Goal: Task Accomplishment & Management: Complete application form

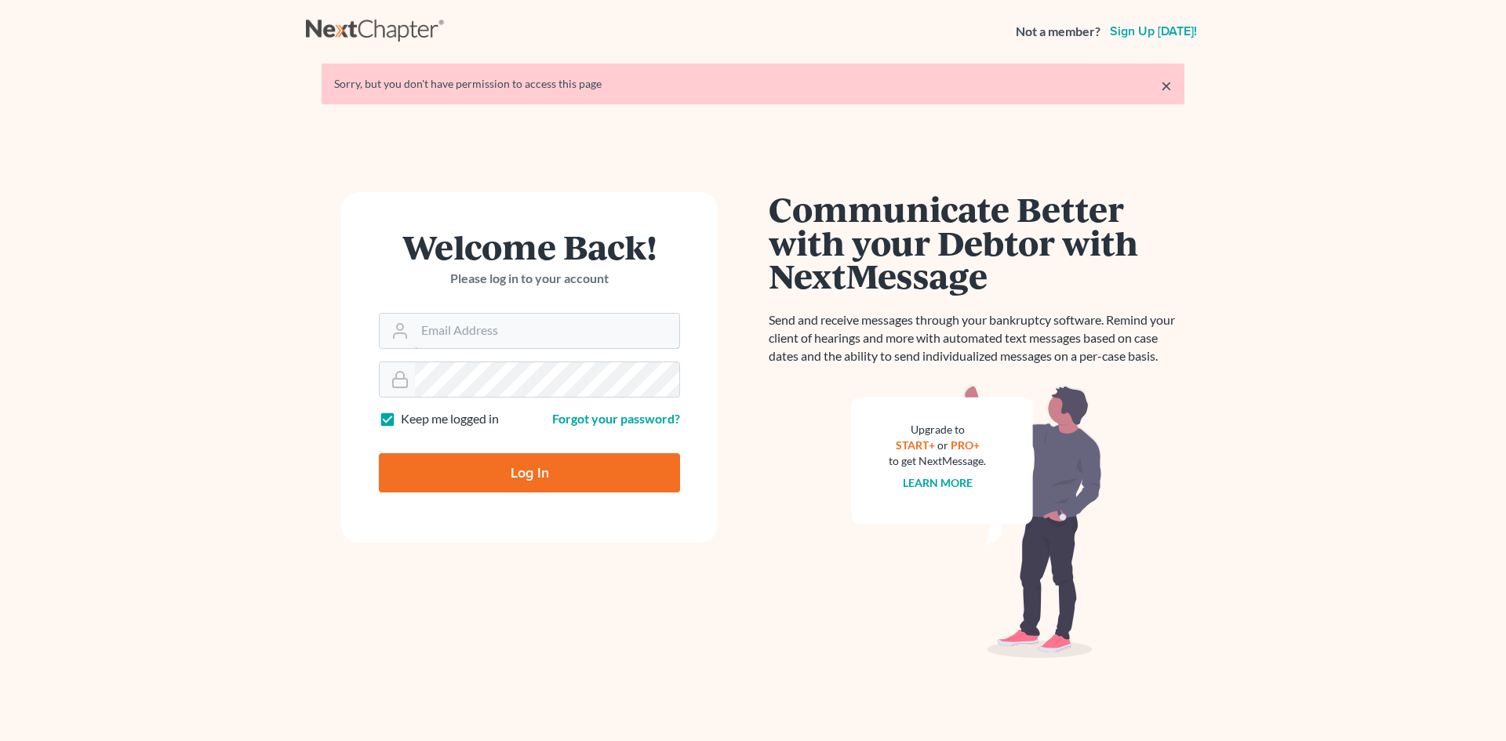
type input "paul@paulgrecolaw.com"
click at [567, 472] on input "Log In" at bounding box center [529, 472] width 301 height 39
type input "Thinking..."
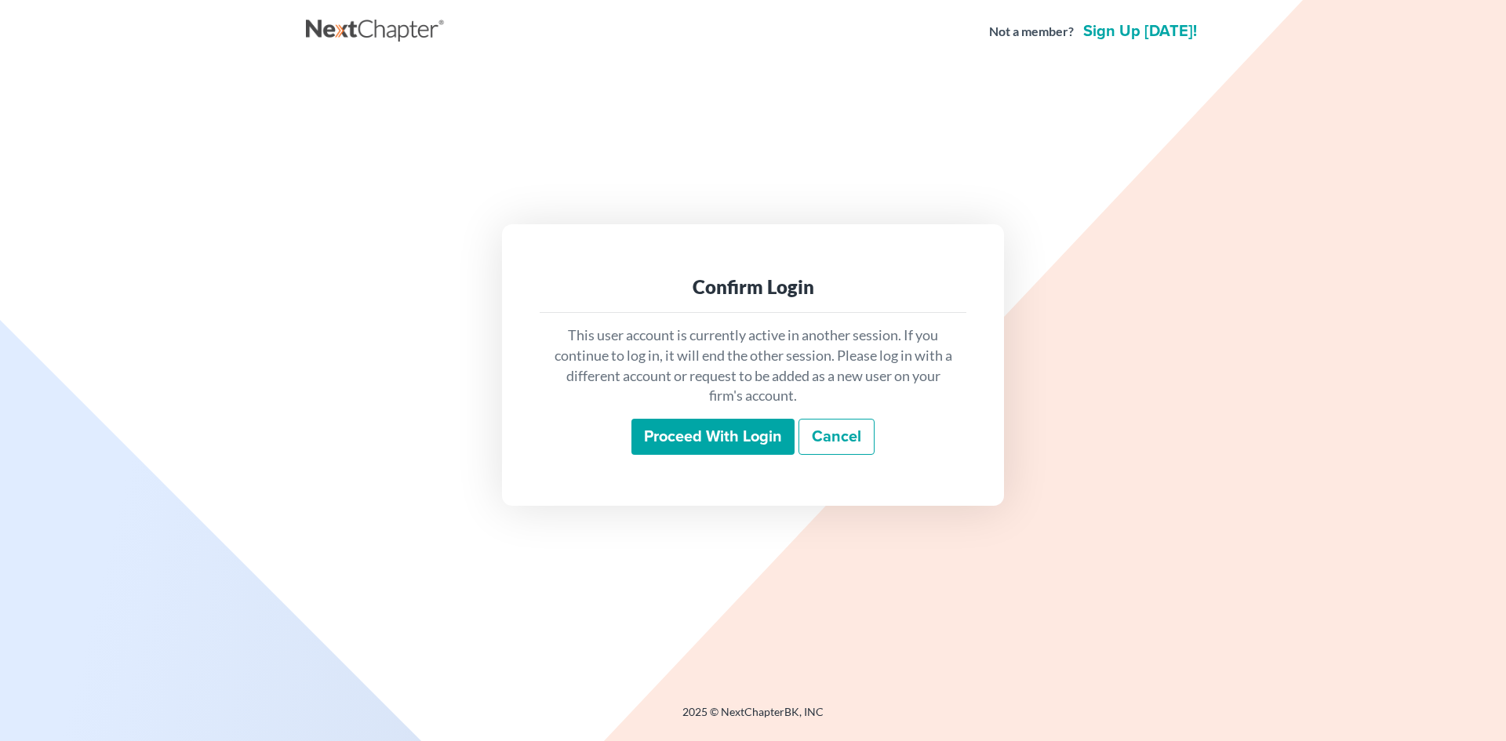
click at [729, 428] on input "Proceed with login" at bounding box center [712, 437] width 163 height 36
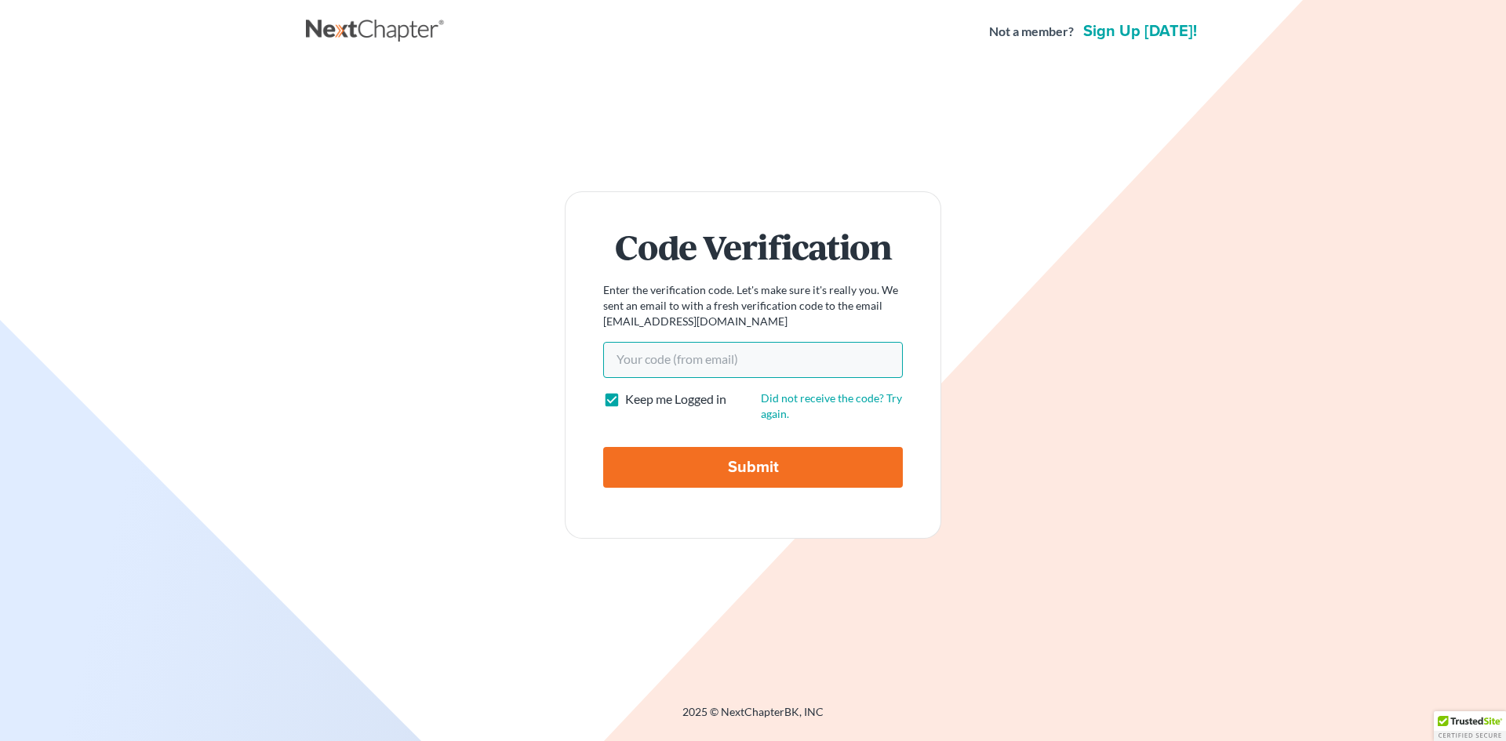
click at [640, 359] on input "Your code(from email)" at bounding box center [753, 360] width 300 height 36
click at [608, 364] on input "Your code(from email)" at bounding box center [753, 360] width 300 height 36
paste input "8ac41f"
type input "8ac41f"
click at [758, 471] on input "Submit" at bounding box center [753, 467] width 300 height 41
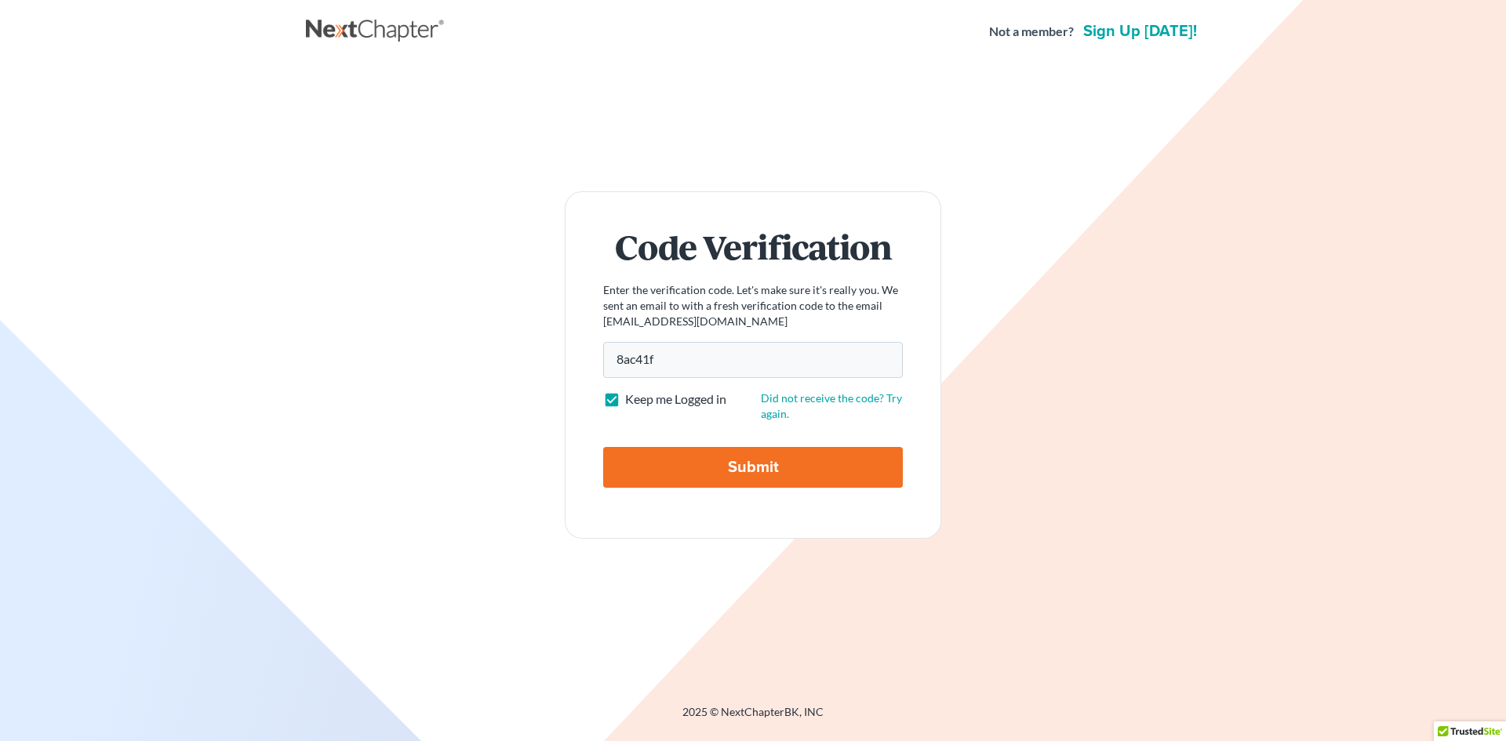
type input "Thinking..."
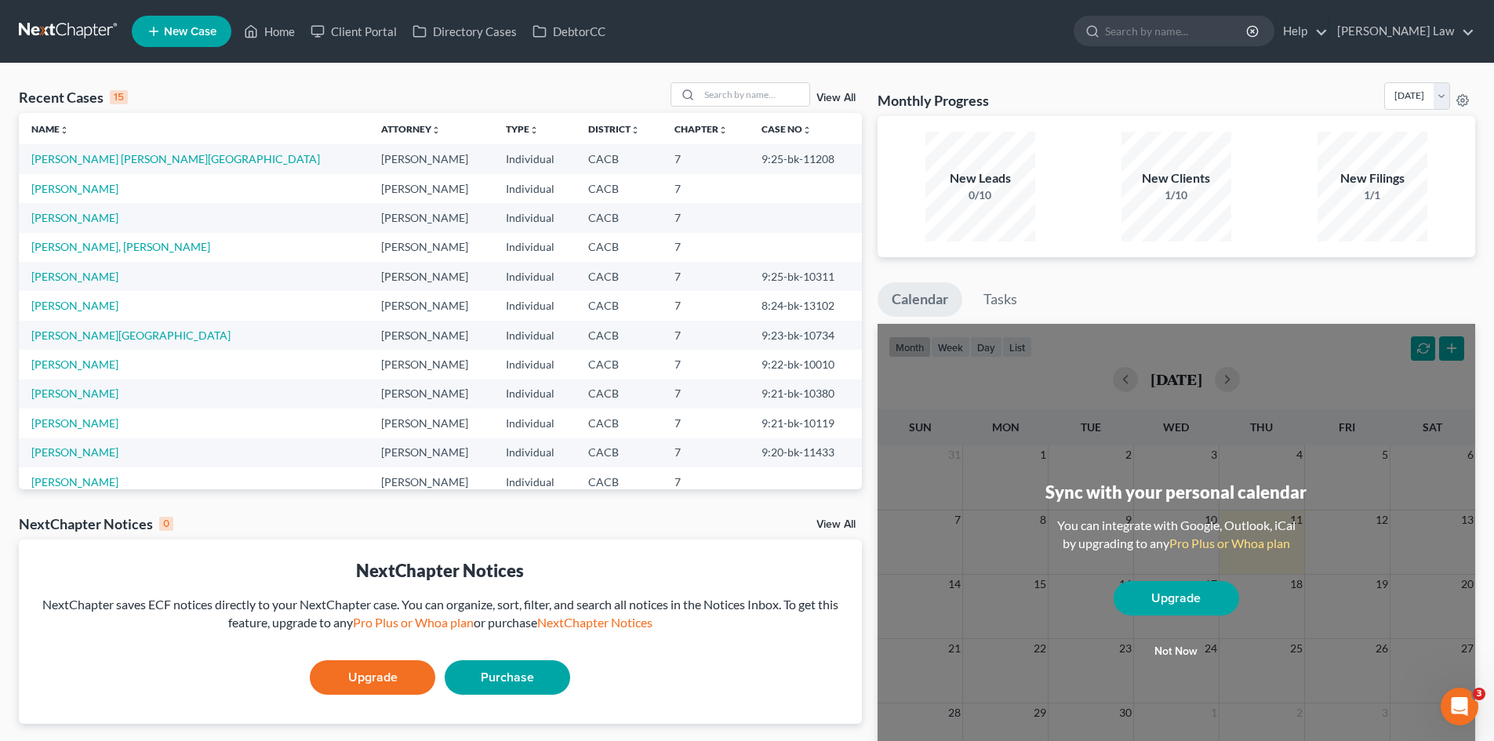
click at [162, 25] on link "New Case" at bounding box center [182, 31] width 100 height 31
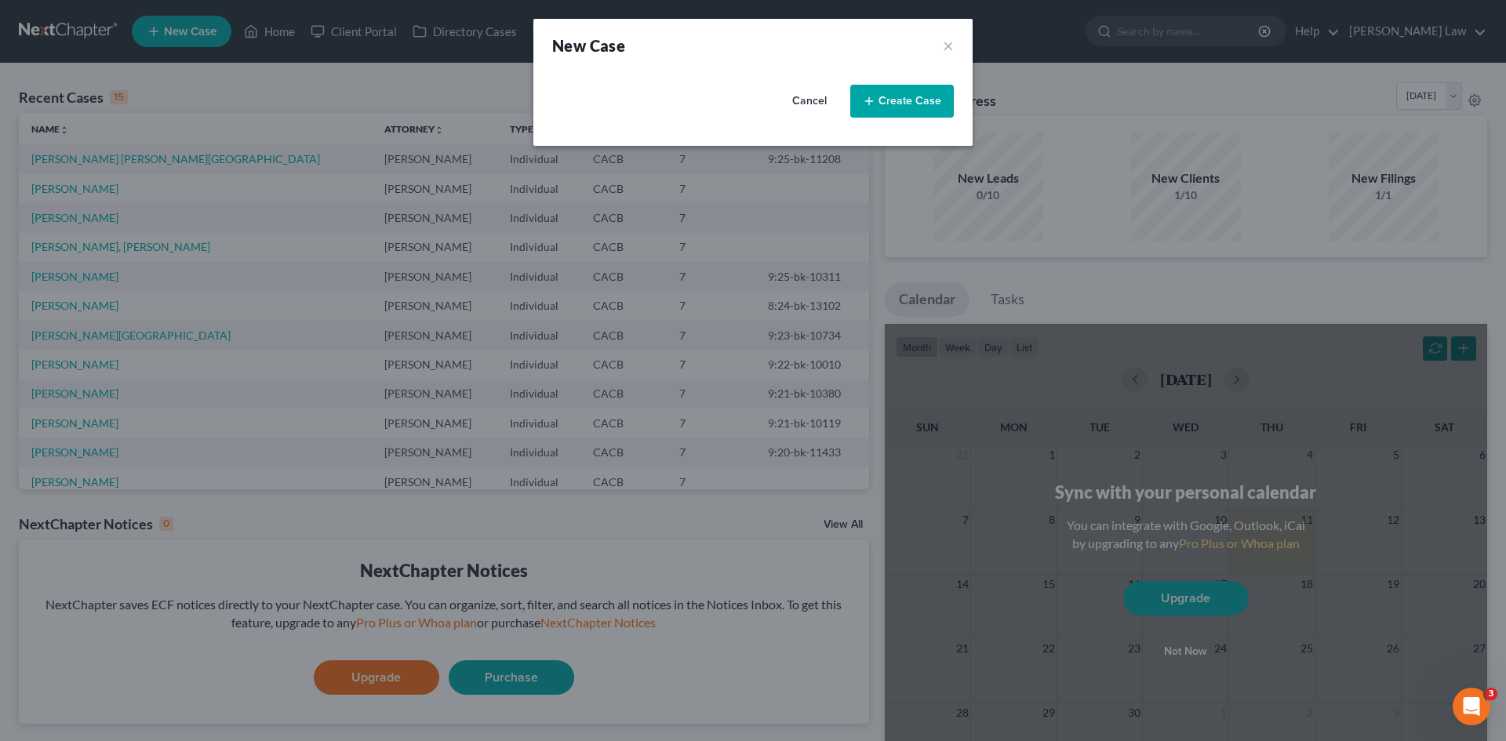
select select "7"
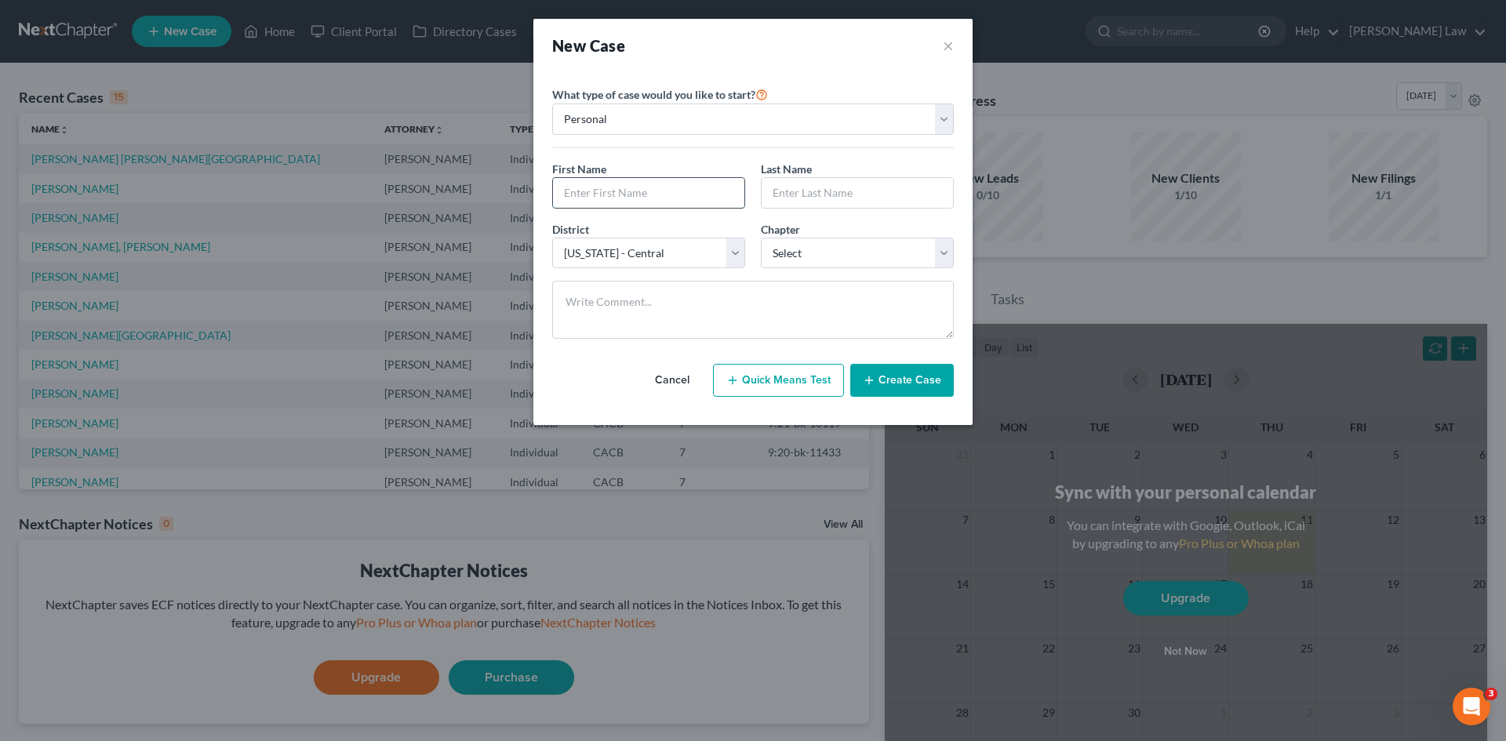
click at [607, 196] on input "text" at bounding box center [648, 193] width 191 height 30
type input "ABEL"
type input "MAYA"
select select "0"
click at [901, 379] on button "Create Case" at bounding box center [902, 380] width 104 height 33
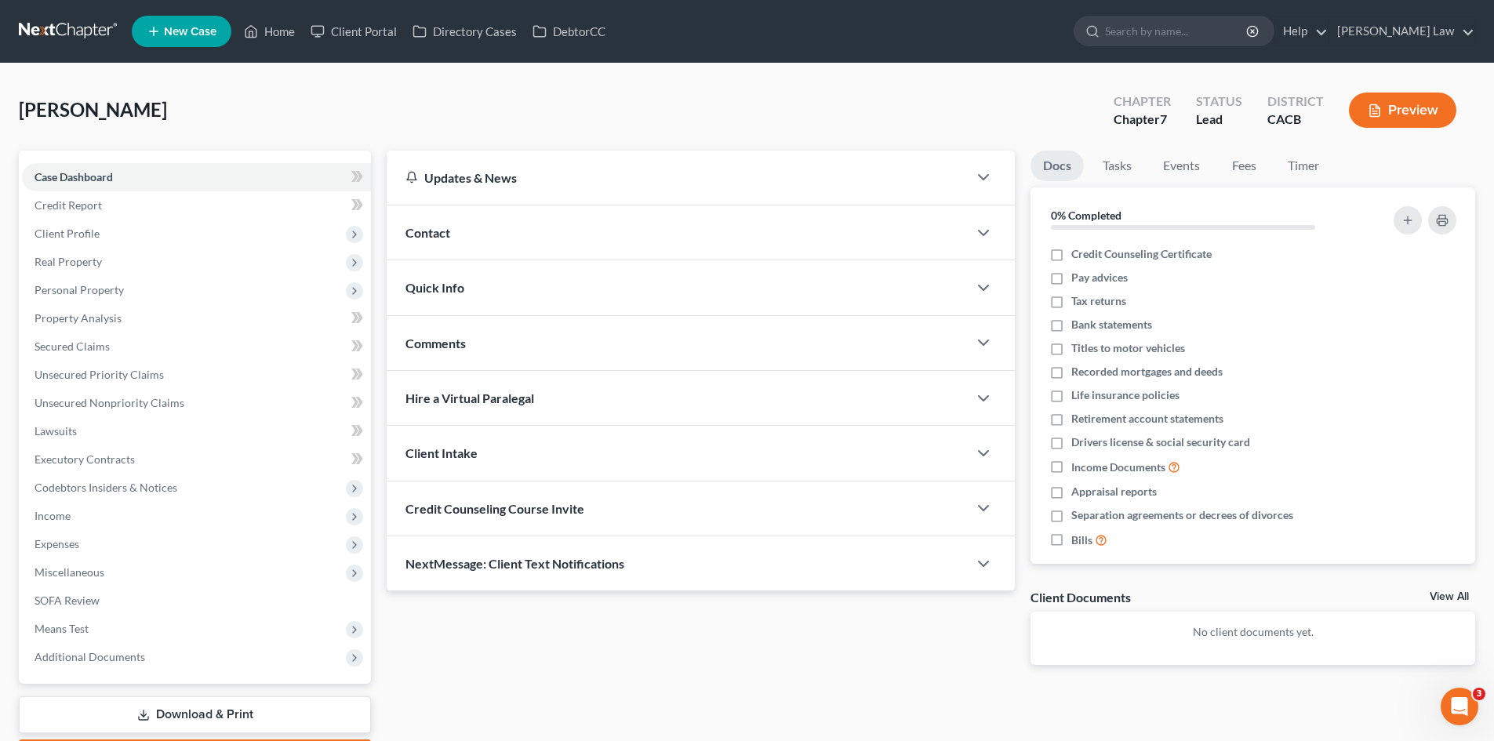
click at [480, 234] on div "Contact" at bounding box center [677, 232] width 581 height 54
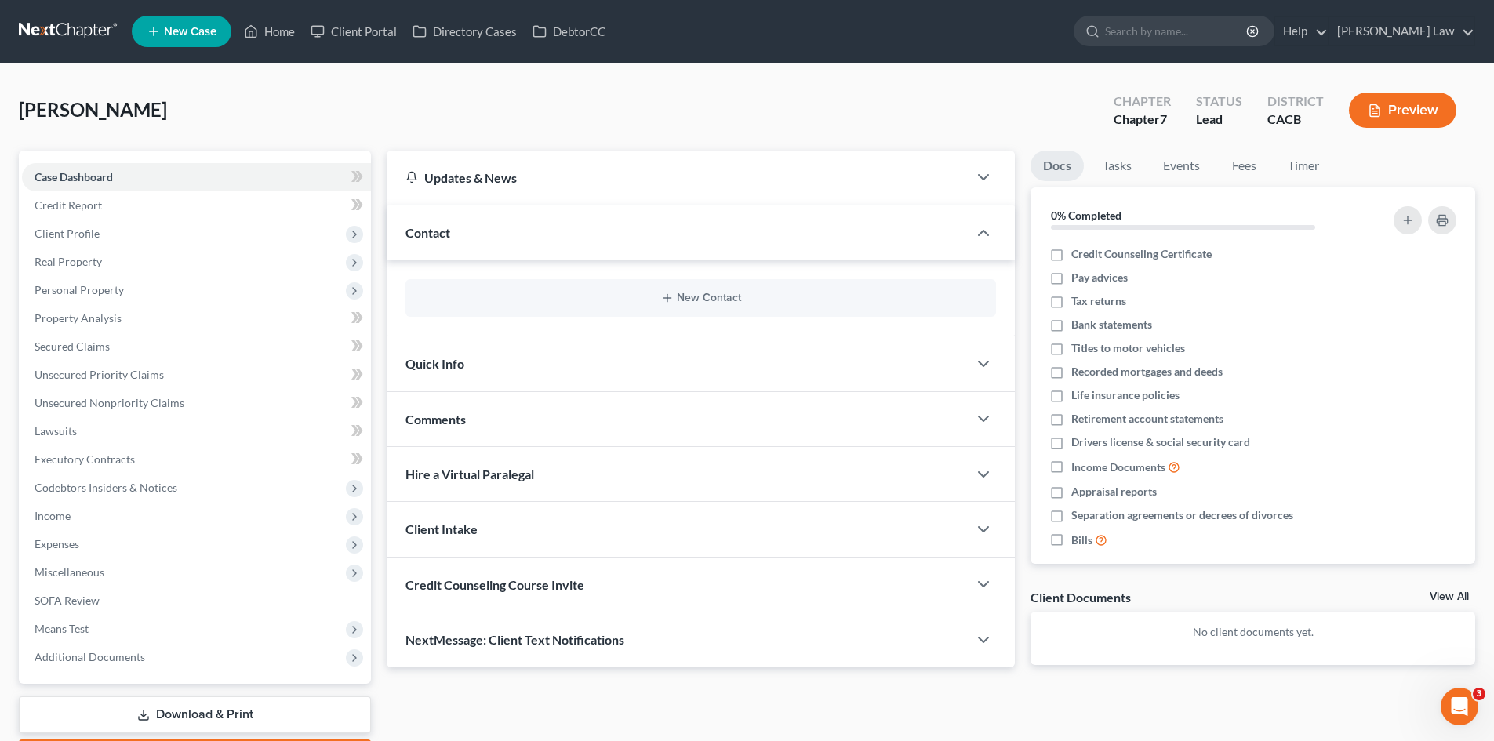
click at [496, 580] on span "Credit Counseling Course Invite" at bounding box center [494, 584] width 179 height 15
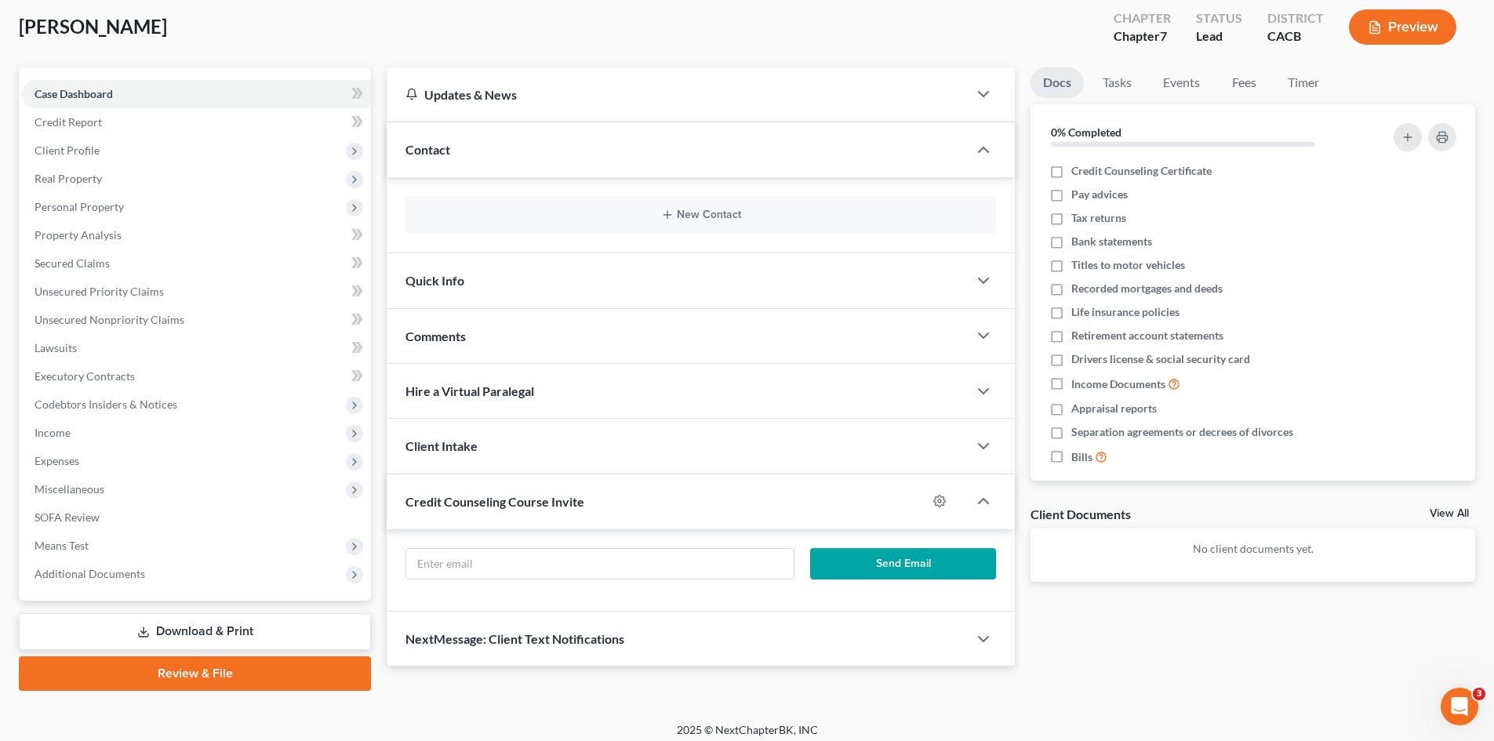
scroll to position [93, 0]
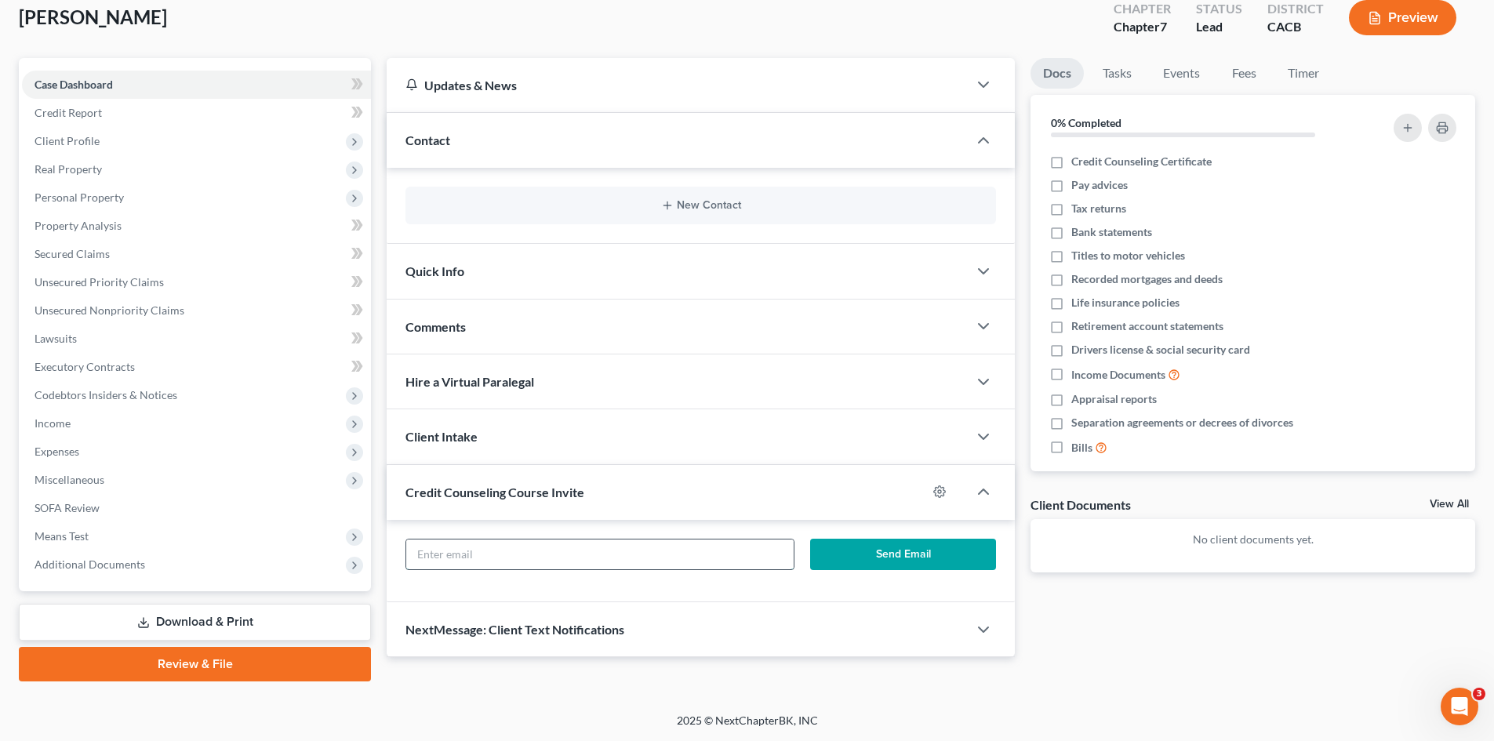
click at [442, 554] on input "text" at bounding box center [599, 555] width 387 height 30
click at [427, 549] on input "text" at bounding box center [599, 555] width 387 height 30
paste input "ABEL91MJ@GMAIL.COM"
type input "ABEL91MJ@GMAIL.COM"
click at [914, 557] on button "Send Email" at bounding box center [903, 554] width 187 height 31
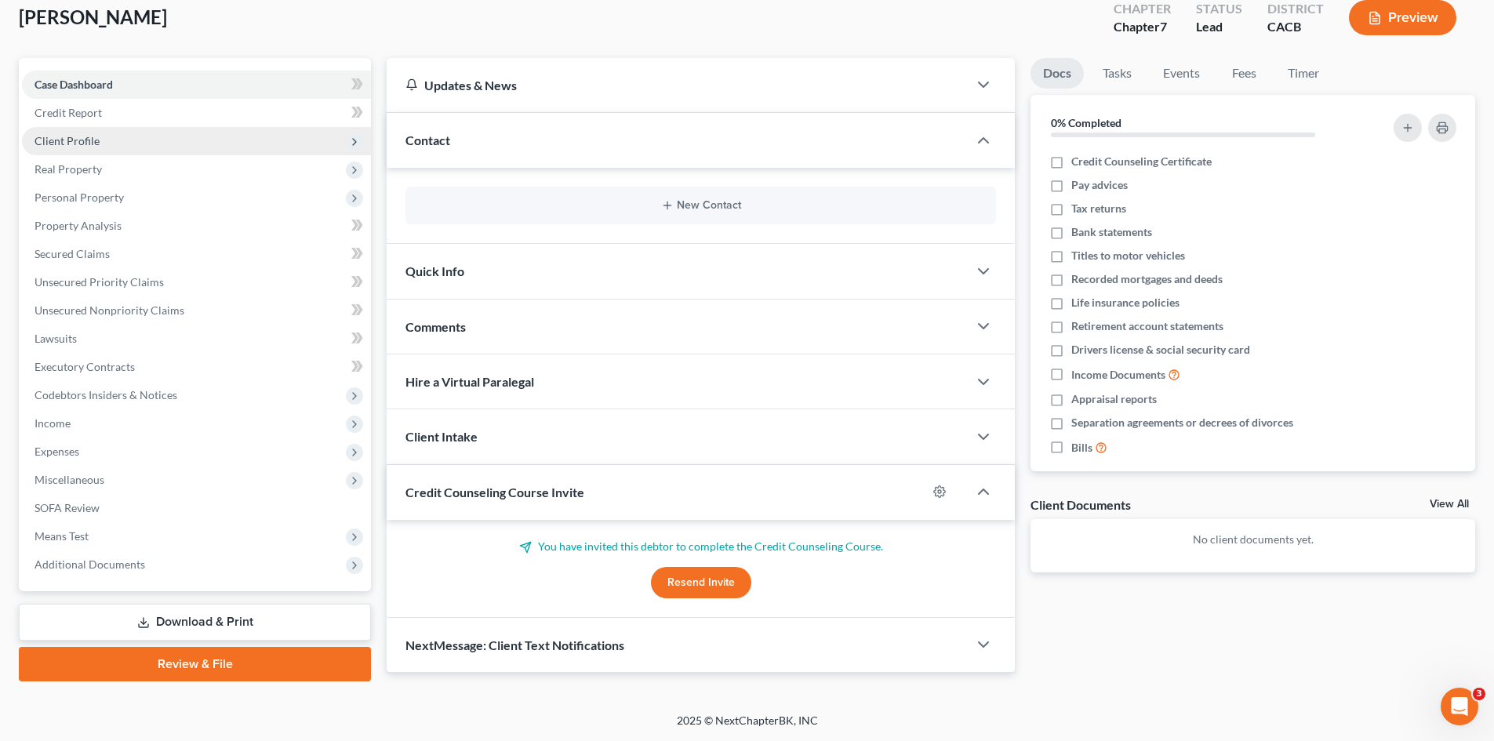
click at [149, 138] on span "Client Profile" at bounding box center [196, 141] width 349 height 28
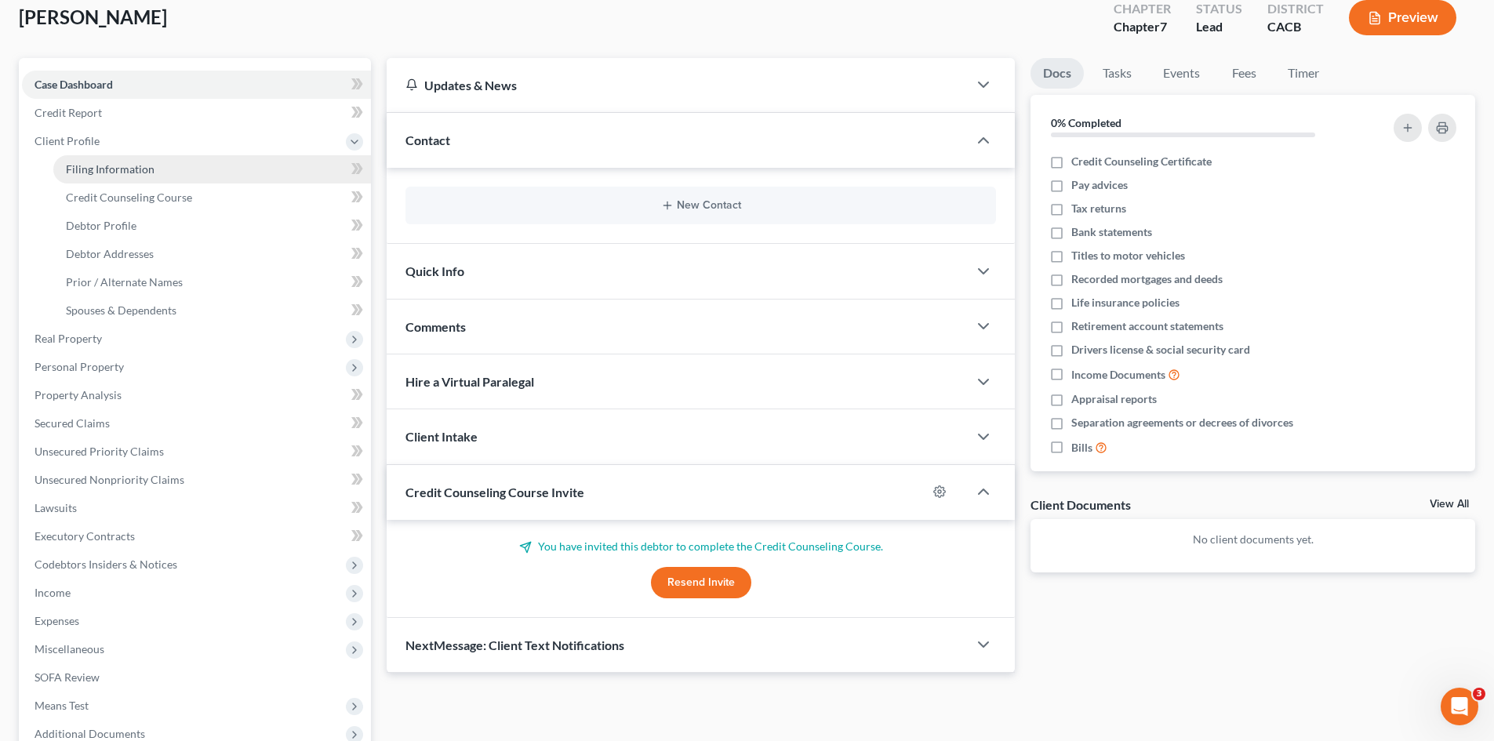
click at [165, 168] on link "Filing Information" at bounding box center [212, 169] width 318 height 28
select select "1"
select select "0"
select select "7"
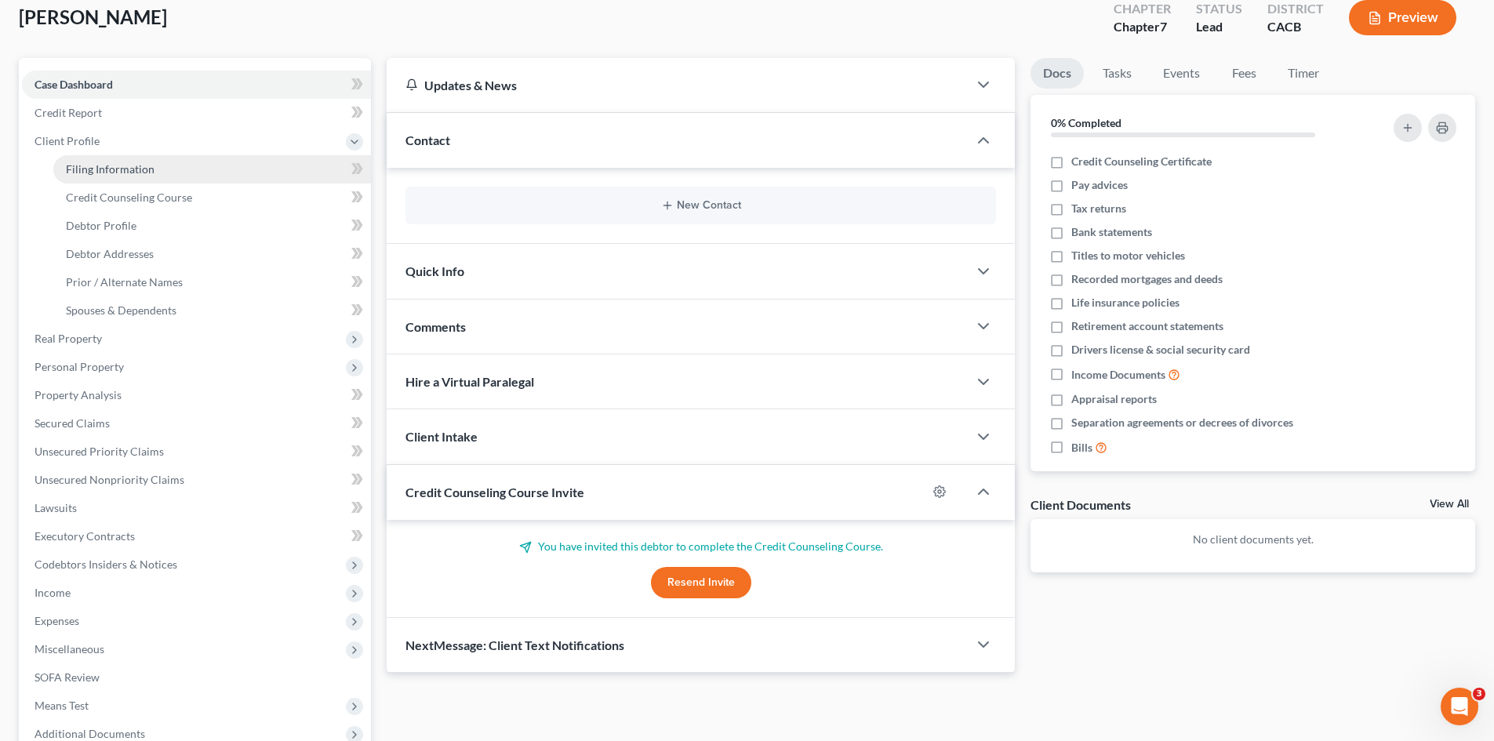
select select "4"
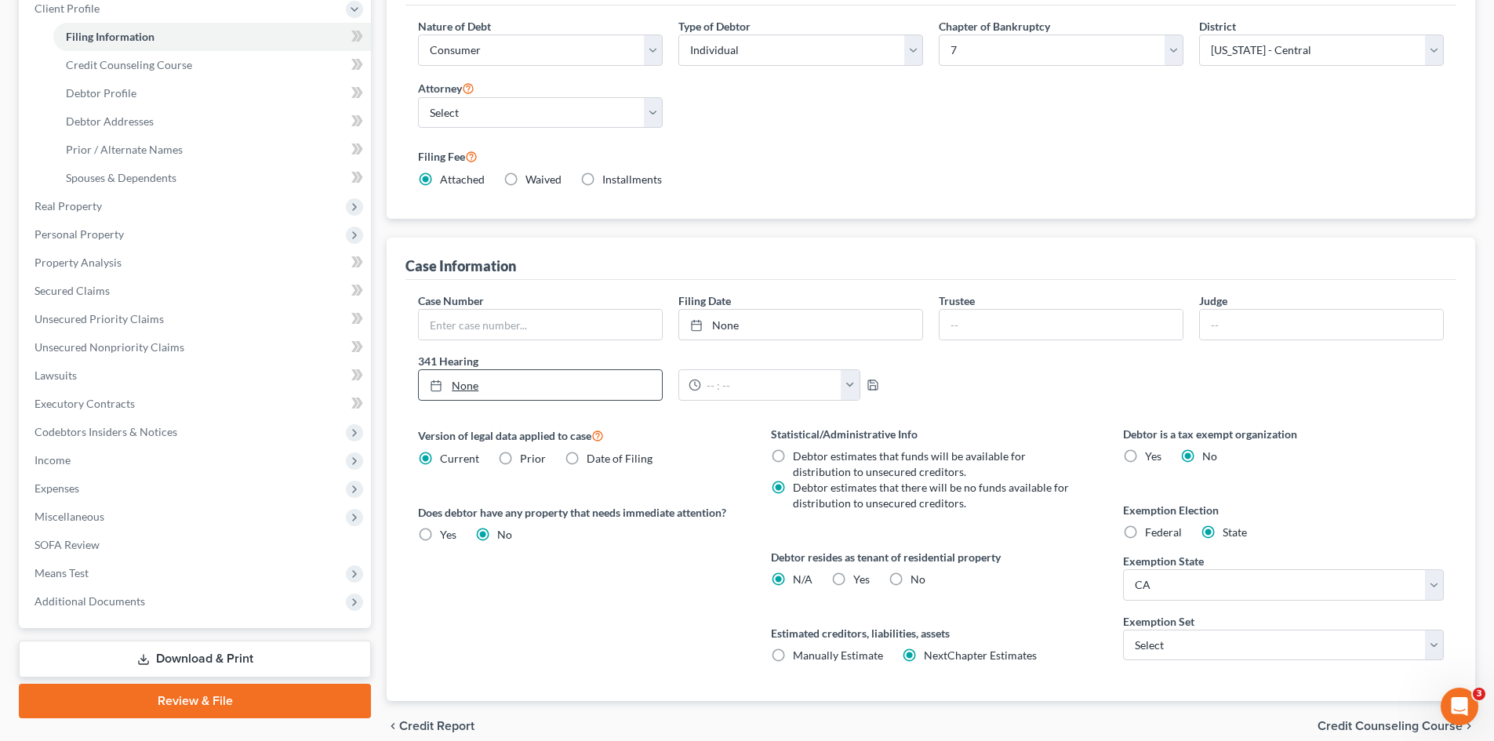
scroll to position [235, 0]
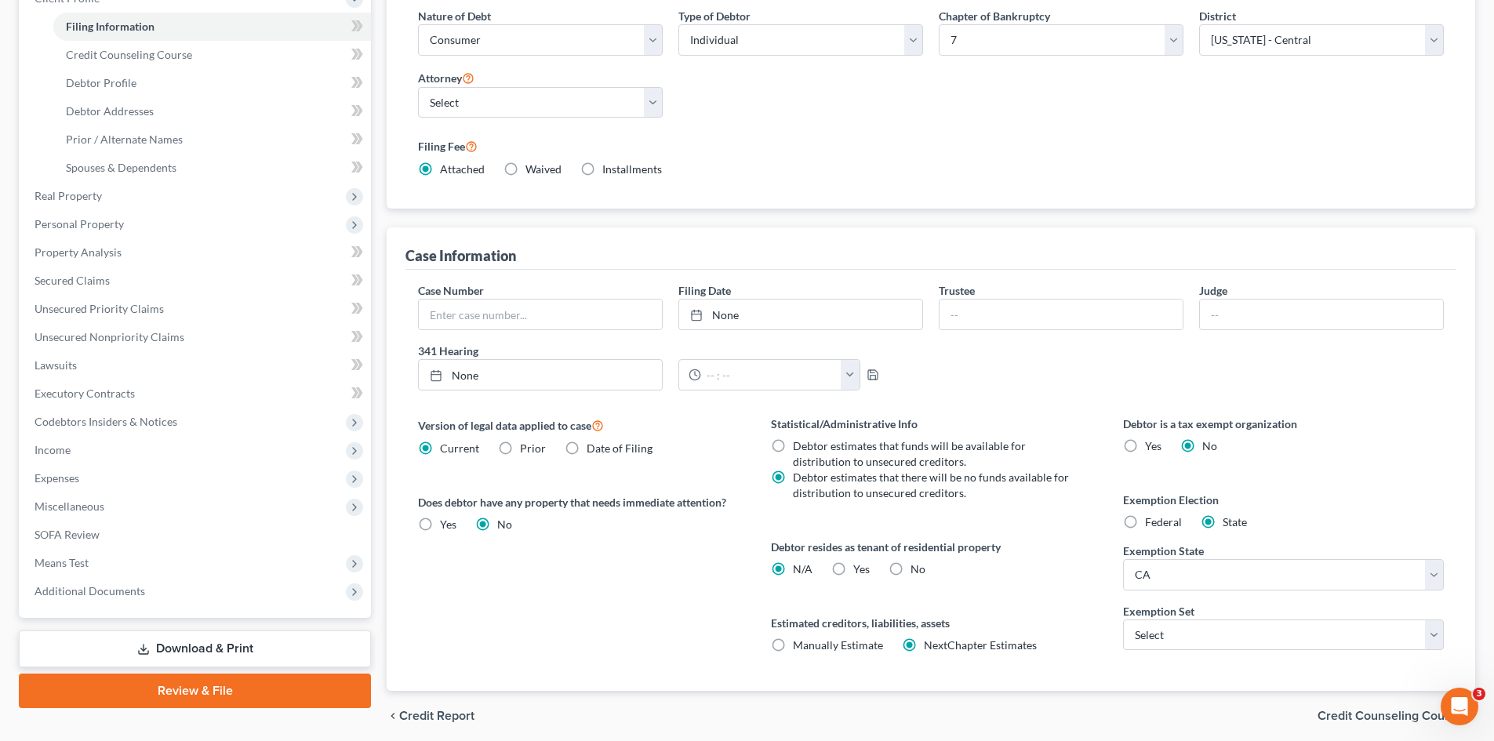
click at [853, 568] on label "Yes Yes" at bounding box center [861, 570] width 16 height 16
click at [860, 568] on input "Yes Yes" at bounding box center [865, 567] width 10 height 10
radio input "true"
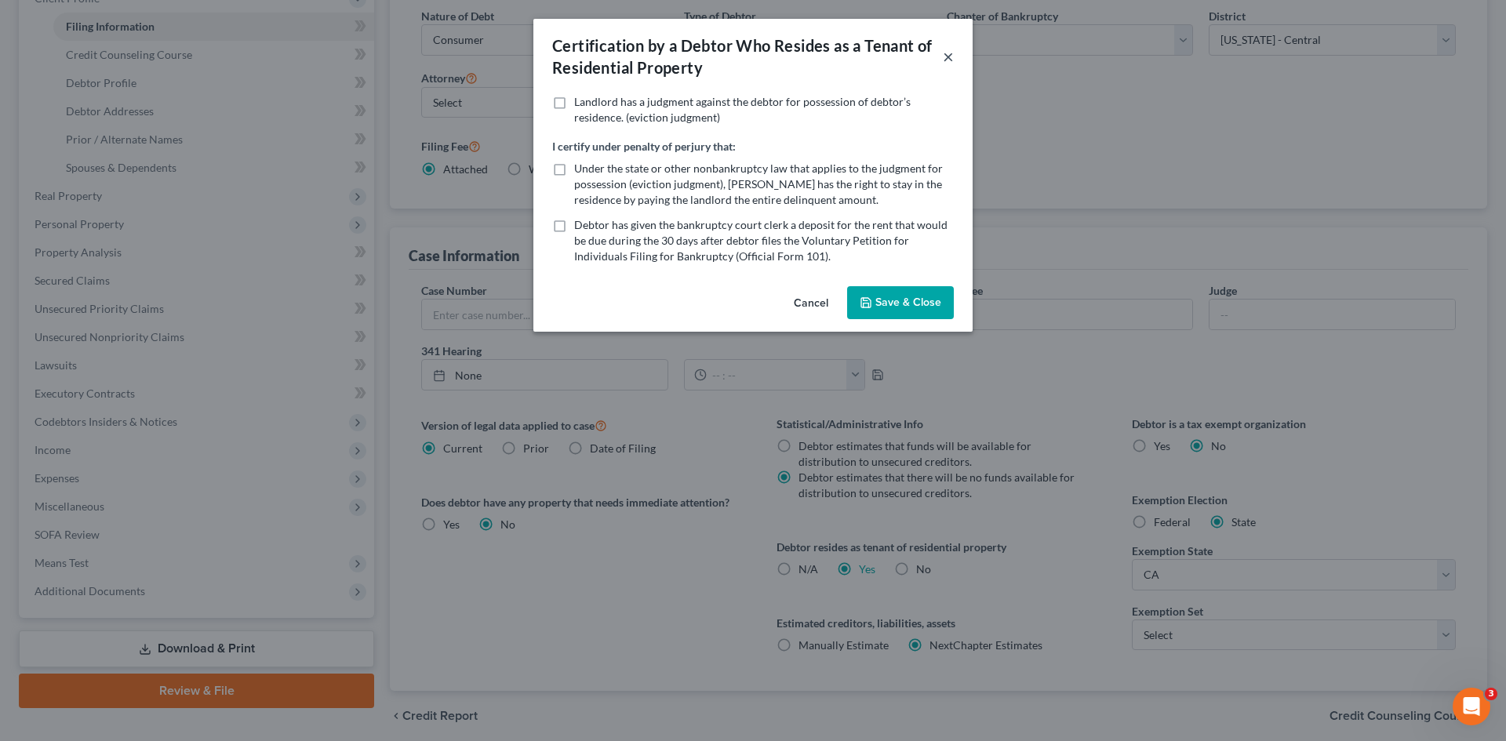
click at [948, 59] on button "×" at bounding box center [948, 56] width 11 height 19
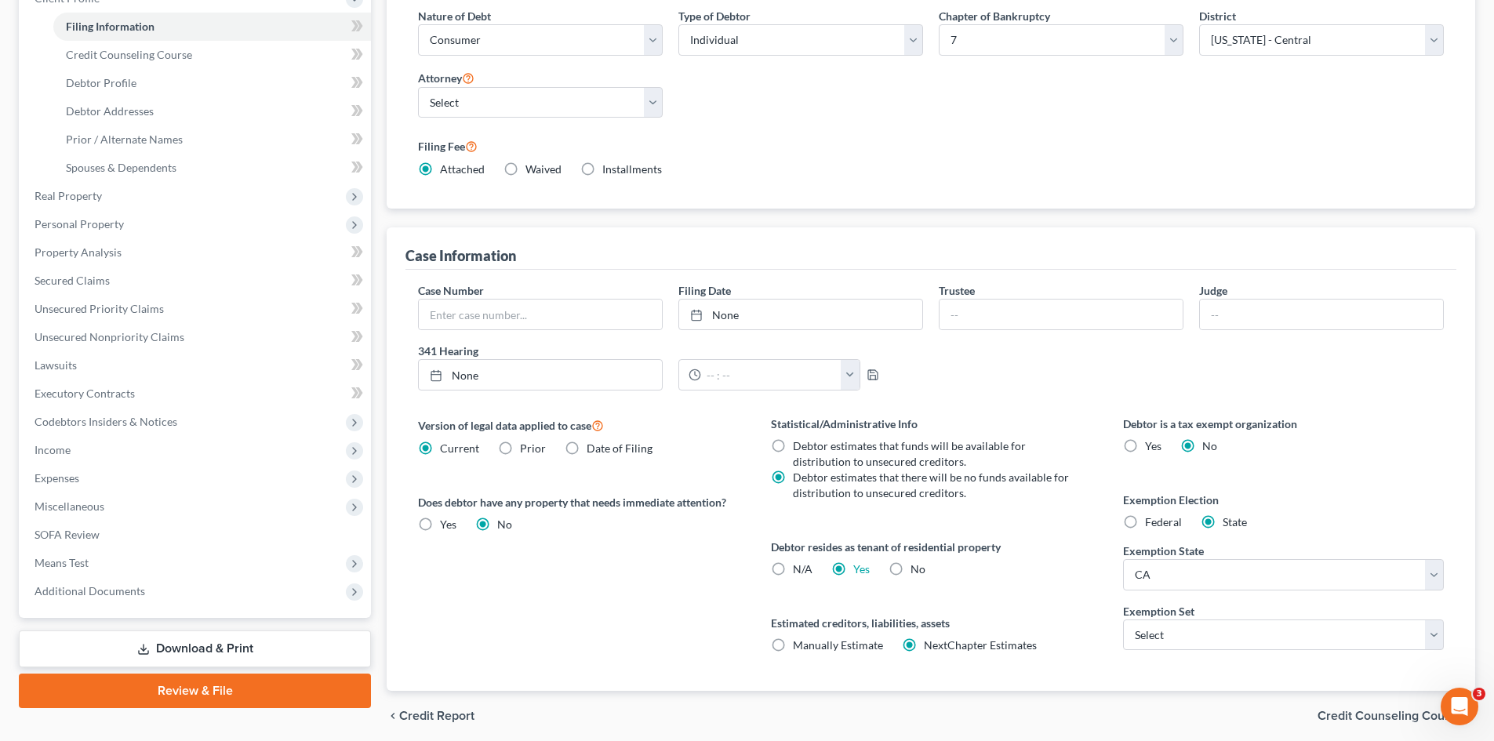
click at [793, 570] on label "N/A" at bounding box center [803, 570] width 20 height 16
click at [799, 570] on input "N/A" at bounding box center [804, 567] width 10 height 10
radio input "true"
radio input "false"
click at [1160, 640] on select "Select 703 704" at bounding box center [1283, 635] width 321 height 31
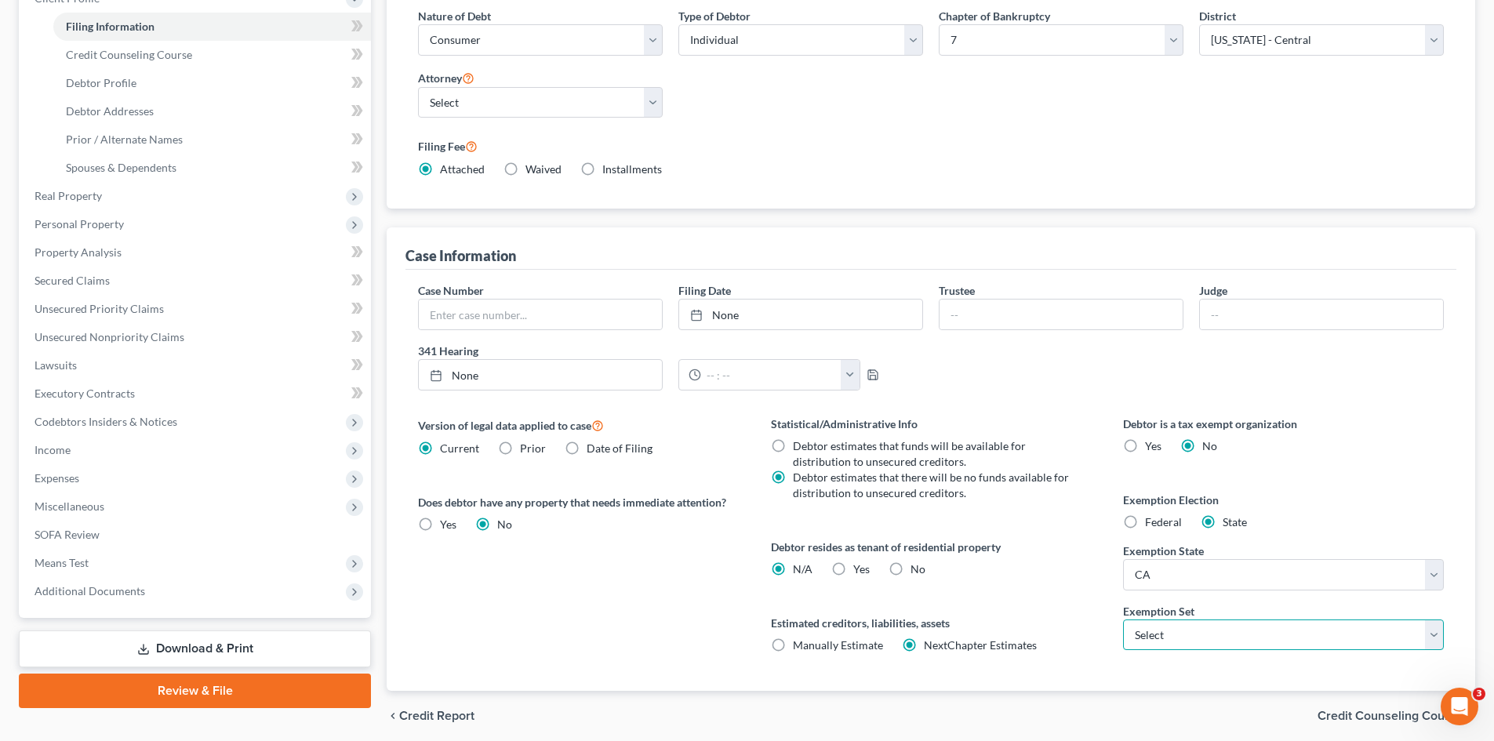
select select "1"
click at [1123, 620] on select "Select 703 704" at bounding box center [1283, 635] width 321 height 31
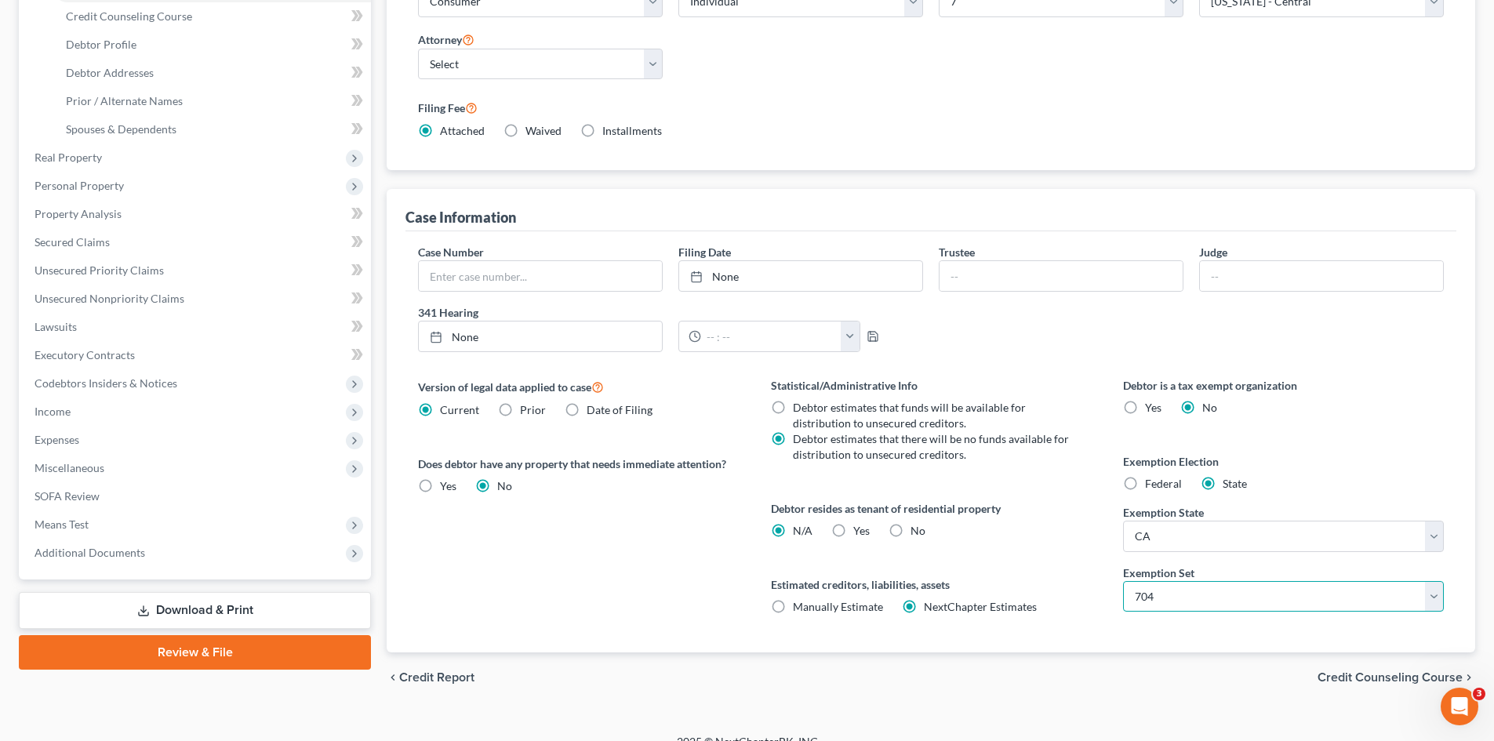
scroll to position [295, 0]
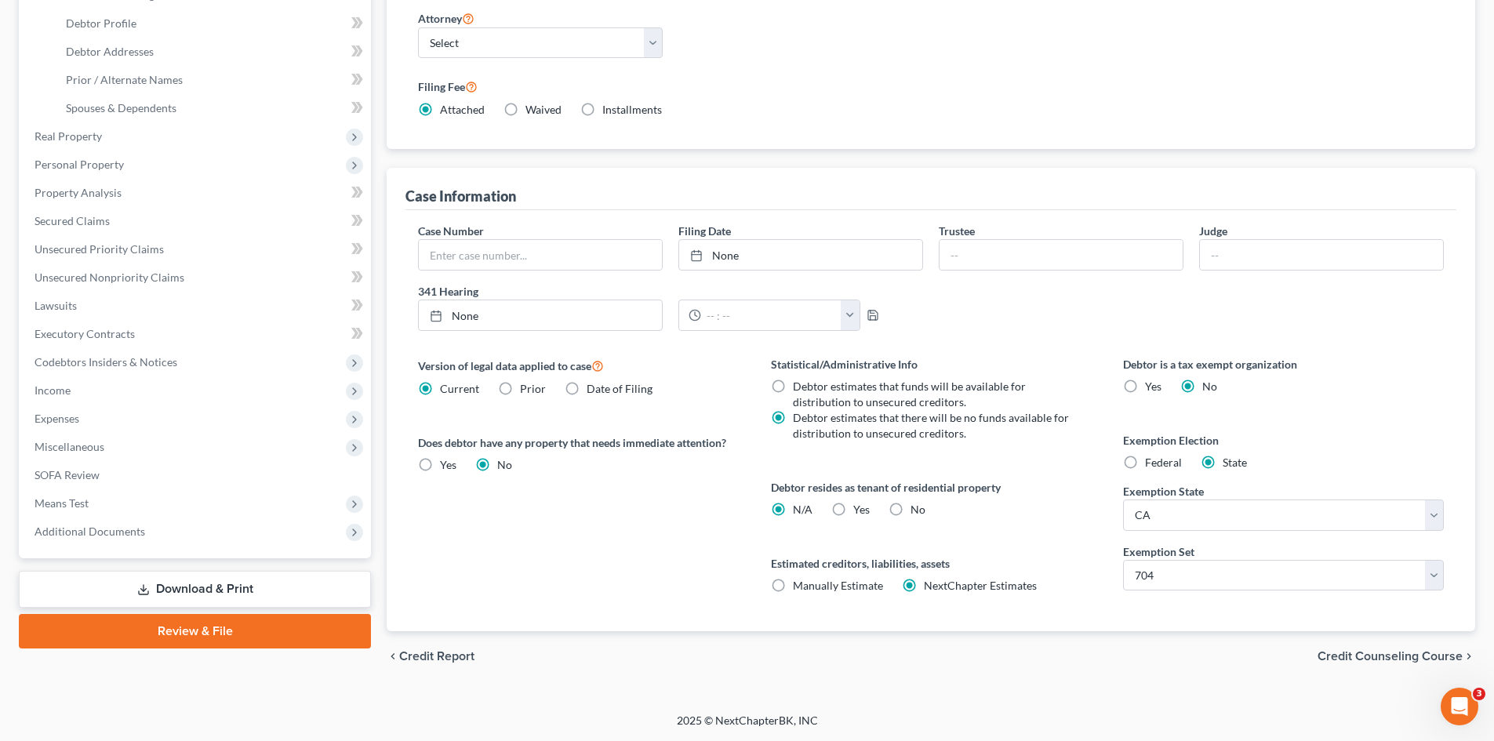
click at [1388, 660] on span "Credit Counseling Course" at bounding box center [1390, 656] width 145 height 13
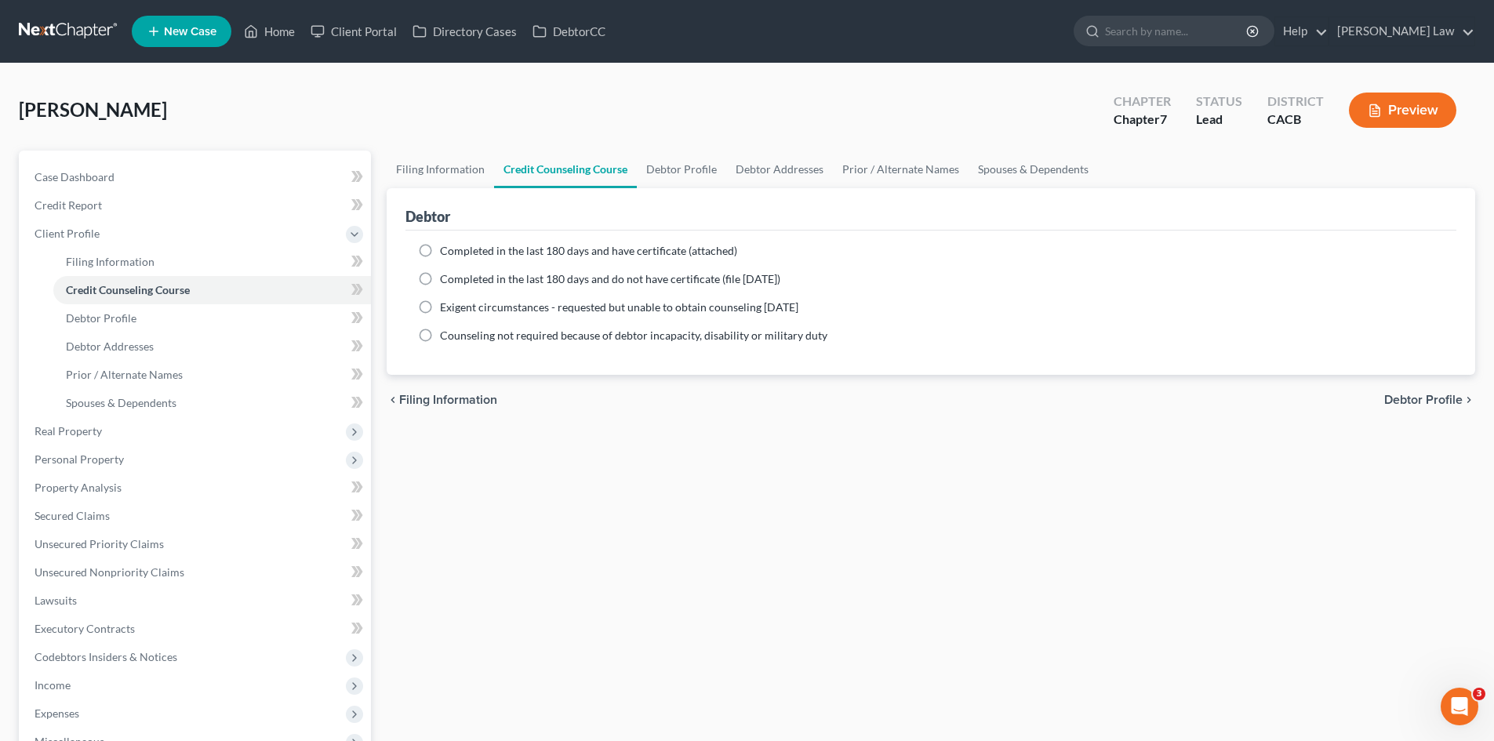
click at [1405, 398] on span "Debtor Profile" at bounding box center [1423, 400] width 78 height 13
select select "0"
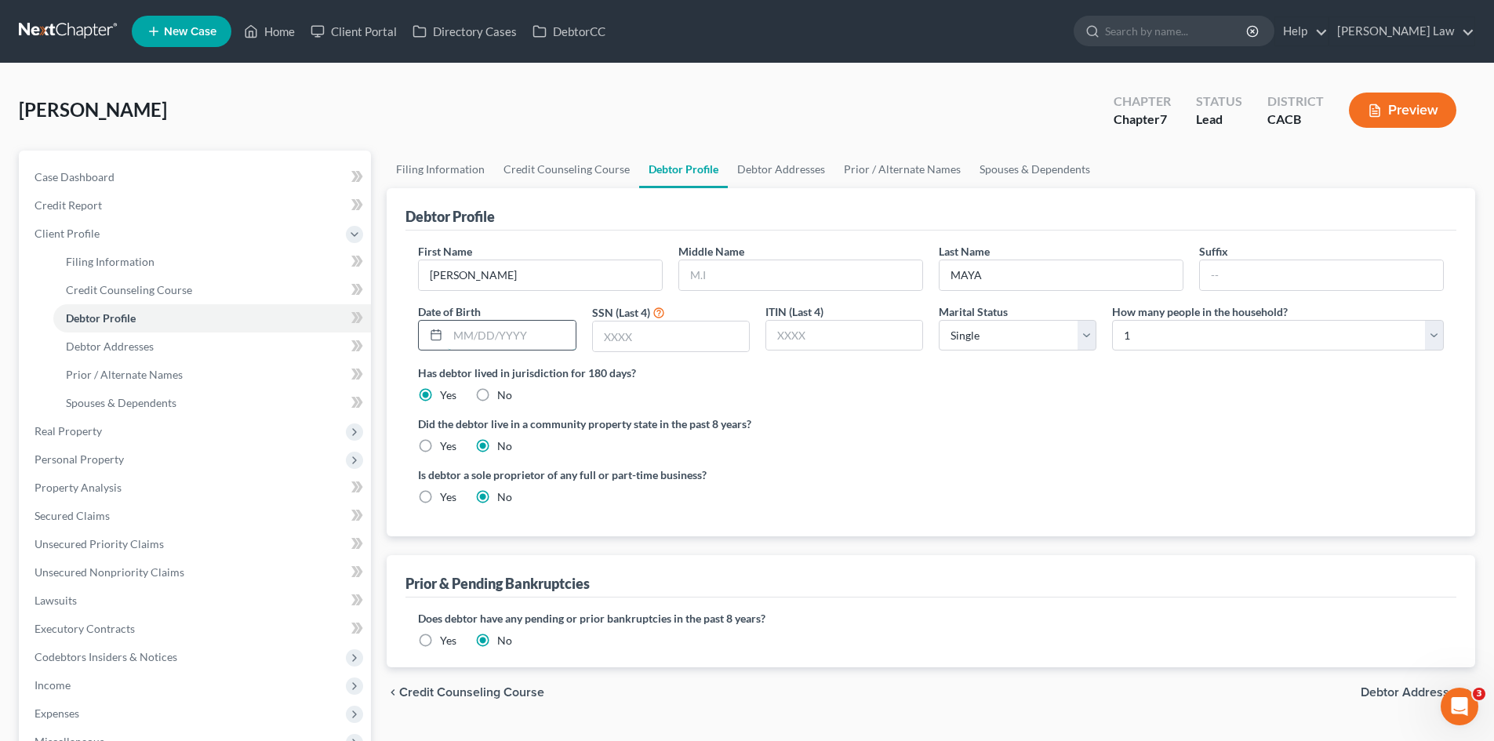
click at [449, 336] on input "text" at bounding box center [511, 336] width 127 height 30
type input "01031991"
type input "3964"
select select "3"
click at [440, 443] on label "Yes" at bounding box center [448, 446] width 16 height 16
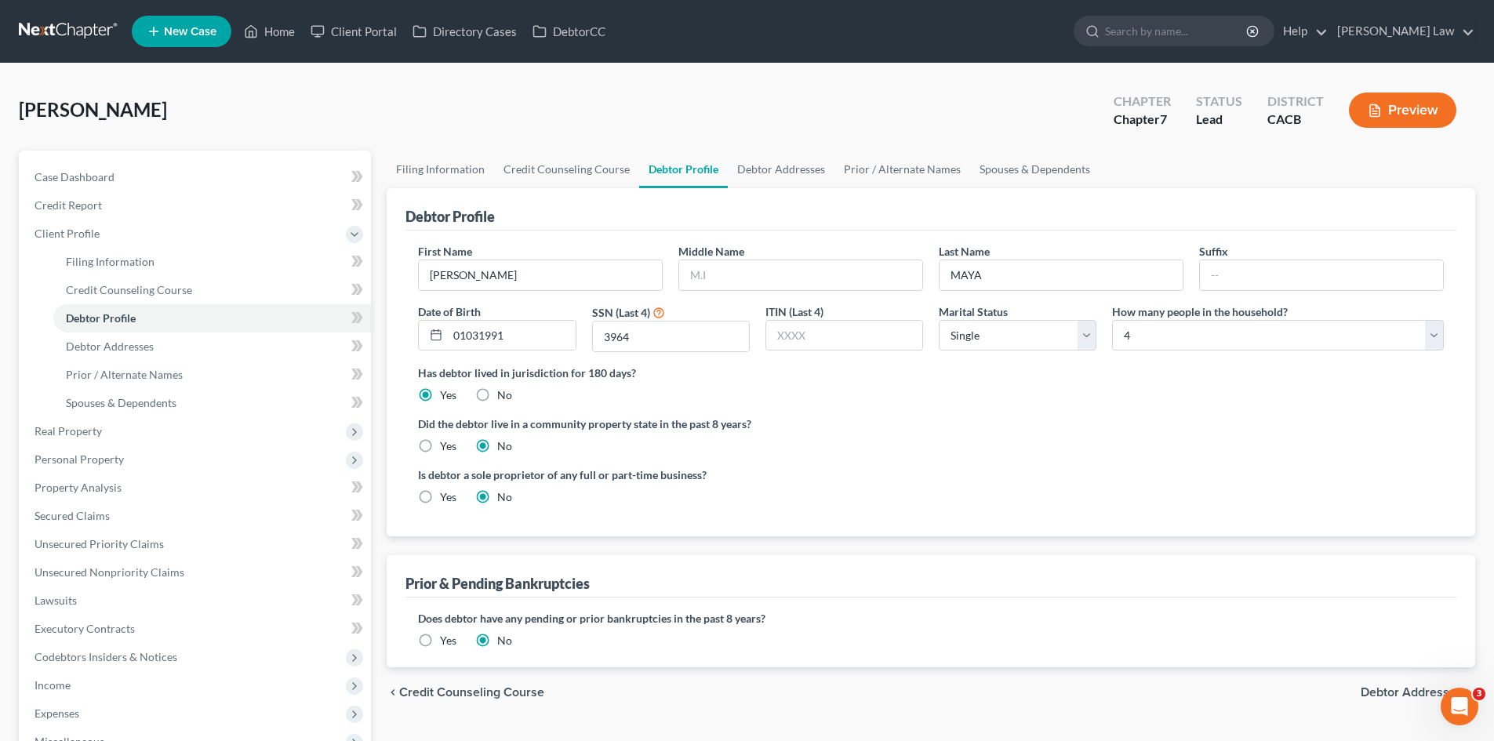
click at [446, 443] on input "Yes" at bounding box center [451, 443] width 10 height 10
radio input "true"
radio input "false"
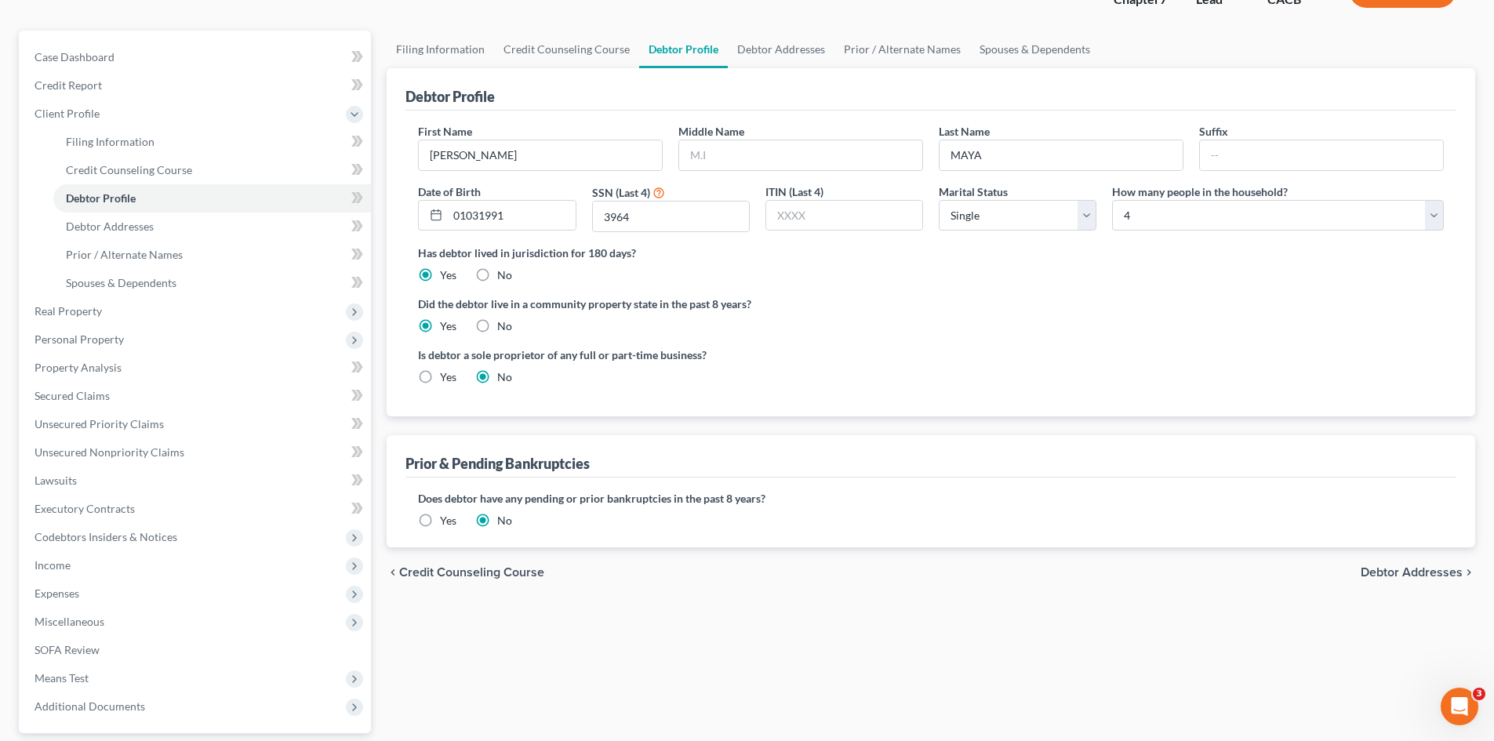
scroll to position [157, 0]
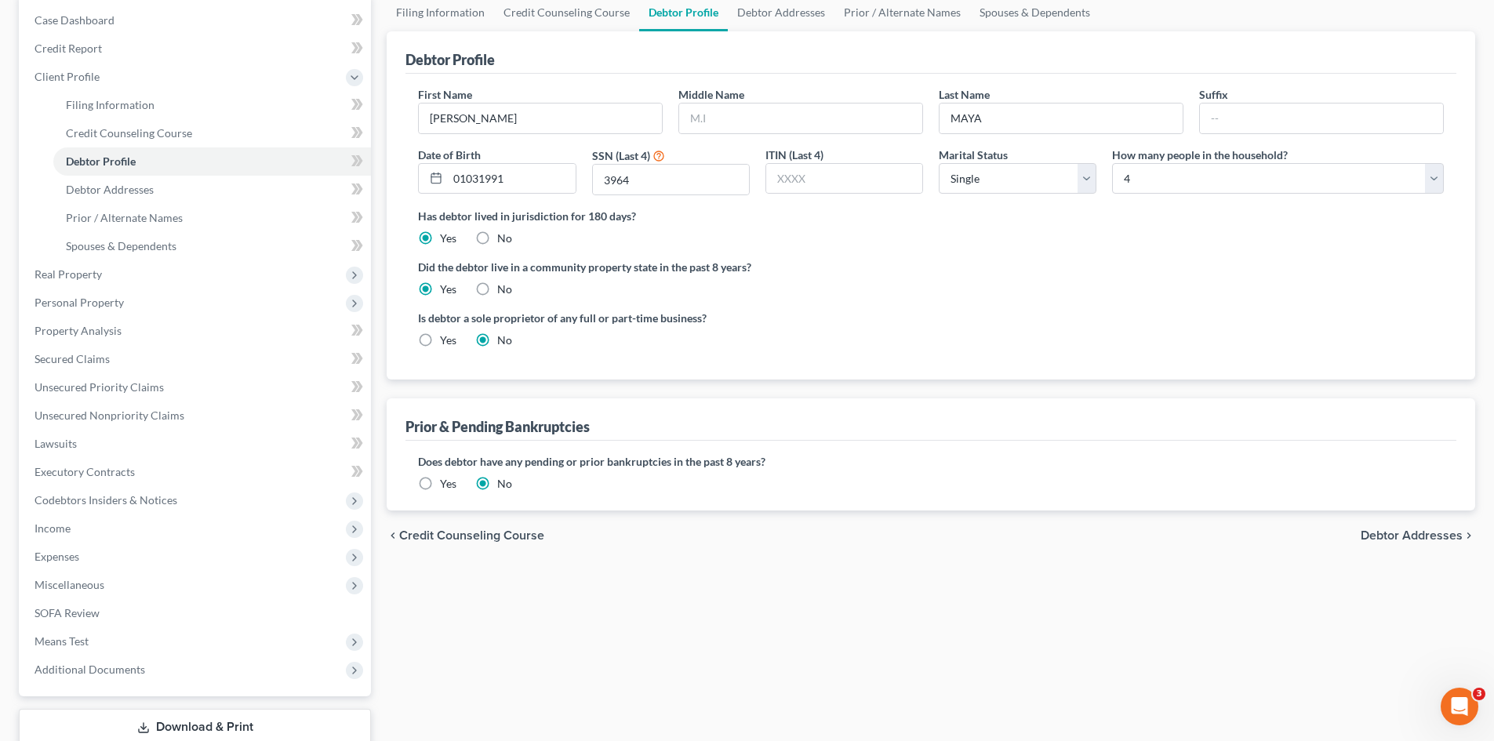
click at [1391, 536] on span "Debtor Addresses" at bounding box center [1412, 535] width 102 height 13
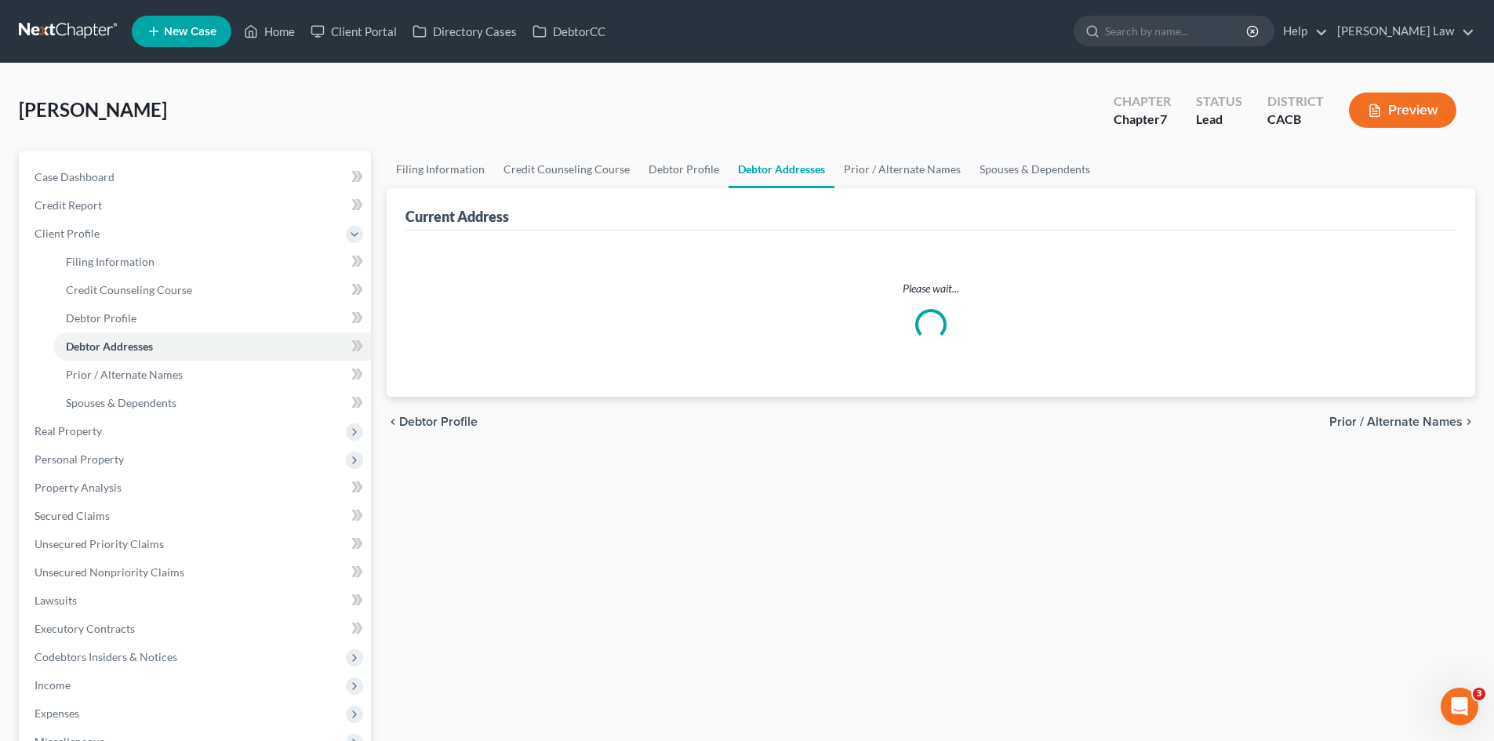
select select "0"
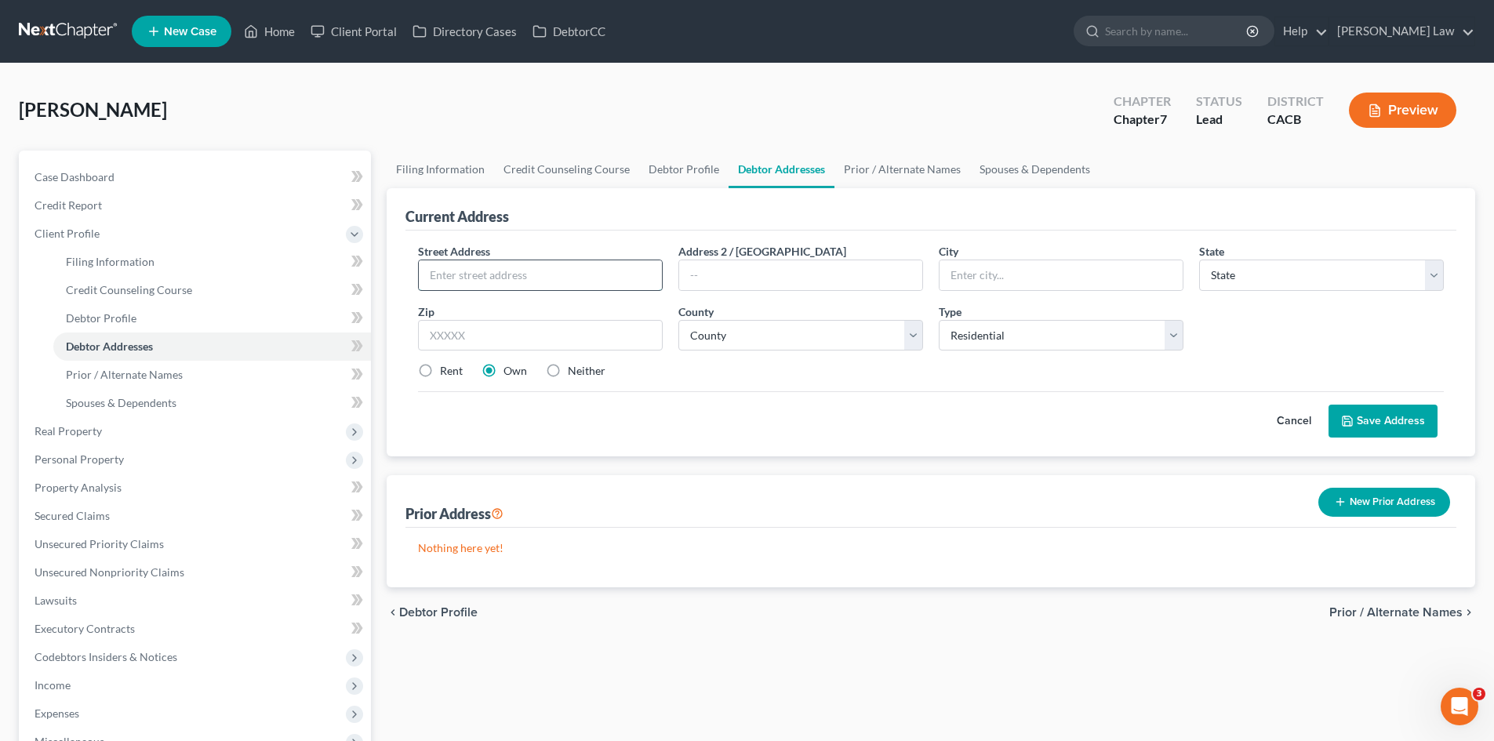
click at [536, 278] on input "text" at bounding box center [540, 275] width 243 height 30
type input "136 N DANA FOOTHILL RD"
type input "NIPOMO"
select select "4"
type input "93444"
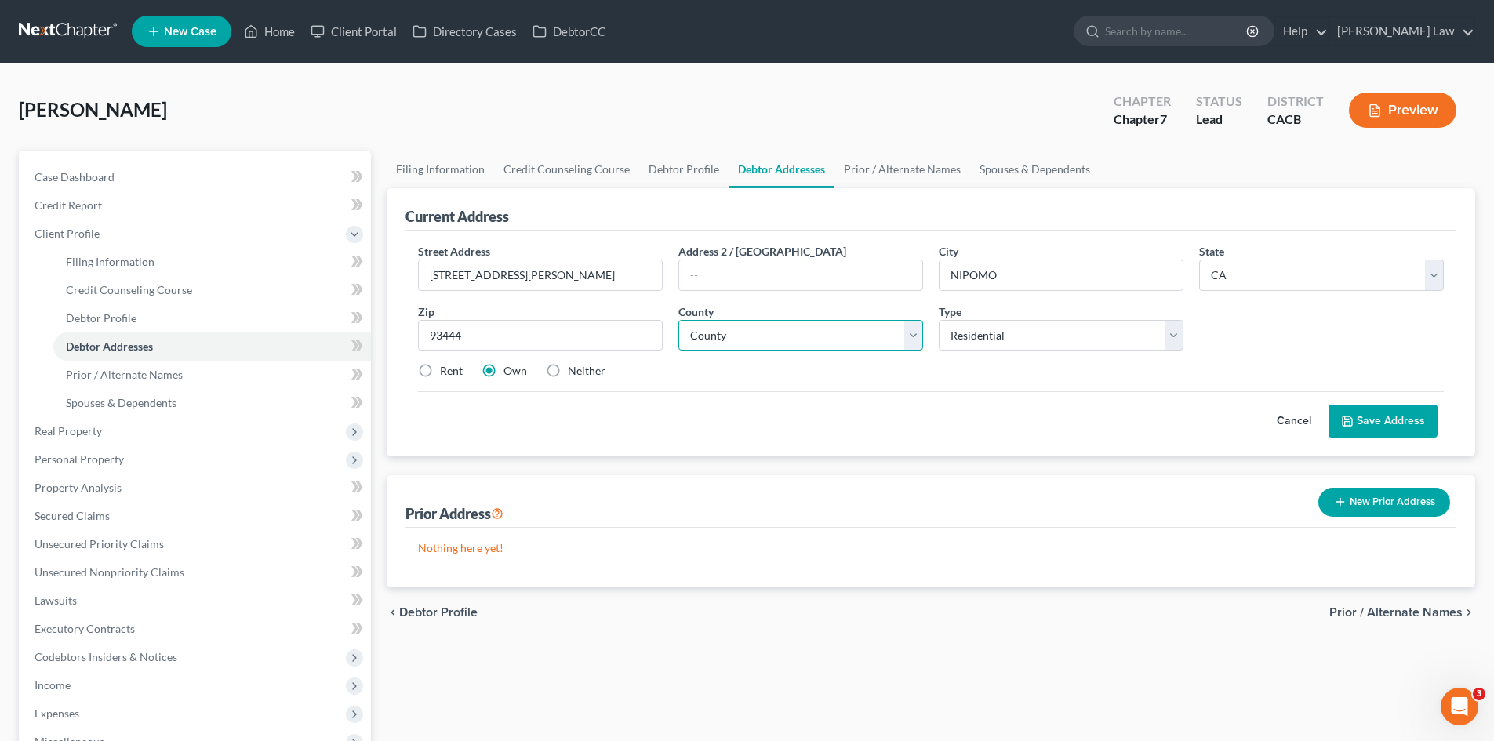
type input "Nipomo"
select select "41"
click at [440, 370] on label "Rent" at bounding box center [451, 371] width 23 height 16
click at [446, 370] on input "Rent" at bounding box center [451, 368] width 10 height 10
radio input "true"
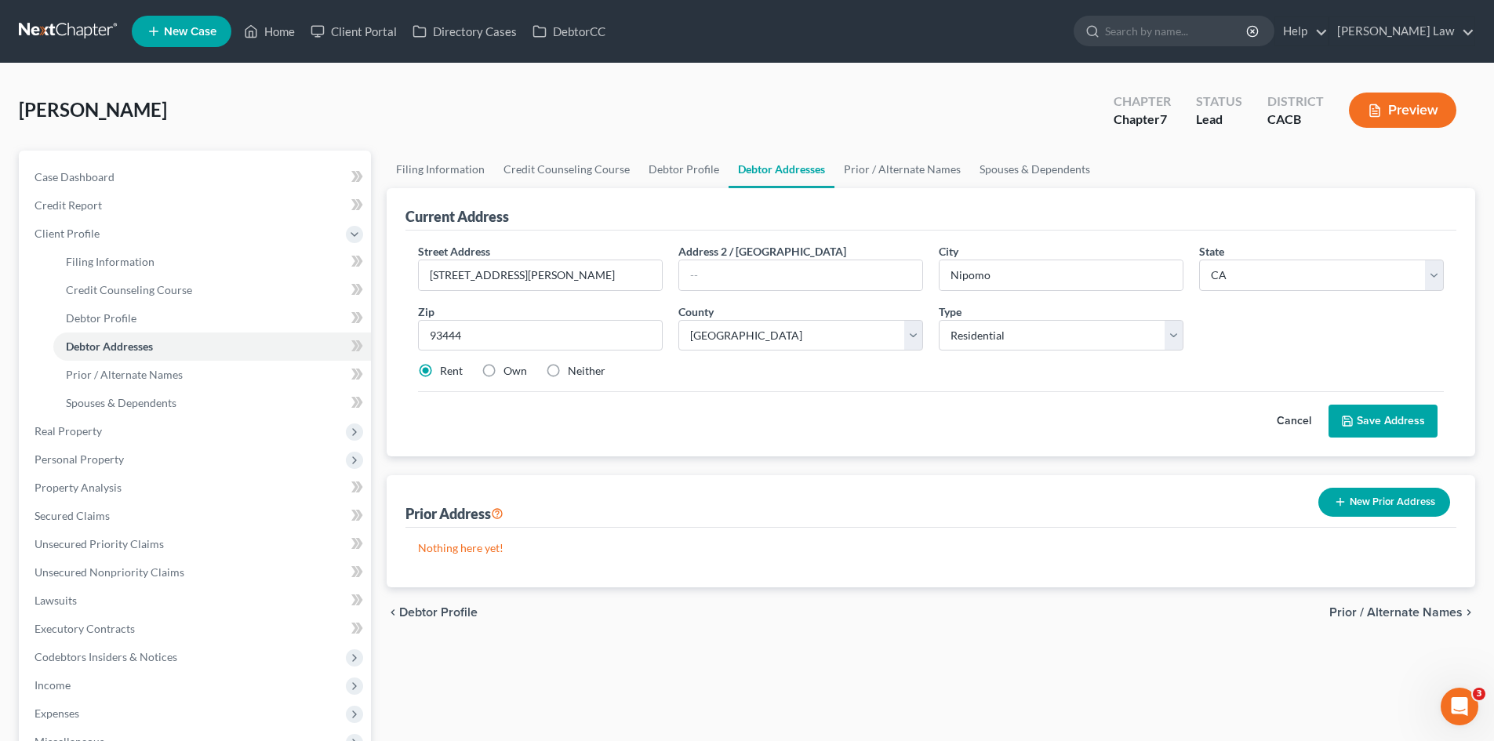
click at [1404, 424] on button "Save Address" at bounding box center [1383, 421] width 109 height 33
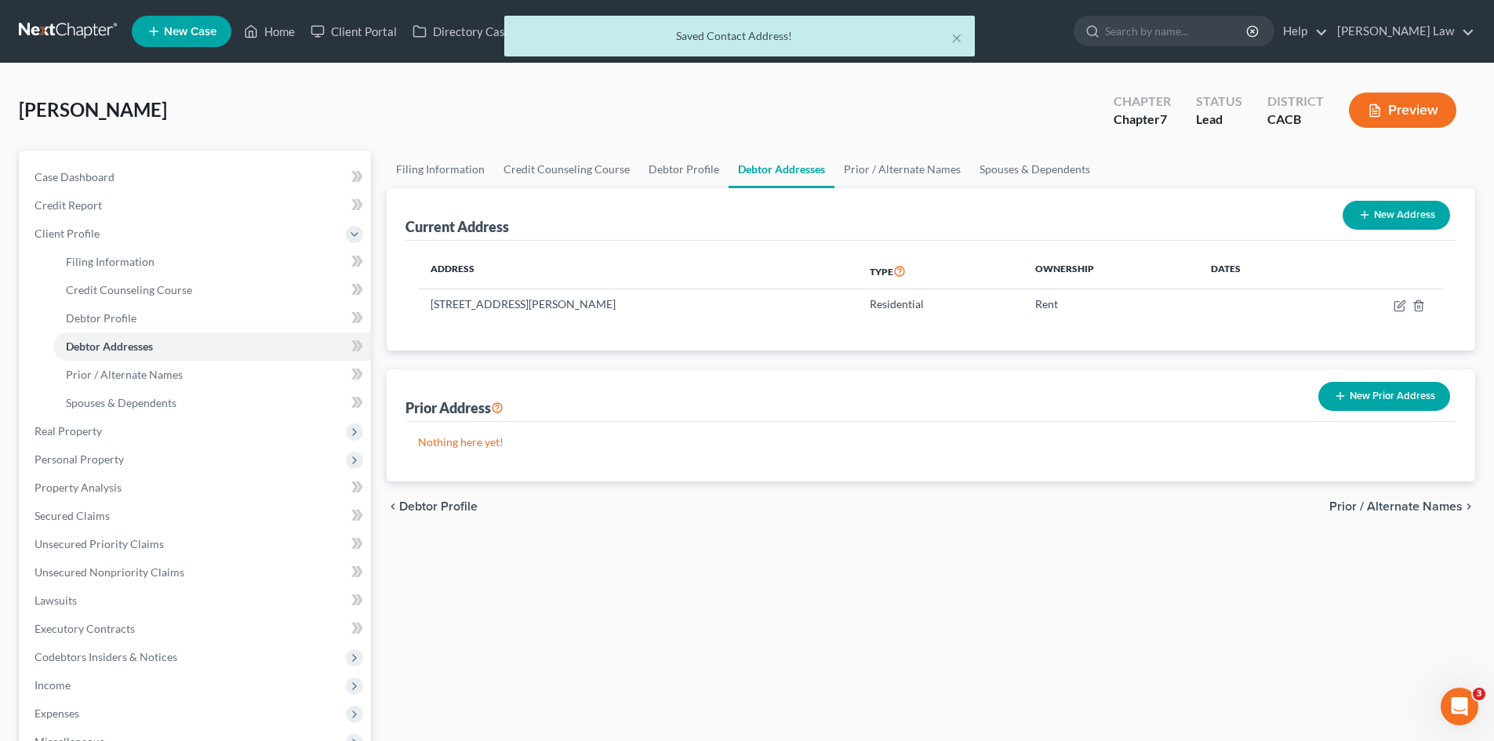
click at [1388, 504] on span "Prior / Alternate Names" at bounding box center [1395, 506] width 133 height 13
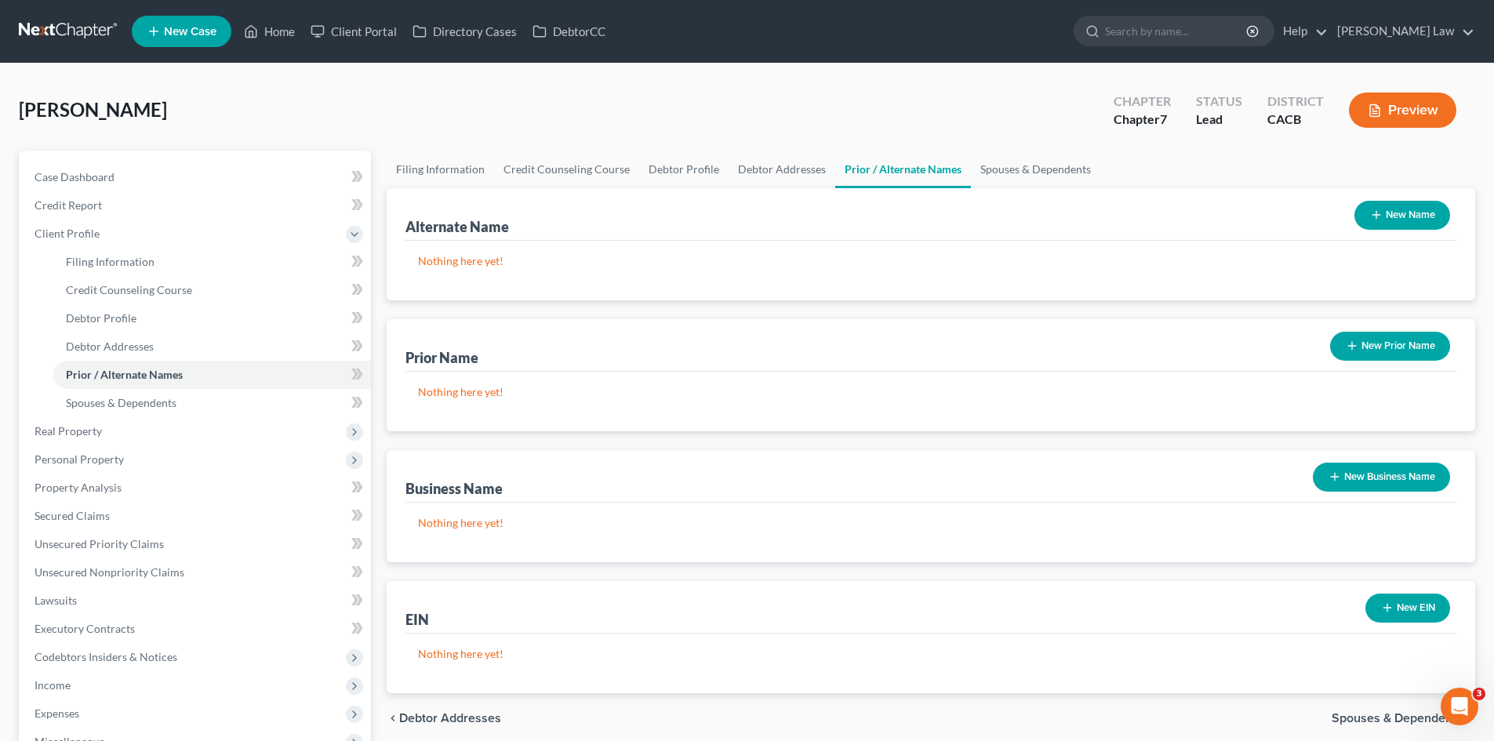
click at [1380, 719] on span "Spouses & Dependents" at bounding box center [1397, 718] width 131 height 13
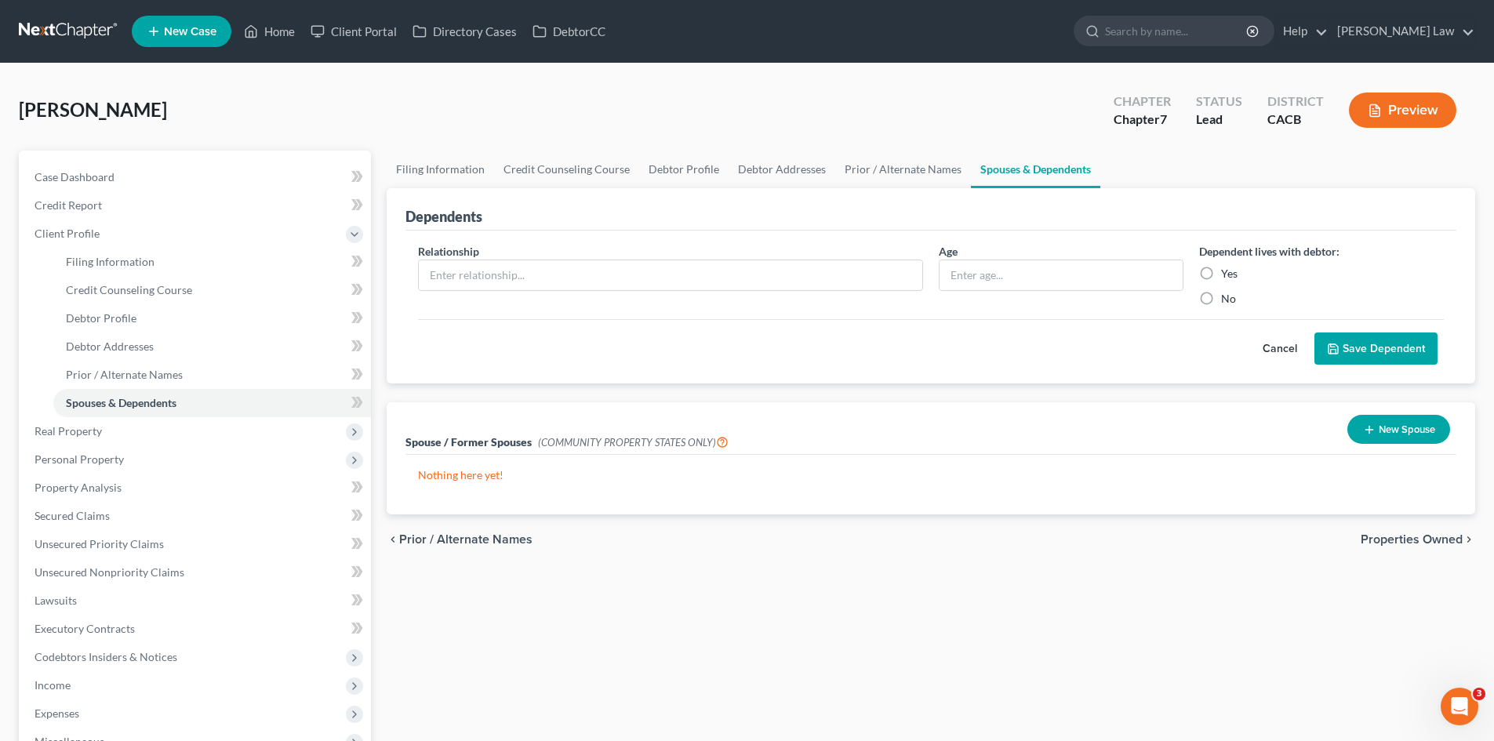
click at [1422, 540] on span "Properties Owned" at bounding box center [1412, 539] width 102 height 13
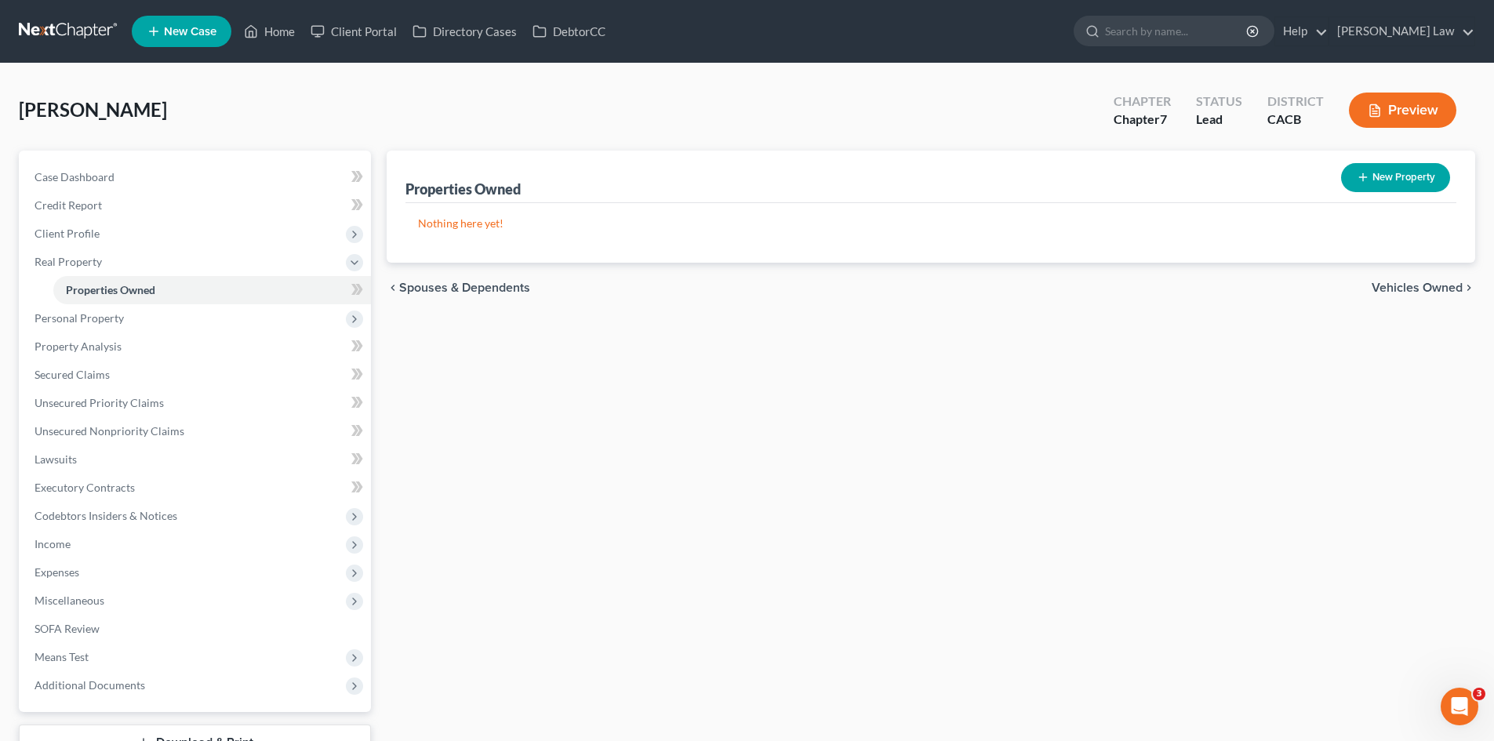
click at [1392, 285] on span "Vehicles Owned" at bounding box center [1417, 288] width 91 height 13
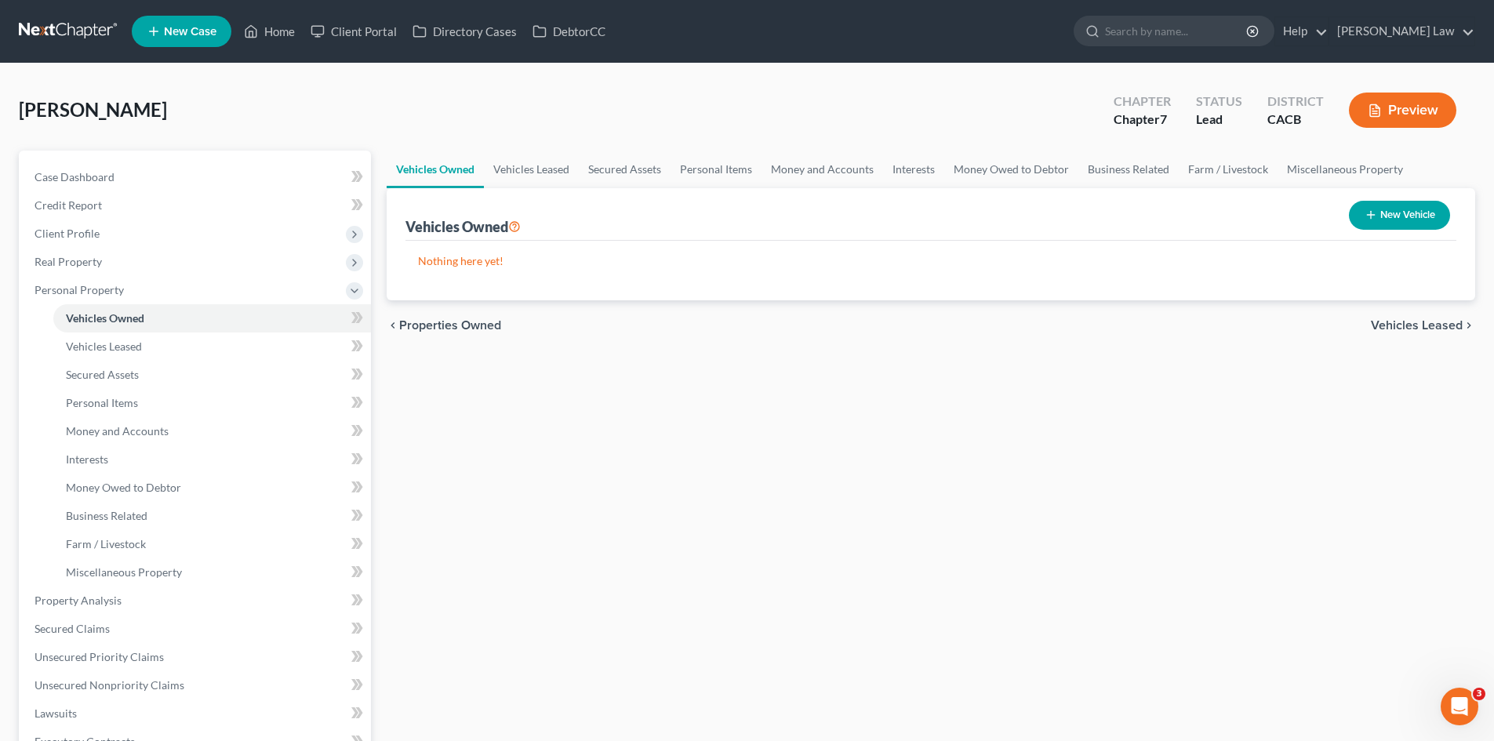
click at [1409, 208] on button "New Vehicle" at bounding box center [1399, 215] width 101 height 29
select select "0"
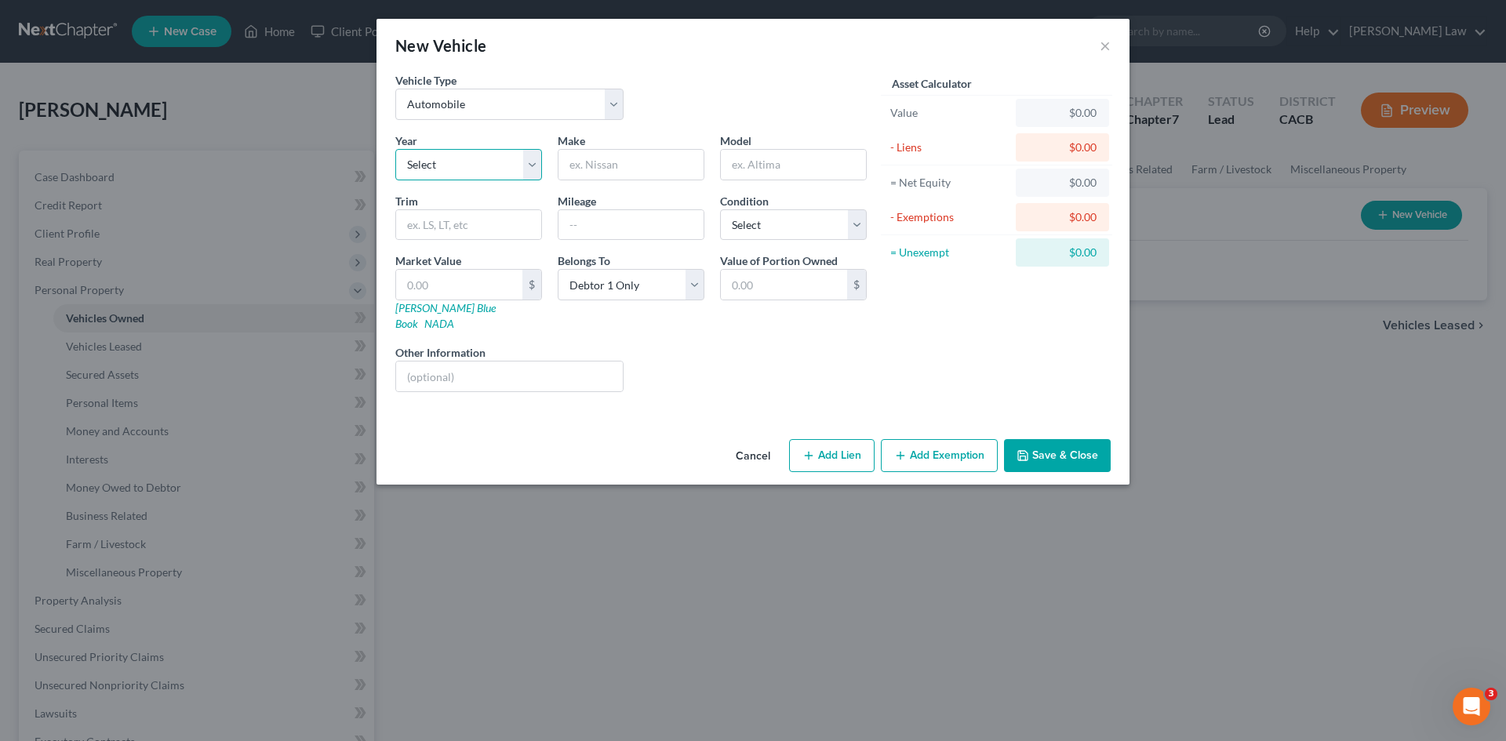
click at [451, 173] on select "Select 2026 2025 2024 2023 2022 2021 2020 2019 2018 2017 2016 2015 2014 2013 20…" at bounding box center [468, 164] width 147 height 31
select select "11"
click at [395, 149] on select "Select 2026 2025 2024 2023 2022 2021 2020 2019 2018 2017 2016 2015 2014 2013 20…" at bounding box center [468, 164] width 147 height 31
click at [608, 159] on input "text" at bounding box center [630, 165] width 145 height 30
type input "NISSAN"
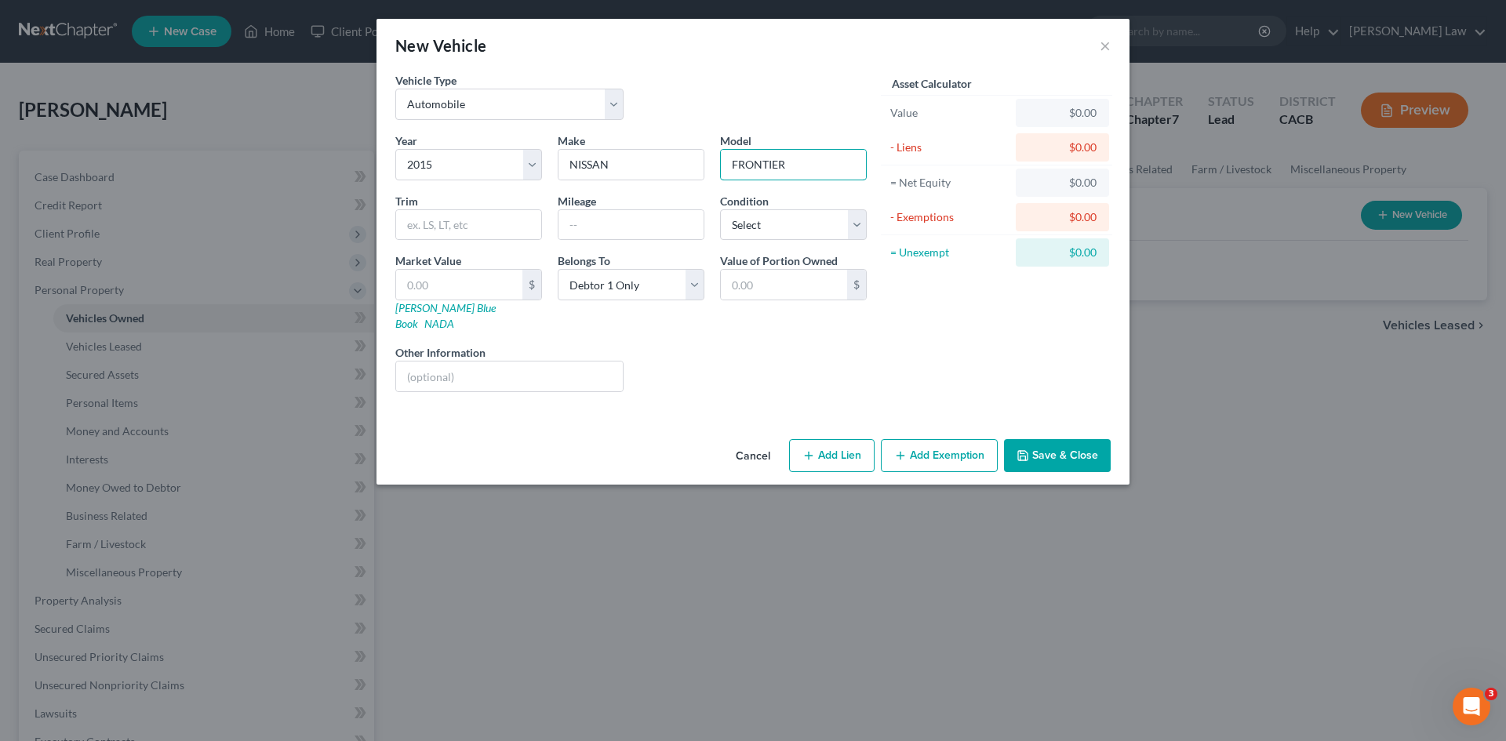
type input "FRONTIER"
click at [740, 218] on select "Select Excellent Very Good Good Fair Poor" at bounding box center [793, 224] width 147 height 31
select select "3"
click at [720, 209] on select "Select Excellent Very Good Good Fair Poor" at bounding box center [793, 224] width 147 height 31
click at [435, 309] on link "Kelly Blue Book" at bounding box center [445, 315] width 100 height 29
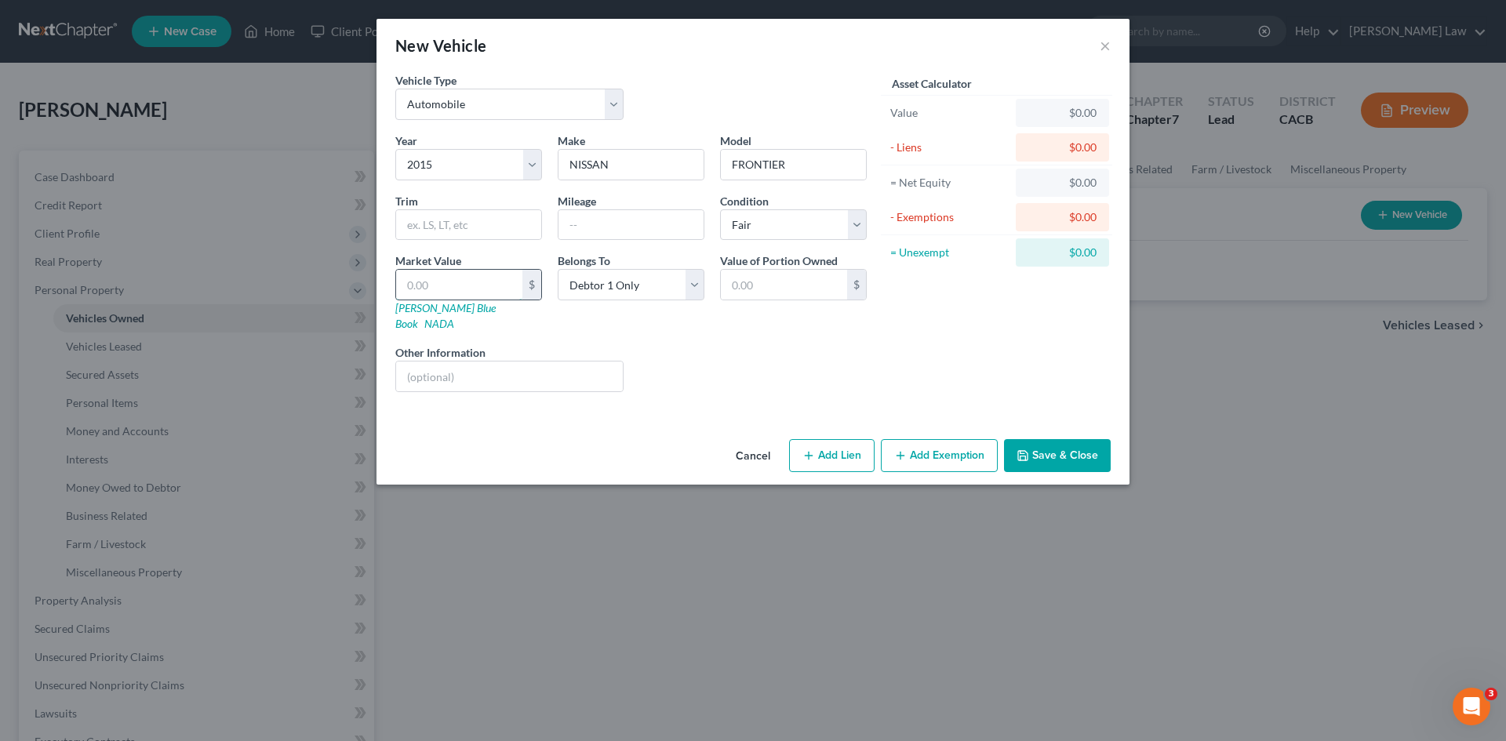
click at [438, 285] on input "text" at bounding box center [459, 285] width 126 height 30
type input "6"
type input "6.00"
type input "61"
type input "61.00"
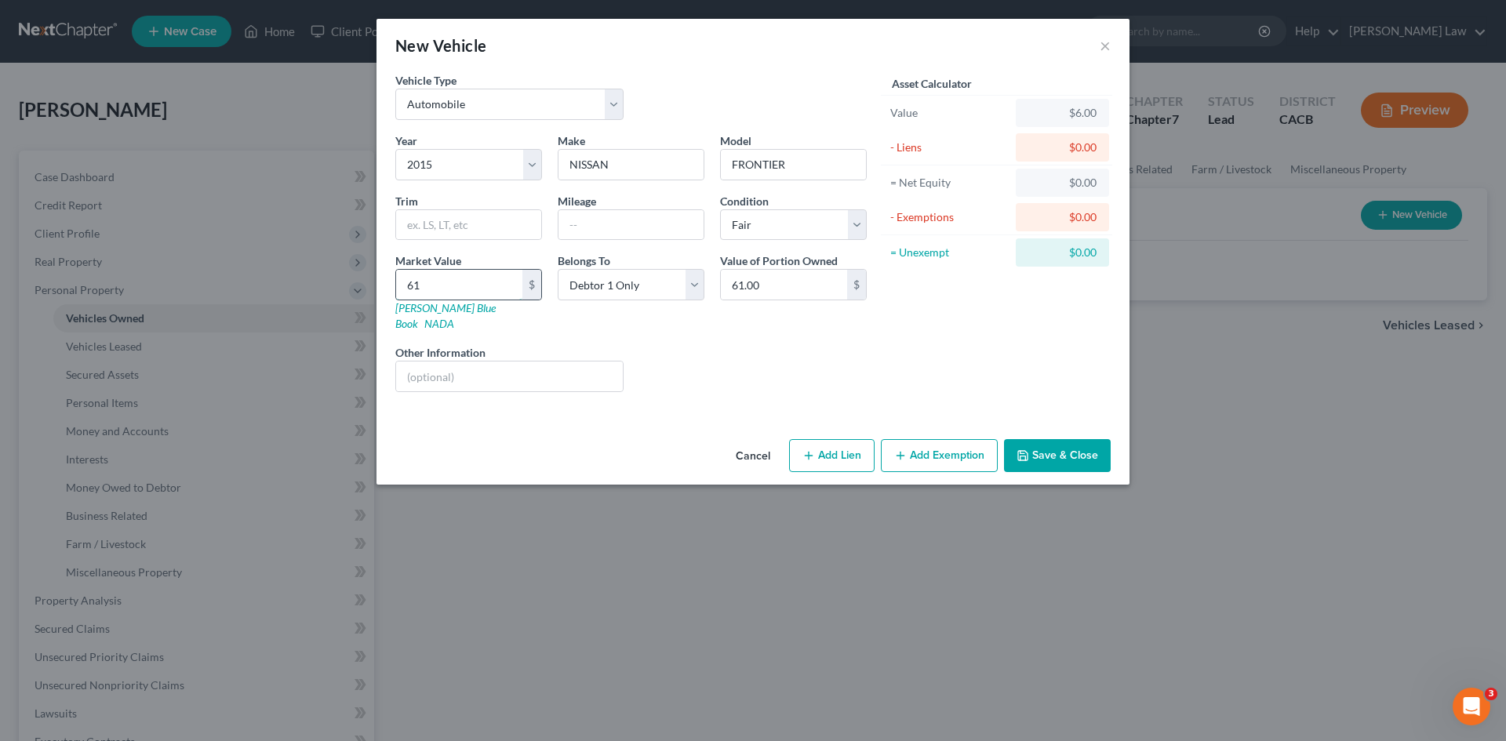
type input "610"
type input "610.00"
type input "6100"
type input "6,100.00"
type input "6,100"
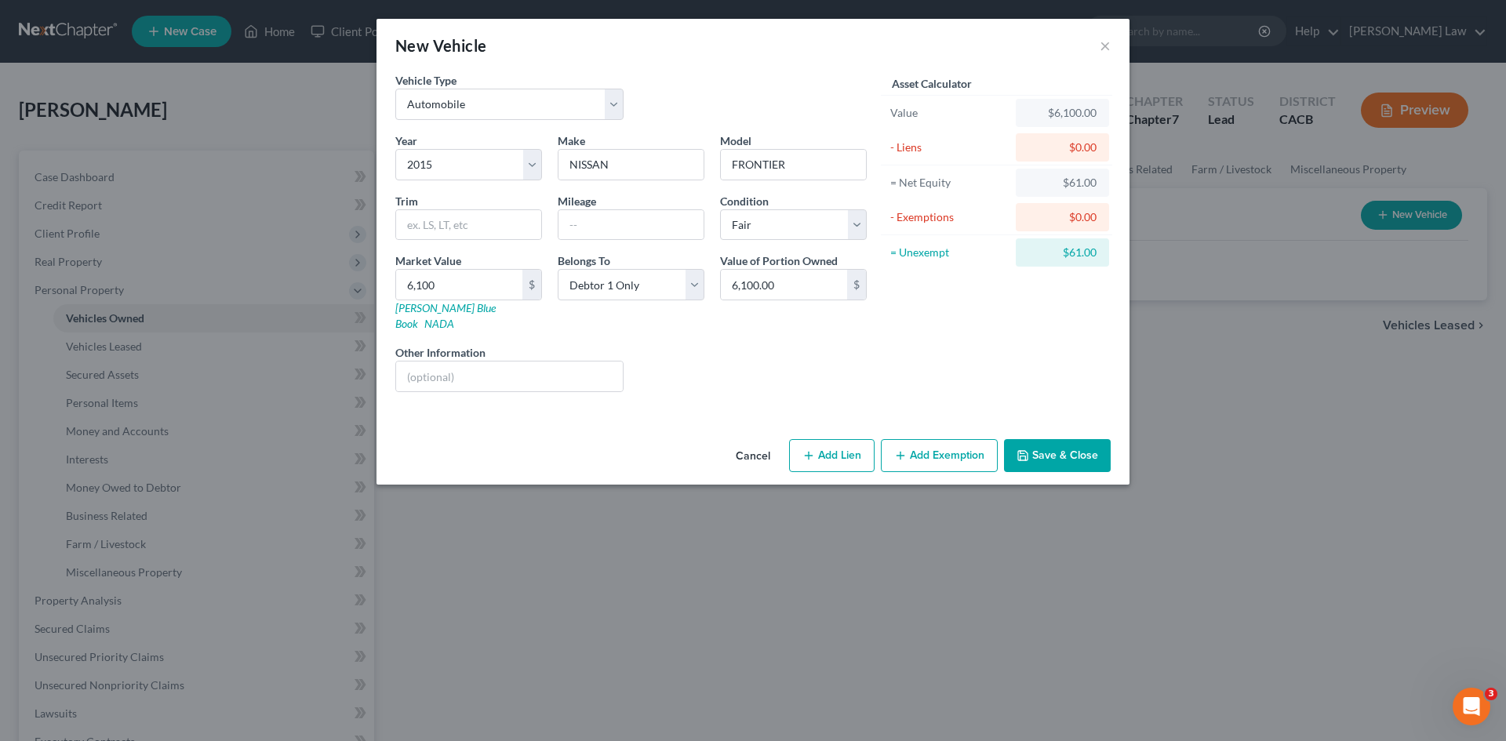
click at [814, 449] on icon "button" at bounding box center [808, 455] width 13 height 13
select select "0"
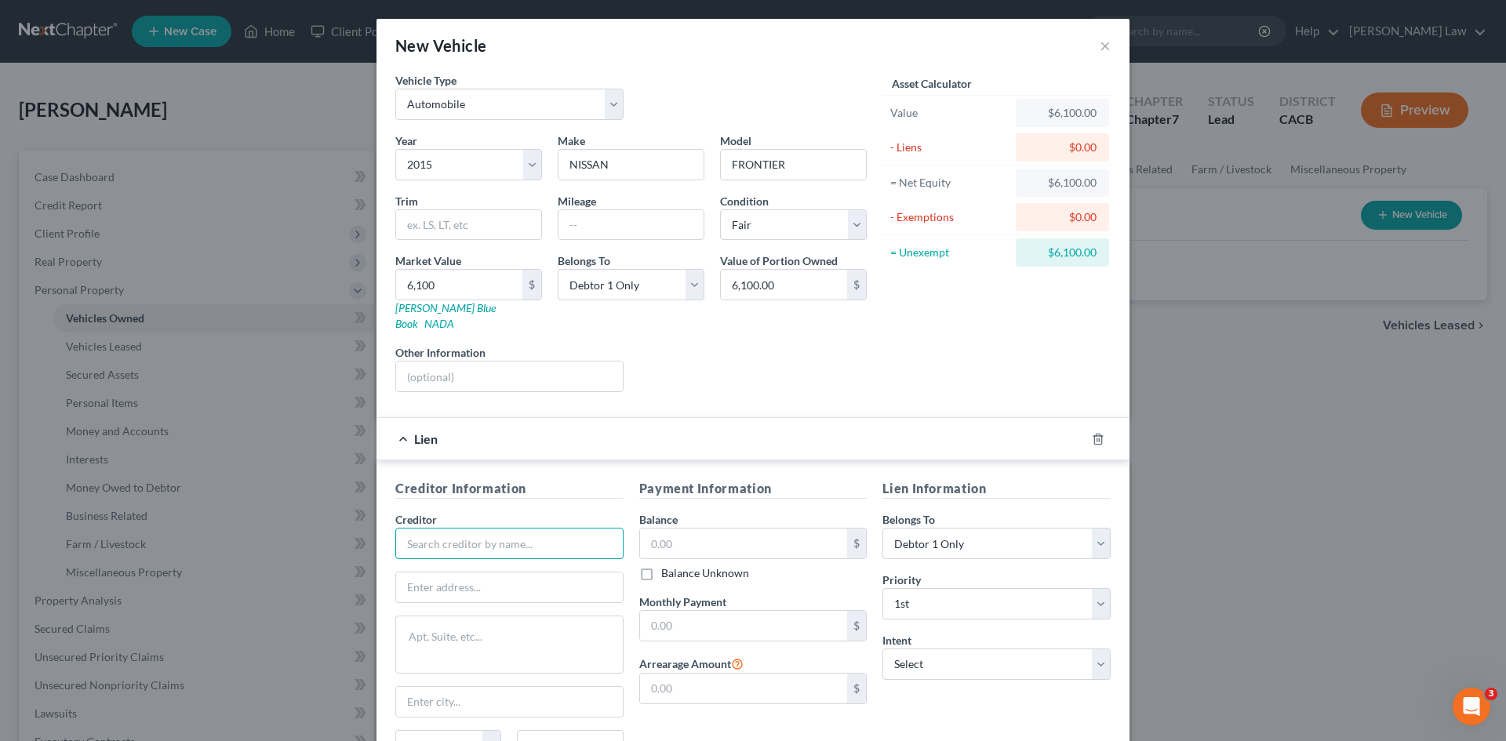
click at [451, 529] on input "text" at bounding box center [509, 543] width 228 height 31
type input "WESTLAKE FINANCIAL"
type input "4751 WILSHIRE BLVD #100"
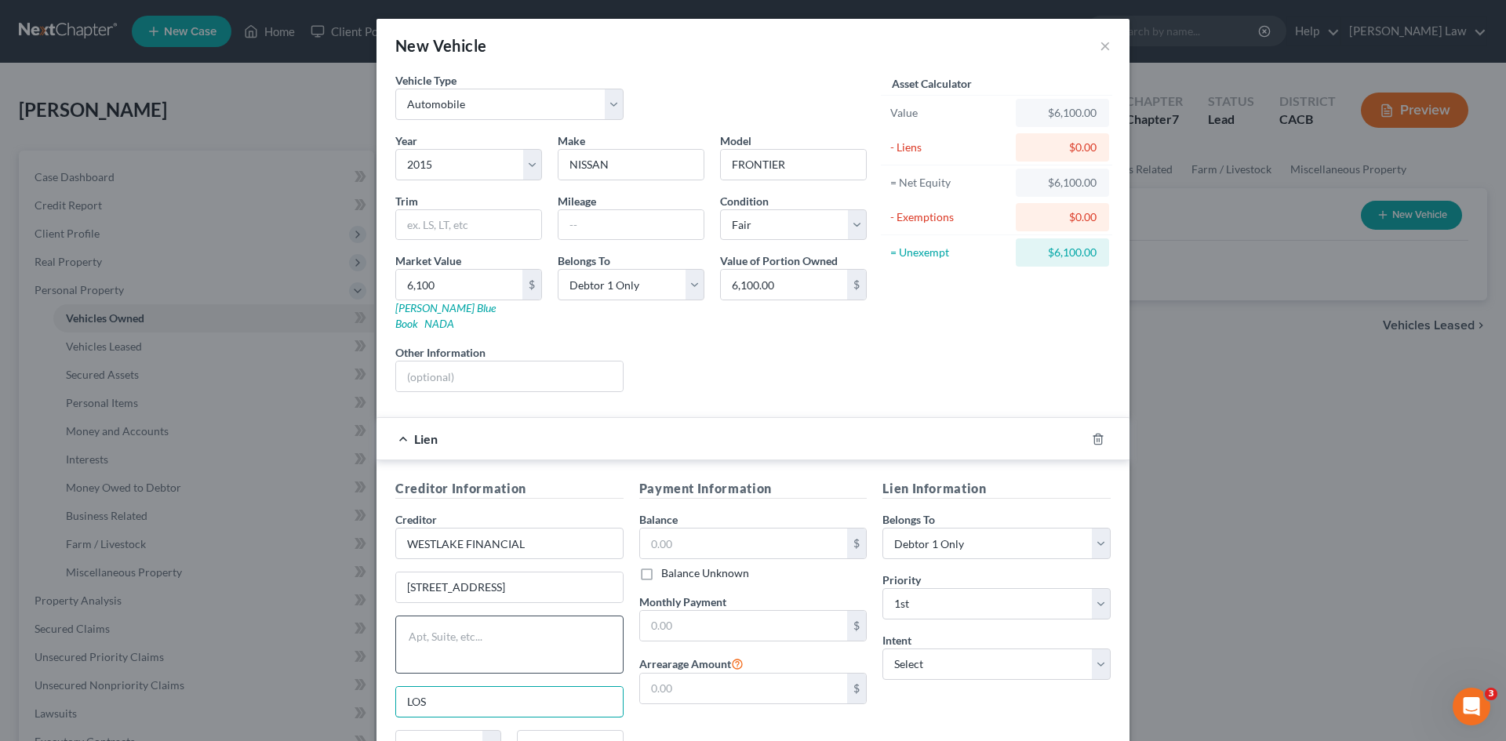
type input "Los Angeles"
click at [439, 730] on select "State AL AK AR AZ CA CO CT DE DC FL GA GU HI ID IL IN IA KS KY LA ME MD MA MI M…" at bounding box center [448, 745] width 106 height 31
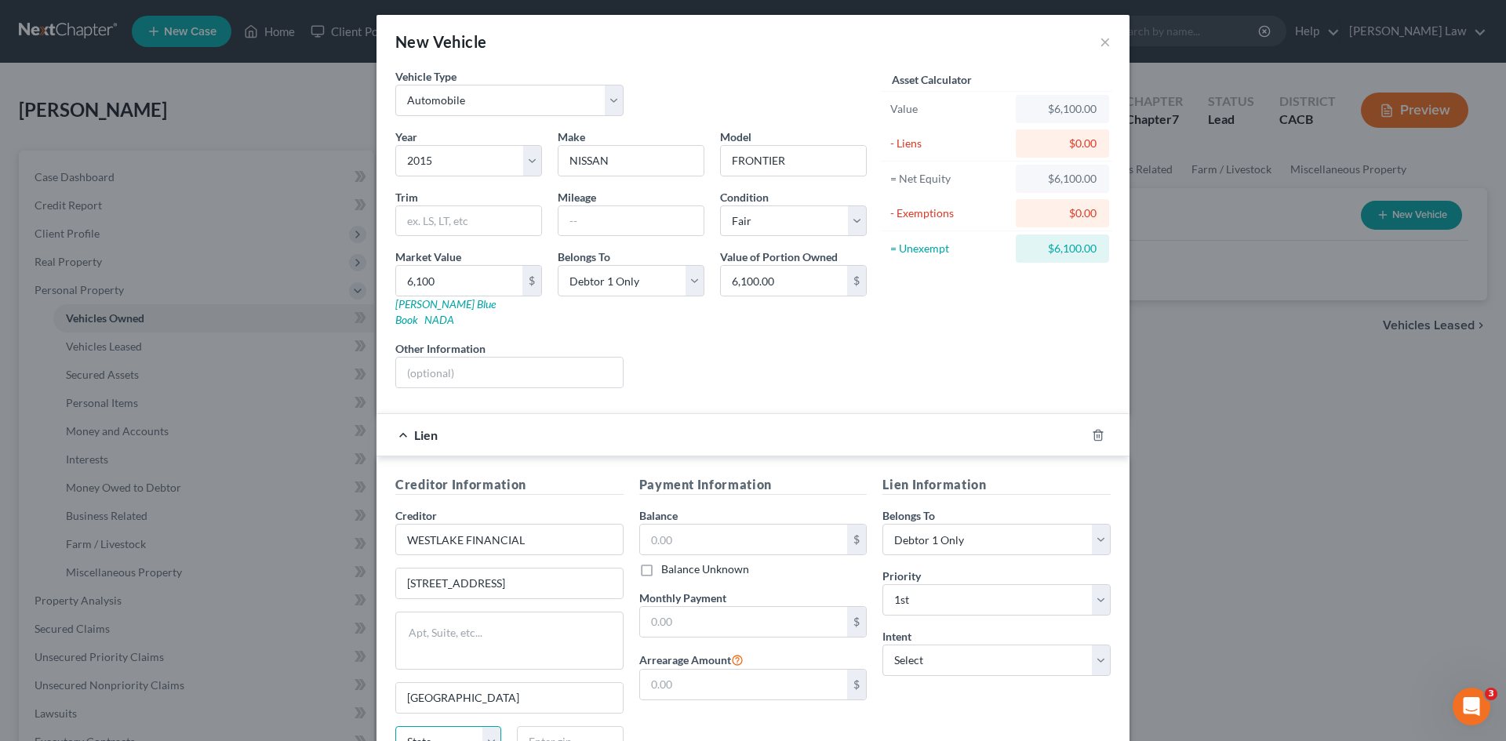
select select "4"
click at [395, 726] on select "State AL AK AR AZ CA CO CT DE DC FL GA GU HI ID IL IN IA KS KY LA ME MD MA MI M…" at bounding box center [448, 741] width 106 height 31
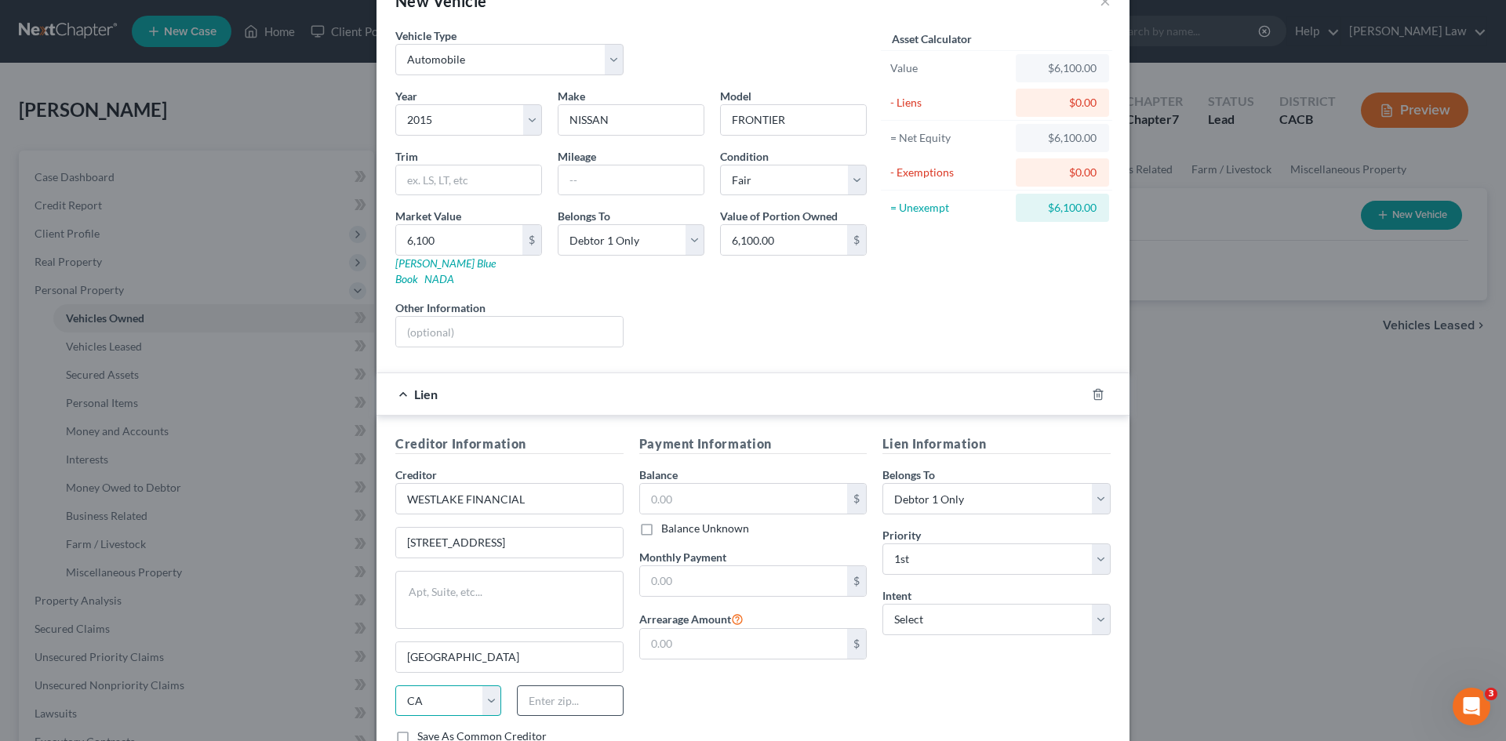
scroll to position [82, 0]
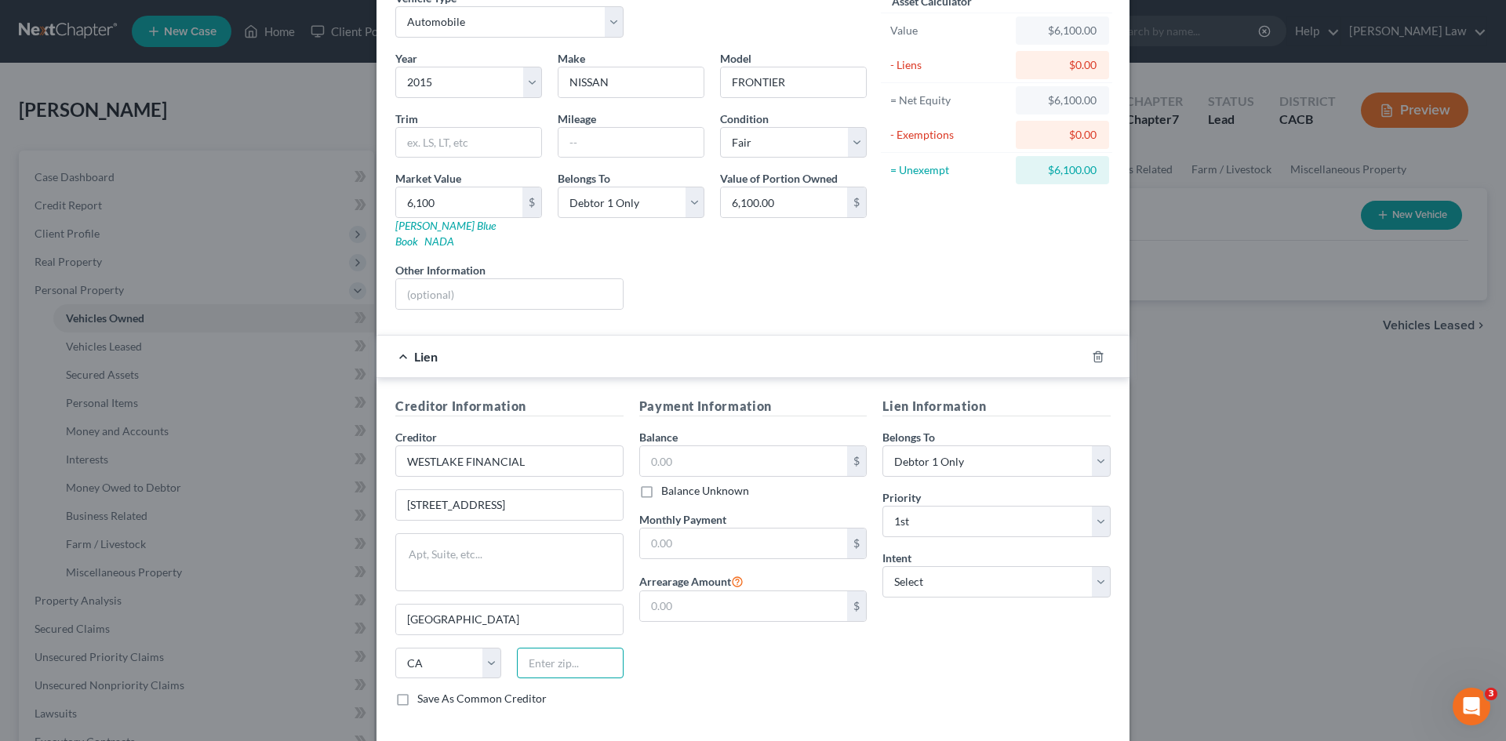
click at [541, 653] on input "text" at bounding box center [570, 663] width 106 height 31
type input "90010"
click at [417, 691] on label "Save As Common Creditor" at bounding box center [481, 699] width 129 height 16
click at [424, 691] on input "Save As Common Creditor" at bounding box center [429, 696] width 10 height 10
checkbox input "true"
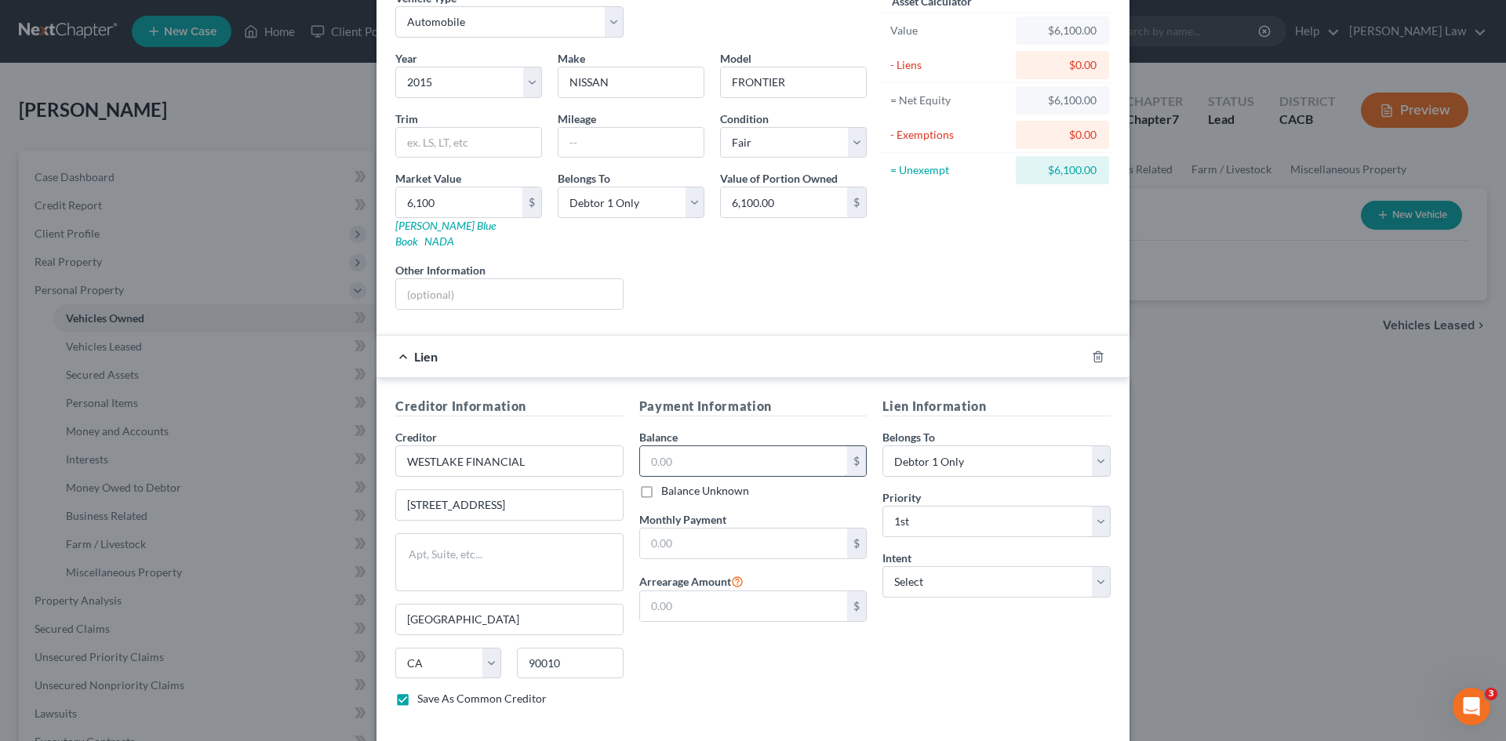
click at [660, 446] on input "text" at bounding box center [744, 461] width 208 height 30
type input "13,640"
click at [700, 529] on input "text" at bounding box center [744, 544] width 208 height 30
type input "518"
click at [935, 566] on select "Select Surrender Redeem Reaffirm Avoid Other" at bounding box center [996, 581] width 228 height 31
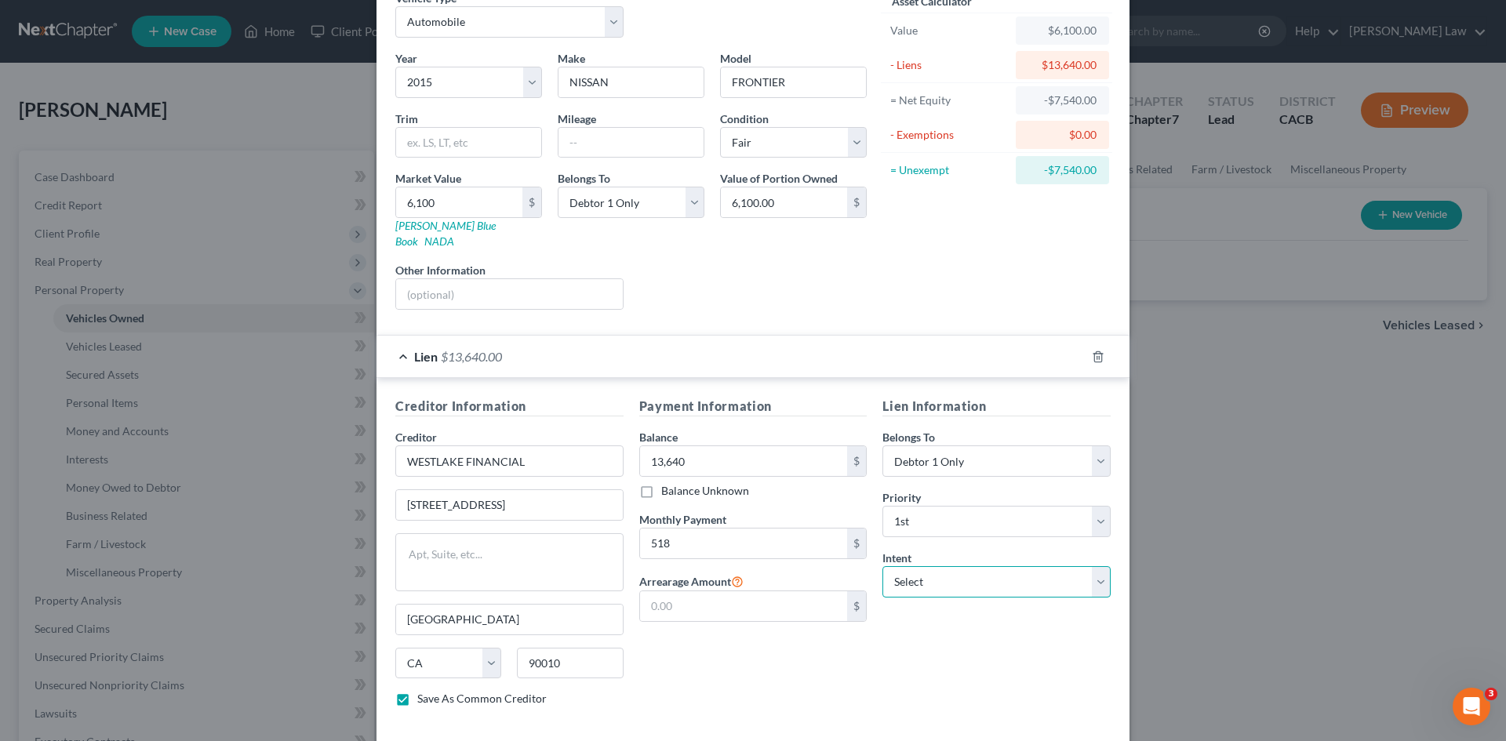
select select "2"
click at [882, 566] on select "Select Surrender Redeem Reaffirm Avoid Other" at bounding box center [996, 581] width 228 height 31
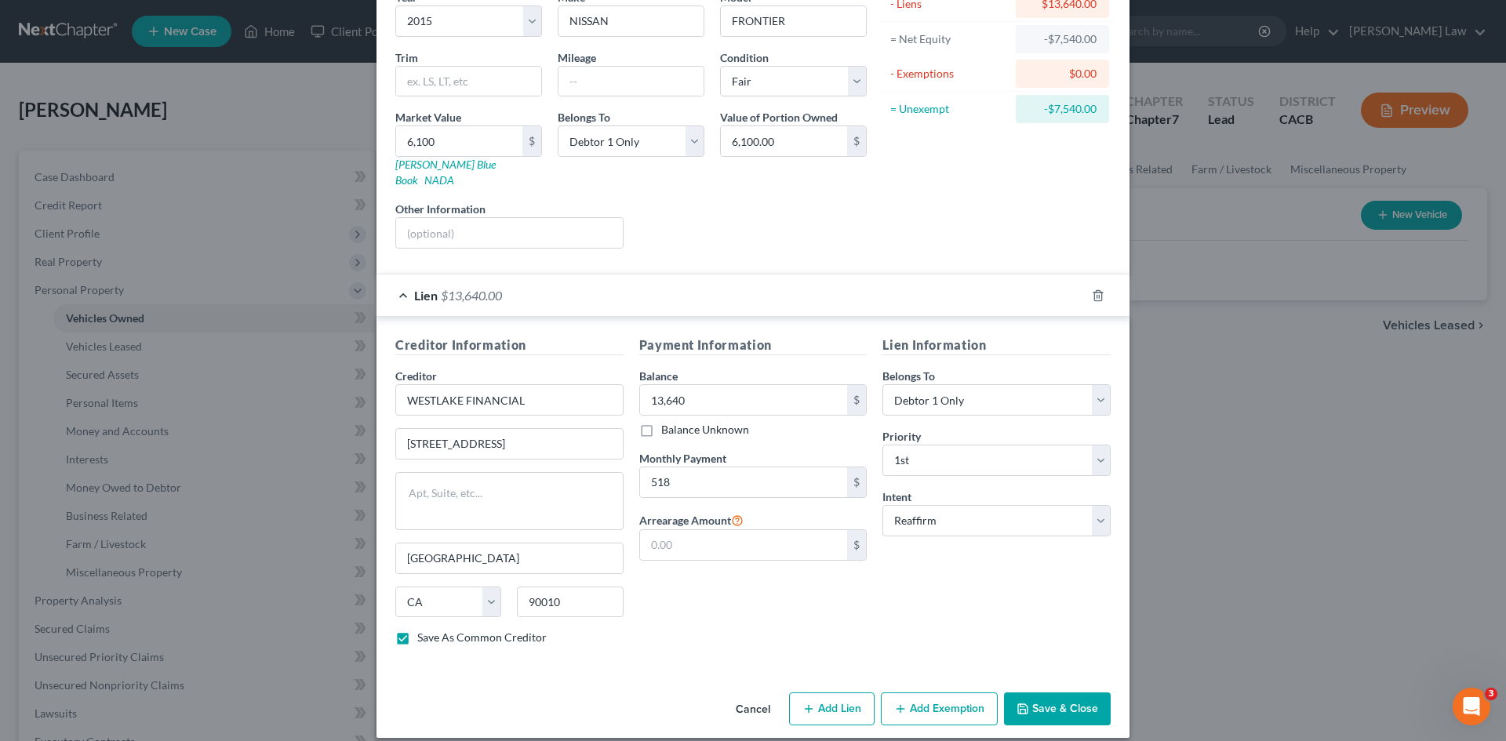
click at [1050, 697] on button "Save & Close" at bounding box center [1057, 709] width 107 height 33
checkbox input "false"
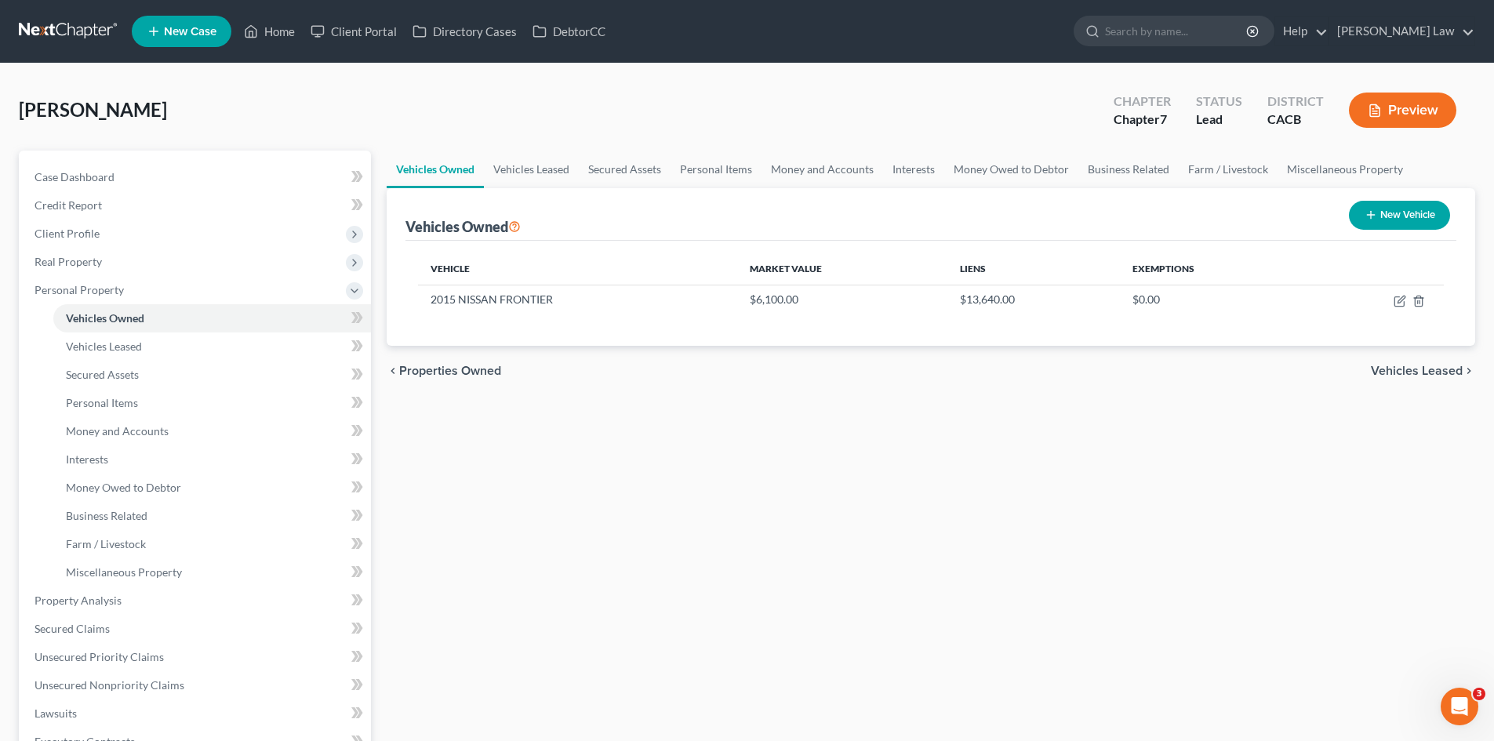
click at [1386, 215] on button "New Vehicle" at bounding box center [1399, 215] width 101 height 29
select select "0"
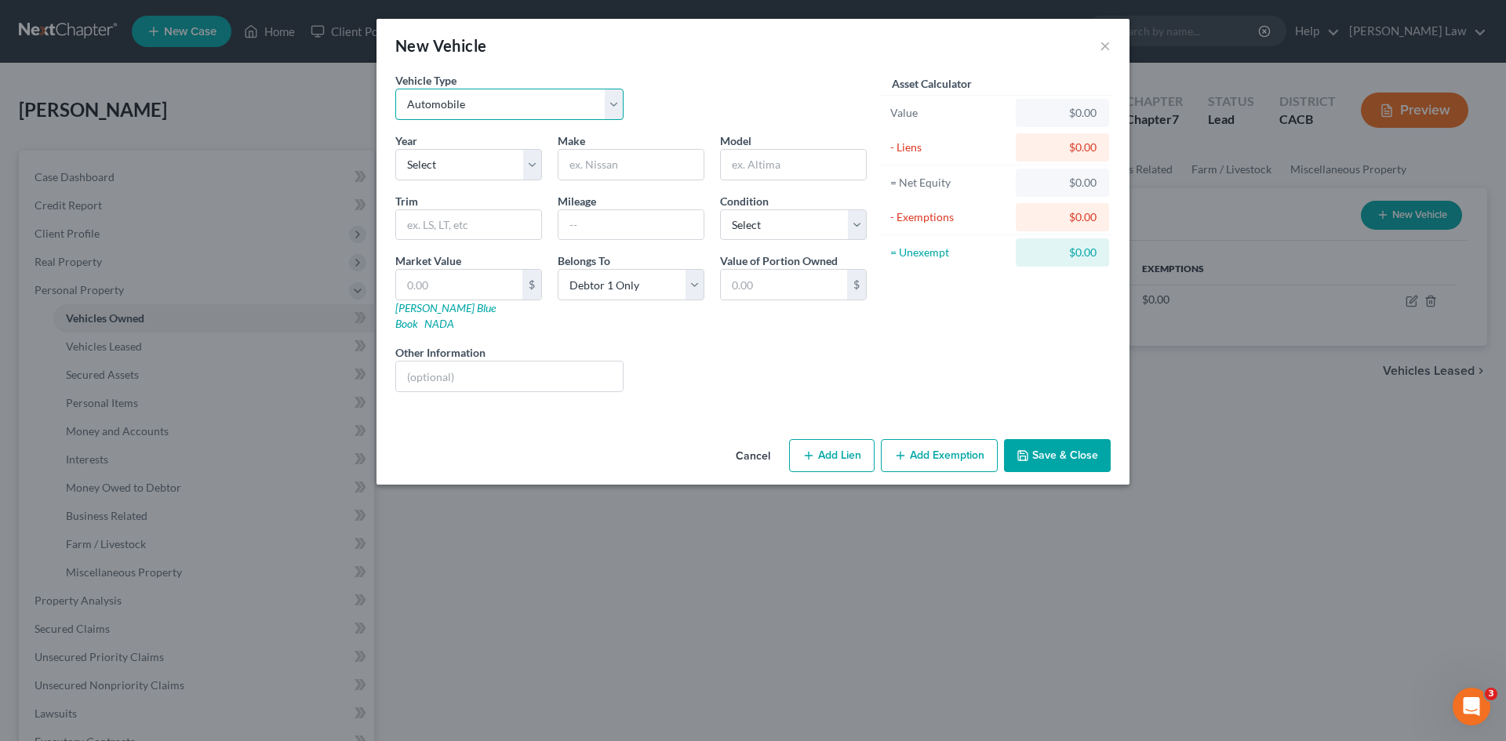
click at [471, 99] on select "Select Automobile Truck Trailer Watercraft Aircraft Motor Home Atv Other Vehicle" at bounding box center [509, 104] width 228 height 31
select select "7"
click at [395, 89] on select "Select Automobile Truck Trailer Watercraft Aircraft Motor Home Atv Other Vehicle" at bounding box center [509, 104] width 228 height 31
click at [442, 171] on select "Select 2026 2025 2024 2023 2022 2021 2020 2019 2018 2017 2016 2015 2014 2013 20…" at bounding box center [468, 164] width 147 height 31
select select "11"
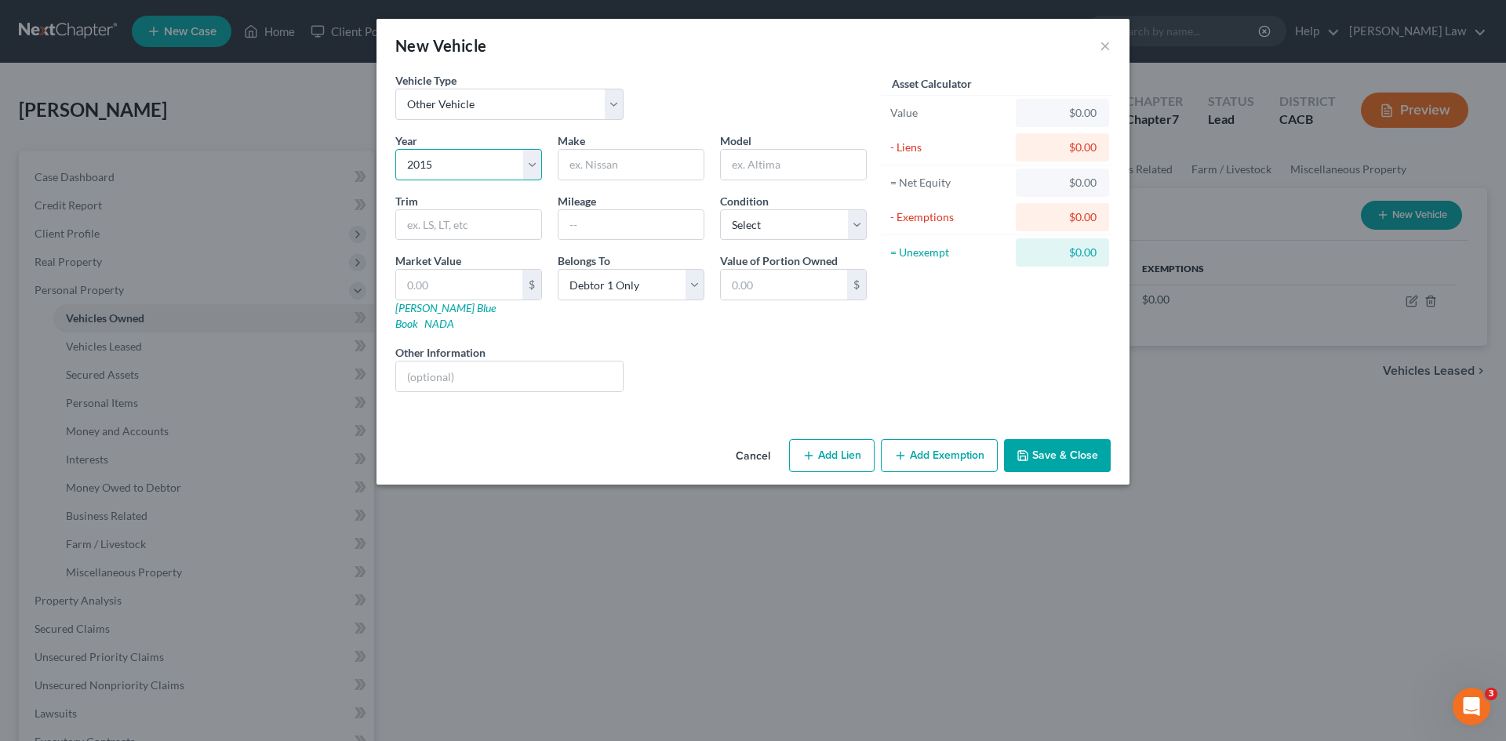
click at [395, 149] on select "Select 2026 2025 2024 2023 2022 2021 2020 2019 2018 2017 2016 2015 2014 2013 20…" at bounding box center [468, 164] width 147 height 31
click at [605, 164] on input "text" at bounding box center [630, 165] width 145 height 30
type input "YAMAHA"
click at [744, 167] on input "text" at bounding box center [793, 165] width 145 height 30
type input "FZ-09"
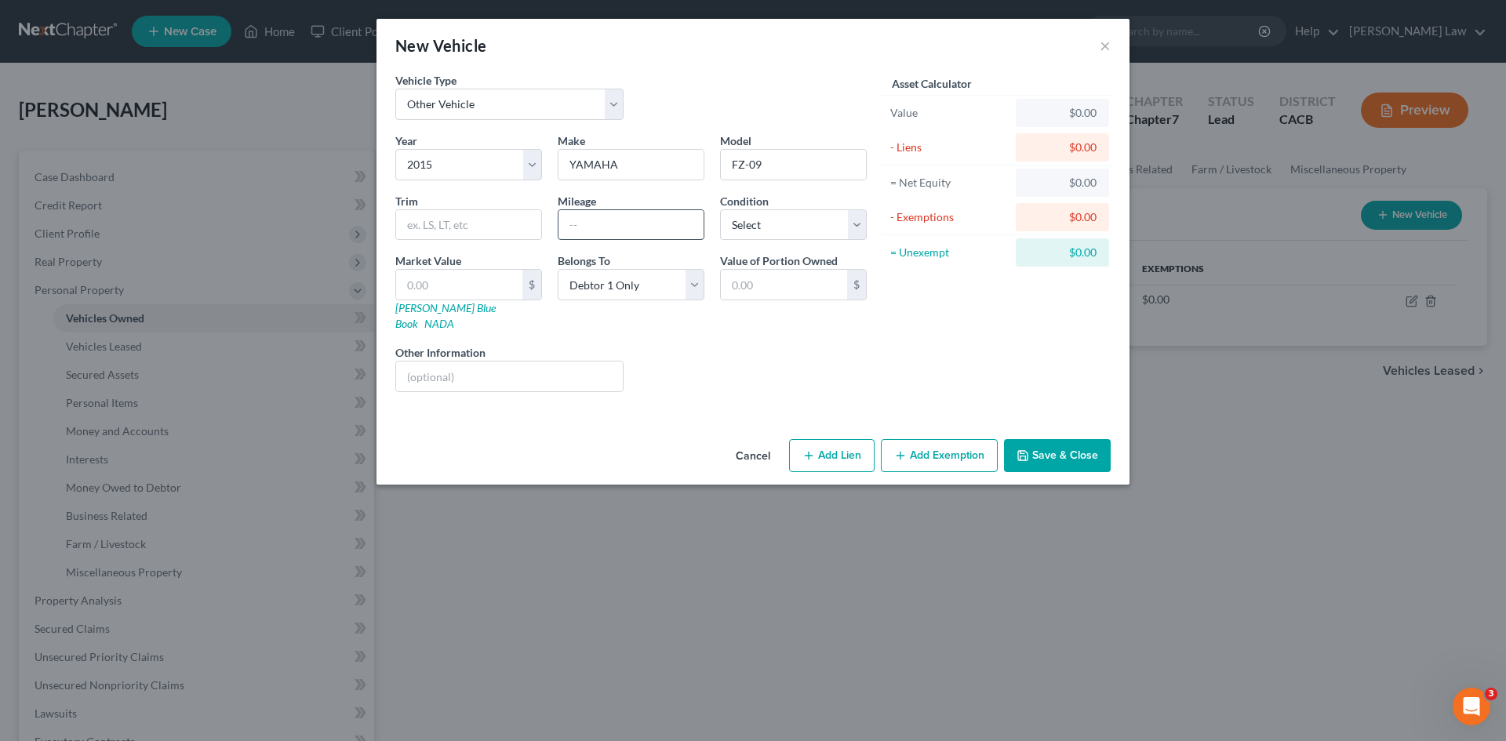
click at [597, 228] on input "text" at bounding box center [630, 225] width 145 height 30
type input "55000"
click at [772, 218] on select "Select Excellent Very Good Good Fair Poor" at bounding box center [793, 224] width 147 height 31
select select "3"
click at [720, 209] on select "Select Excellent Very Good Good Fair Poor" at bounding box center [793, 224] width 147 height 31
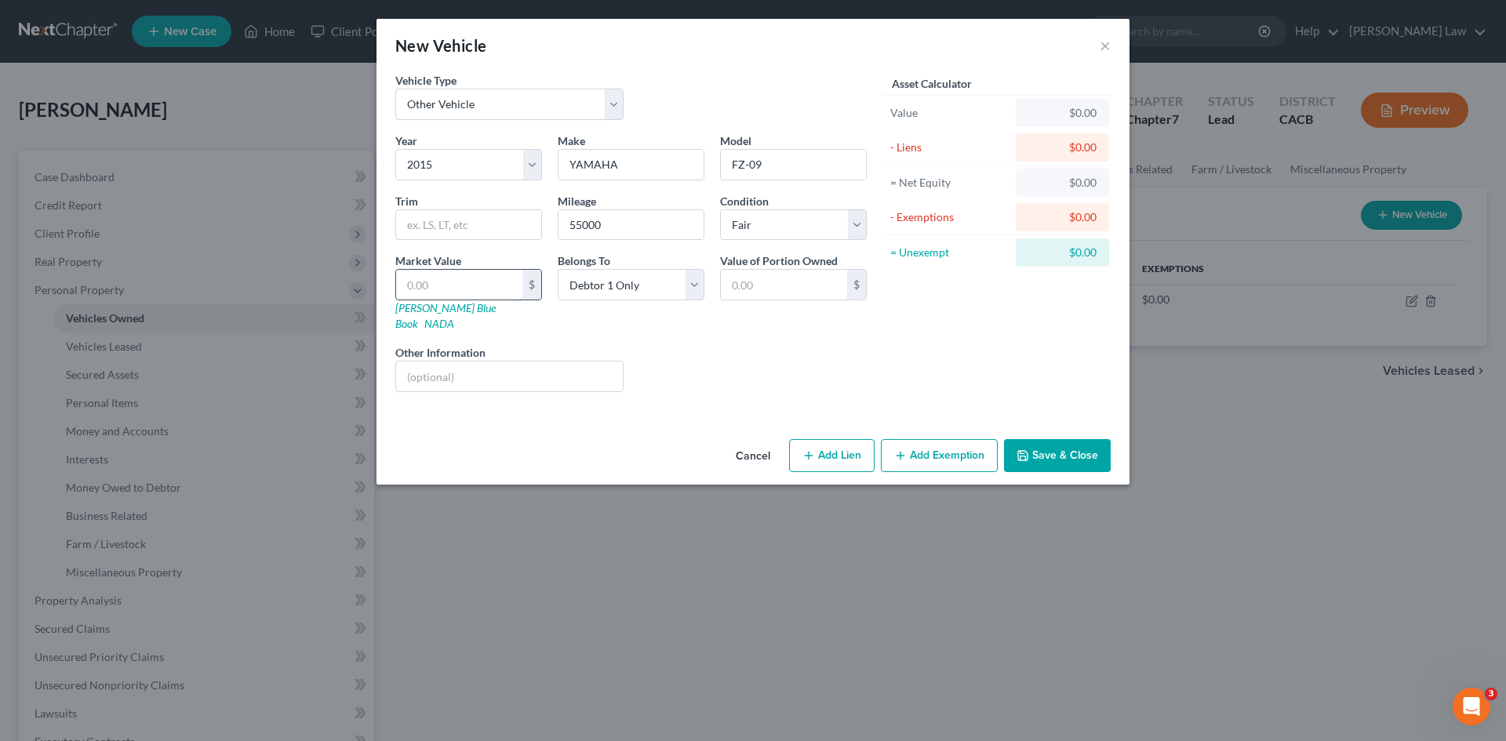
click at [463, 282] on input "text" at bounding box center [459, 285] width 126 height 30
click at [428, 308] on link "Kelly Blue Book" at bounding box center [445, 315] width 100 height 29
click at [444, 276] on input "text" at bounding box center [459, 285] width 126 height 30
type input "1"
type input "1.00"
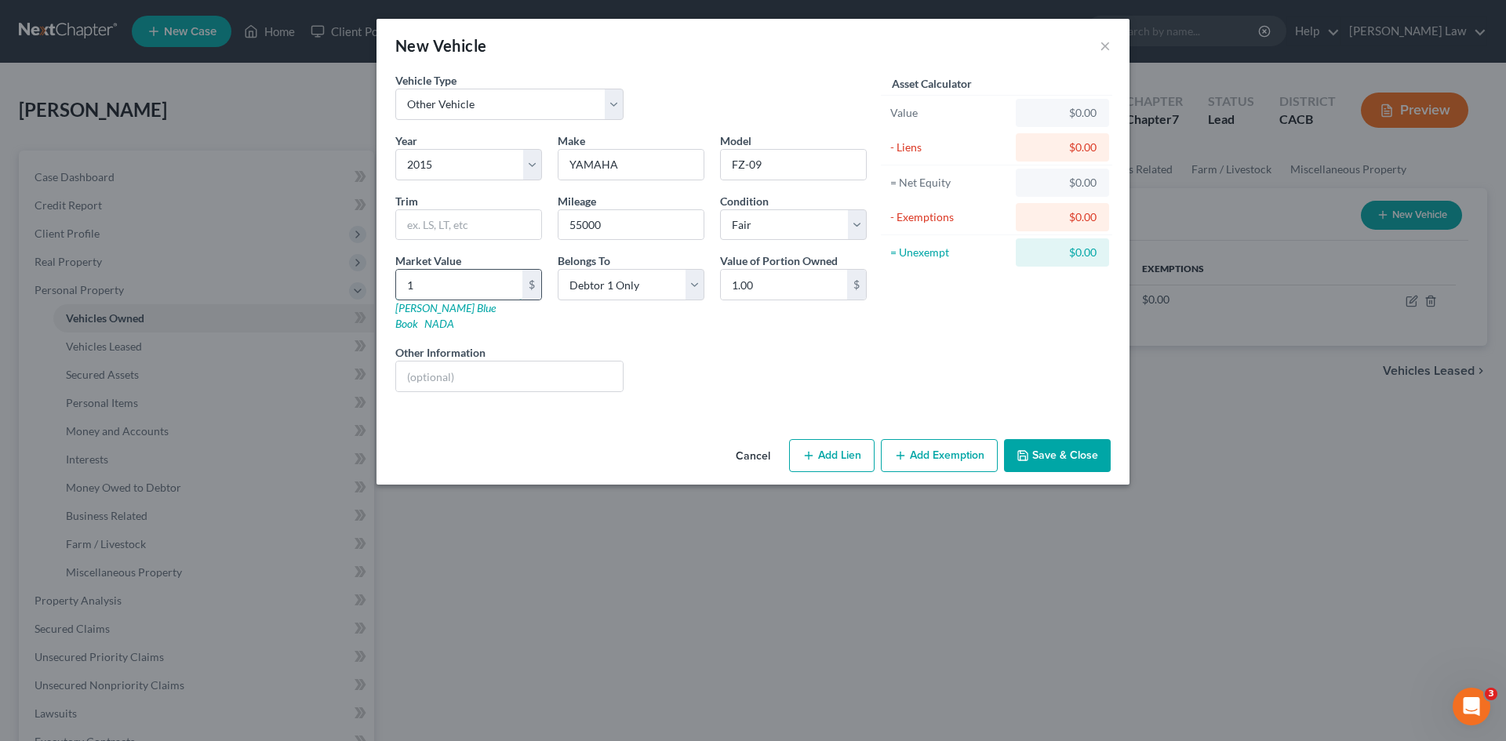
type input "18"
type input "18.00"
type input "180"
type input "180.00"
type input "1800"
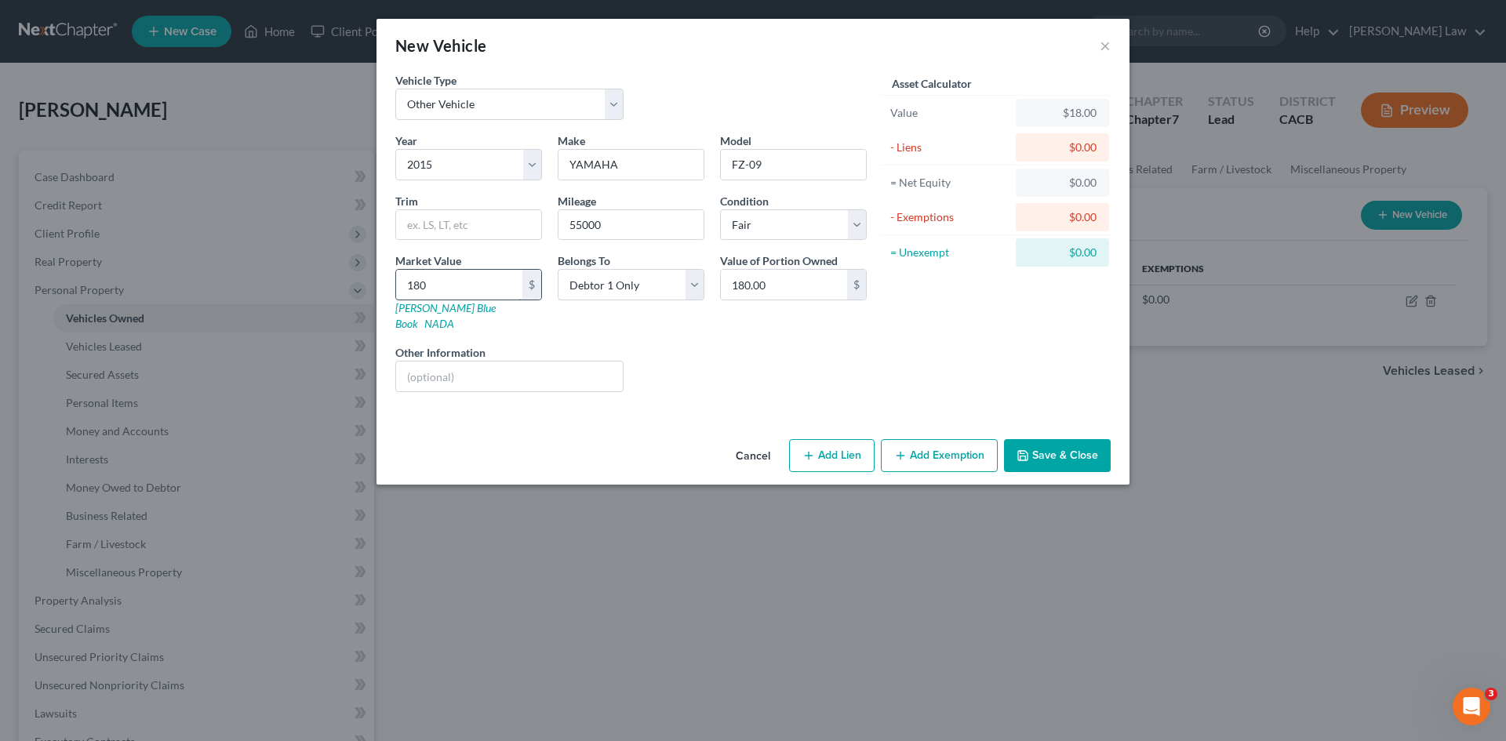
type input "1,800.00"
type input "1,800"
click at [1035, 445] on button "Save & Close" at bounding box center [1057, 455] width 107 height 33
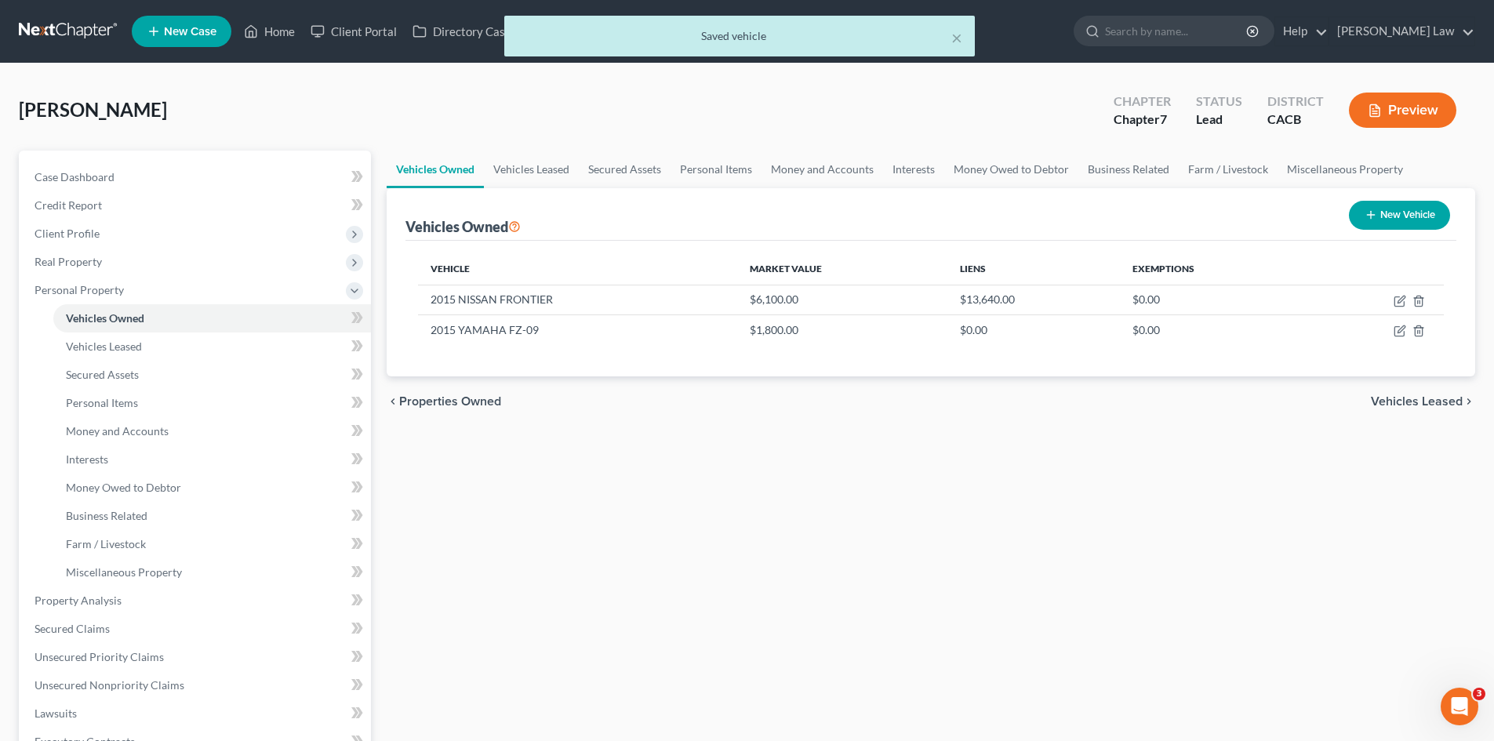
click at [1408, 213] on button "New Vehicle" at bounding box center [1399, 215] width 101 height 29
select select "0"
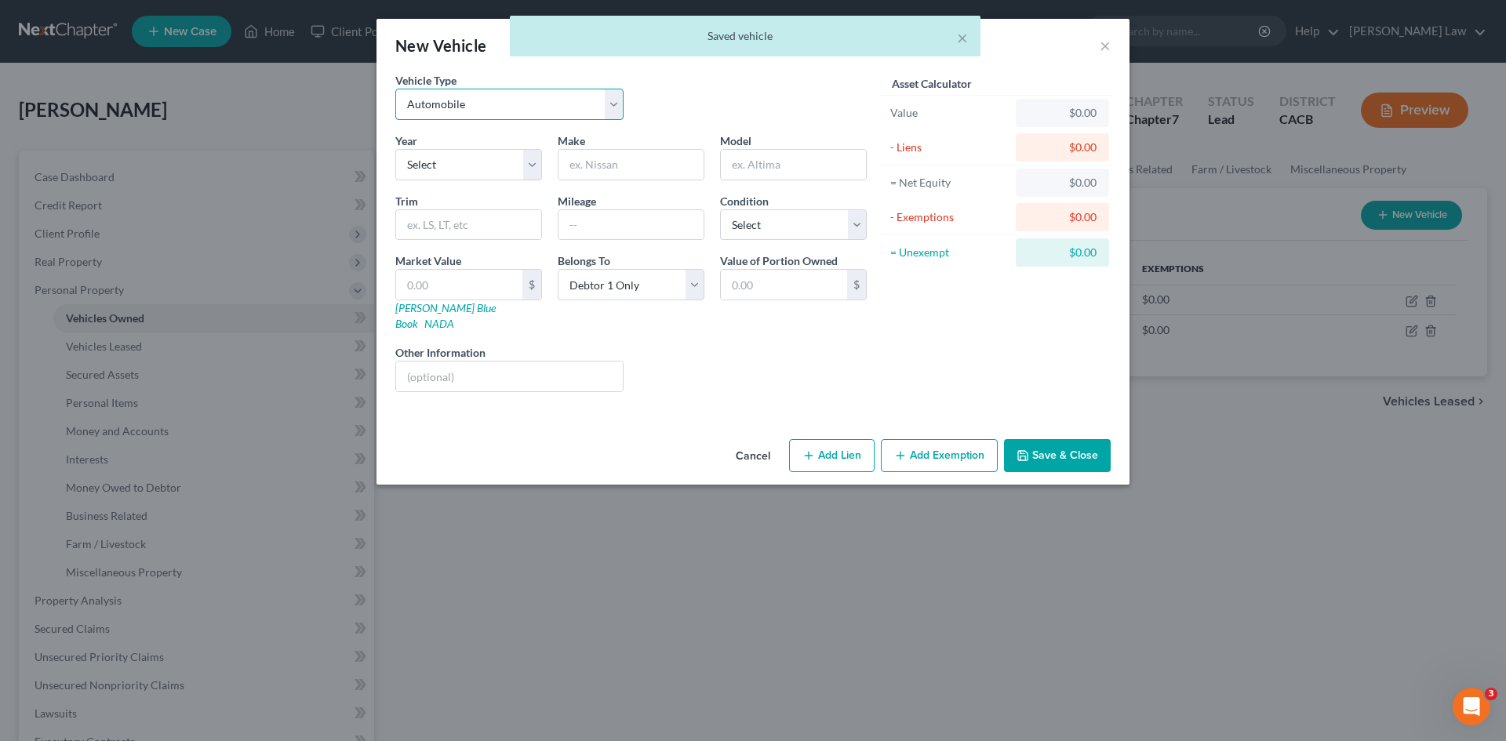
drag, startPoint x: 454, startPoint y: 98, endPoint x: 452, endPoint y: 109, distance: 11.2
click at [455, 97] on select "Select Automobile Truck Trailer Watercraft Aircraft Motor Home Atv Other Vehicle" at bounding box center [509, 104] width 228 height 31
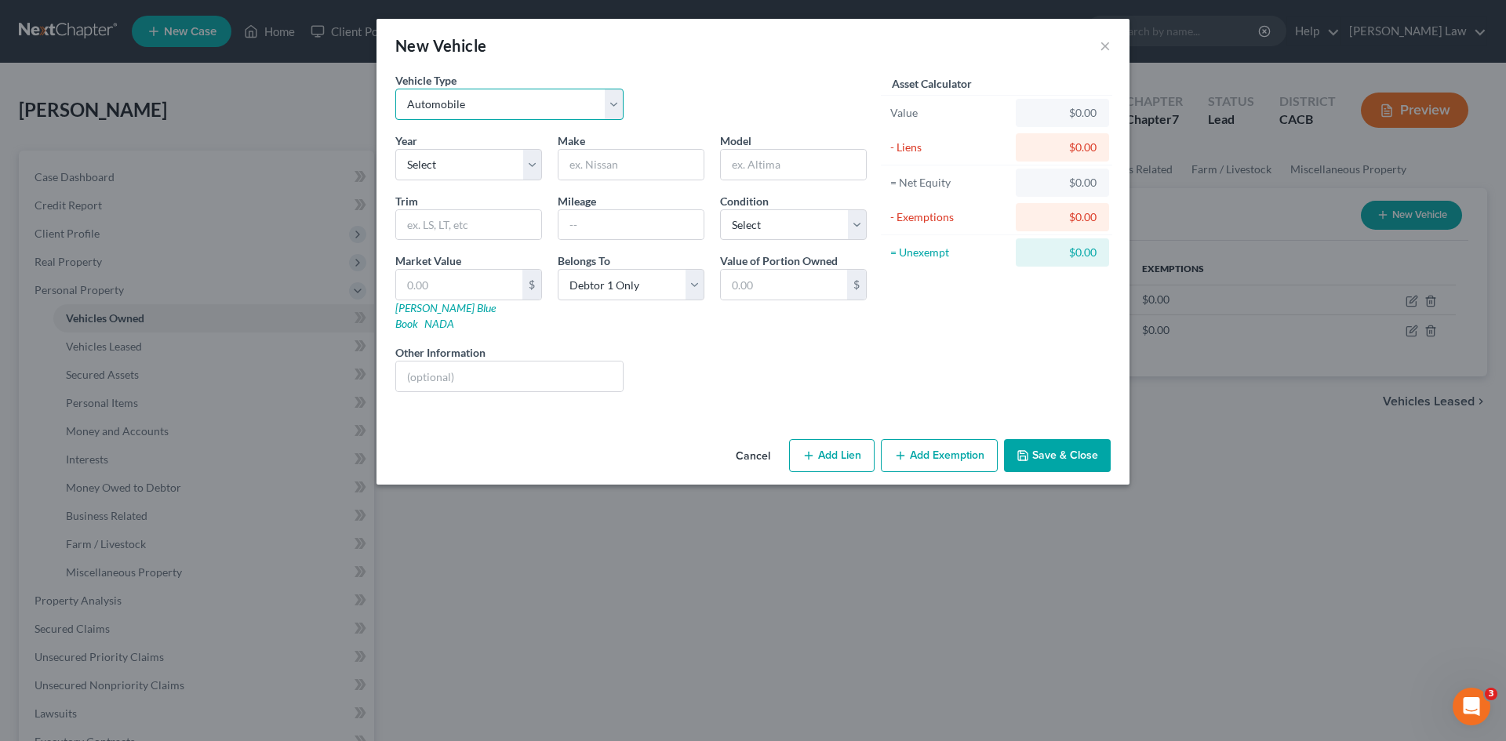
select select "7"
click at [395, 89] on select "Select Automobile Truck Trailer Watercraft Aircraft Motor Home Atv Other Vehicle" at bounding box center [509, 104] width 228 height 31
click at [435, 157] on select "Select 2026 2025 2024 2023 2022 2021 2020 2019 2018 2017 2016 2015 2014 2013 20…" at bounding box center [468, 164] width 147 height 31
select select "21"
click at [395, 149] on select "Select 2026 2025 2024 2023 2022 2021 2020 2019 2018 2017 2016 2015 2014 2013 20…" at bounding box center [468, 164] width 147 height 31
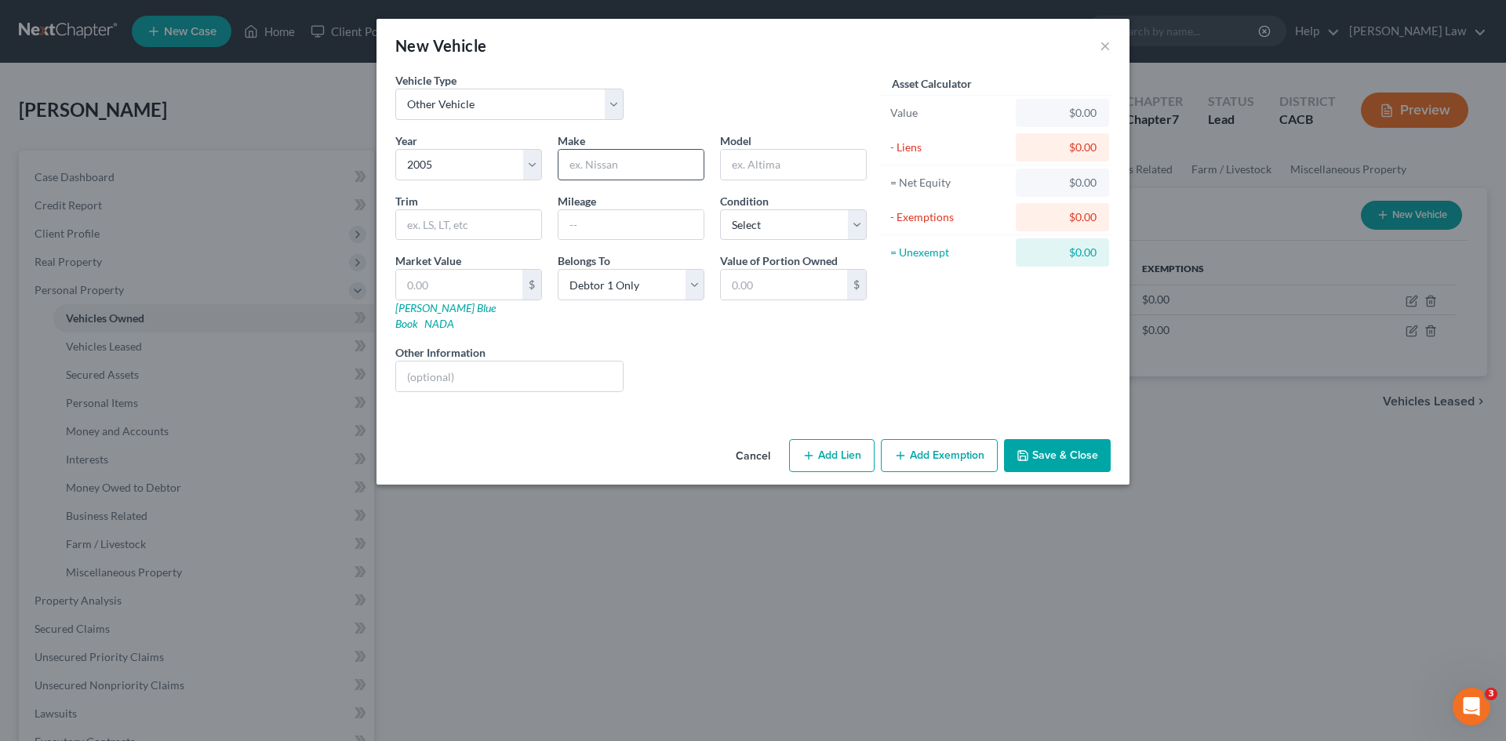
click at [605, 155] on input "text" at bounding box center [630, 165] width 145 height 30
type input "HONDA"
click at [749, 165] on input "text" at bounding box center [793, 165] width 145 height 30
type input "REBEL 250"
click at [555, 115] on select "Select Automobile Truck Trailer Watercraft Aircraft Motor Home Atv Other Vehicle" at bounding box center [509, 104] width 228 height 31
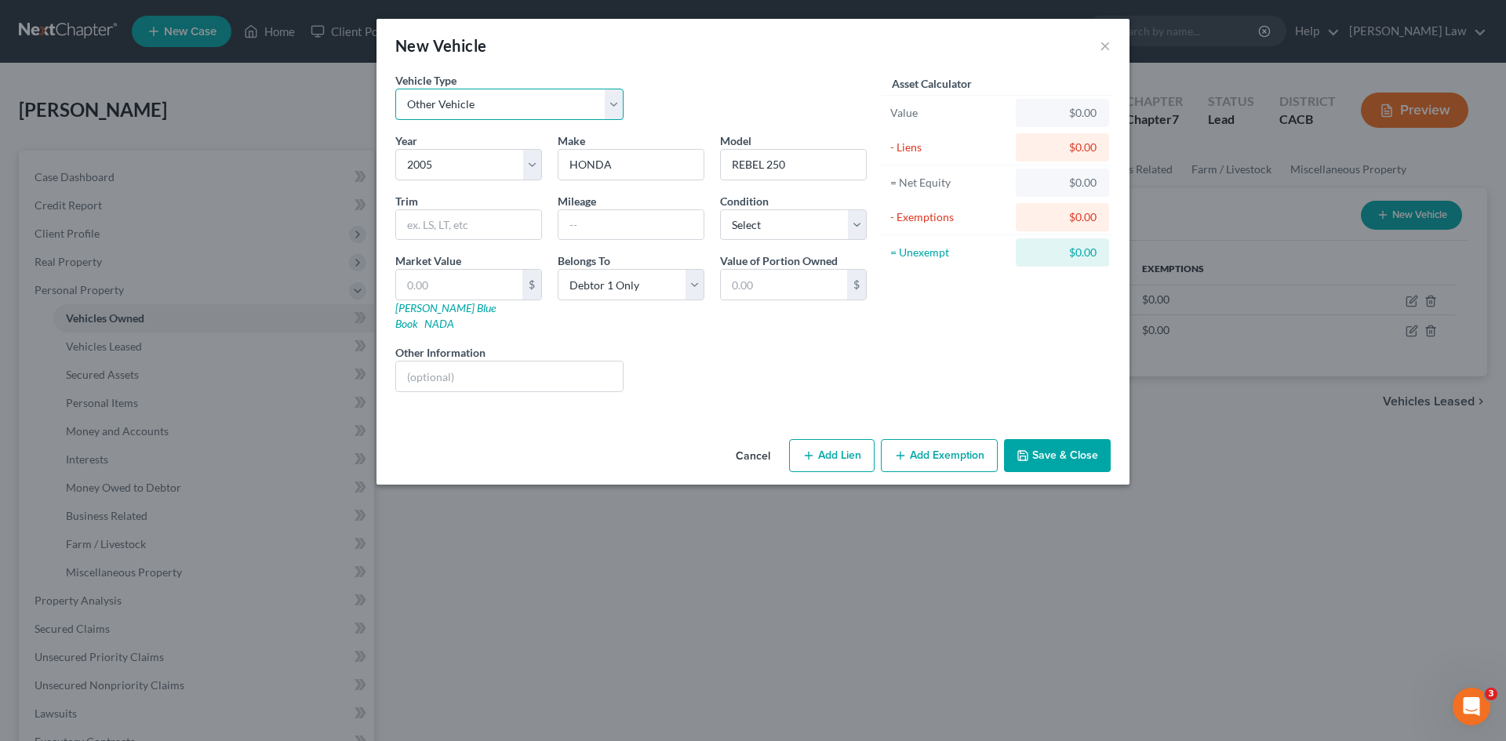
click at [395, 89] on select "Select Automobile Truck Trailer Watercraft Aircraft Motor Home Atv Other Vehicle" at bounding box center [509, 104] width 228 height 31
click at [602, 224] on input "text" at bounding box center [630, 225] width 145 height 30
type input "3625"
click at [769, 224] on select "Select Excellent Very Good Good Fair Poor" at bounding box center [793, 224] width 147 height 31
select select "4"
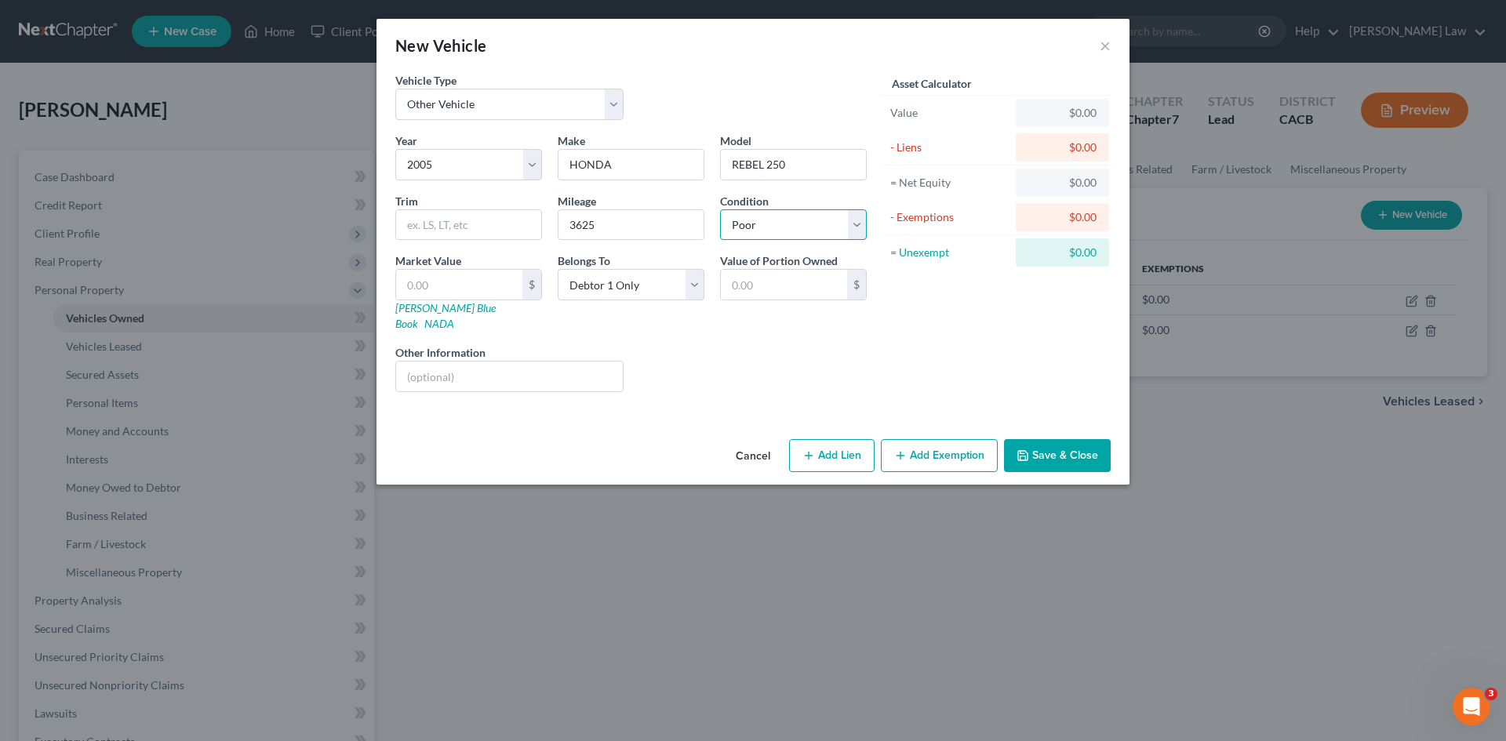
click at [720, 209] on select "Select Excellent Very Good Good Fair Poor" at bounding box center [793, 224] width 147 height 31
click at [420, 284] on input "text" at bounding box center [459, 285] width 126 height 30
type input "5"
type input "5.00"
type input "50"
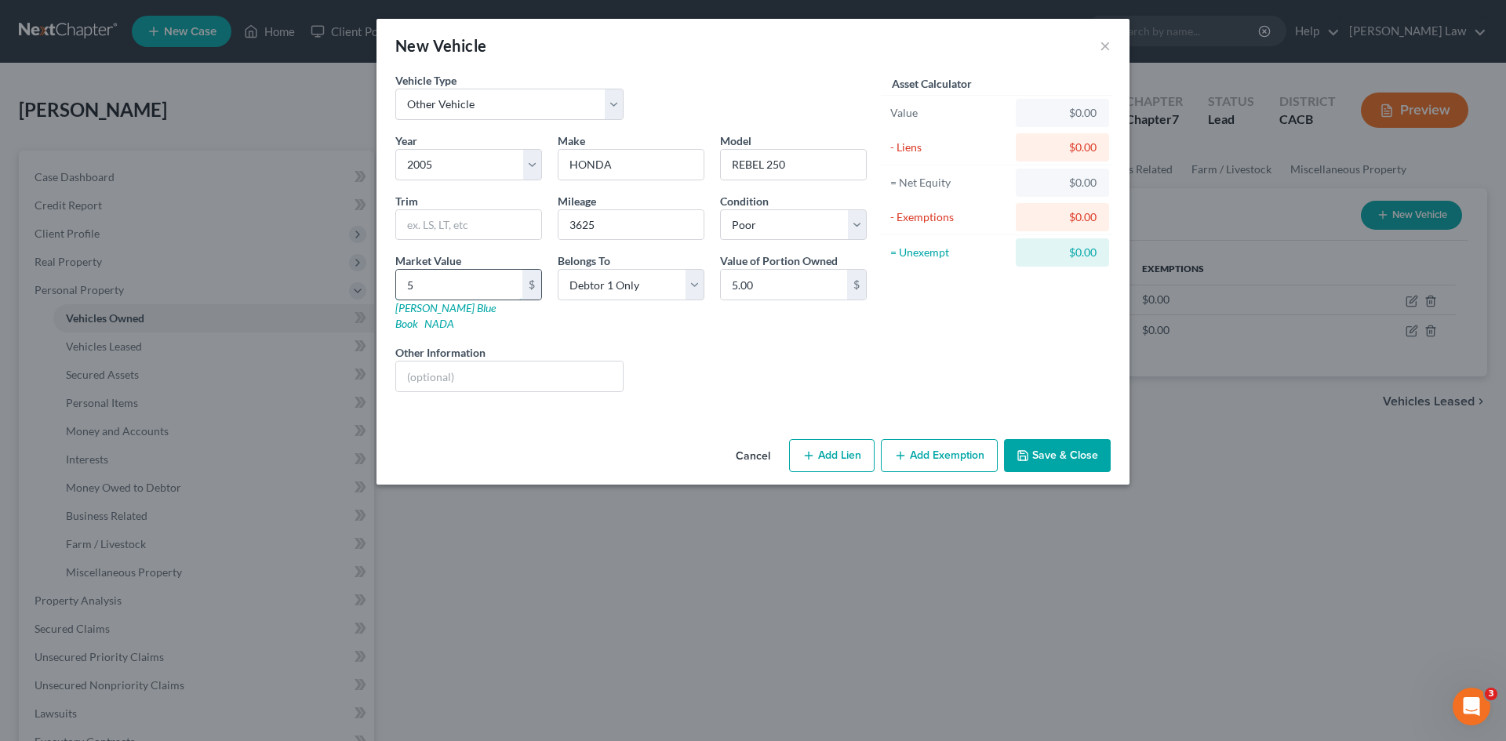
type input "50.00"
type input "500"
type input "500.00"
type input "500"
click at [757, 344] on div "Liens Select" at bounding box center [753, 368] width 244 height 48
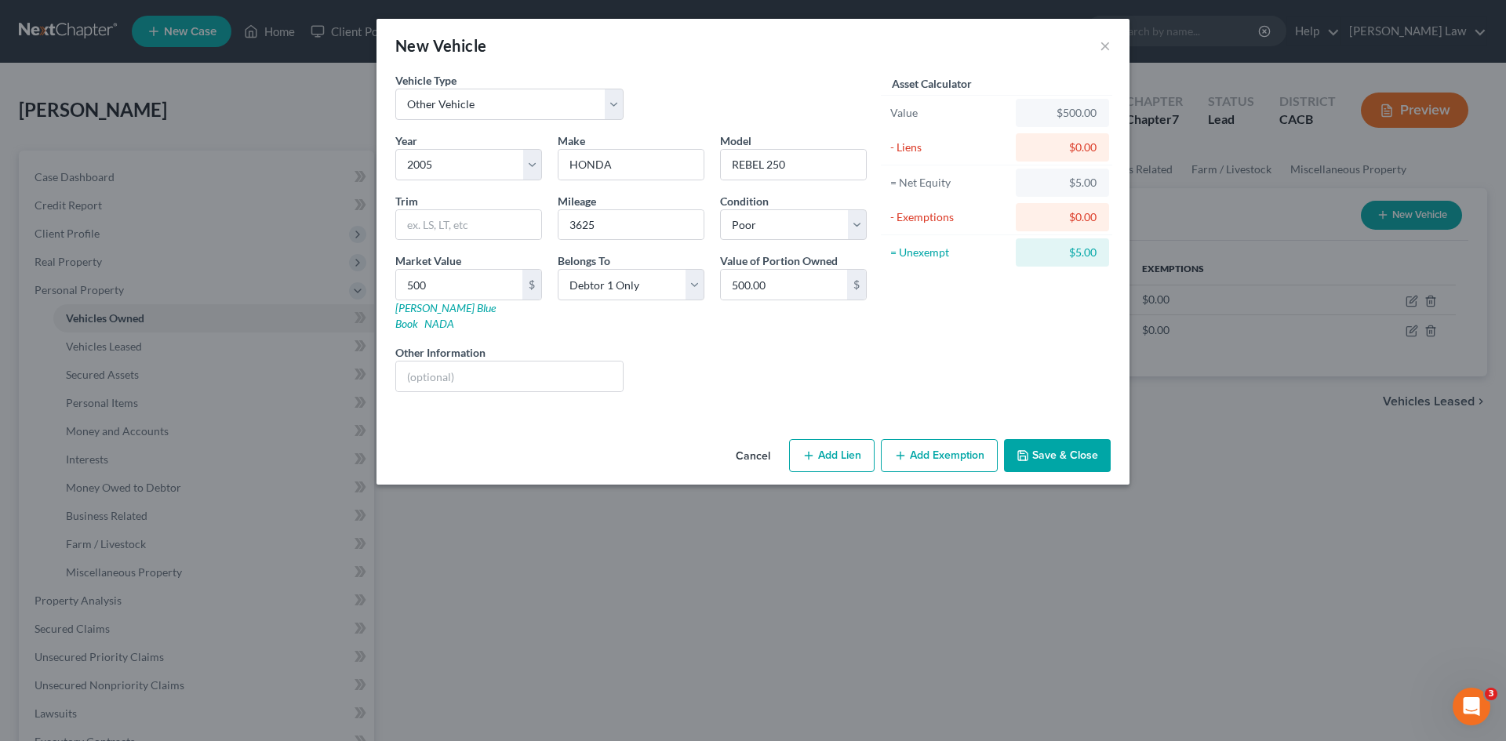
click at [1049, 439] on button "Save & Close" at bounding box center [1057, 455] width 107 height 33
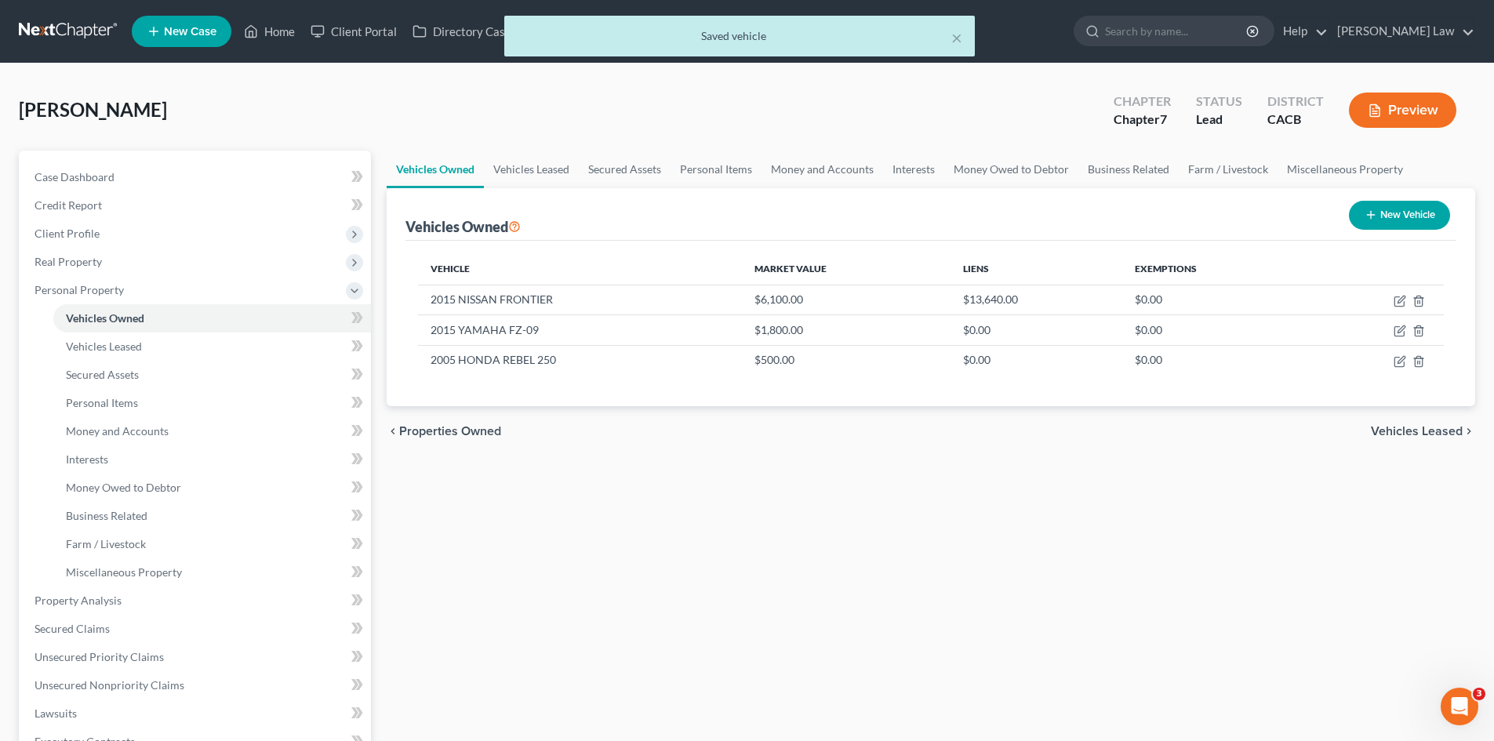
click at [1405, 435] on span "Vehicles Leased" at bounding box center [1417, 431] width 92 height 13
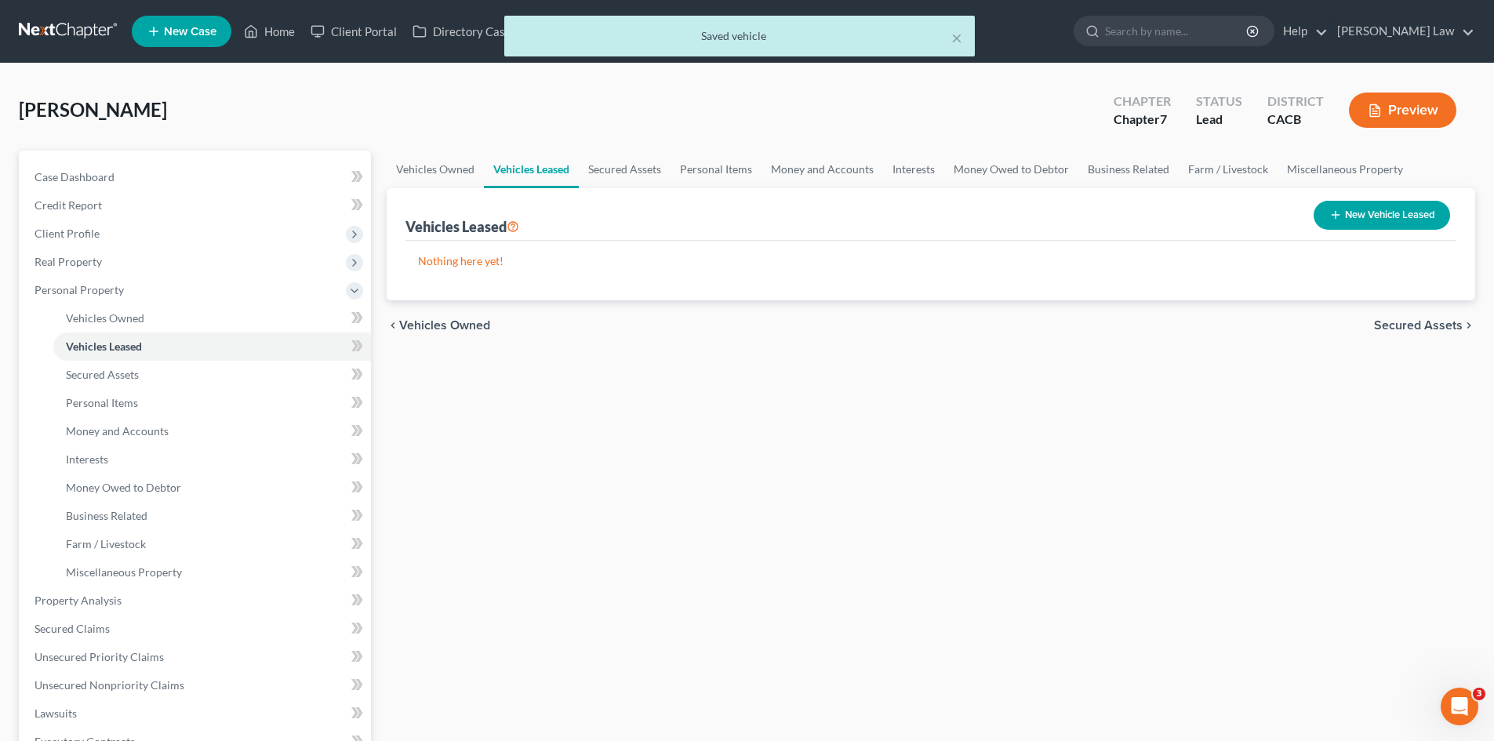
click at [1410, 329] on span "Secured Assets" at bounding box center [1418, 325] width 89 height 13
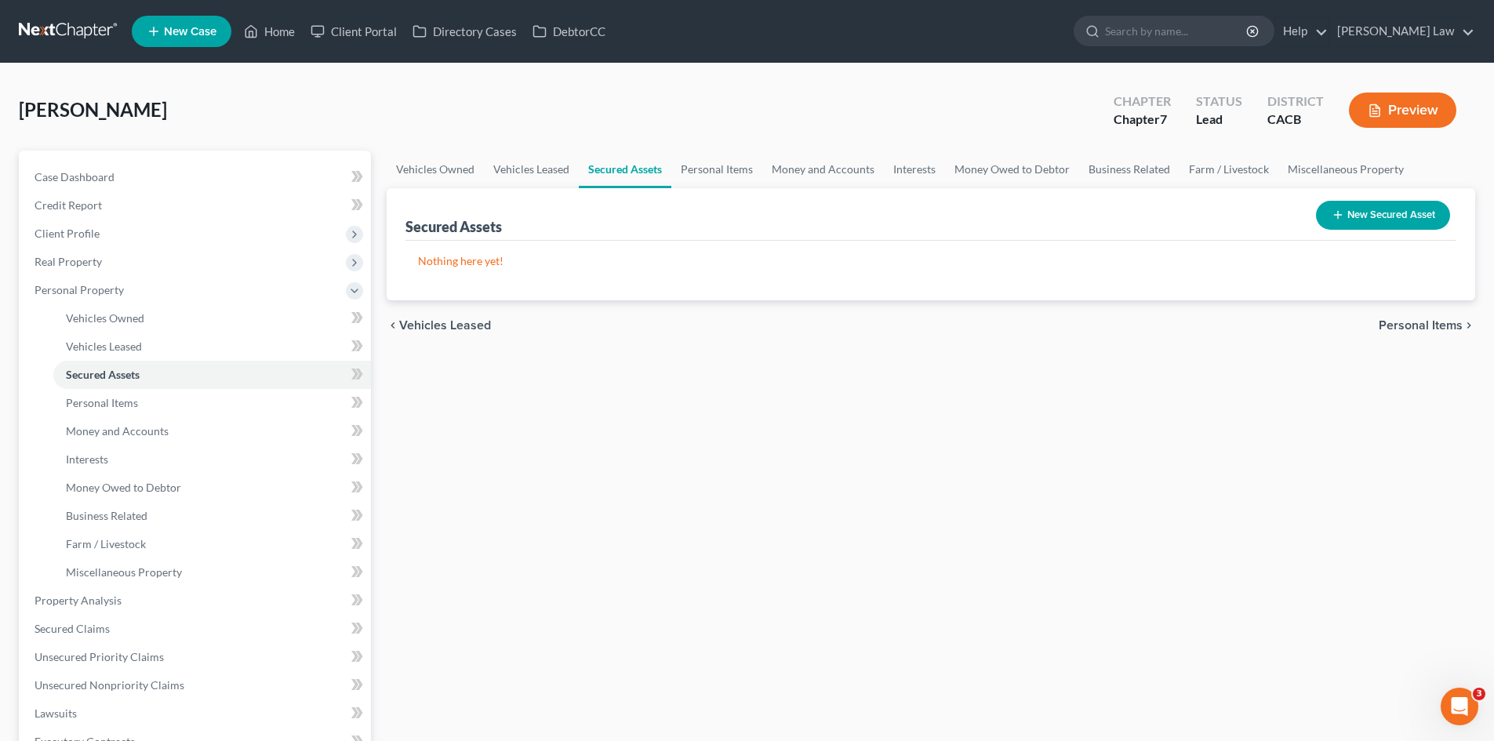
click at [1413, 326] on span "Personal Items" at bounding box center [1421, 325] width 84 height 13
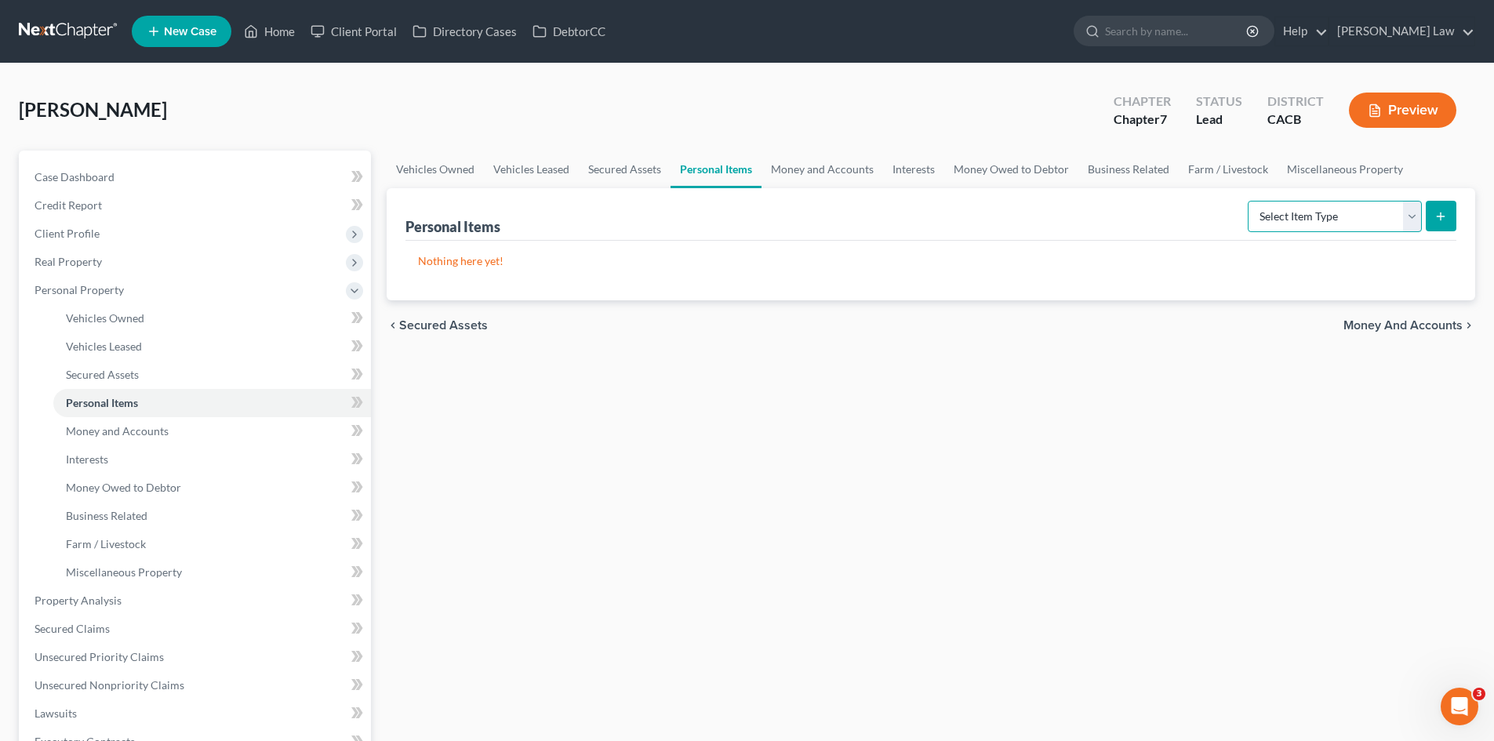
click at [1272, 211] on select "Select Item Type Clothing Collectibles Of Value Electronics Firearms Household …" at bounding box center [1335, 216] width 174 height 31
select select "clothing"
click at [1249, 201] on select "Select Item Type Clothing Collectibles Of Value Electronics Firearms Household …" at bounding box center [1335, 216] width 174 height 31
click at [1442, 211] on icon "submit" at bounding box center [1440, 216] width 13 height 13
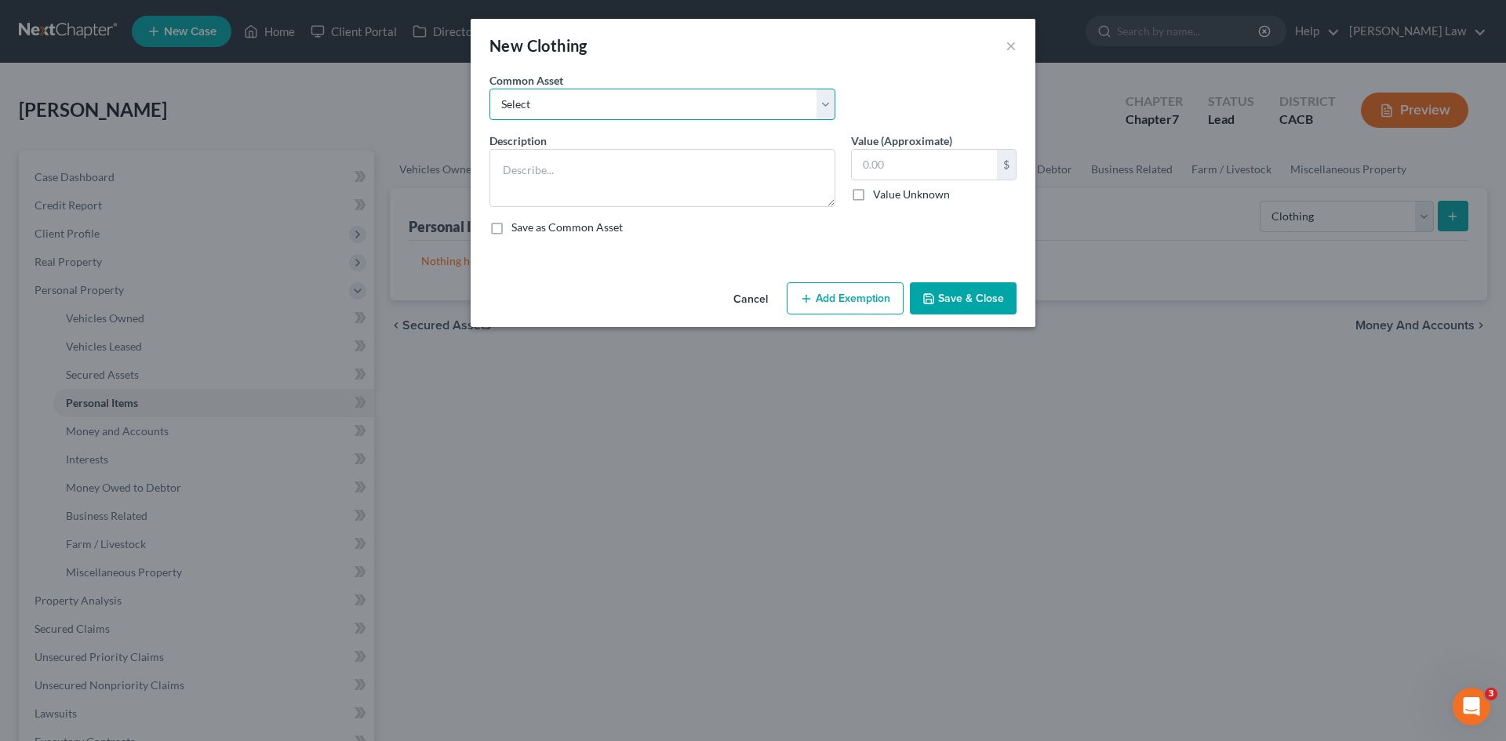
click at [569, 107] on select "Select MISC CLOTHING" at bounding box center [662, 104] width 346 height 31
select select "0"
click at [489, 89] on select "Select MISC CLOTHING" at bounding box center [662, 104] width 346 height 31
type textarea "MISC CLOTHING"
type input "1,500.00"
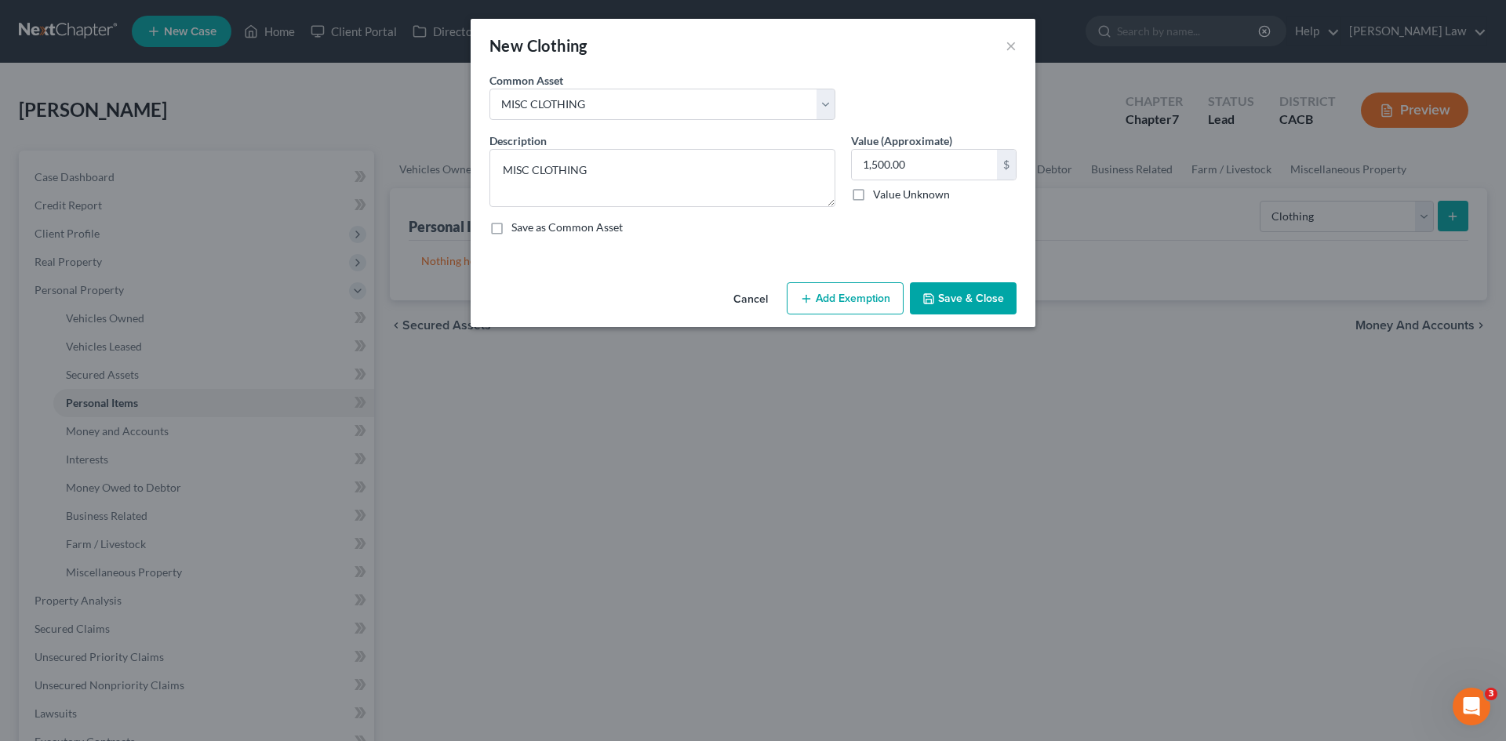
click at [868, 302] on button "Add Exemption" at bounding box center [845, 298] width 117 height 33
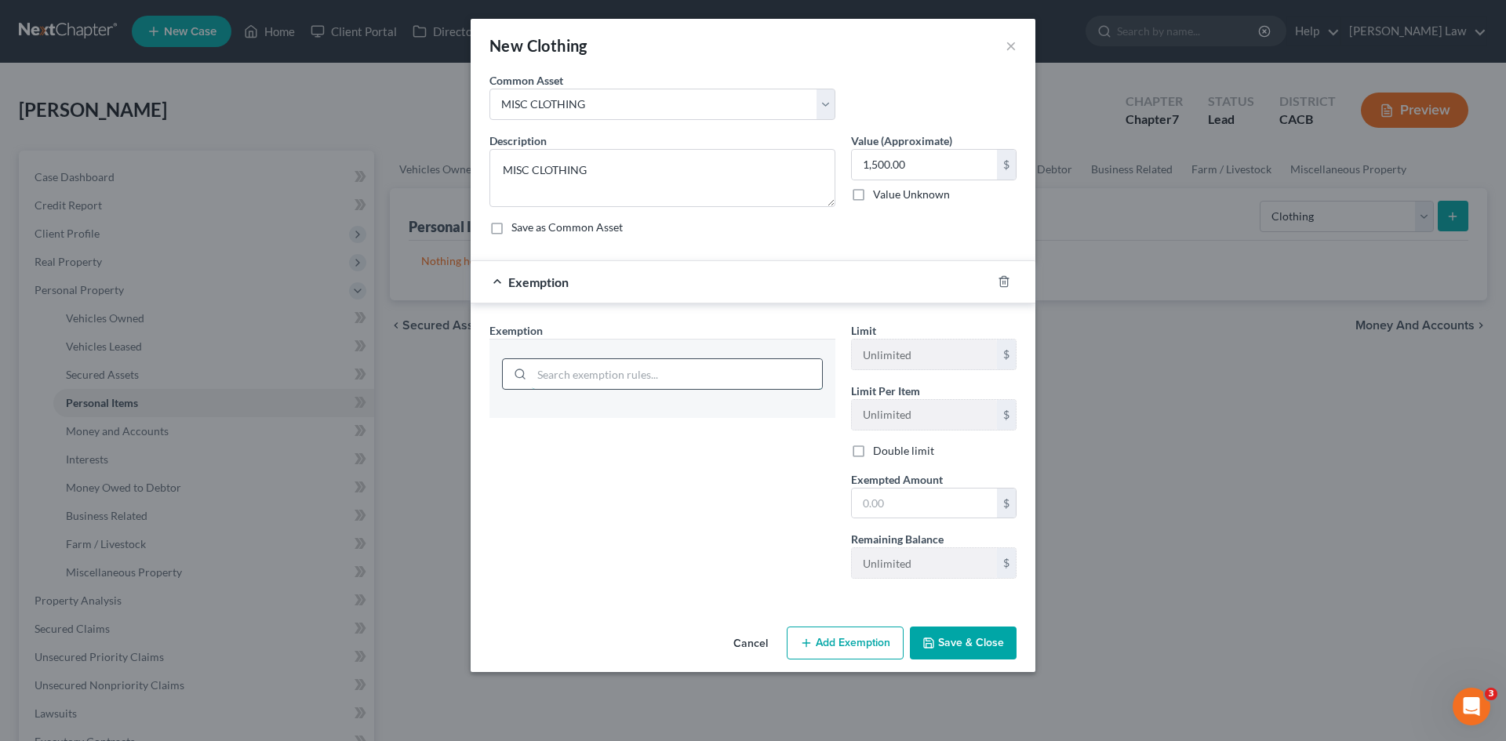
click at [599, 380] on input "search" at bounding box center [677, 374] width 290 height 30
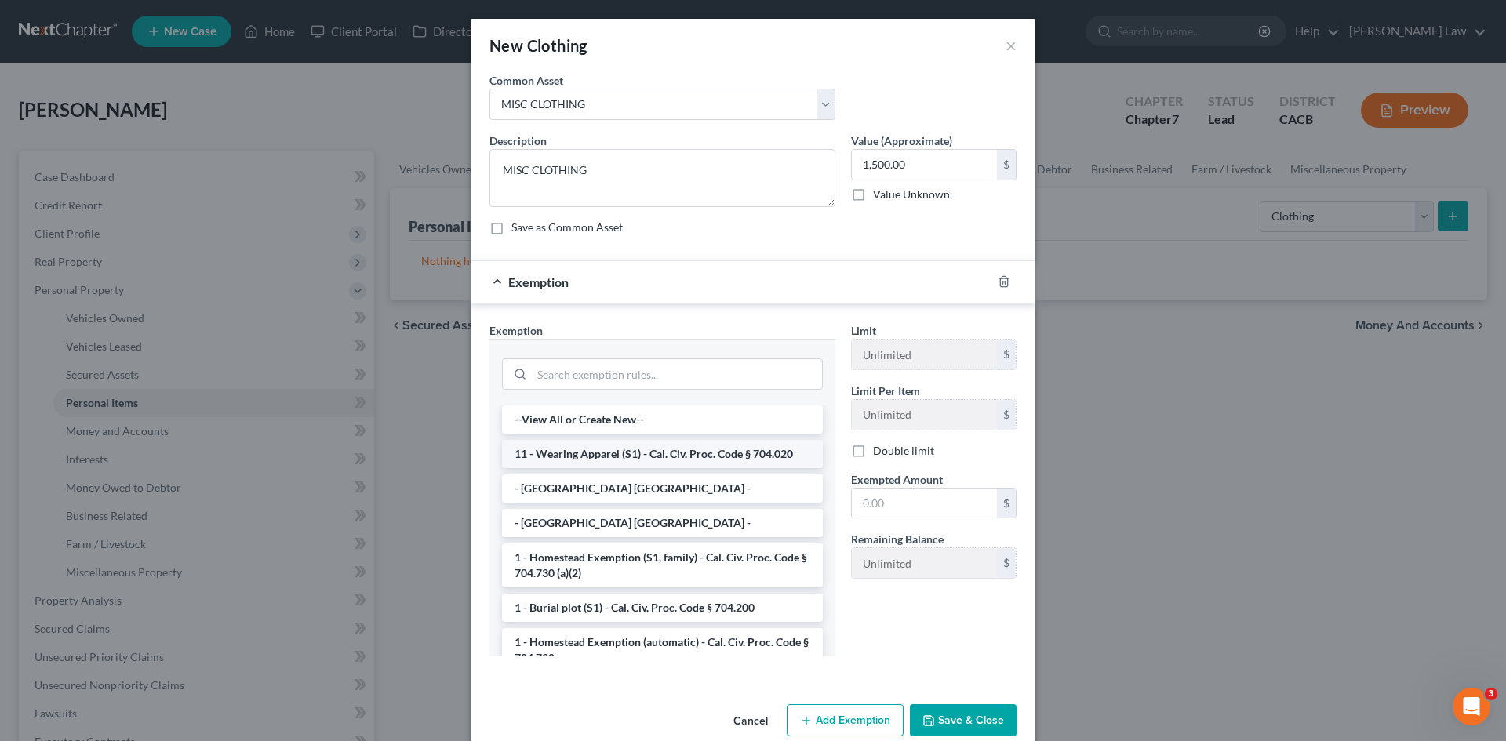
click at [607, 456] on li "11 - Wearing Apparel (S1) - Cal. Civ. Proc. Code § 704.020" at bounding box center [662, 454] width 321 height 28
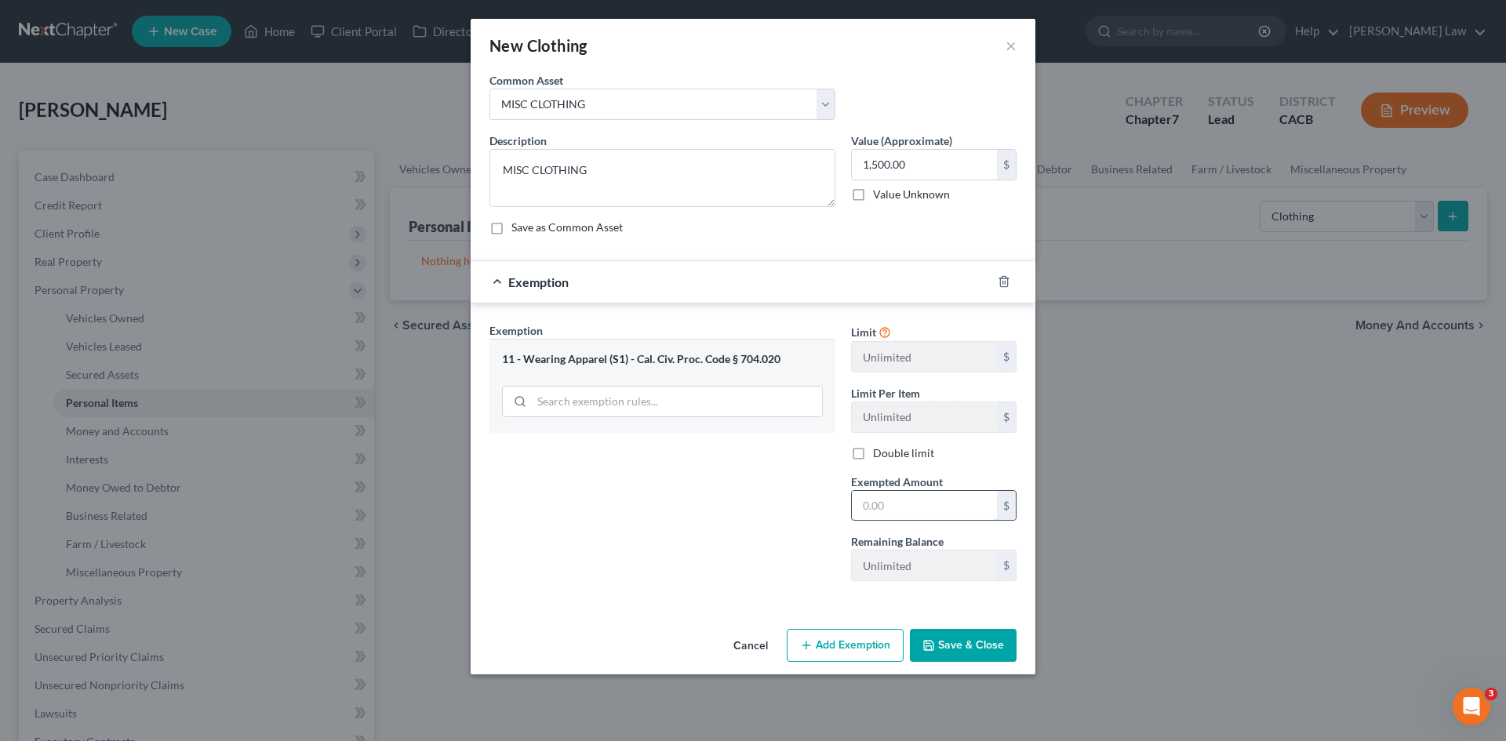
click at [907, 513] on input "text" at bounding box center [924, 506] width 145 height 30
type input "1,500"
click at [947, 650] on button "Save & Close" at bounding box center [963, 645] width 107 height 33
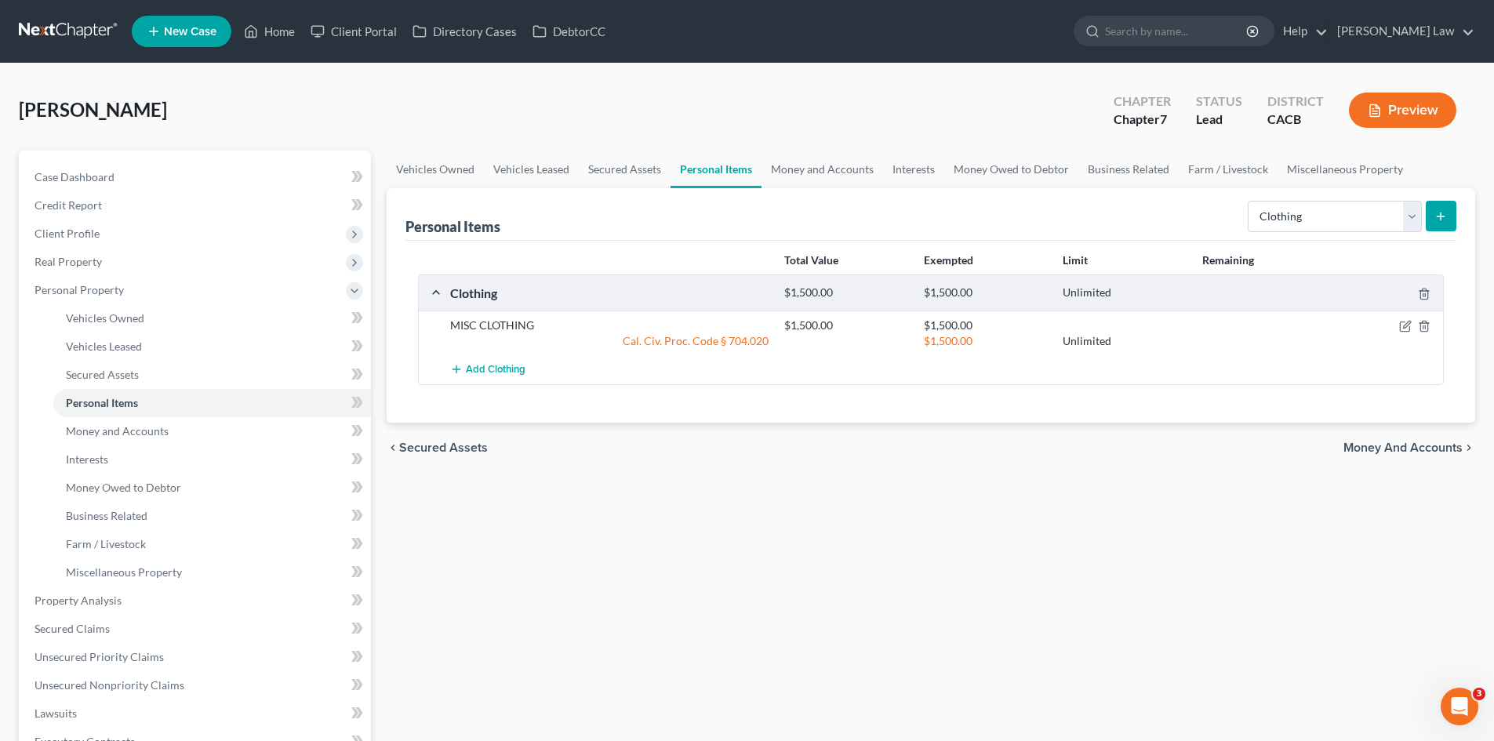
click at [1440, 216] on line "submit" at bounding box center [1441, 216] width 7 height 0
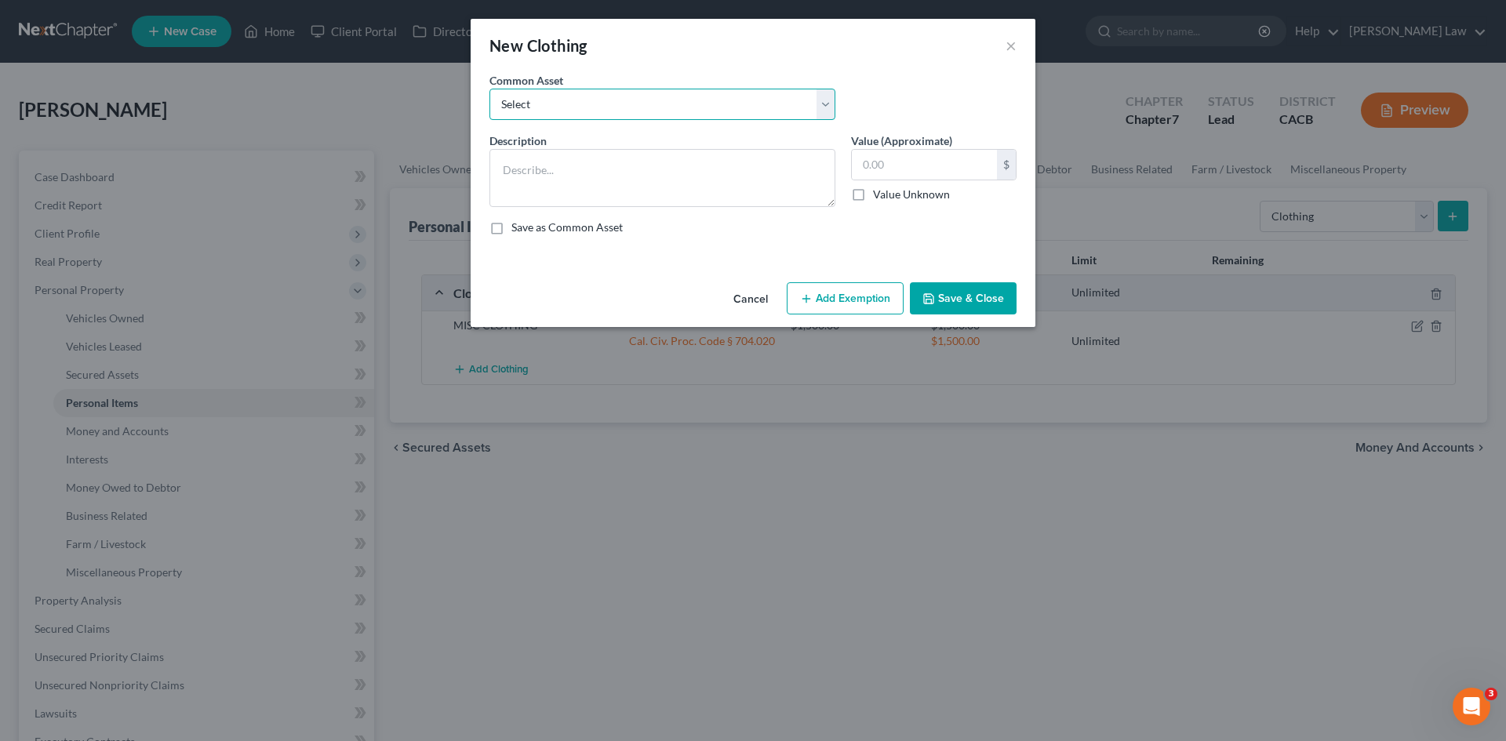
click at [524, 104] on select "Select MISC CLOTHING" at bounding box center [662, 104] width 346 height 31
drag, startPoint x: 756, startPoint y: 298, endPoint x: 996, endPoint y: 288, distance: 240.2
click at [756, 298] on button "Cancel" at bounding box center [751, 299] width 60 height 31
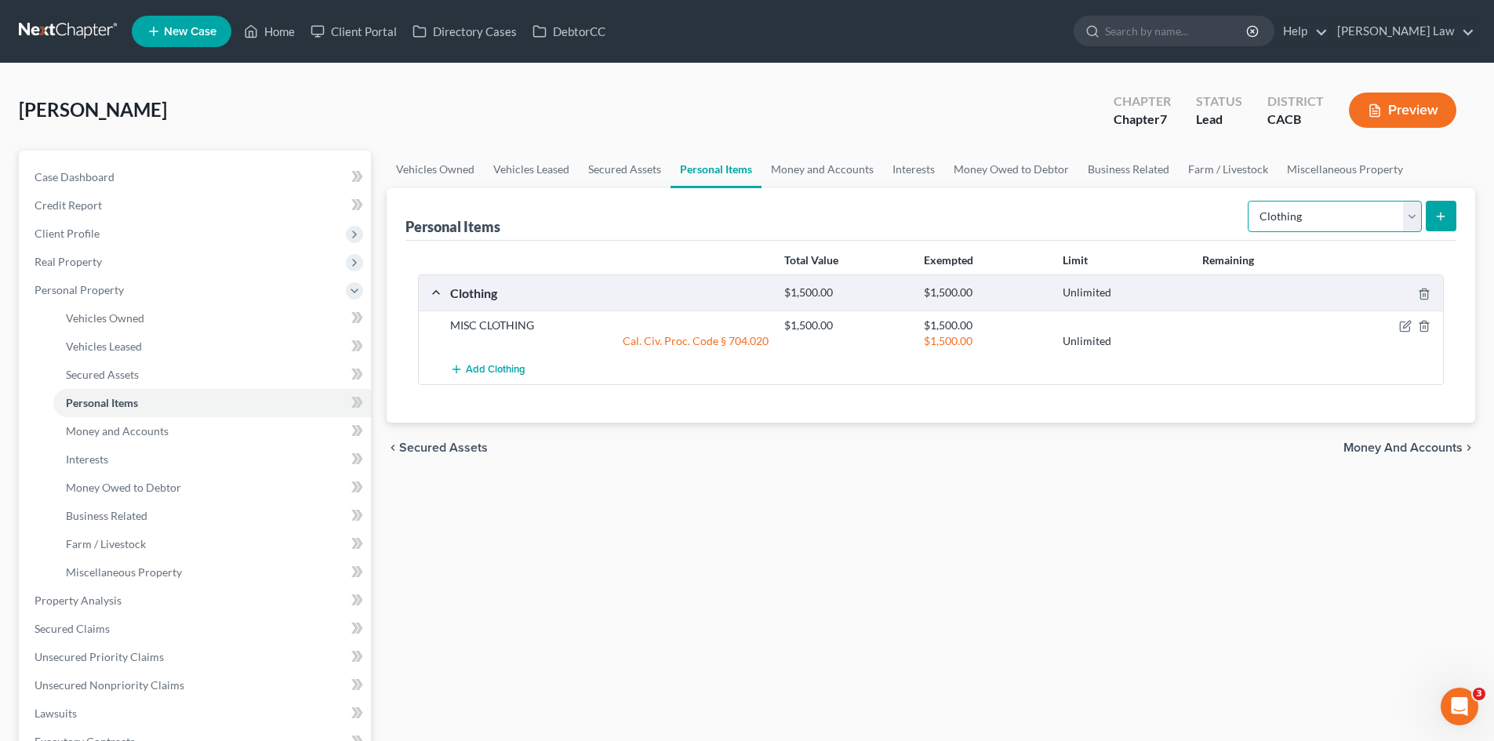
click at [1408, 227] on select "Select Item Type Clothing Collectibles Of Value Electronics Firearms Household …" at bounding box center [1335, 216] width 174 height 31
select select "electronics"
click at [1249, 201] on select "Select Item Type Clothing Collectibles Of Value Electronics Firearms Household …" at bounding box center [1335, 216] width 174 height 31
click at [1441, 224] on button "submit" at bounding box center [1441, 216] width 31 height 31
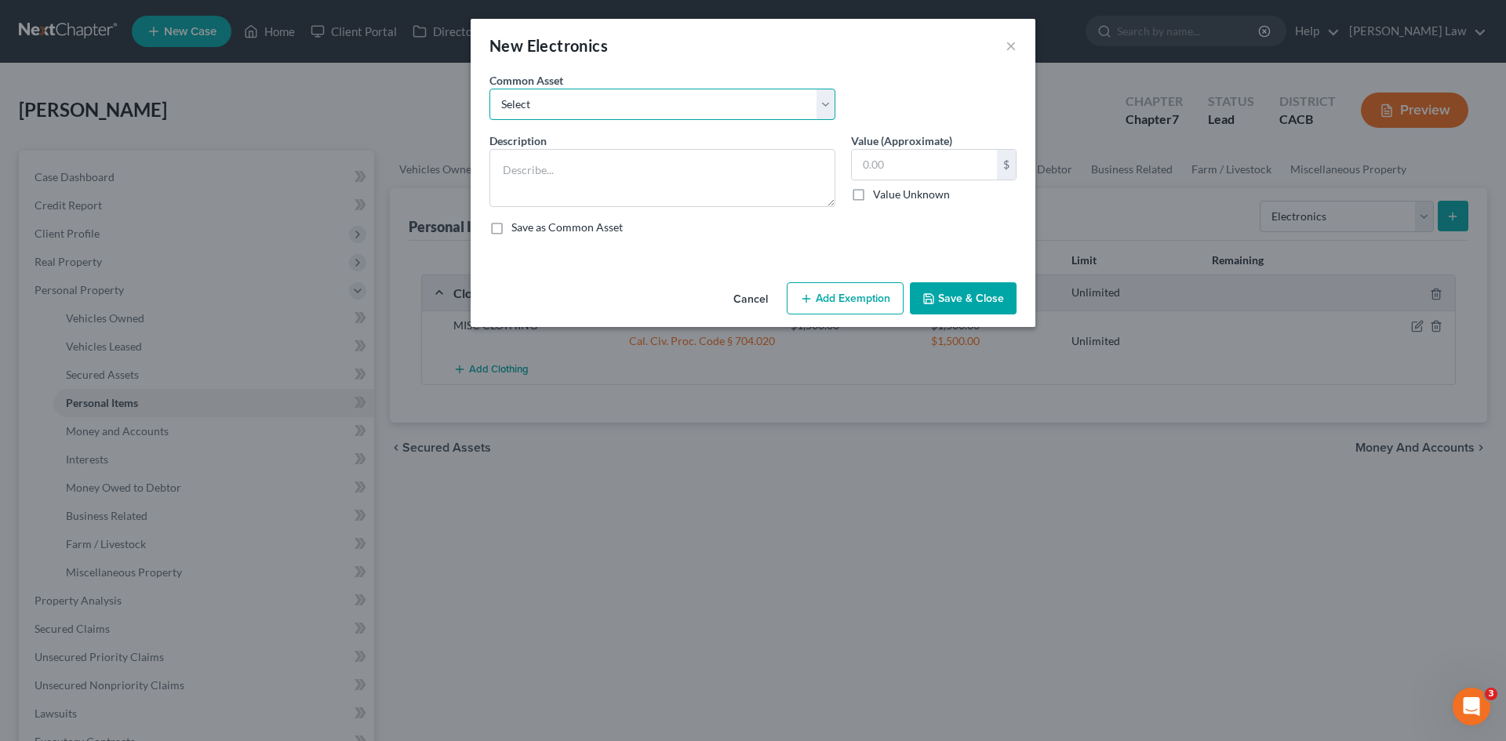
click at [570, 94] on select "Select MISC HOUSING ELECTRONICS" at bounding box center [662, 104] width 346 height 31
select select "0"
click at [489, 89] on select "Select MISC HOUSING ELECTRONICS" at bounding box center [662, 104] width 346 height 31
type textarea "MISC HOUSING ELECTRONICS"
type input "2,000.00"
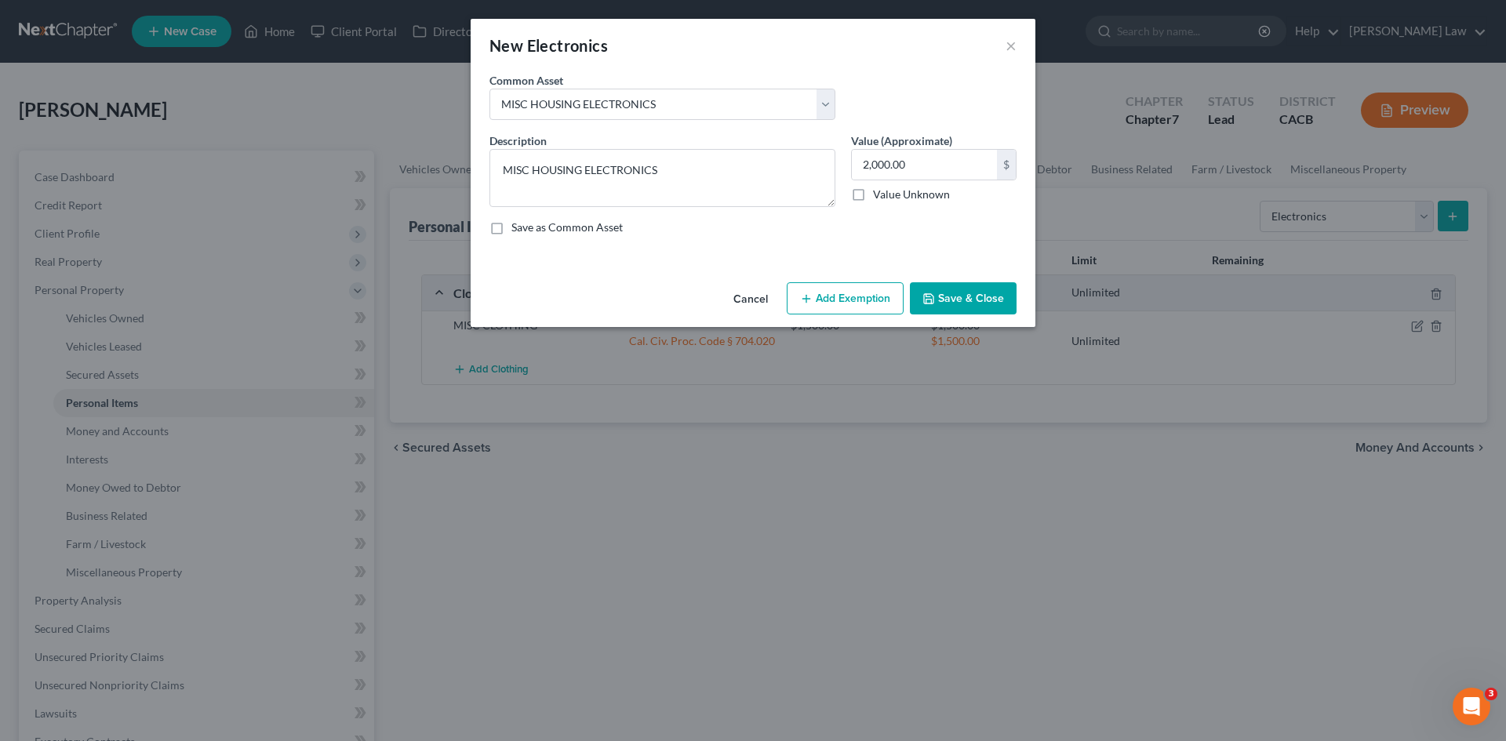
click at [946, 296] on button "Save & Close" at bounding box center [963, 298] width 107 height 33
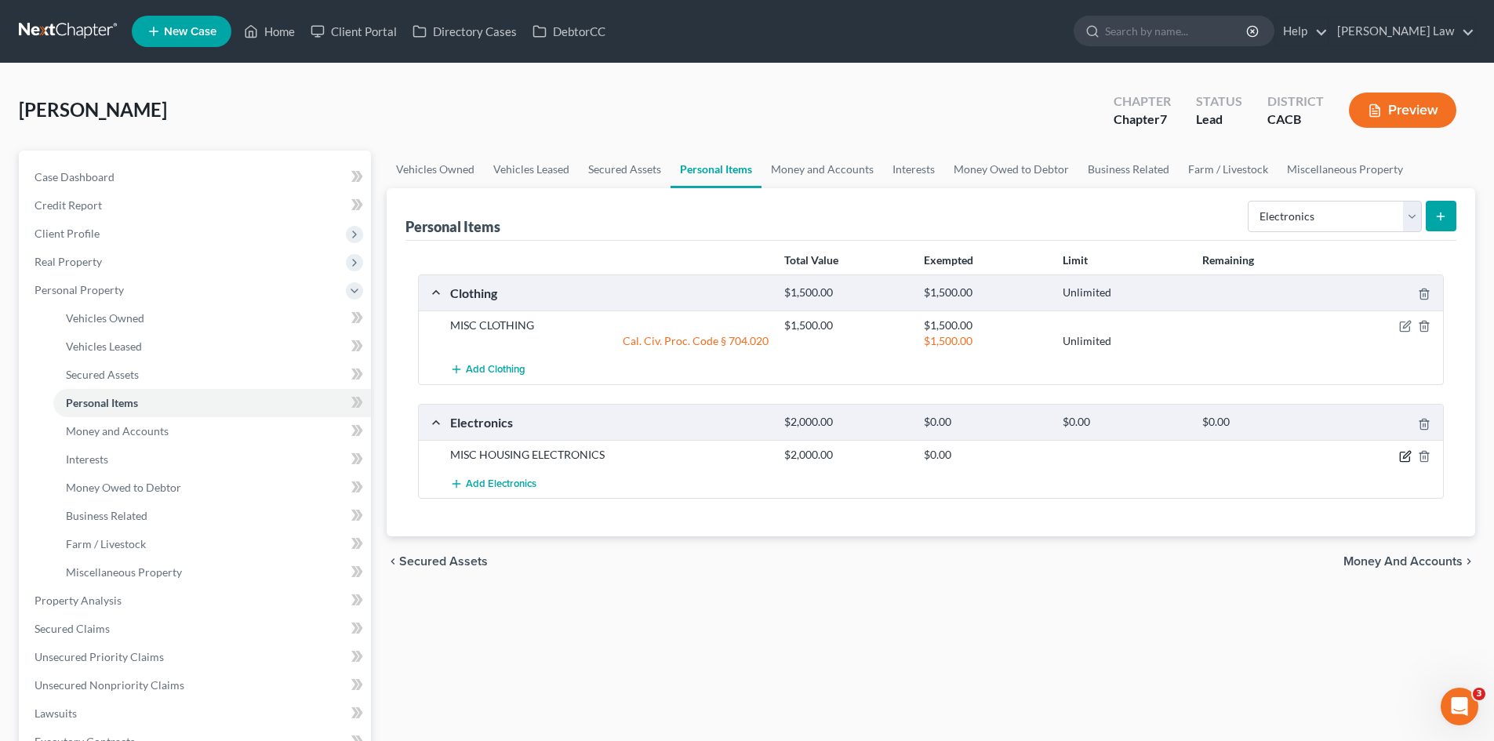
click at [1408, 456] on icon "button" at bounding box center [1405, 456] width 13 height 13
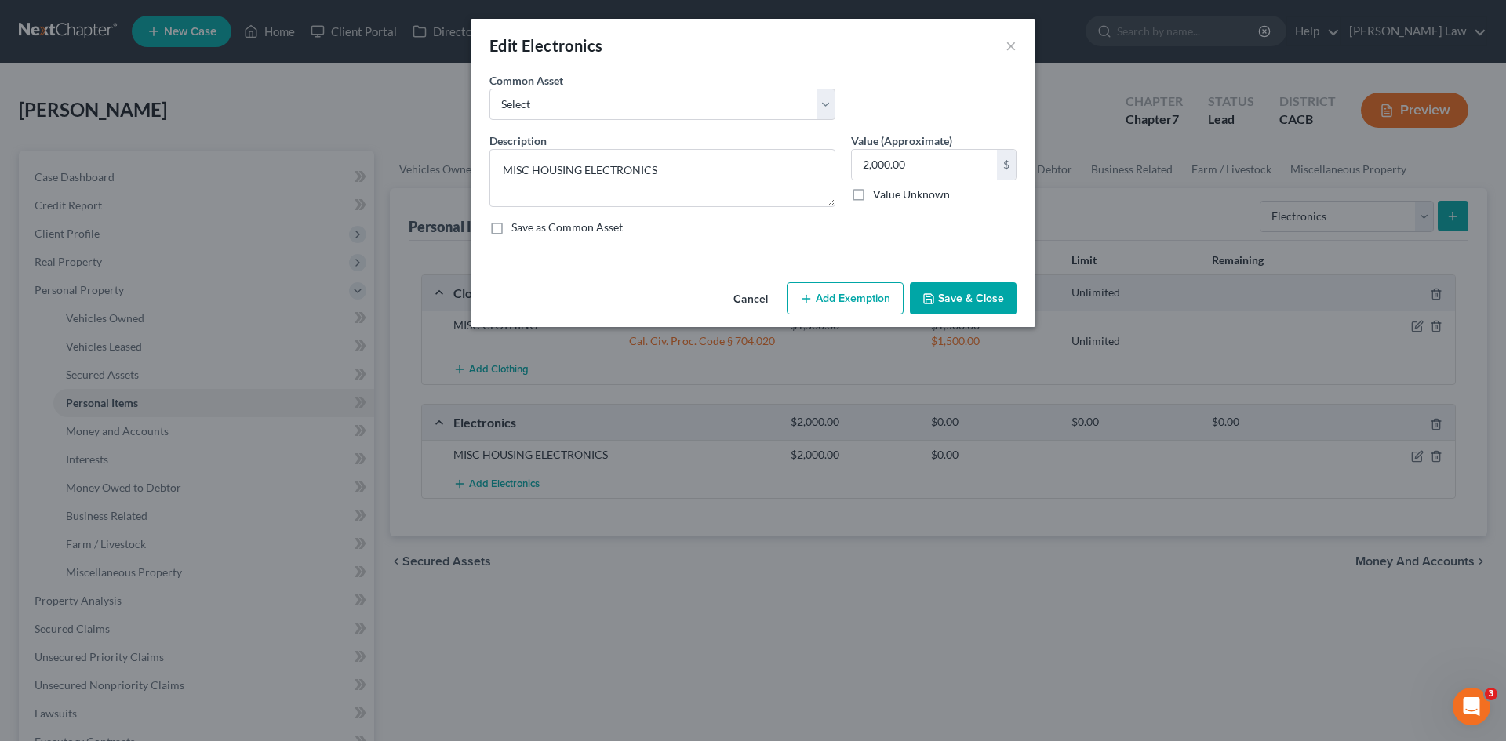
click at [838, 302] on button "Add Exemption" at bounding box center [845, 298] width 117 height 33
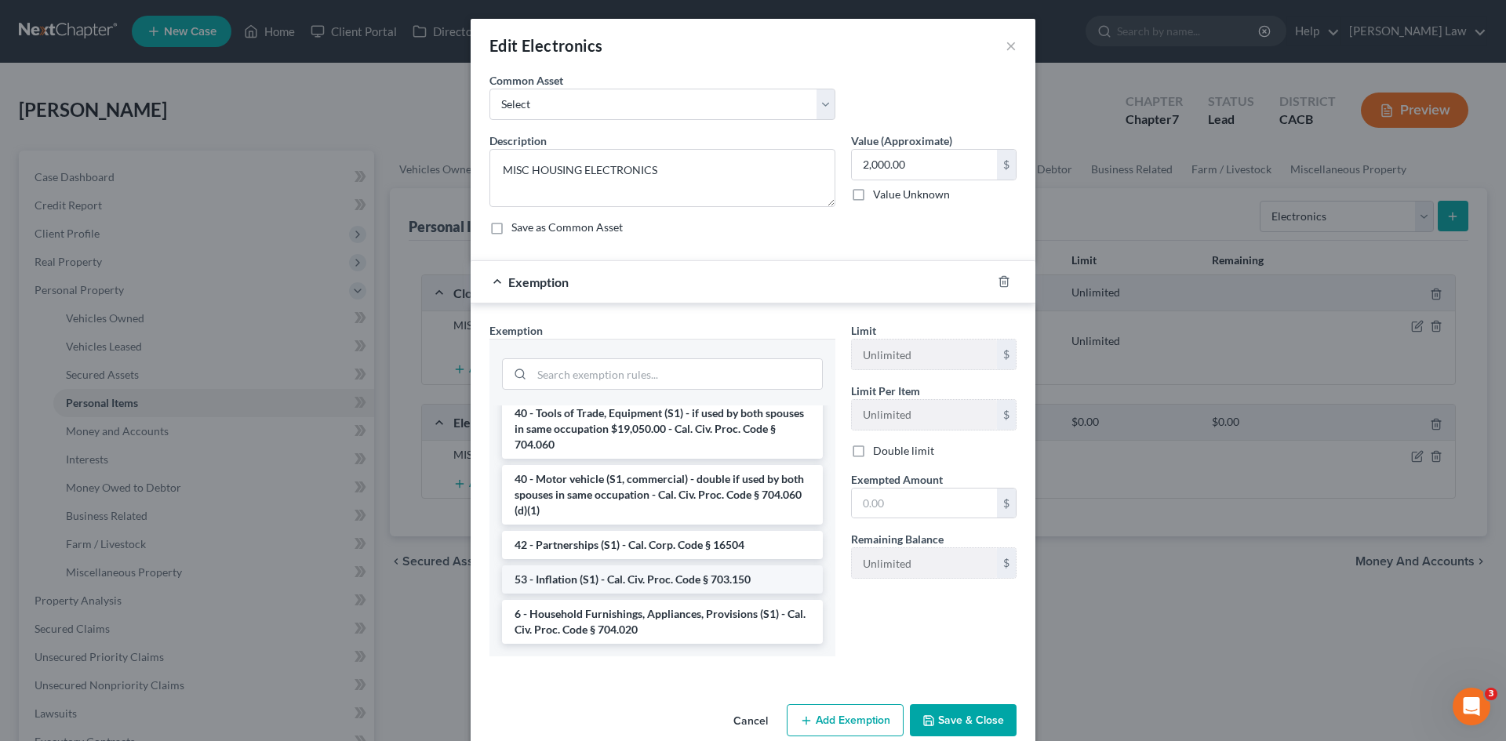
scroll to position [27, 0]
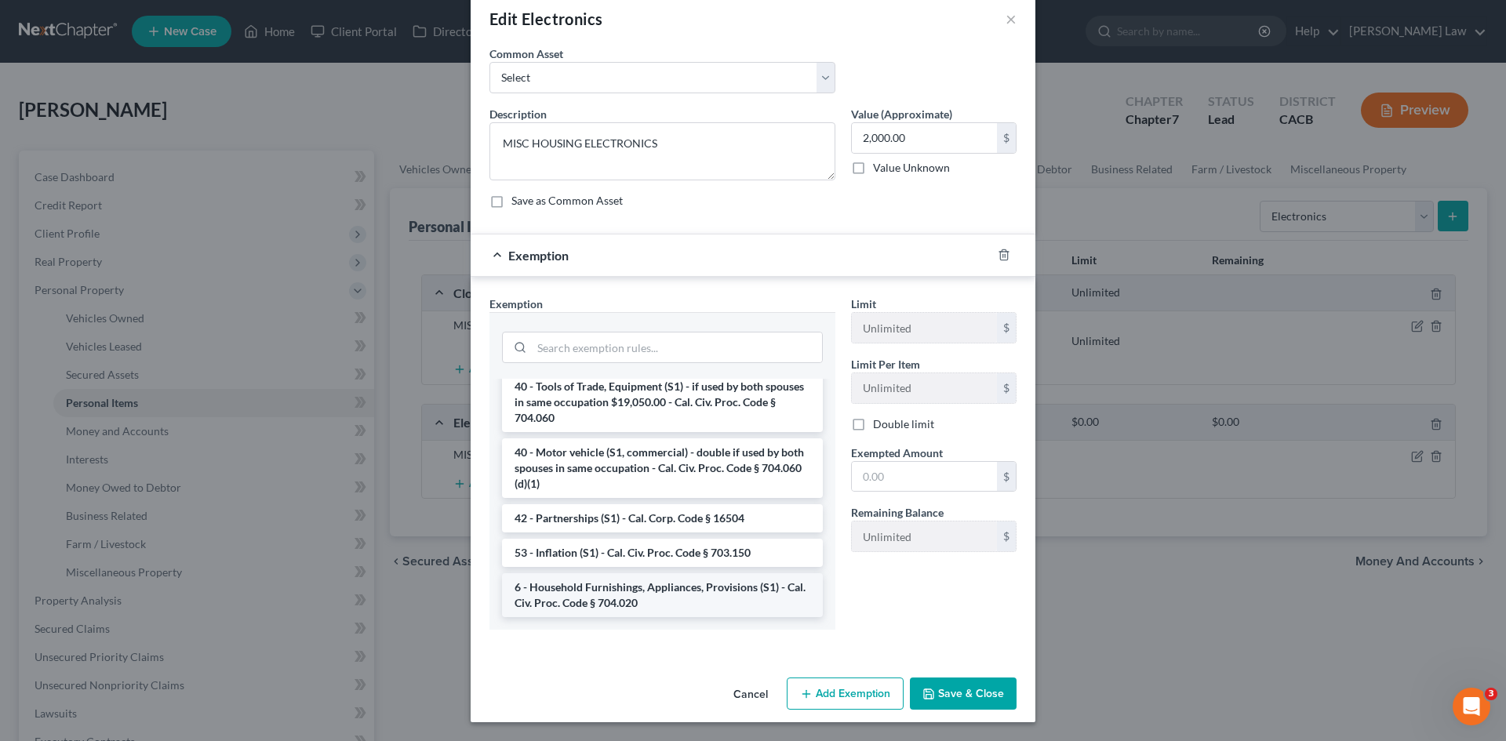
click at [635, 598] on li "6 - Household Furnishings, Appliances, Provisions (S1) - Cal. Civ. Proc. Code §…" at bounding box center [662, 595] width 321 height 44
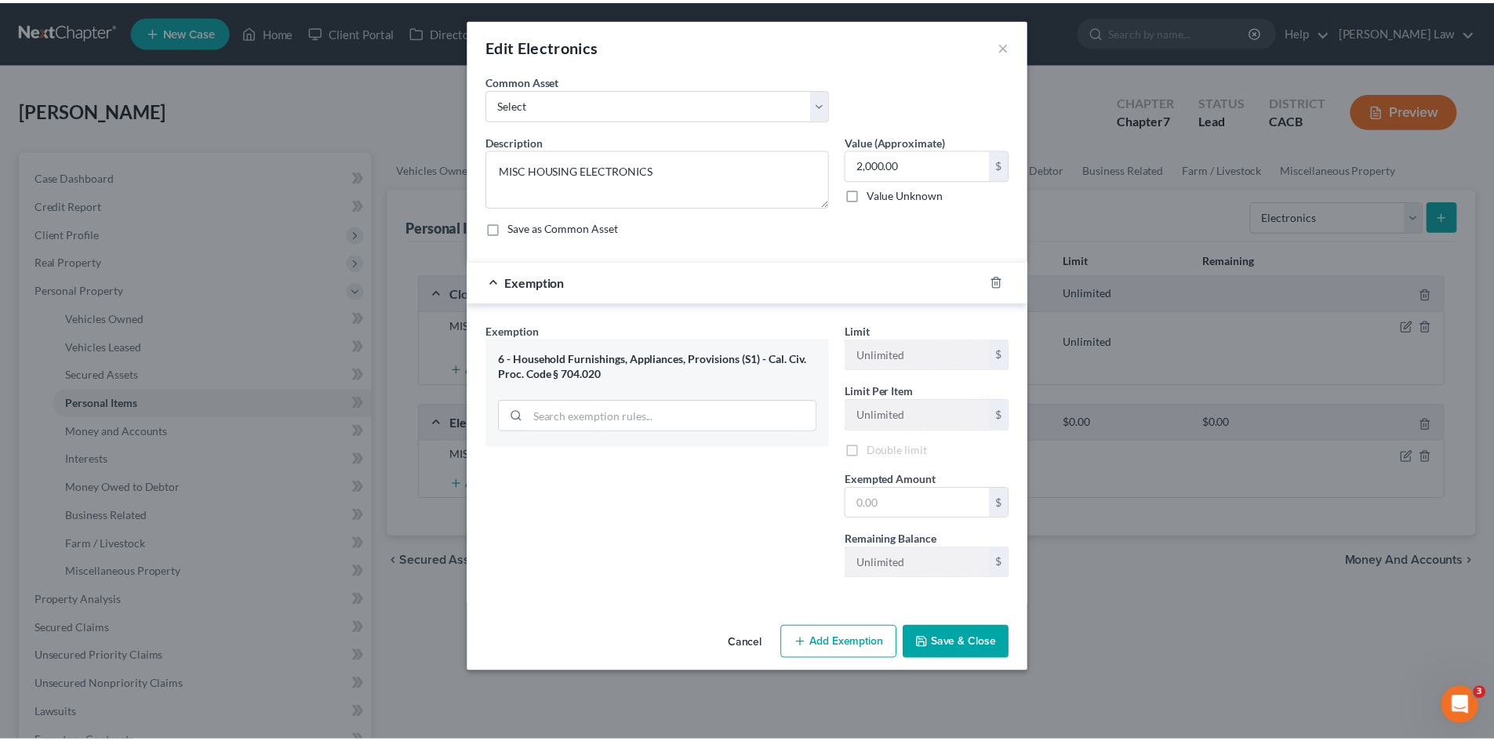
scroll to position [0, 0]
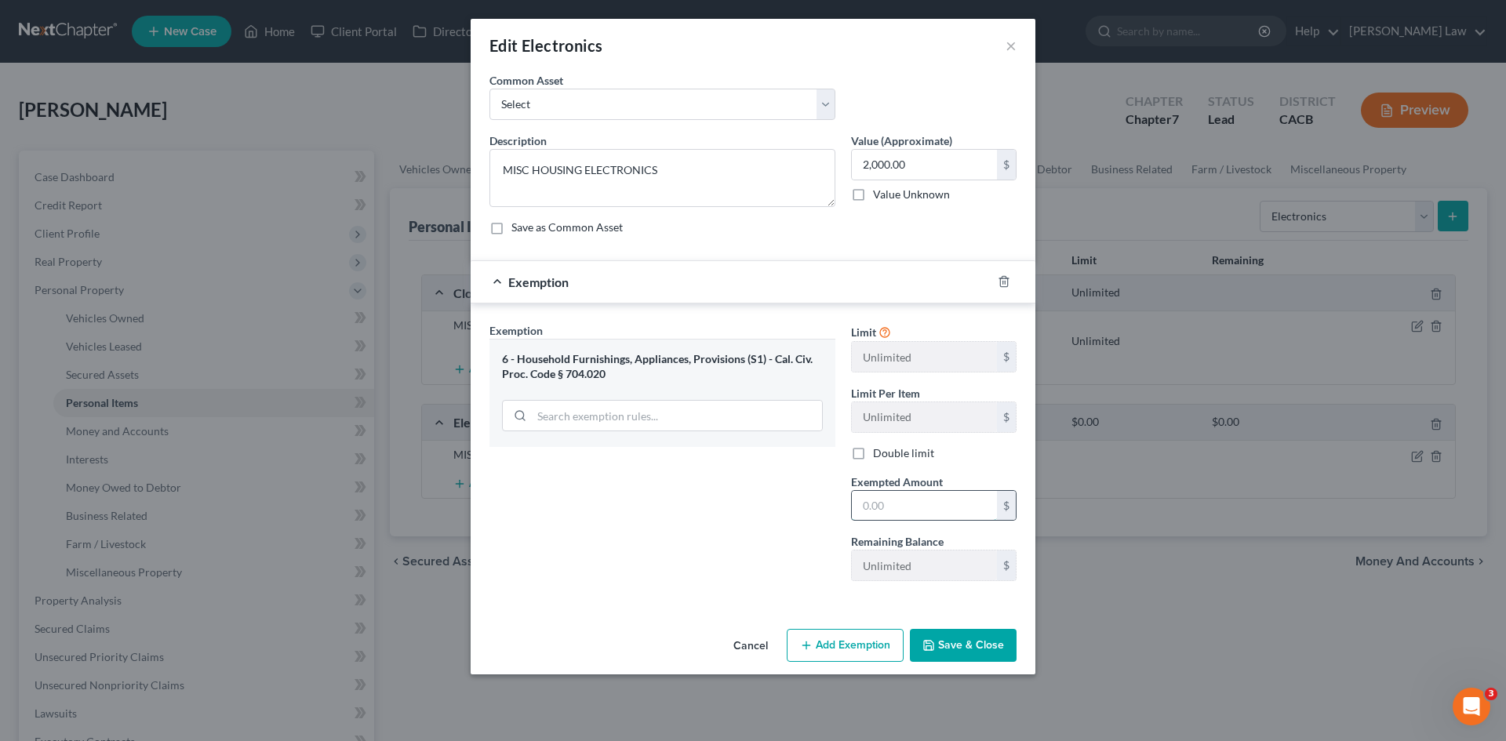
click at [900, 505] on input "text" at bounding box center [924, 506] width 145 height 30
type input "2000"
click at [965, 652] on button "Save & Close" at bounding box center [963, 645] width 107 height 33
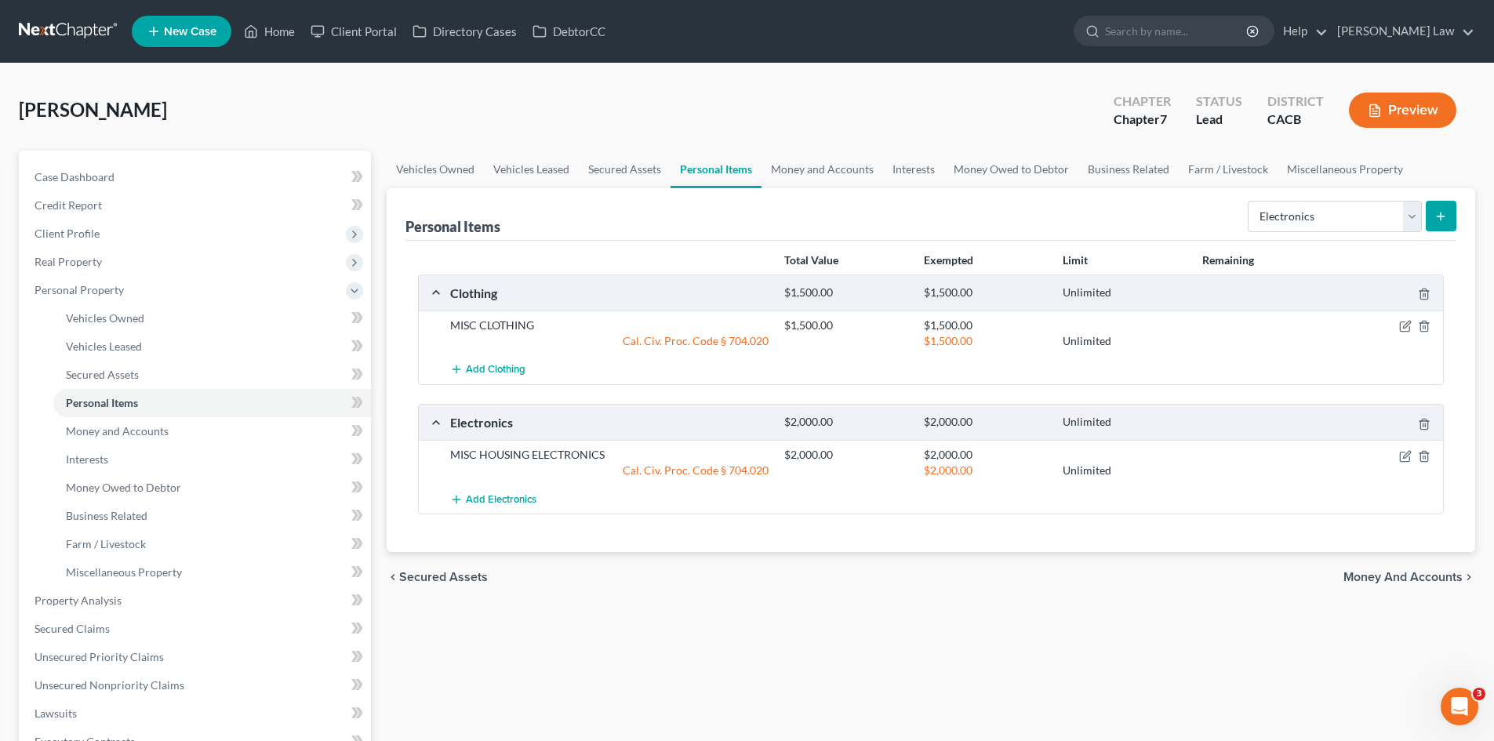
click at [1377, 577] on span "Money and Accounts" at bounding box center [1402, 577] width 119 height 13
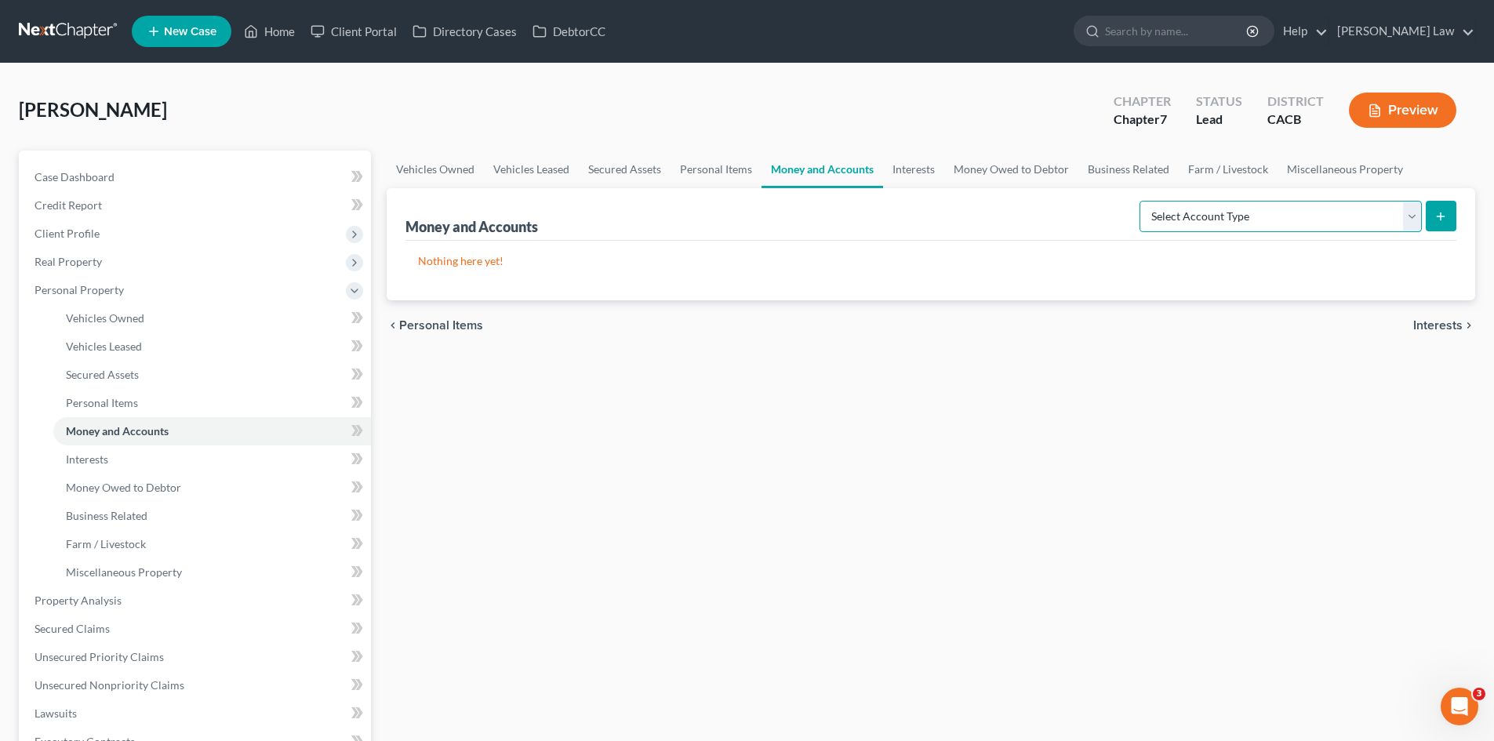
click at [1180, 222] on select "Select Account Type Brokerage Cash on Hand Certificates of Deposit Checking Acc…" at bounding box center [1281, 216] width 282 height 31
select select "cash_on_hand"
click at [1143, 201] on select "Select Account Type Brokerage Cash on Hand Certificates of Deposit Checking Acc…" at bounding box center [1281, 216] width 282 height 31
click at [1448, 213] on button "submit" at bounding box center [1441, 216] width 31 height 31
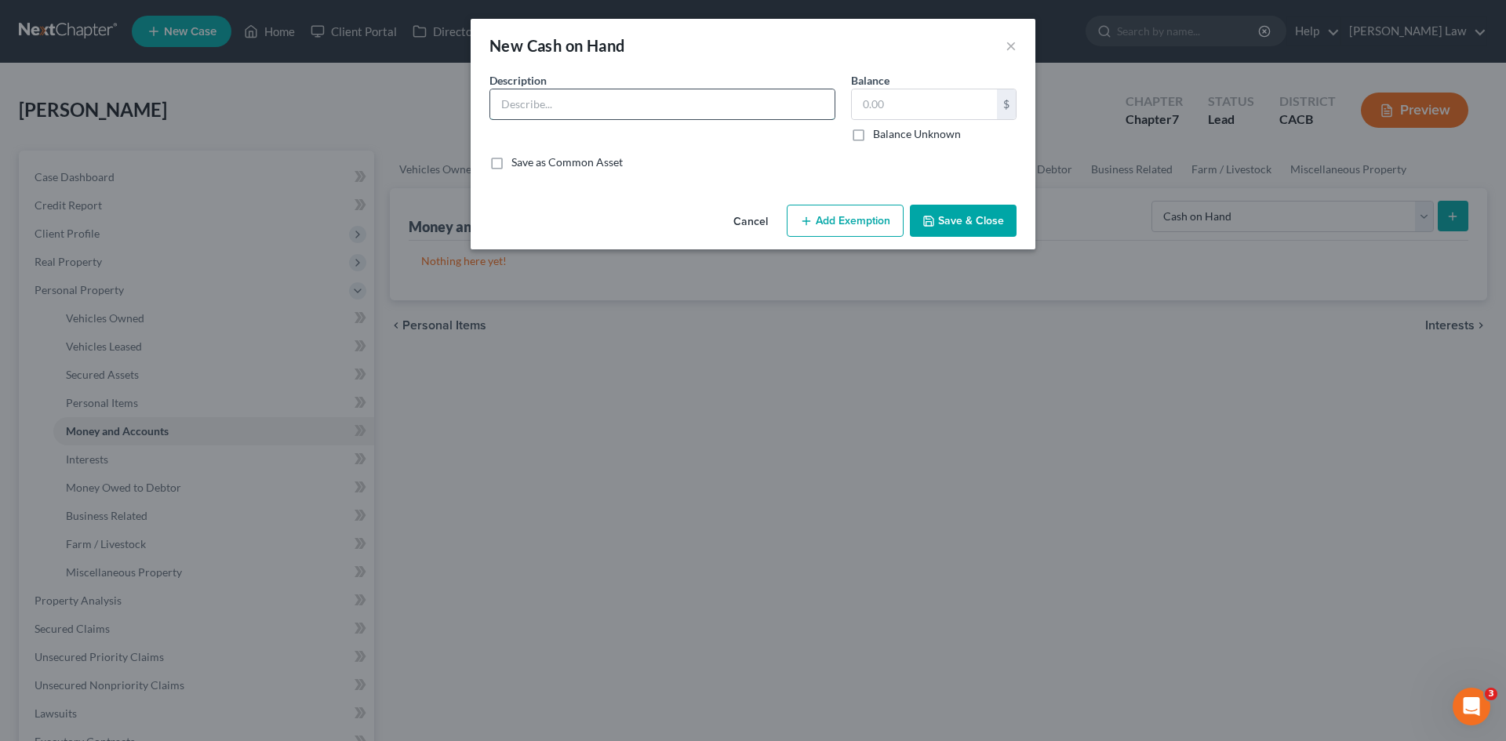
click at [560, 104] on input "text" at bounding box center [662, 104] width 344 height 30
type input "Cash"
click at [903, 97] on input "text" at bounding box center [924, 104] width 145 height 30
type input "150"
click at [953, 222] on button "Save & Close" at bounding box center [963, 221] width 107 height 33
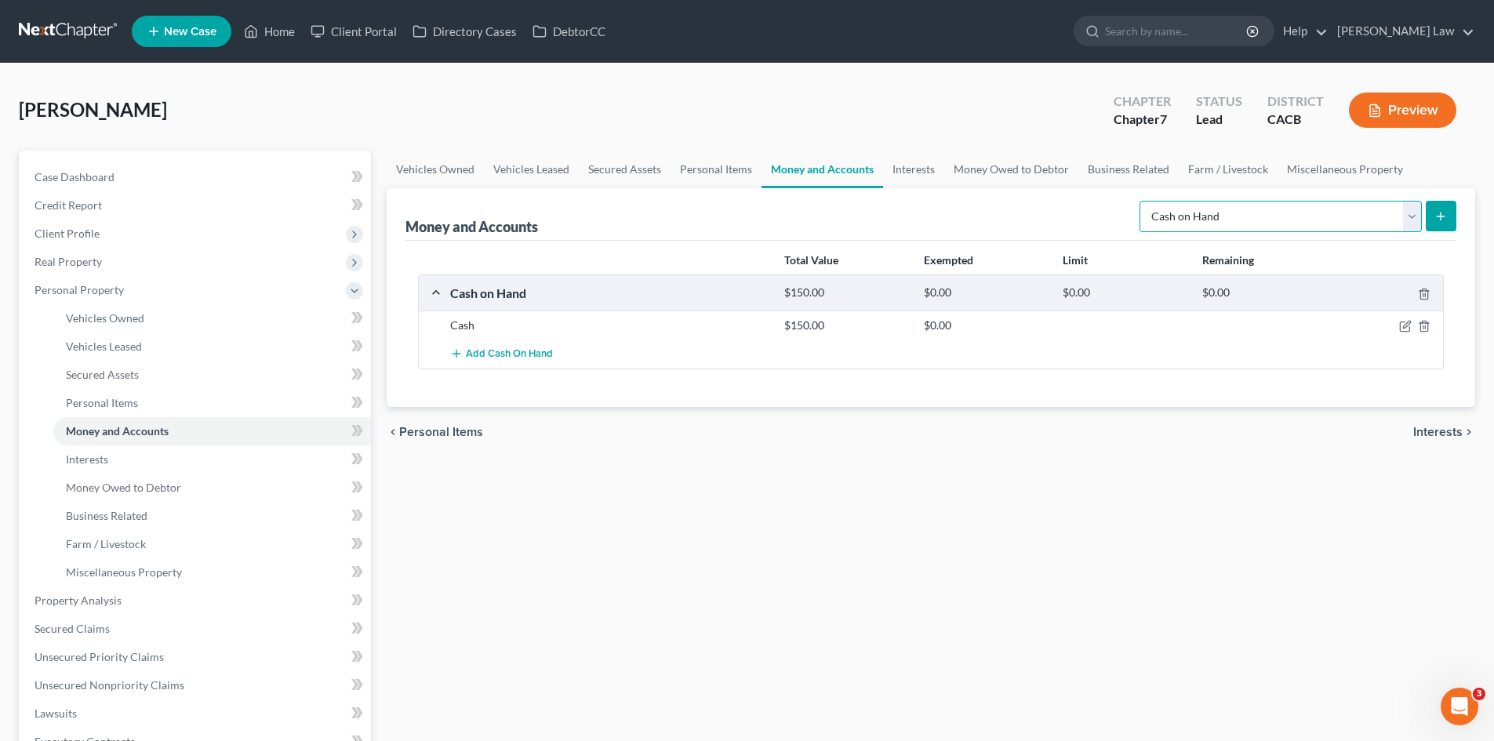
click at [1416, 213] on select "Select Account Type Brokerage Cash on Hand Certificates of Deposit Checking Acc…" at bounding box center [1281, 216] width 282 height 31
select select "checking"
click at [1143, 201] on select "Select Account Type Brokerage Cash on Hand Certificates of Deposit Checking Acc…" at bounding box center [1281, 216] width 282 height 31
click at [1441, 218] on line "submit" at bounding box center [1441, 216] width 0 height 7
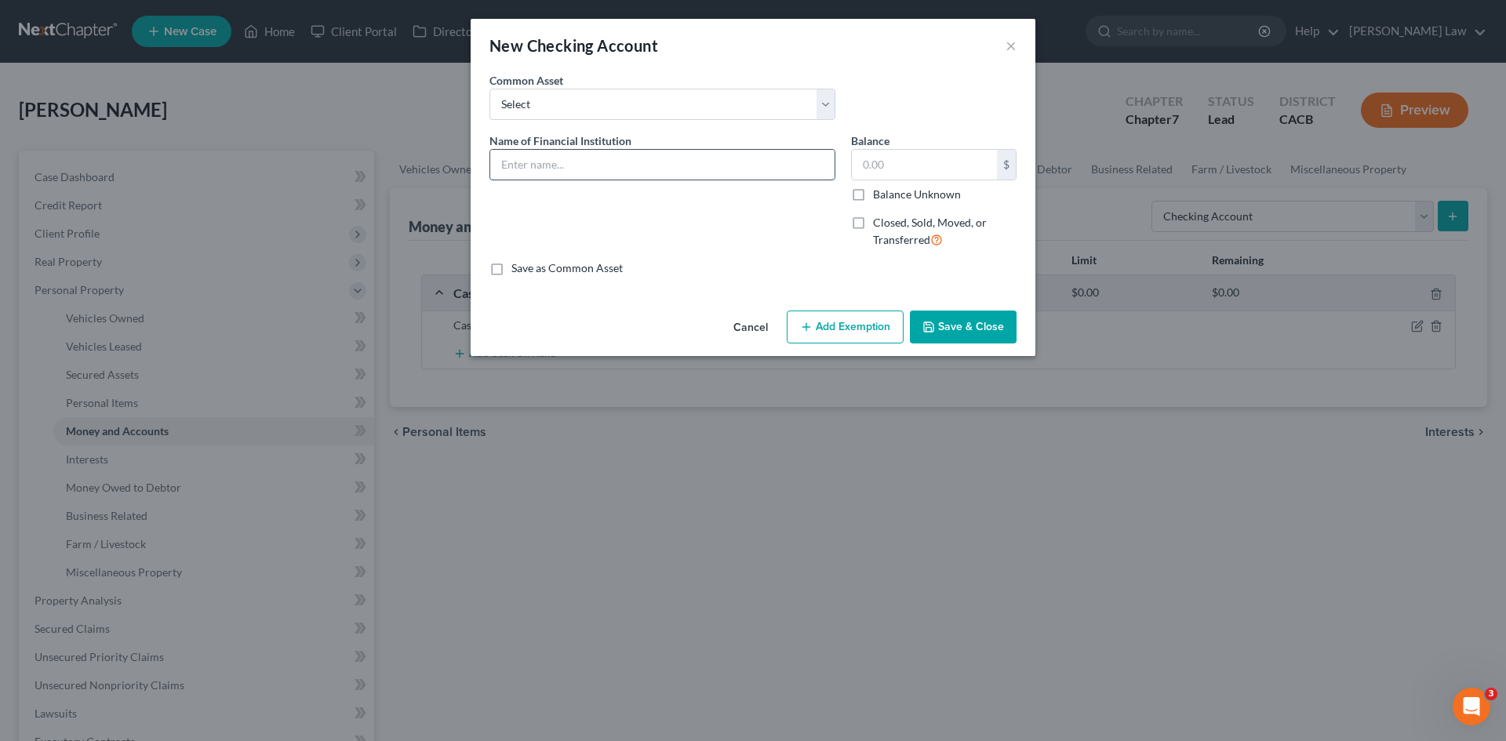
click at [540, 154] on input "text" at bounding box center [662, 165] width 344 height 30
type input "COASTHILLS CREDIT UNION"
click at [595, 110] on select "Select Bank of America Well Fargo Sesloc Union Bank Community Bank of Santa Mar…" at bounding box center [662, 104] width 346 height 31
click at [578, 318] on div "Cancel Add Exemption Save & Close" at bounding box center [753, 330] width 565 height 52
click at [511, 266] on label "Save as Common Asset" at bounding box center [566, 268] width 111 height 16
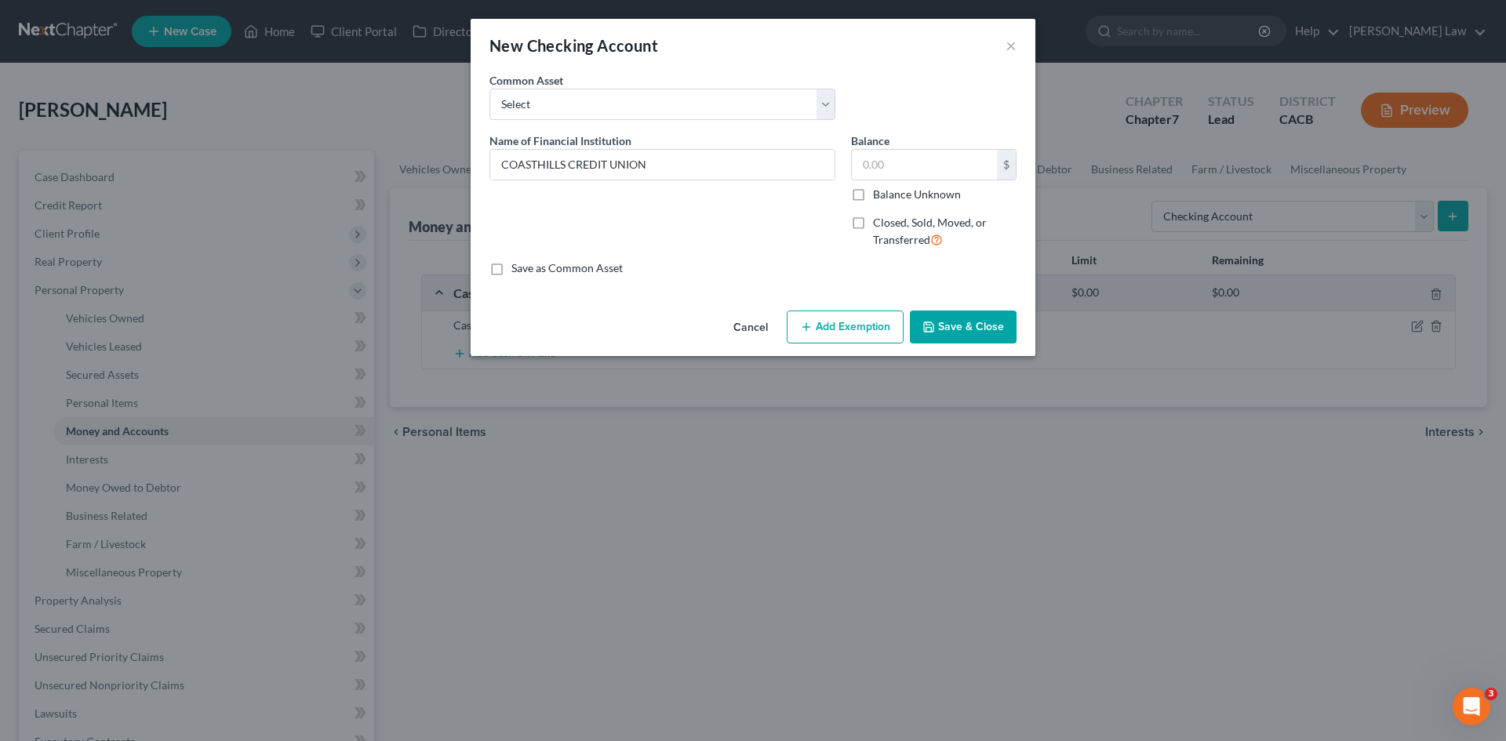
click at [518, 266] on input "Save as Common Asset" at bounding box center [523, 265] width 10 height 10
checkbox input "true"
click at [886, 159] on input "text" at bounding box center [924, 165] width 145 height 30
type input "20"
click at [935, 329] on icon "button" at bounding box center [928, 327] width 13 height 13
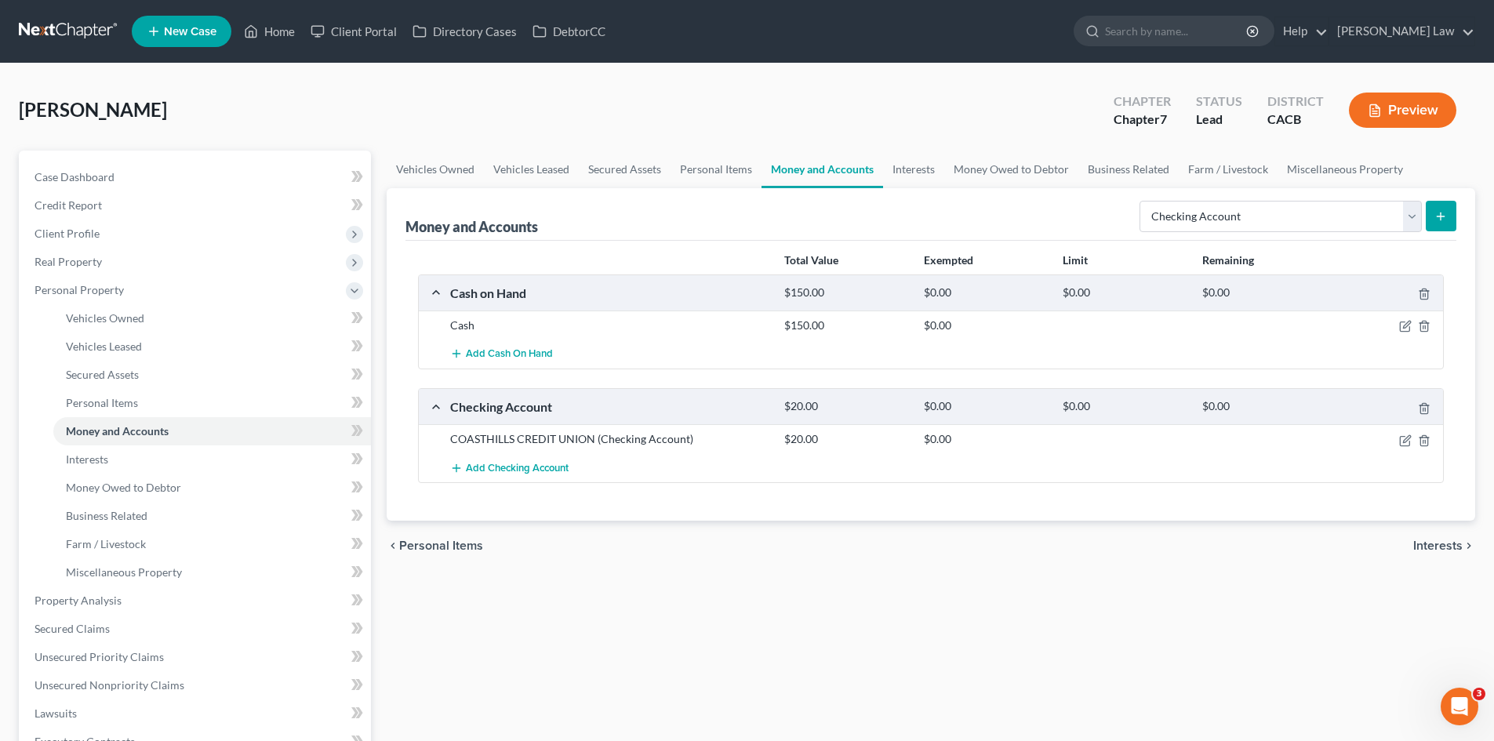
click at [1444, 216] on icon "submit" at bounding box center [1440, 216] width 13 height 13
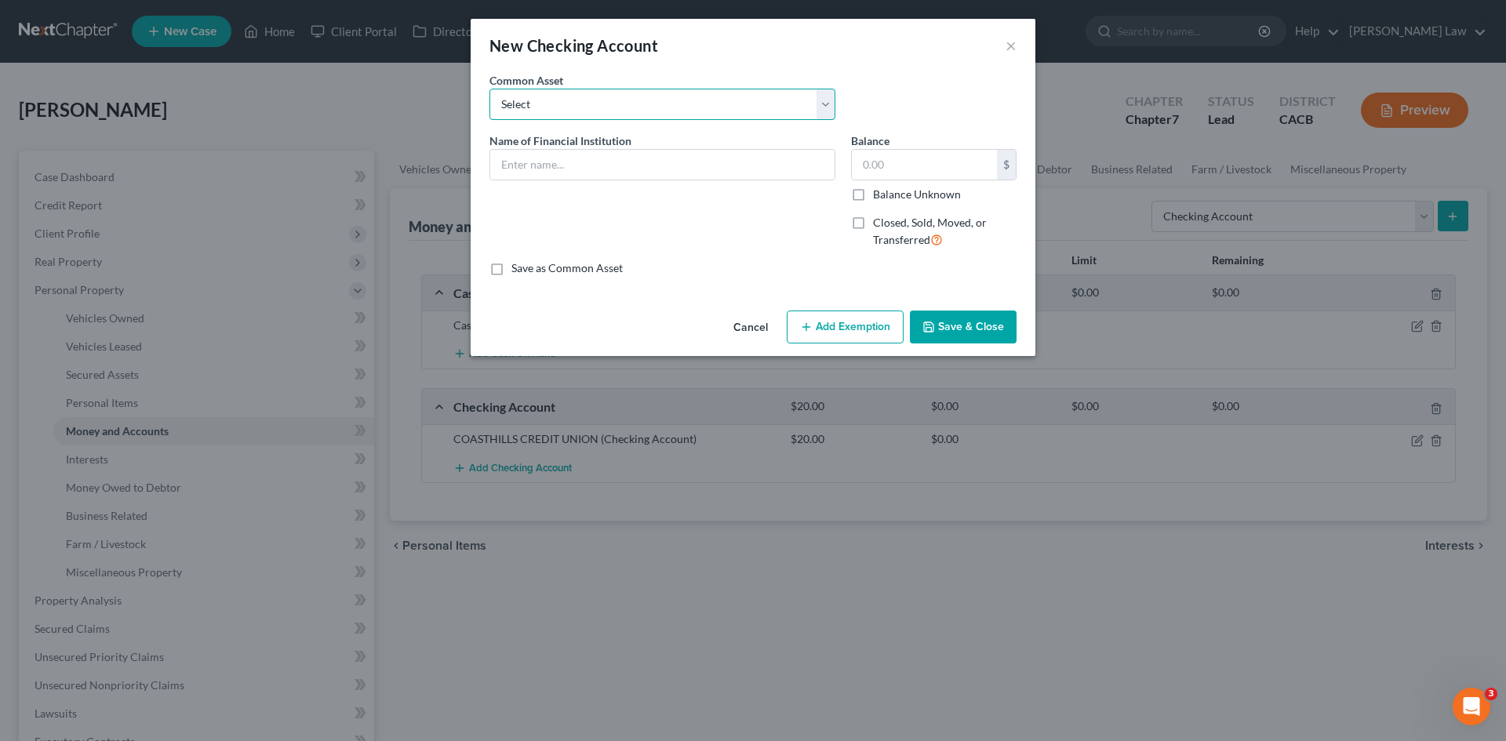
click at [578, 114] on select "Select COASTHILLS CREDIT UNION Bank of America Well Fargo Sesloc Union Bank Com…" at bounding box center [662, 104] width 346 height 31
select select "0"
click at [489, 89] on select "Select COASTHILLS CREDIT UNION Bank of America Well Fargo Sesloc Union Bank Com…" at bounding box center [662, 104] width 346 height 31
type input "COASTHILLS CREDIT UNION"
type input "20.00"
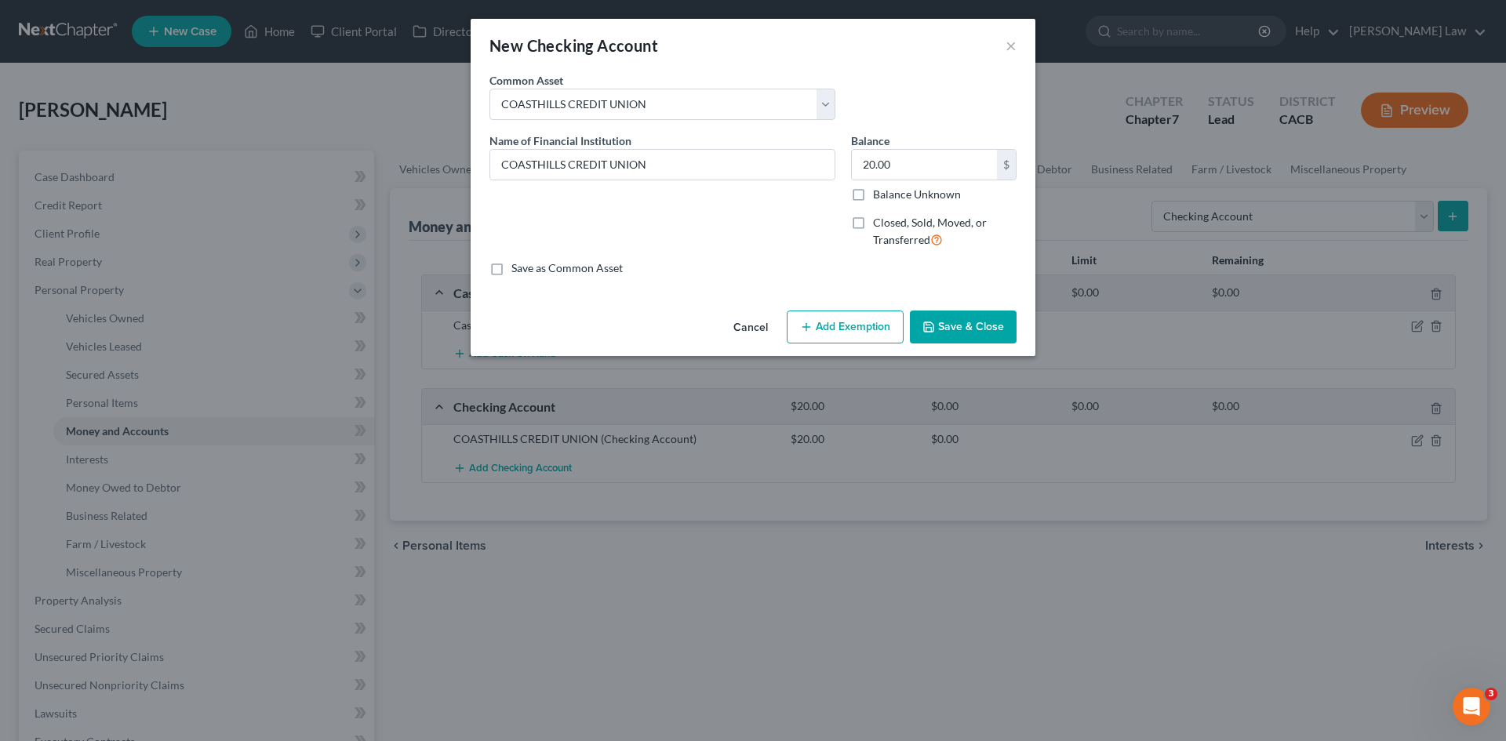
click at [511, 271] on label "Save as Common Asset" at bounding box center [566, 268] width 111 height 16
click at [518, 271] on input "Save as Common Asset" at bounding box center [523, 265] width 10 height 10
checkbox input "true"
type input "0.61"
click at [951, 327] on button "Save & Close" at bounding box center [963, 327] width 107 height 33
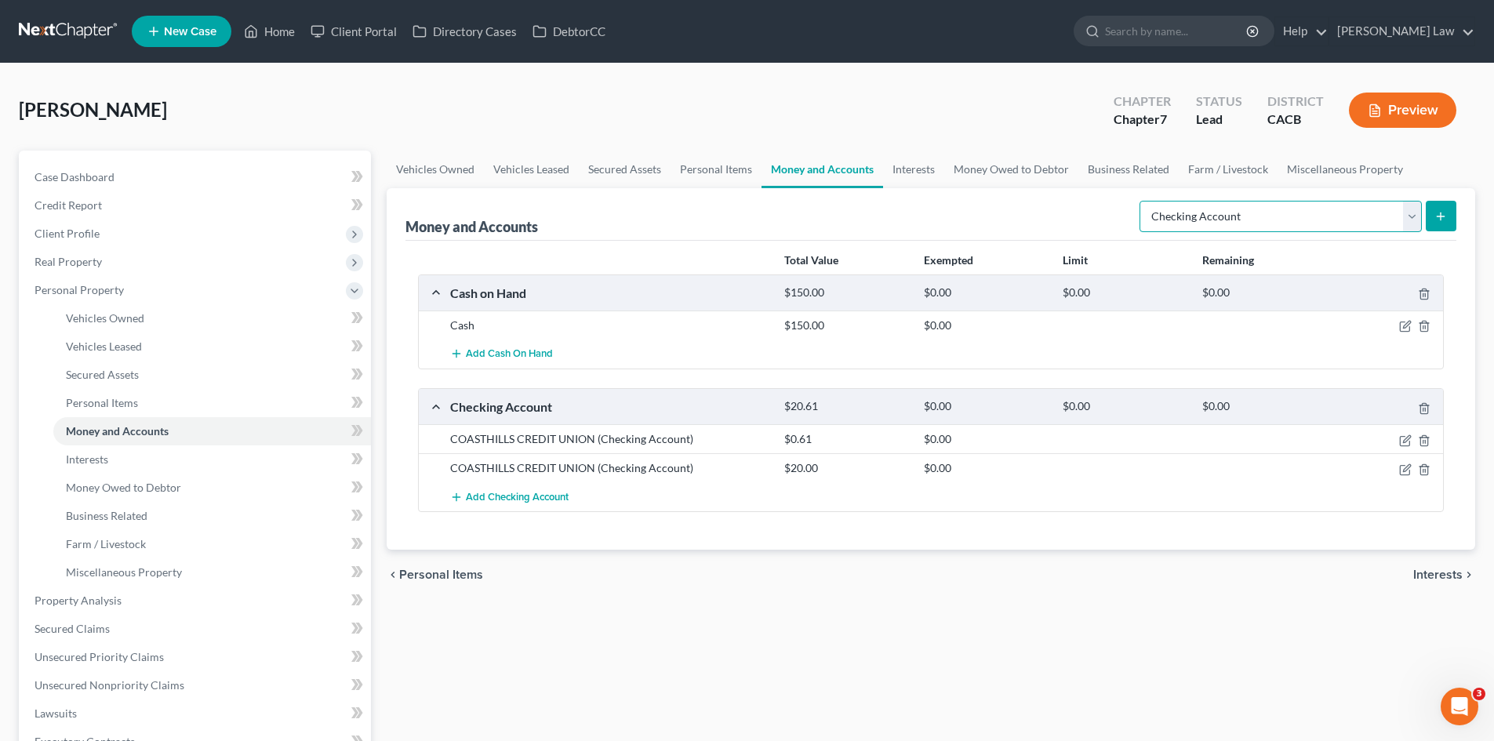
click at [1406, 218] on select "Select Account Type Brokerage Cash on Hand Certificates of Deposit Checking Acc…" at bounding box center [1281, 216] width 282 height 31
select select "savings"
click at [1143, 201] on select "Select Account Type Brokerage Cash on Hand Certificates of Deposit Checking Acc…" at bounding box center [1281, 216] width 282 height 31
click at [1438, 213] on icon "submit" at bounding box center [1440, 216] width 13 height 13
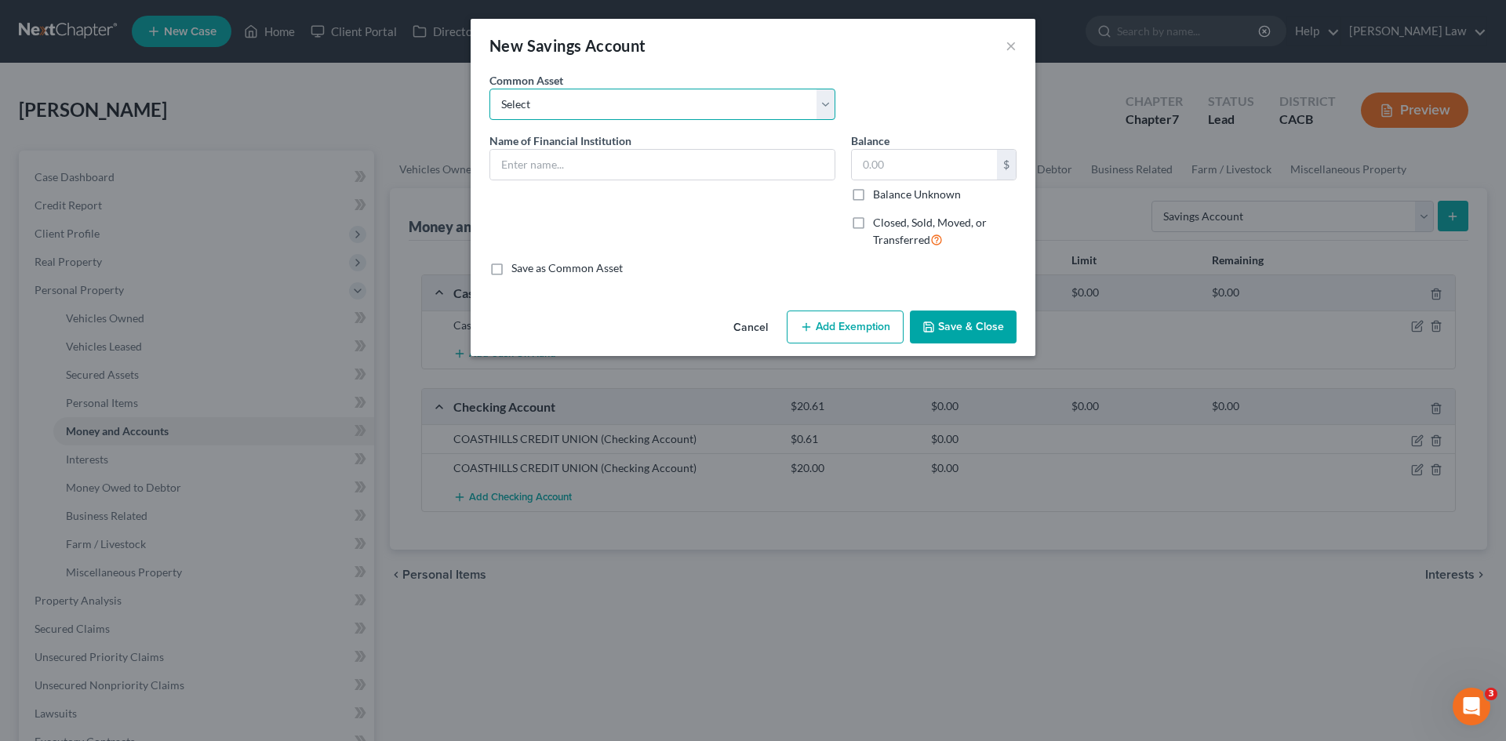
drag, startPoint x: 577, startPoint y: 107, endPoint x: 578, endPoint y: 115, distance: 7.9
click at [577, 107] on select "Select Coast Hills community bank of Santa Maria Bank of America" at bounding box center [662, 104] width 346 height 31
select select "0"
click at [489, 89] on select "Select Coast Hills community bank of Santa Maria Bank of America" at bounding box center [662, 104] width 346 height 31
type input "Coast Hills"
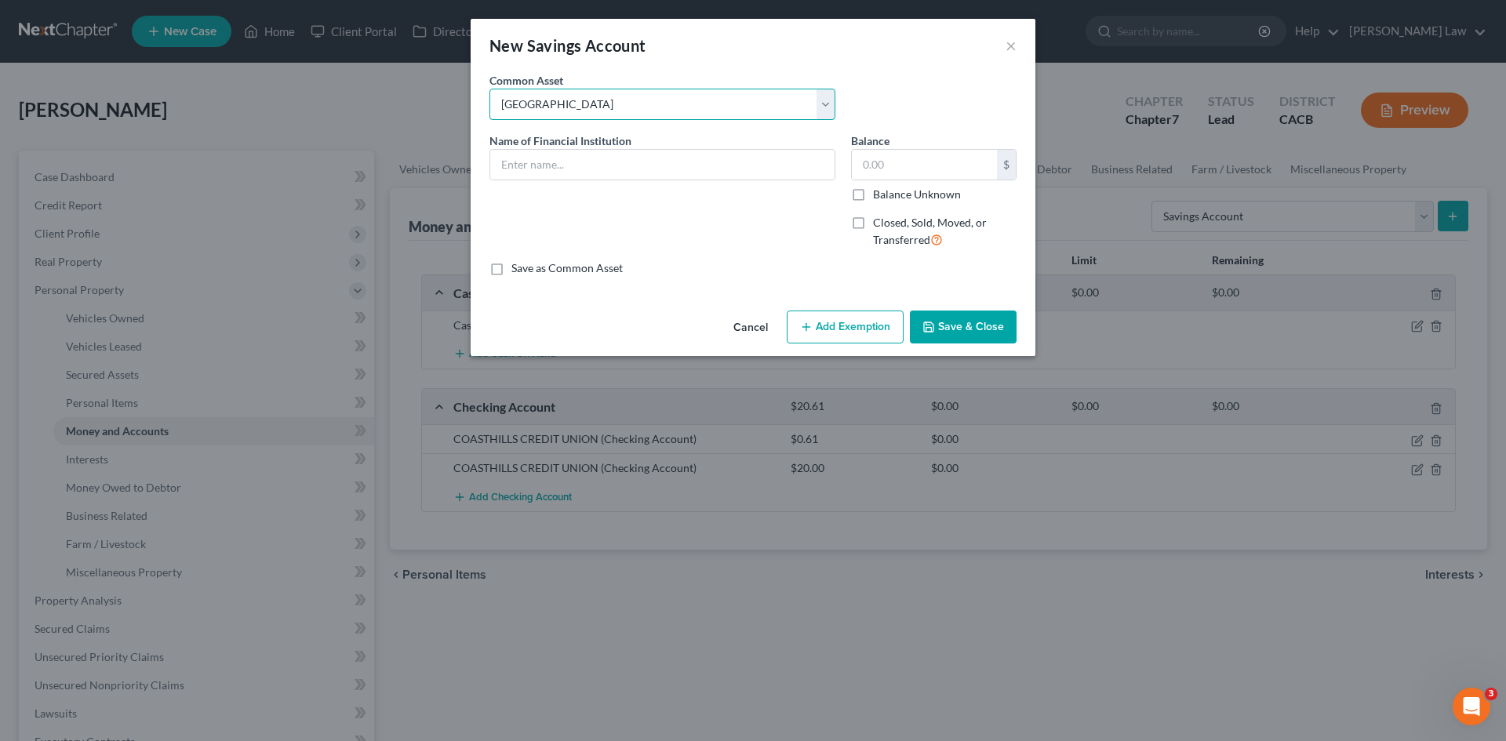
type input "6.49"
type input "Coast Hills"
click at [878, 163] on input "text" at bounding box center [924, 165] width 145 height 30
type input "20"
click at [767, 232] on div "Name of Financial Institution * Coast Hills" at bounding box center [663, 197] width 362 height 129
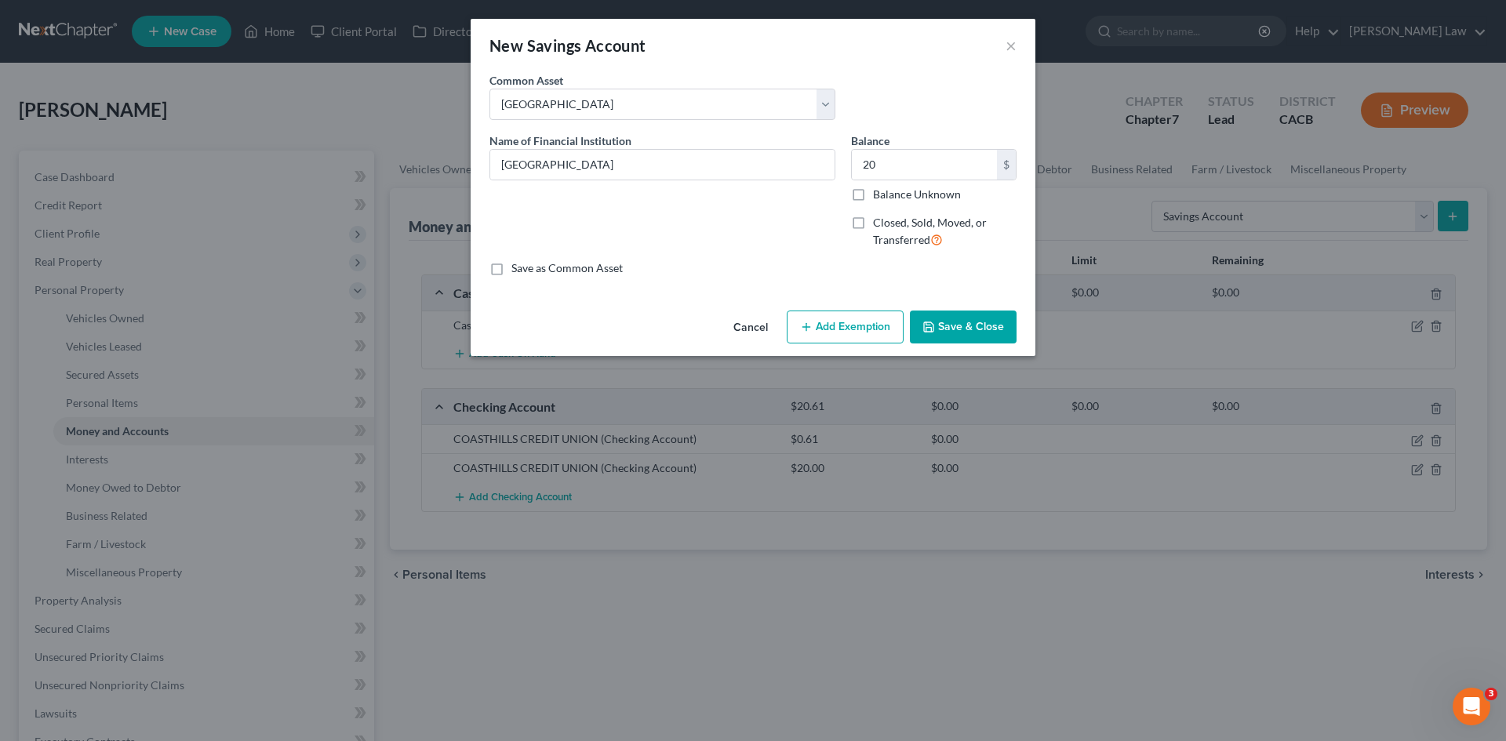
click at [967, 327] on button "Save & Close" at bounding box center [963, 327] width 107 height 33
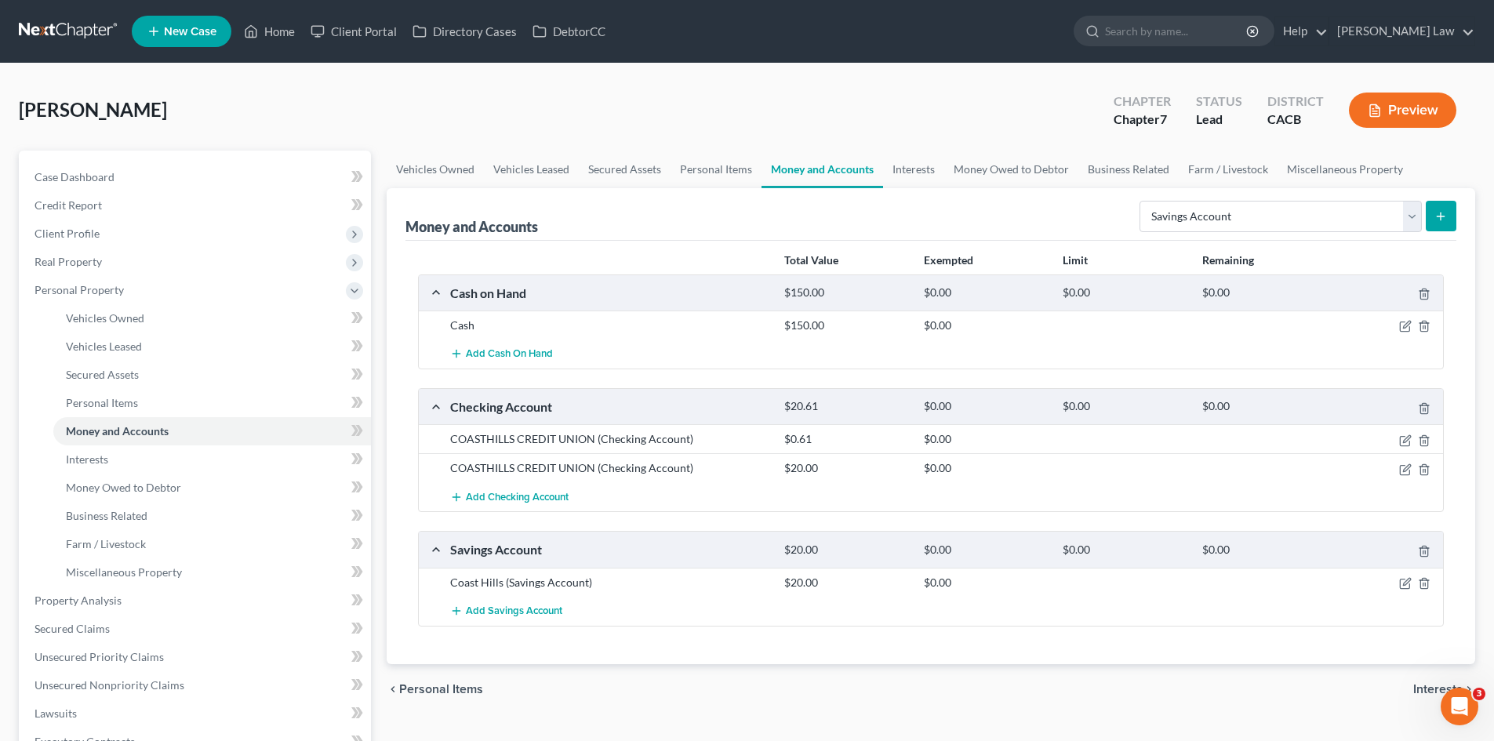
click at [1441, 219] on line "submit" at bounding box center [1441, 216] width 0 height 7
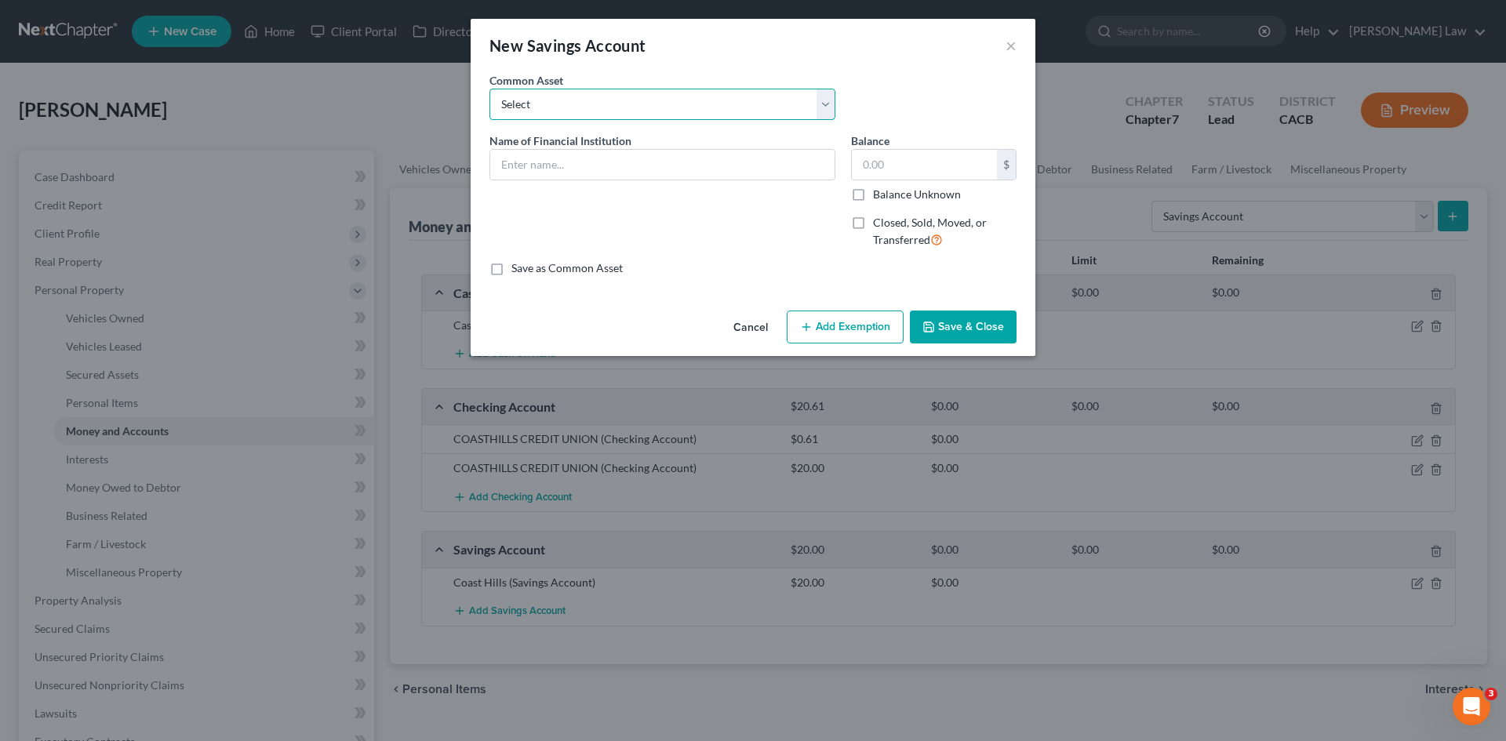
click at [512, 111] on select "Select Coast Hills community bank of Santa Maria Bank of America" at bounding box center [662, 104] width 346 height 31
click at [518, 107] on select "Select Coast Hills community bank of Santa Maria Bank of America" at bounding box center [662, 104] width 346 height 31
click at [517, 175] on input "text" at bounding box center [662, 165] width 344 height 30
type input "ALLY BANK"
click at [511, 271] on label "Save as Common Asset" at bounding box center [566, 268] width 111 height 16
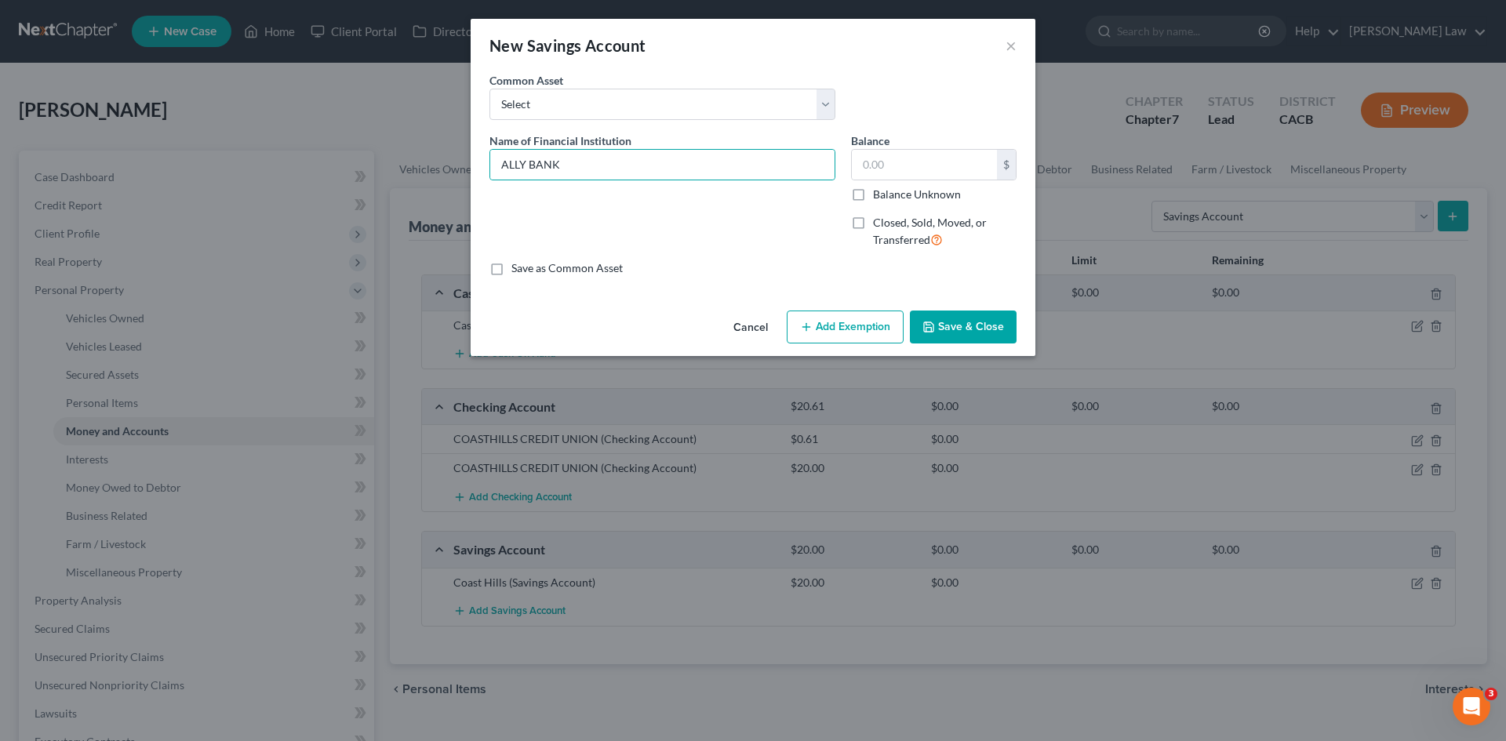
click at [518, 271] on input "Save as Common Asset" at bounding box center [523, 265] width 10 height 10
checkbox input "true"
click at [925, 177] on input "text" at bounding box center [924, 165] width 145 height 30
type input "0.61"
click at [989, 324] on button "Save & Close" at bounding box center [963, 327] width 107 height 33
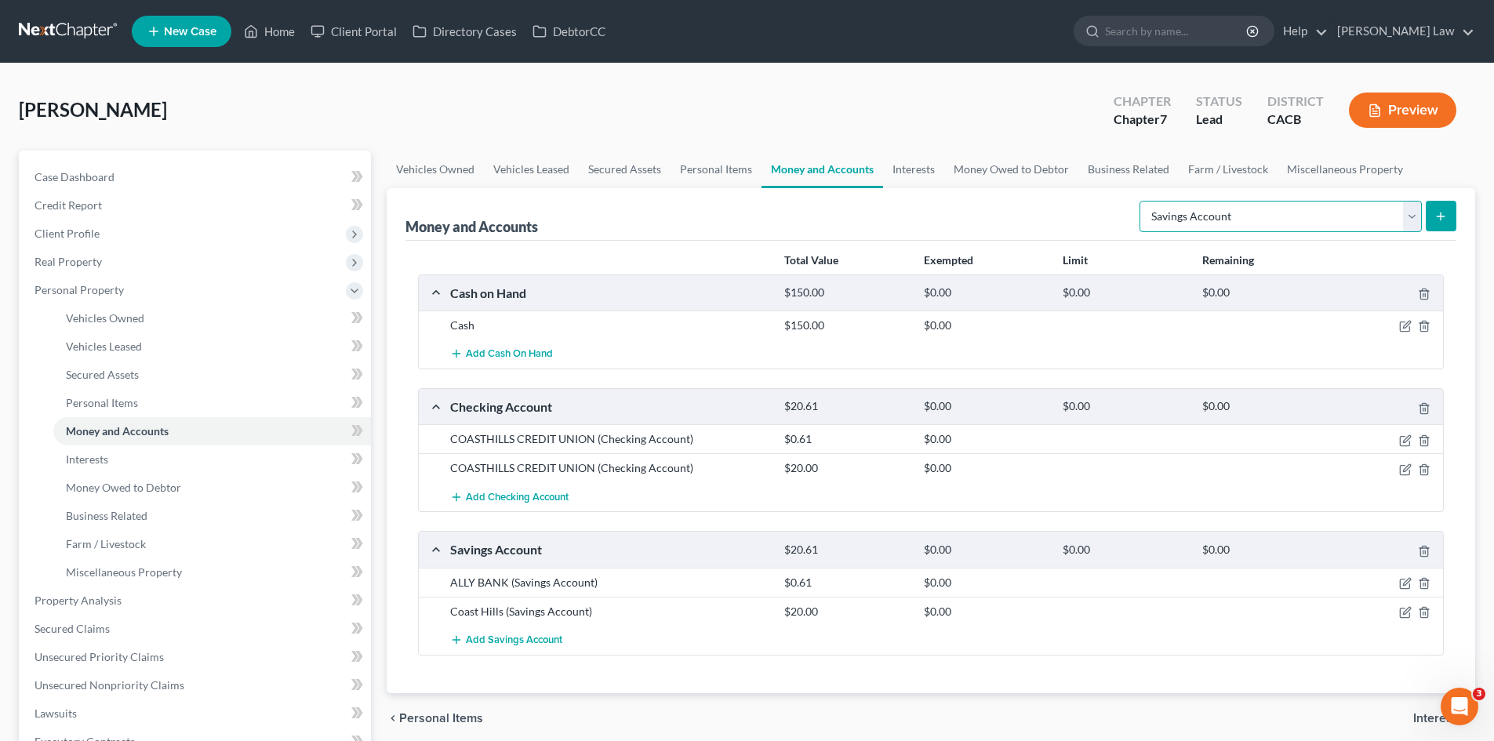
click at [1310, 208] on select "Select Account Type Brokerage Cash on Hand Certificates of Deposit Checking Acc…" at bounding box center [1281, 216] width 282 height 31
click at [1096, 215] on div "Money and Accounts Select Account Type Brokerage Cash on Hand Certificates of D…" at bounding box center [930, 214] width 1051 height 53
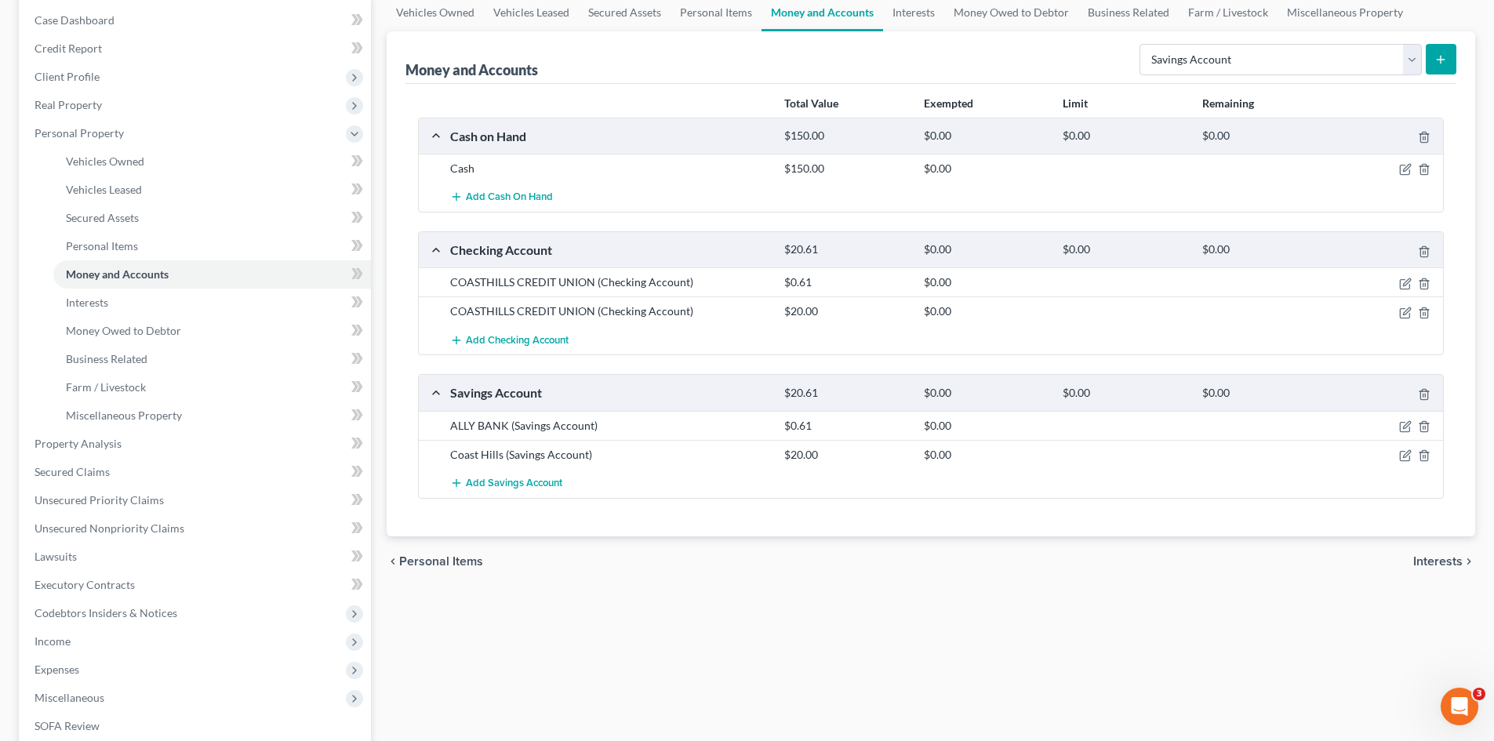
click at [1445, 562] on span "Interests" at bounding box center [1437, 561] width 49 height 13
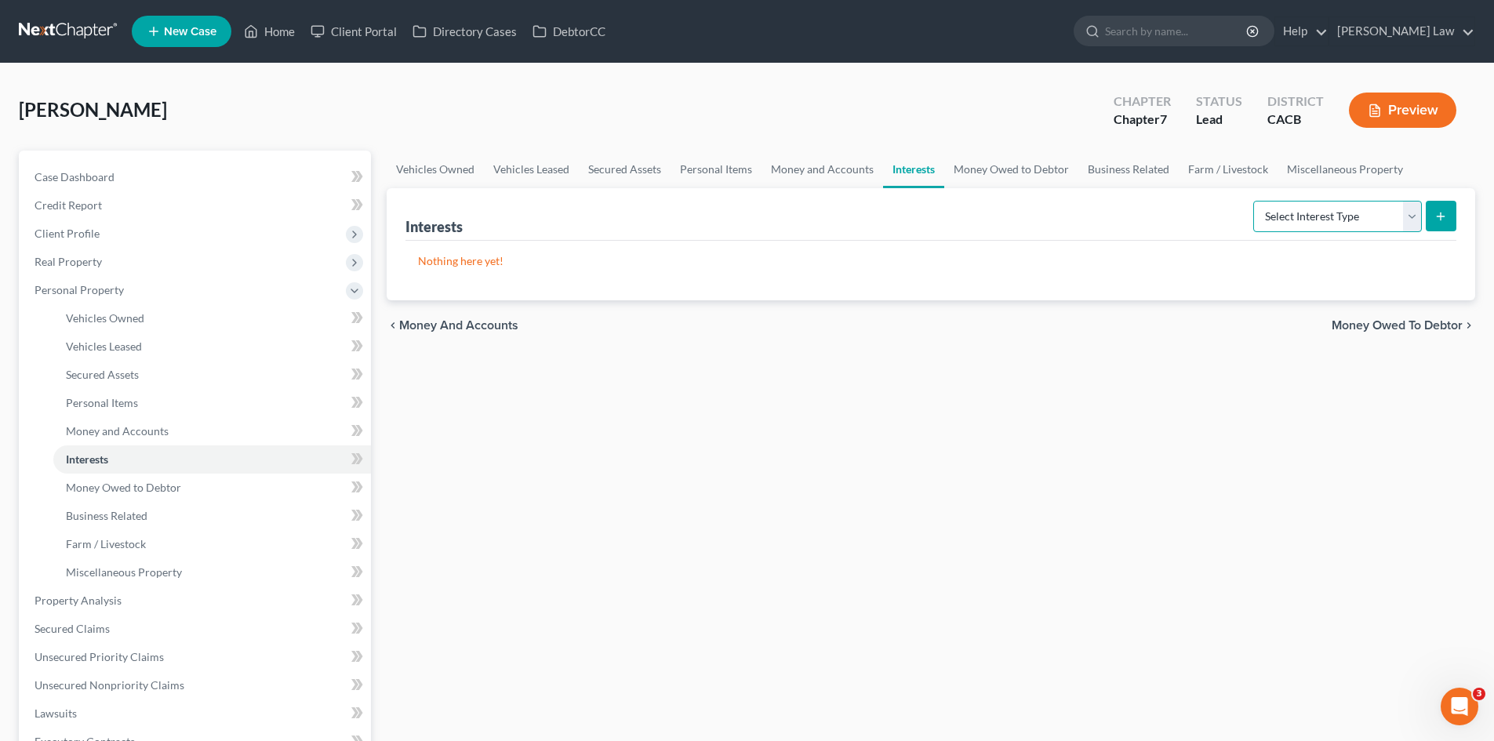
click at [1363, 222] on select "Select Interest Type 401K Annuity Bond Education IRA Government Bond Government…" at bounding box center [1337, 216] width 169 height 31
click at [1133, 389] on div "Vehicles Owned Vehicles Leased Secured Assets Personal Items Money and Accounts…" at bounding box center [931, 604] width 1104 height 906
click at [1372, 322] on span "Money Owed to Debtor" at bounding box center [1397, 325] width 131 height 13
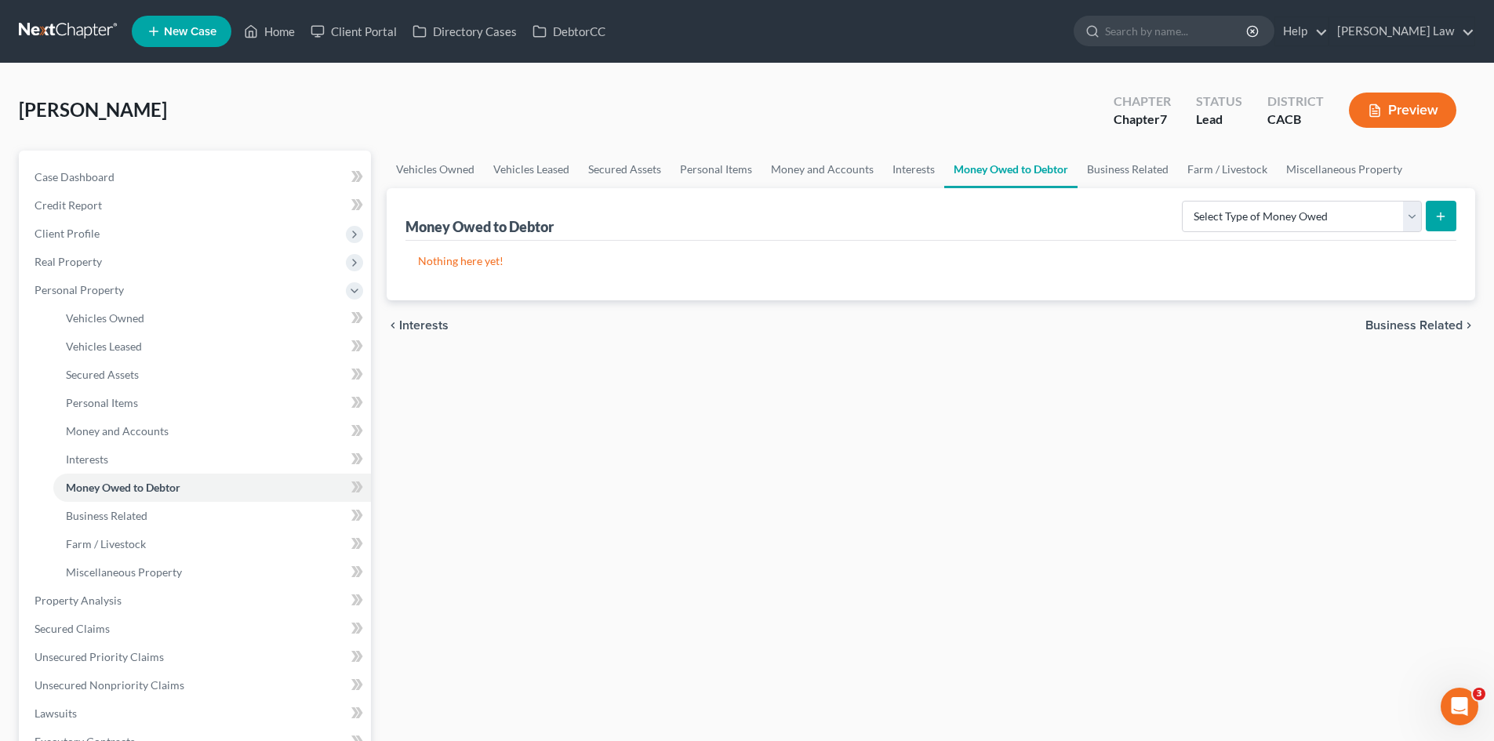
click at [1401, 325] on span "Business Related" at bounding box center [1413, 325] width 97 height 13
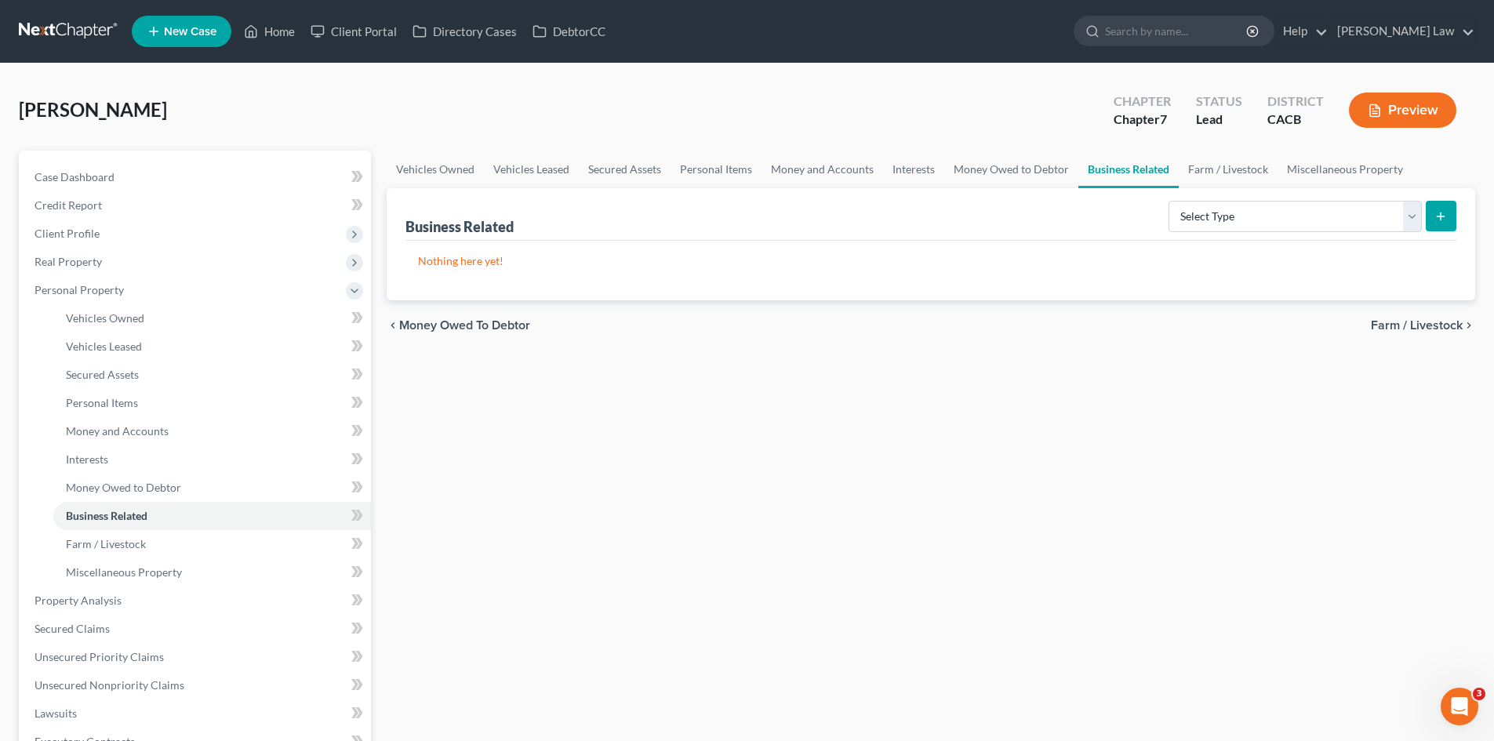
click at [1416, 330] on span "Farm / Livestock" at bounding box center [1417, 325] width 92 height 13
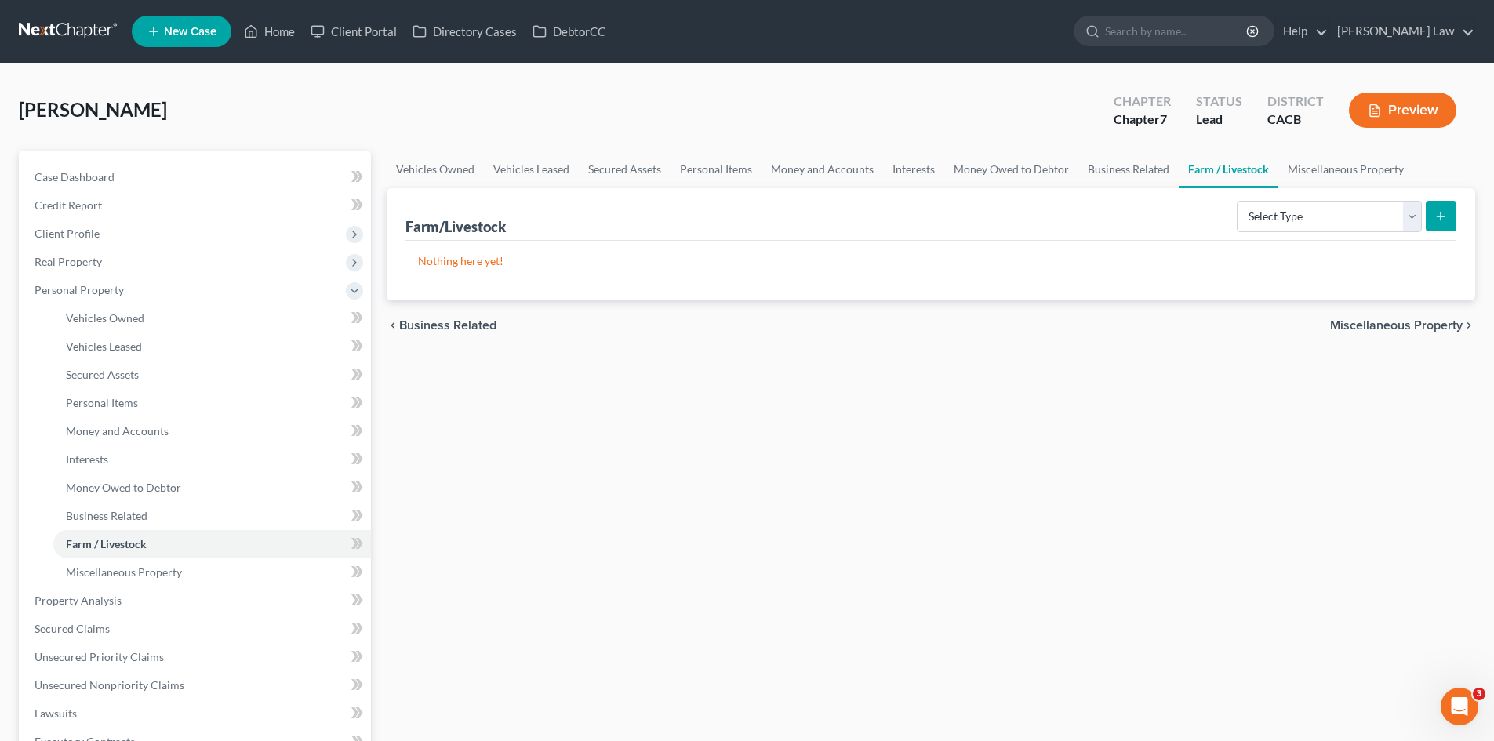
click at [1359, 328] on span "Miscellaneous Property" at bounding box center [1396, 325] width 133 height 13
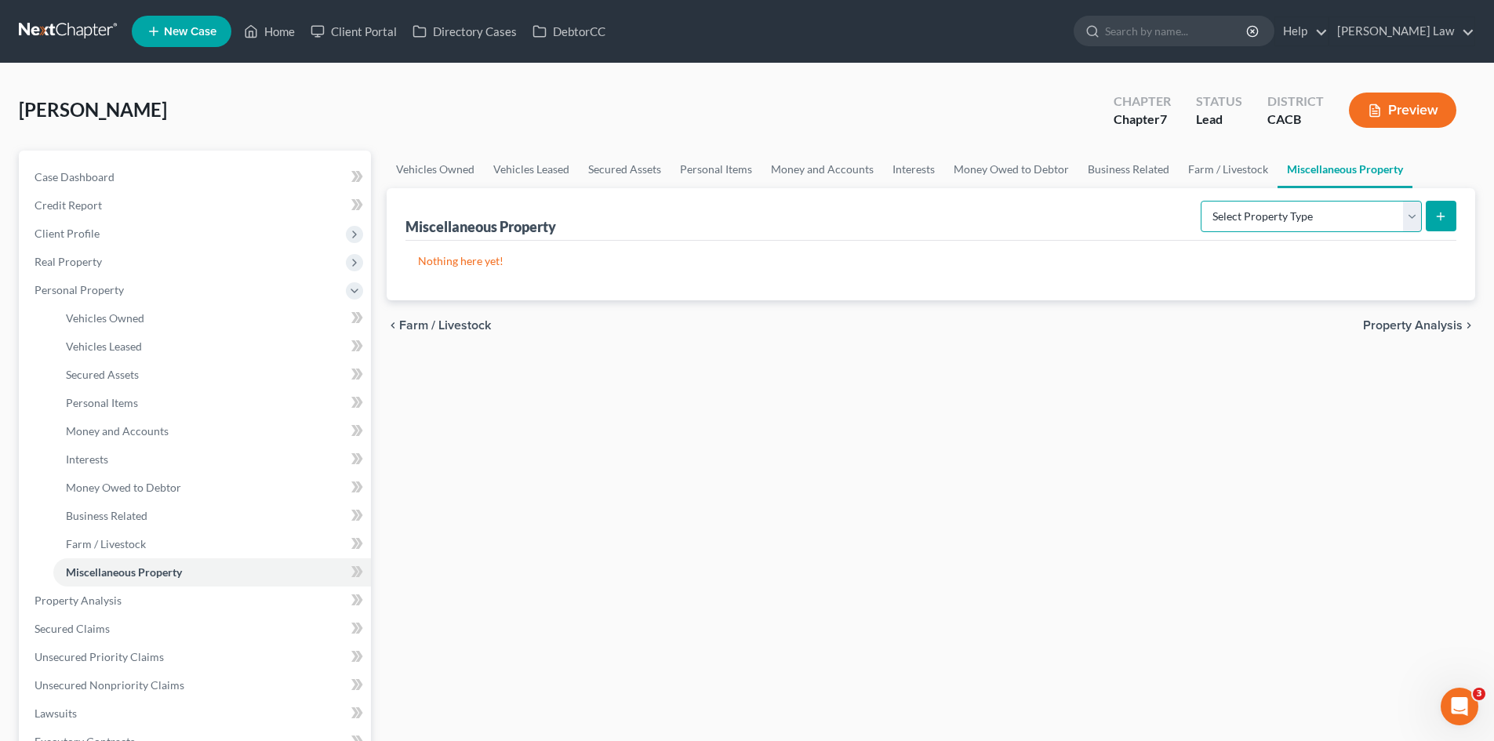
click at [1248, 224] on select "Select Property Type Assigned for Creditor Benefit Within 1 Year Holding for An…" at bounding box center [1311, 216] width 221 height 31
click at [1249, 222] on select "Select Property Type Assigned for Creditor Benefit Within 1 Year Holding for An…" at bounding box center [1311, 216] width 221 height 31
click at [1391, 329] on span "Property Analysis" at bounding box center [1413, 325] width 100 height 13
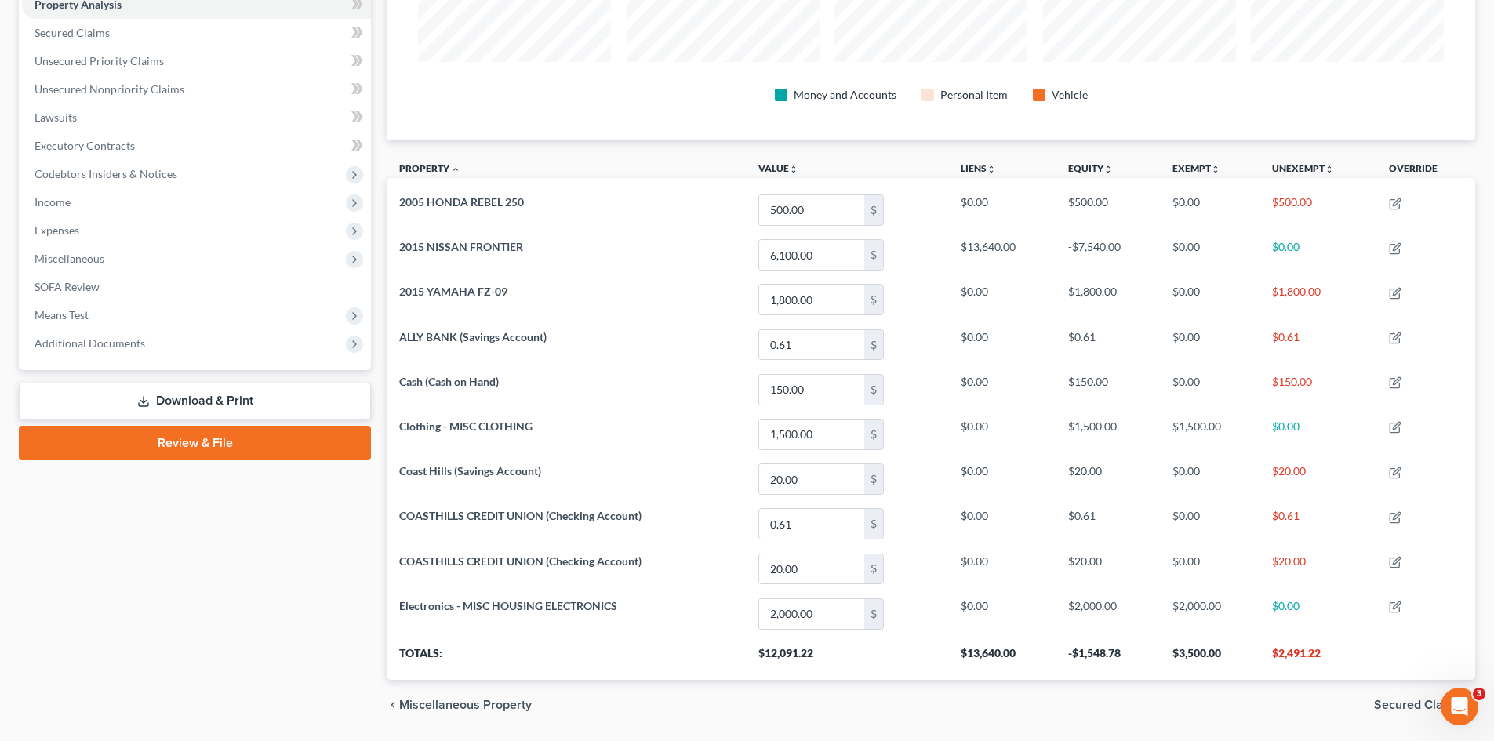
scroll to position [362, 0]
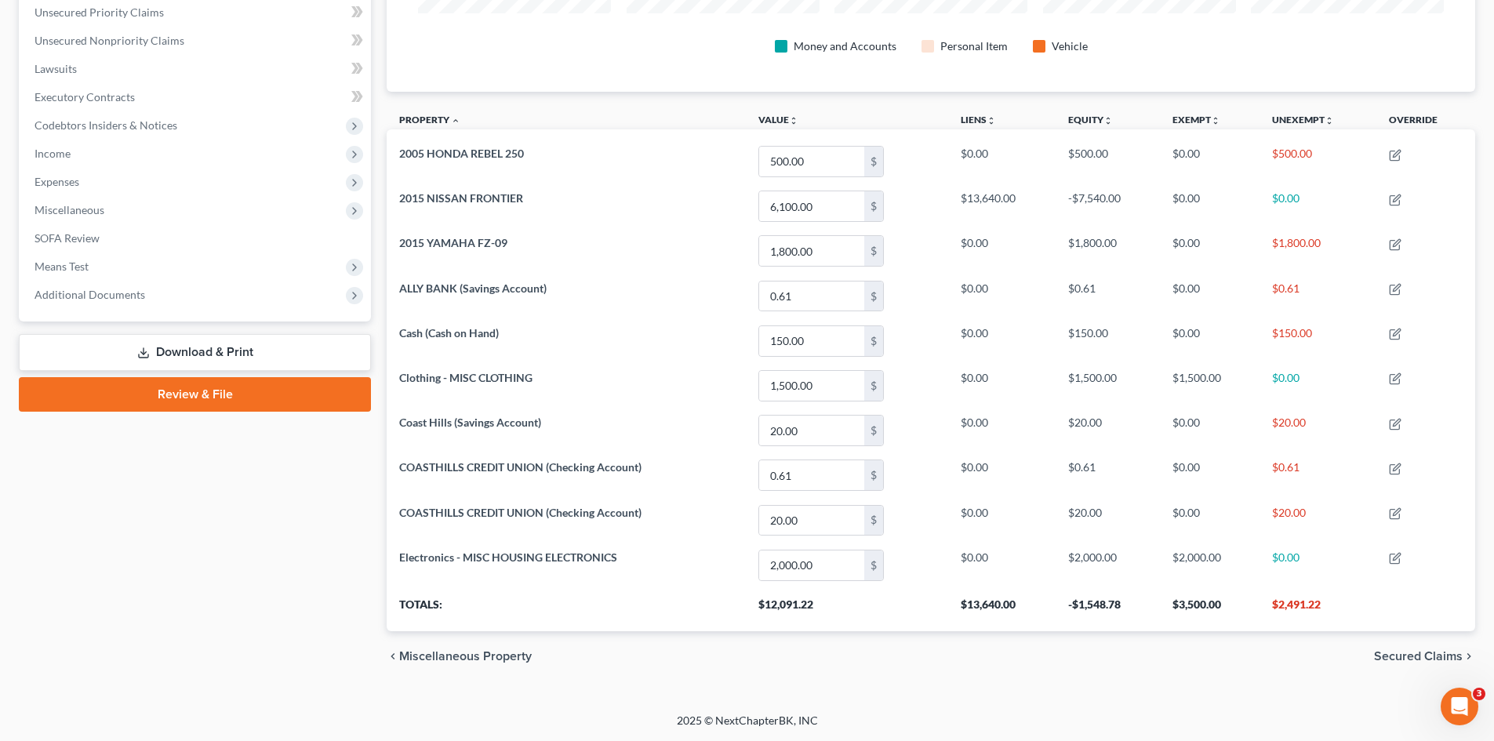
click at [1397, 654] on span "Secured Claims" at bounding box center [1418, 656] width 89 height 13
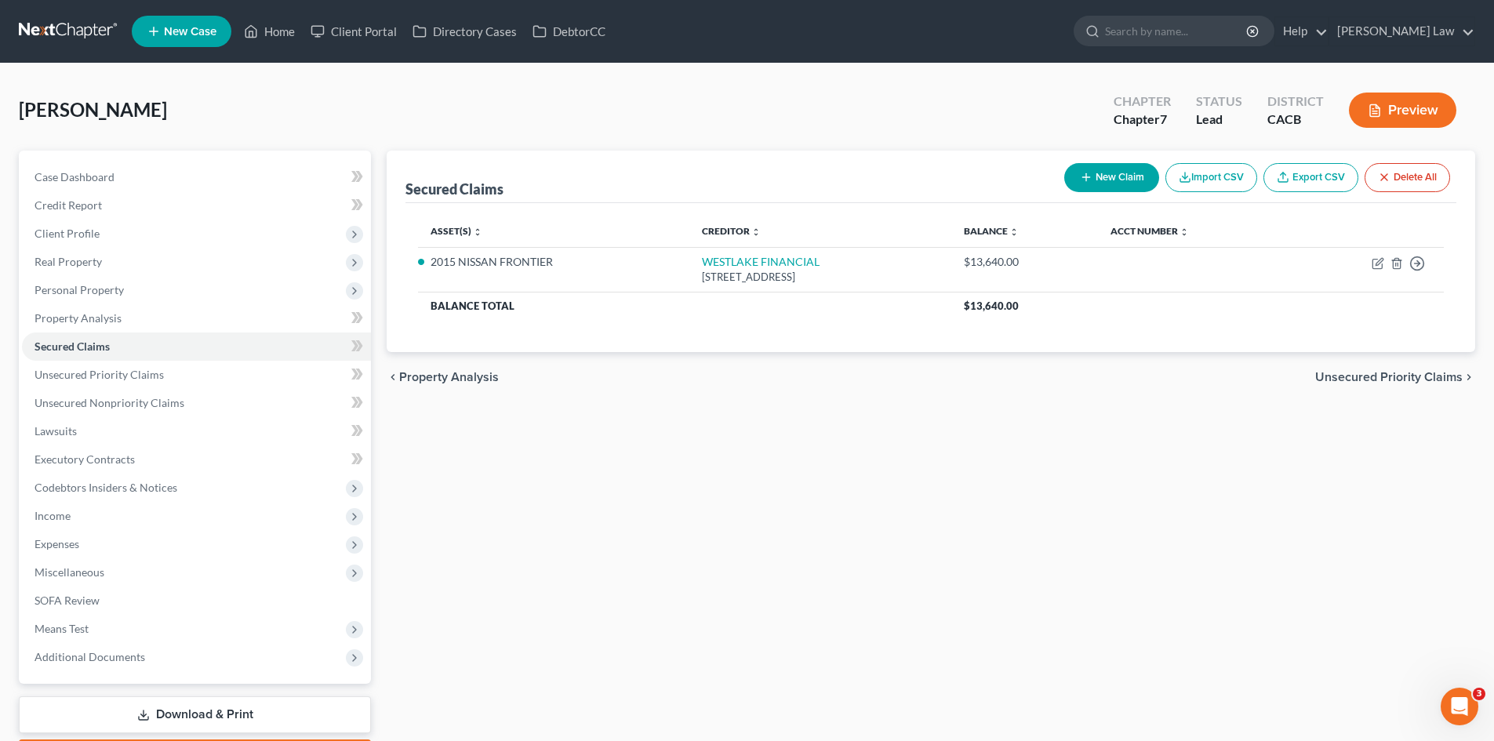
click at [1388, 379] on span "Unsecured Priority Claims" at bounding box center [1388, 377] width 147 height 13
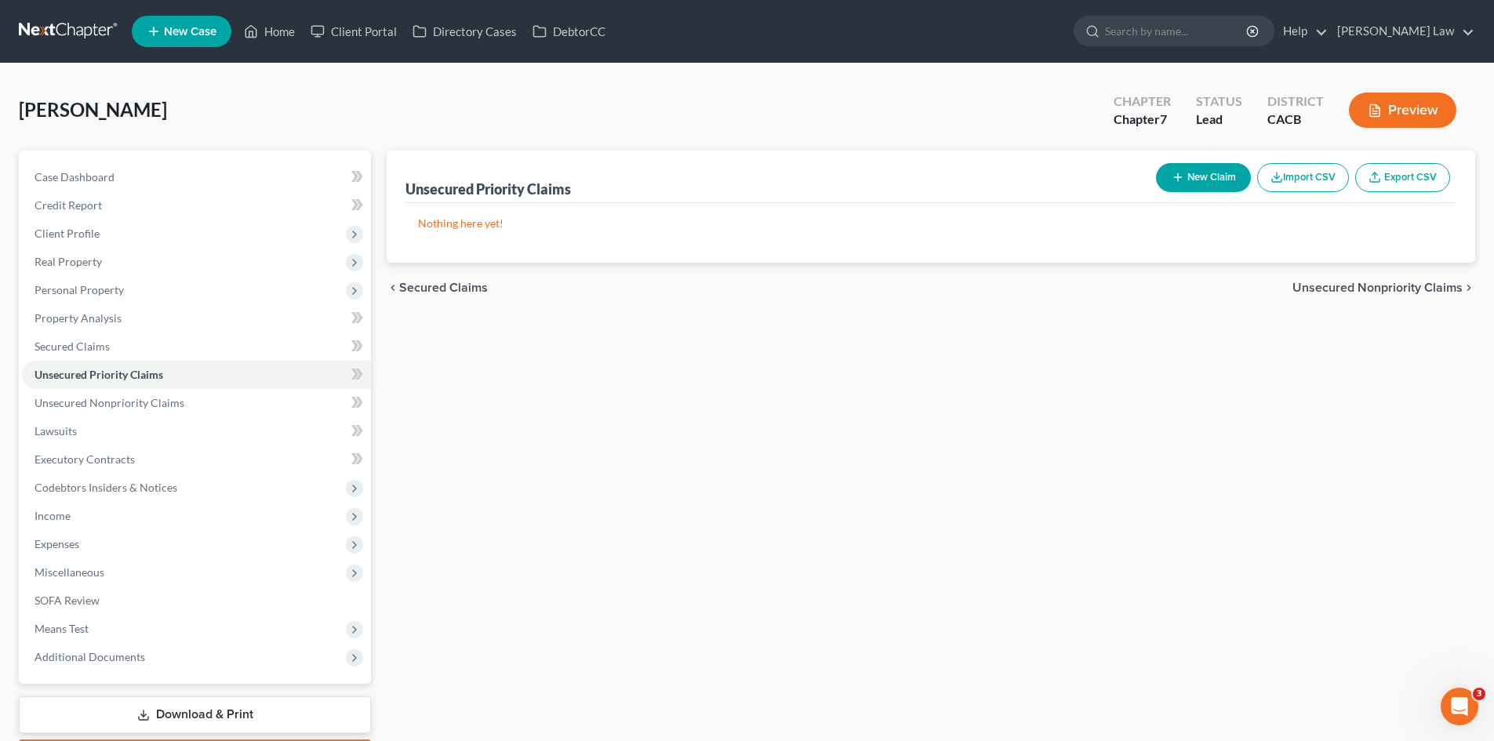
click at [1365, 289] on span "Unsecured Nonpriority Claims" at bounding box center [1377, 288] width 170 height 13
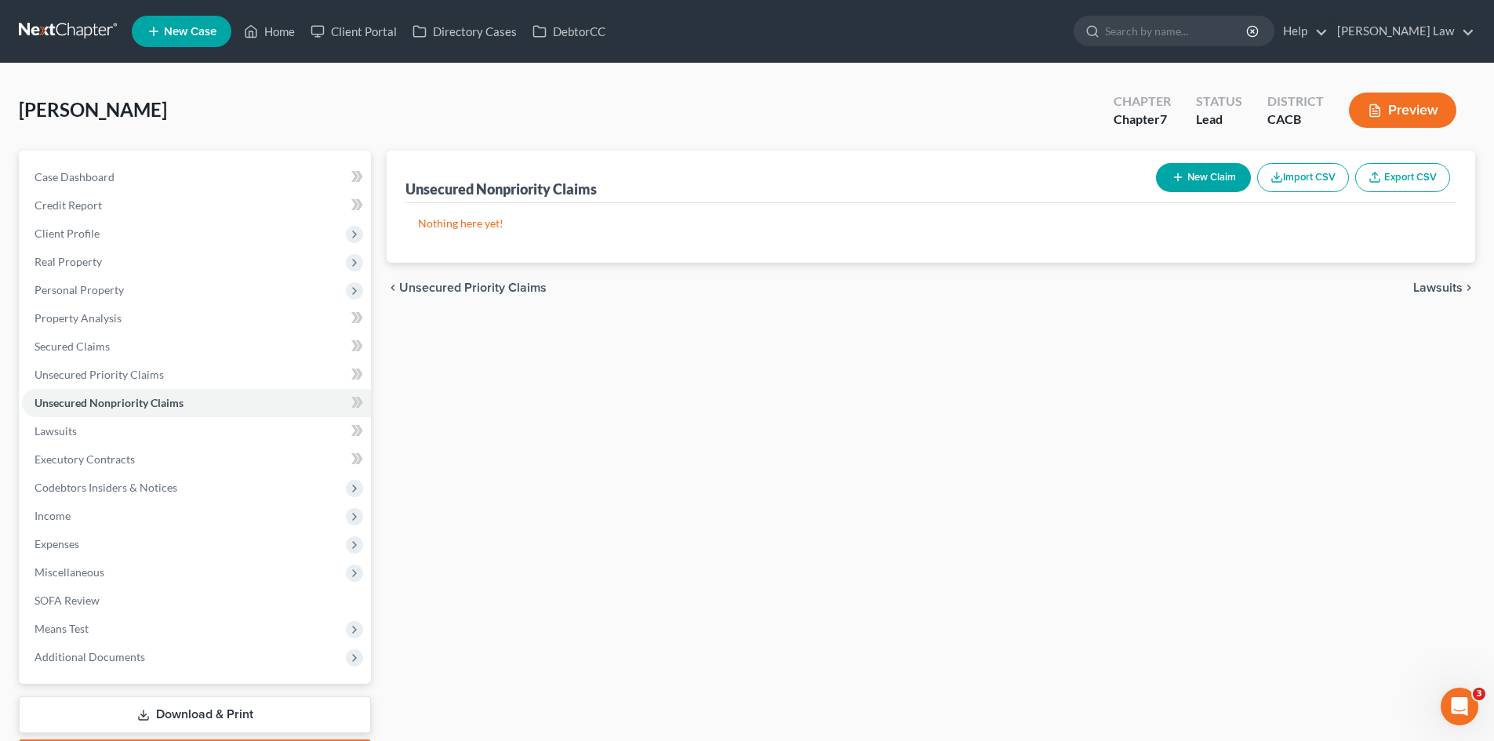
click at [1175, 173] on icon "button" at bounding box center [1178, 177] width 13 height 13
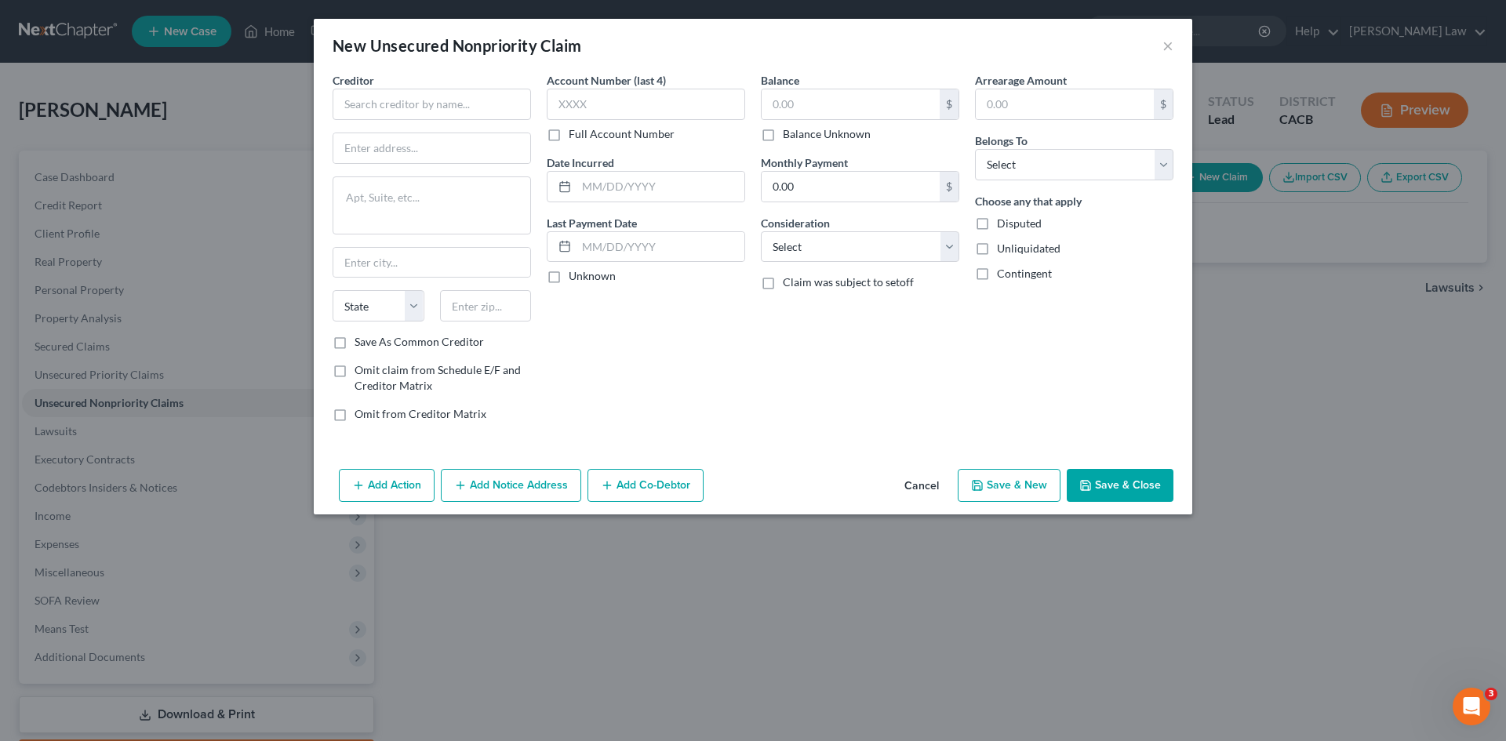
click at [372, 120] on div "Creditor * State AL AK AR AZ CA CO CT DE DC FL GA GU HI ID IL IN IA KS KY LA ME…" at bounding box center [432, 203] width 198 height 262
click at [384, 107] on input "text" at bounding box center [432, 104] width 198 height 31
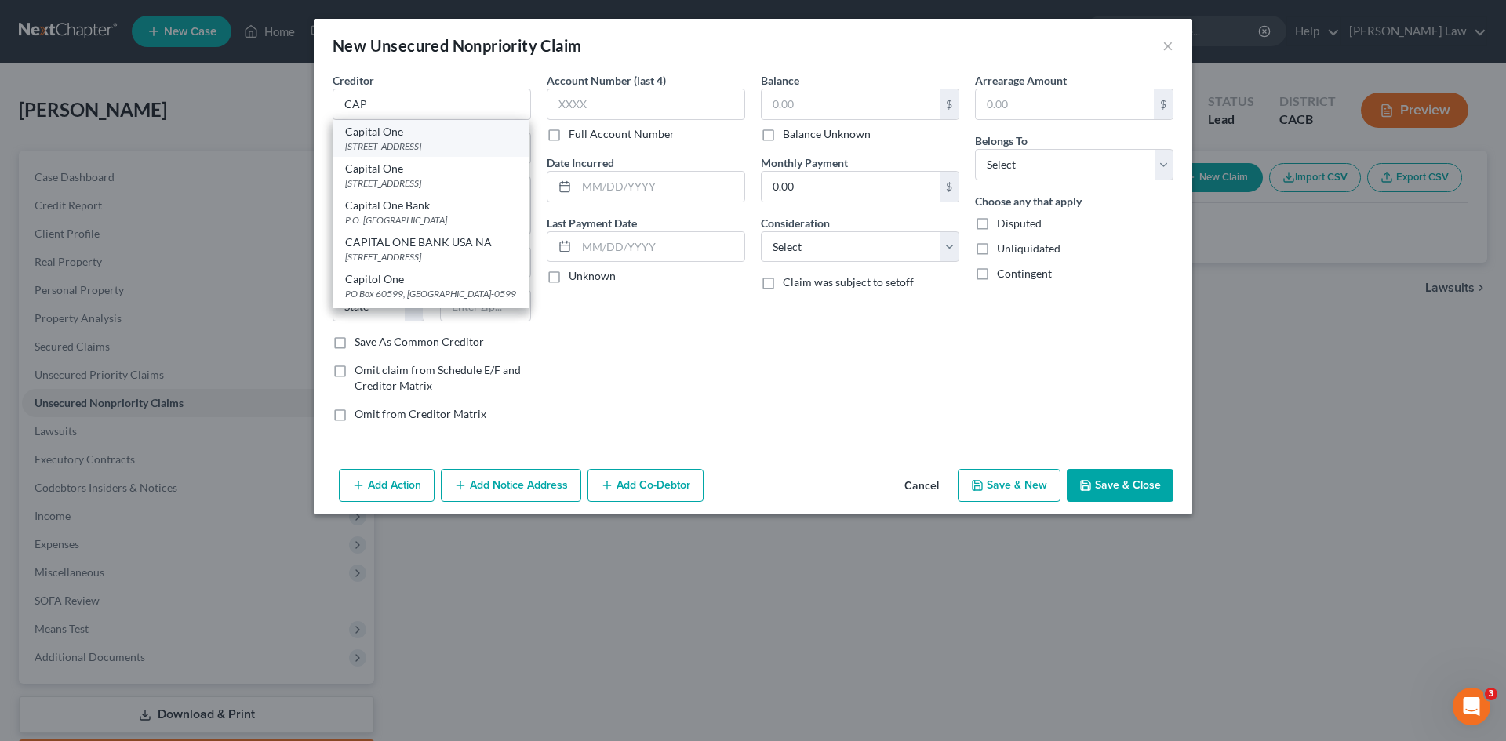
click at [374, 141] on div "PO Box 30285, Salt Lake City, UT 84130-0285" at bounding box center [430, 146] width 171 height 13
type input "Capital One"
type input "PO Box 30285"
type input "Salt Lake City"
select select "46"
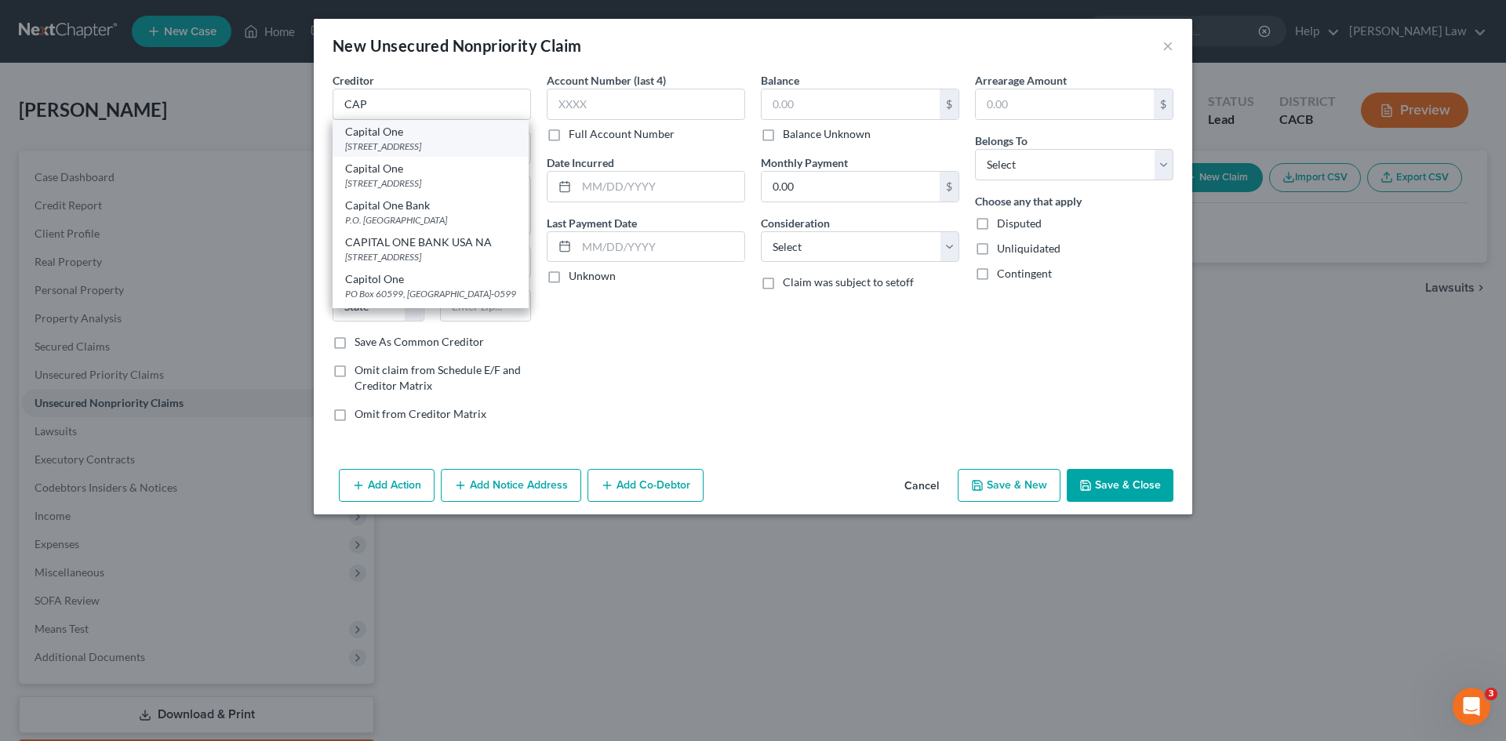
type input "84130-0285"
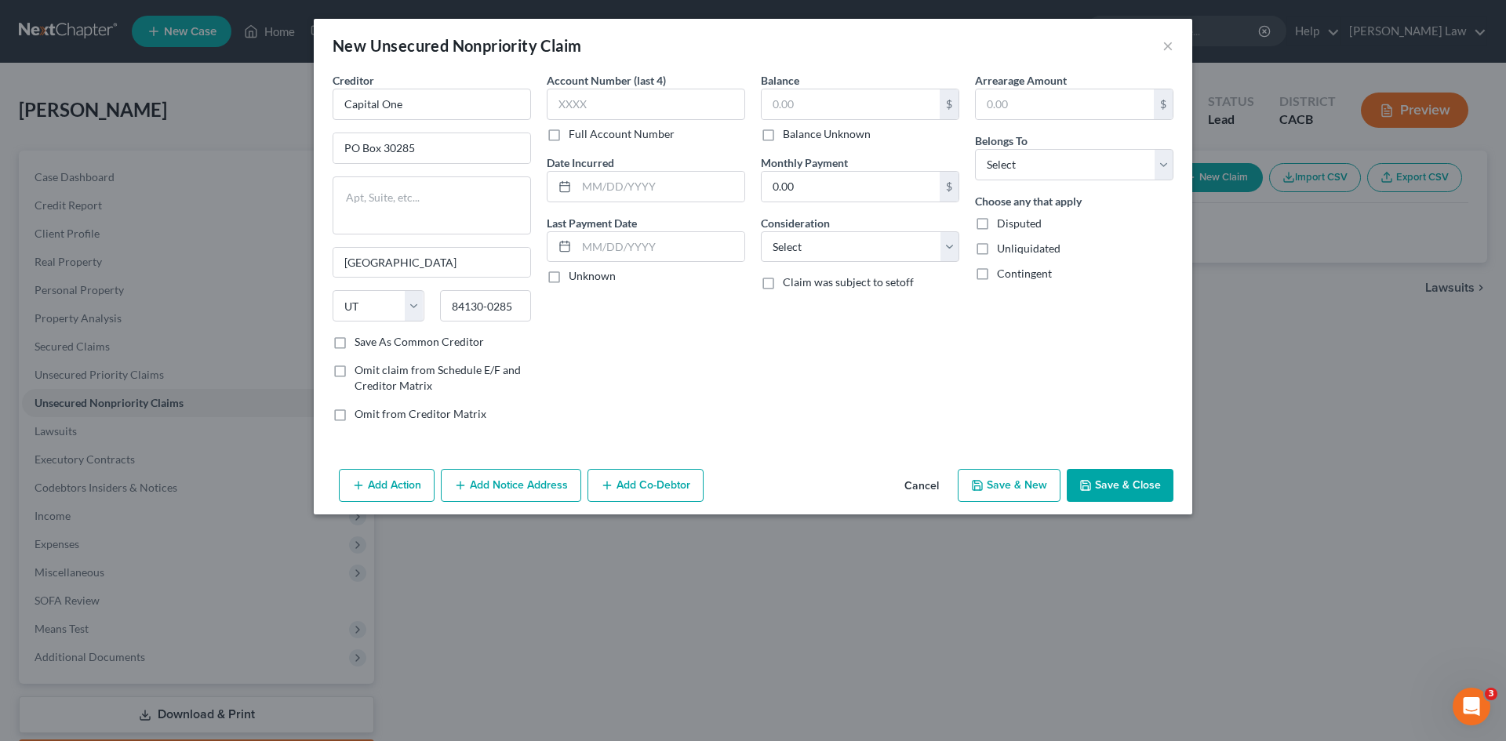
click at [354, 344] on label "Save As Common Creditor" at bounding box center [418, 342] width 129 height 16
click at [361, 344] on input "Save As Common Creditor" at bounding box center [366, 339] width 10 height 10
checkbox input "true"
click at [587, 96] on input "text" at bounding box center [646, 104] width 198 height 31
type input "4"
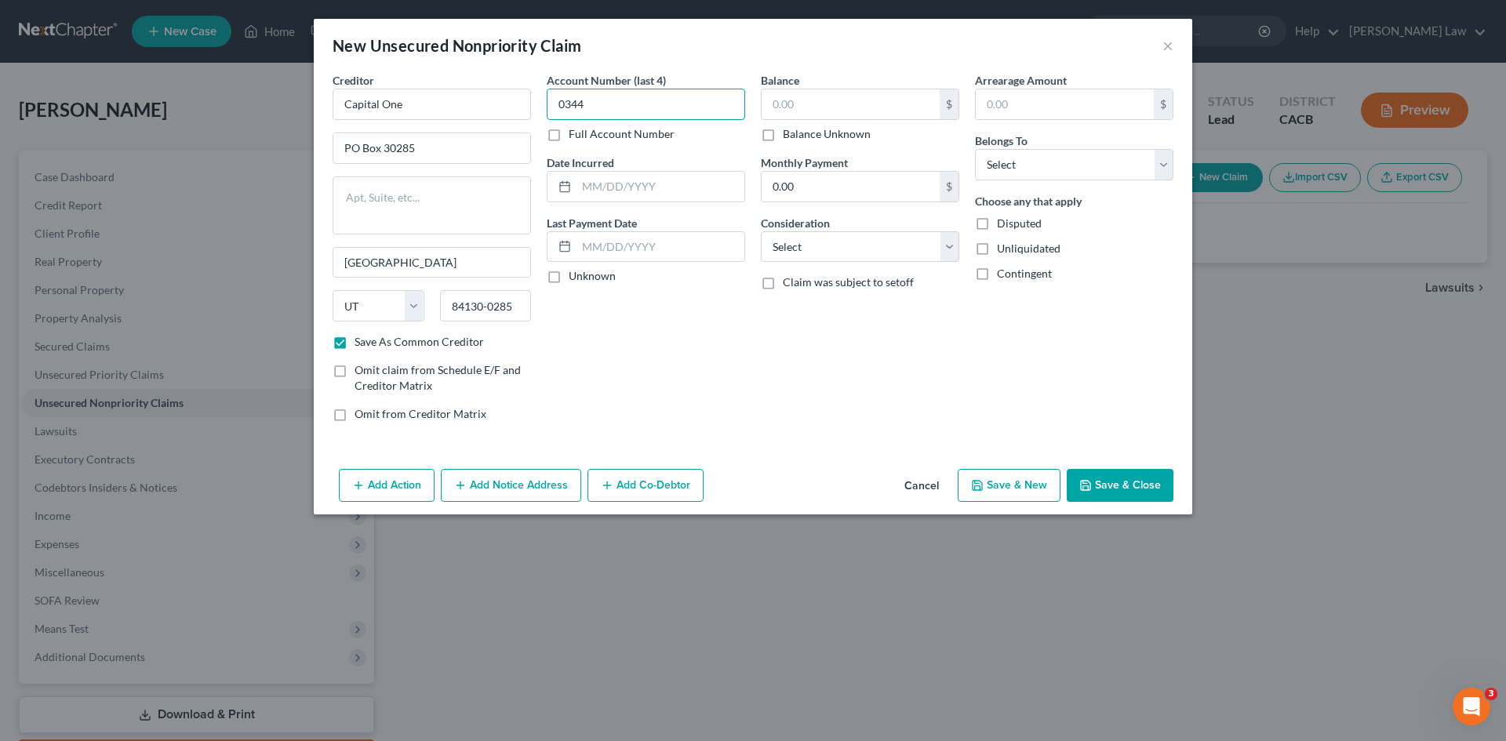
type input "0344"
click at [569, 136] on label "Full Account Number" at bounding box center [622, 134] width 106 height 16
click at [575, 136] on input "Full Account Number" at bounding box center [580, 131] width 10 height 10
click at [557, 100] on input "0344" at bounding box center [646, 104] width 198 height 31
type input "400344"
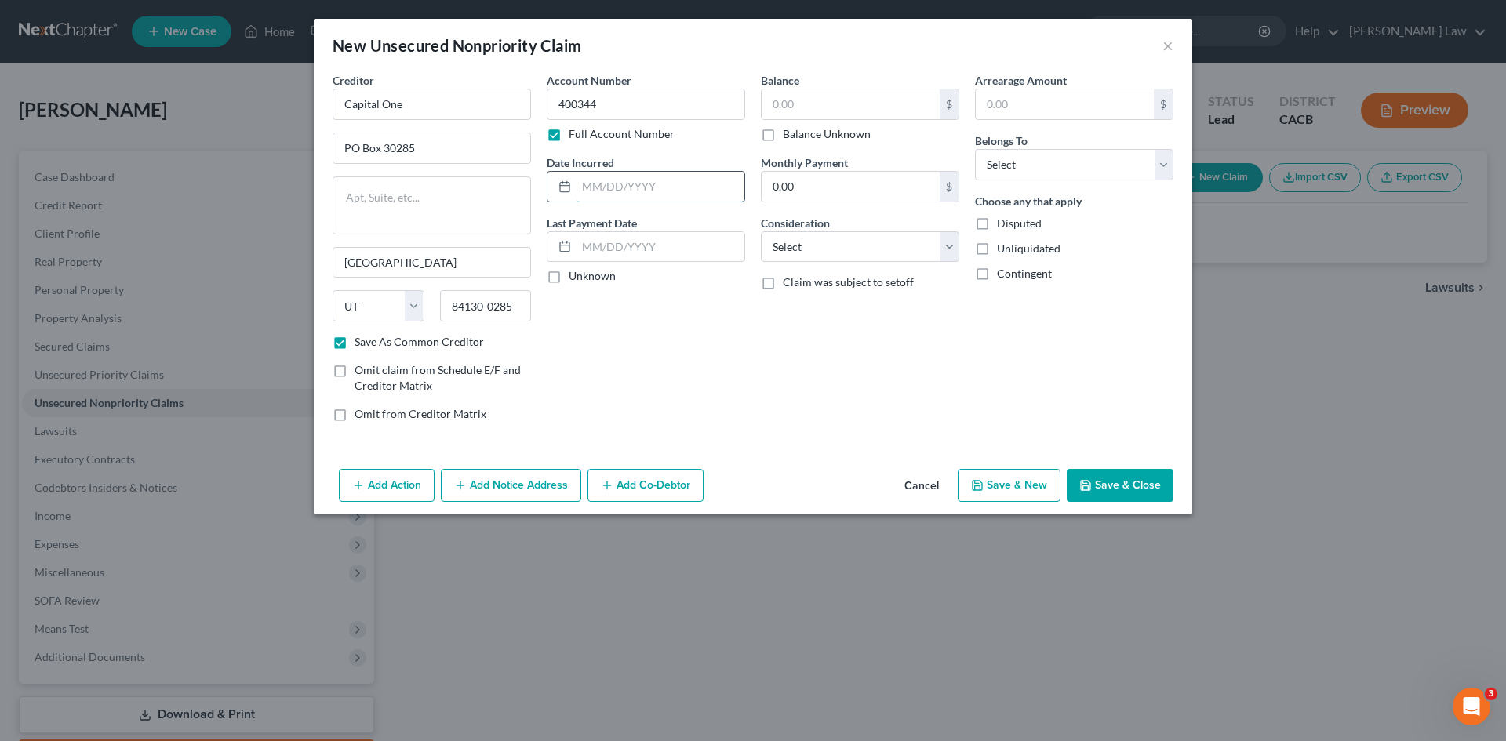
click at [583, 186] on input "text" at bounding box center [660, 187] width 168 height 30
click at [627, 247] on input "text" at bounding box center [660, 247] width 168 height 30
click at [591, 184] on input "12042014" at bounding box center [660, 187] width 168 height 30
type input "12/04/2014"
click at [581, 242] on input "text" at bounding box center [660, 247] width 168 height 30
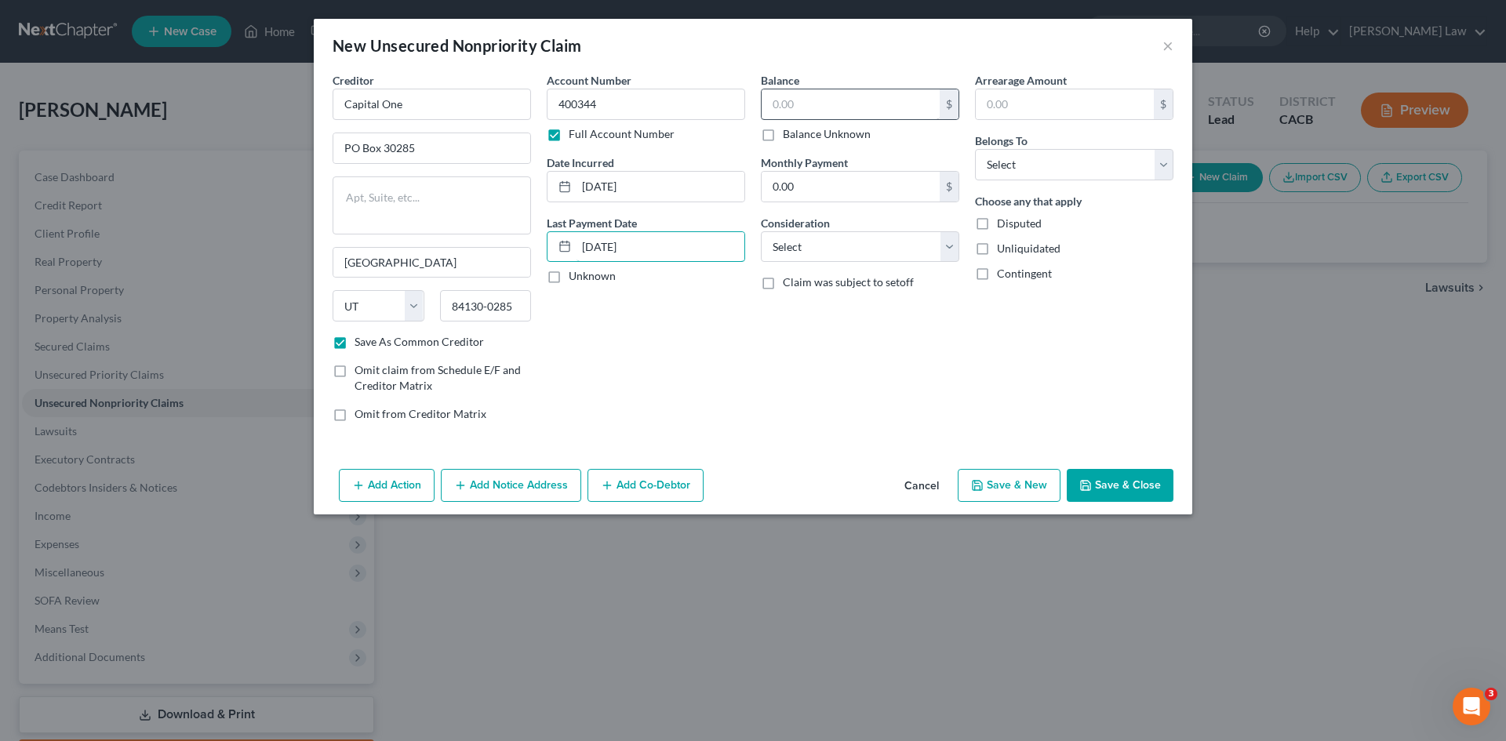
type input "05-01-2024"
click at [782, 103] on input "text" at bounding box center [851, 104] width 178 height 30
type input "6,556"
drag, startPoint x: 592, startPoint y: 248, endPoint x: 583, endPoint y: 247, distance: 8.7
click at [583, 247] on input "05-01-2024" at bounding box center [660, 247] width 168 height 30
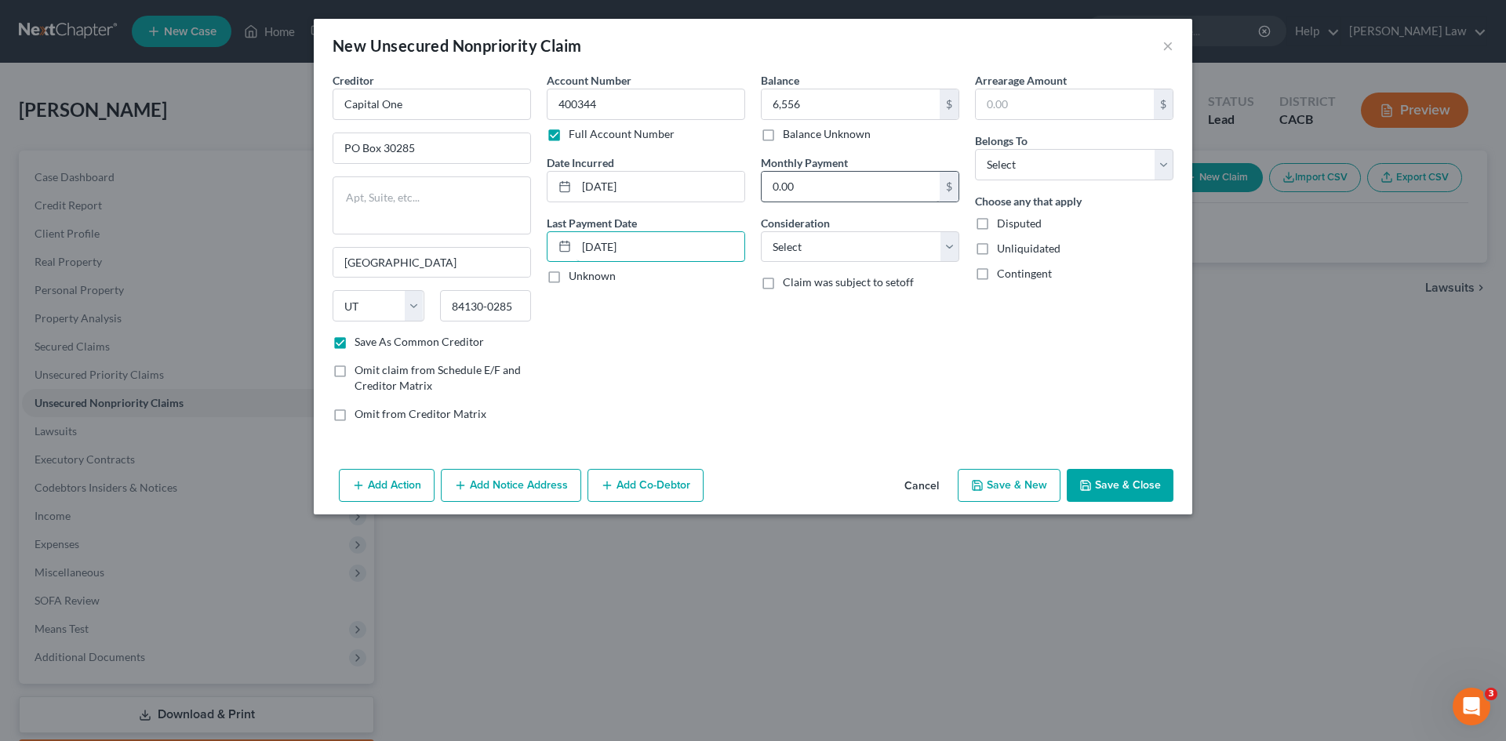
type input "03-01-2024"
type input "169"
click at [1020, 162] on select "Select Debtor 1 Only Debtor 2 Only Debtor 1 And Debtor 2 Only At Least One Of T…" at bounding box center [1074, 164] width 198 height 31
select select "0"
click at [975, 149] on select "Select Debtor 1 Only Debtor 2 Only Debtor 1 And Debtor 2 Only At Least One Of T…" at bounding box center [1074, 164] width 198 height 31
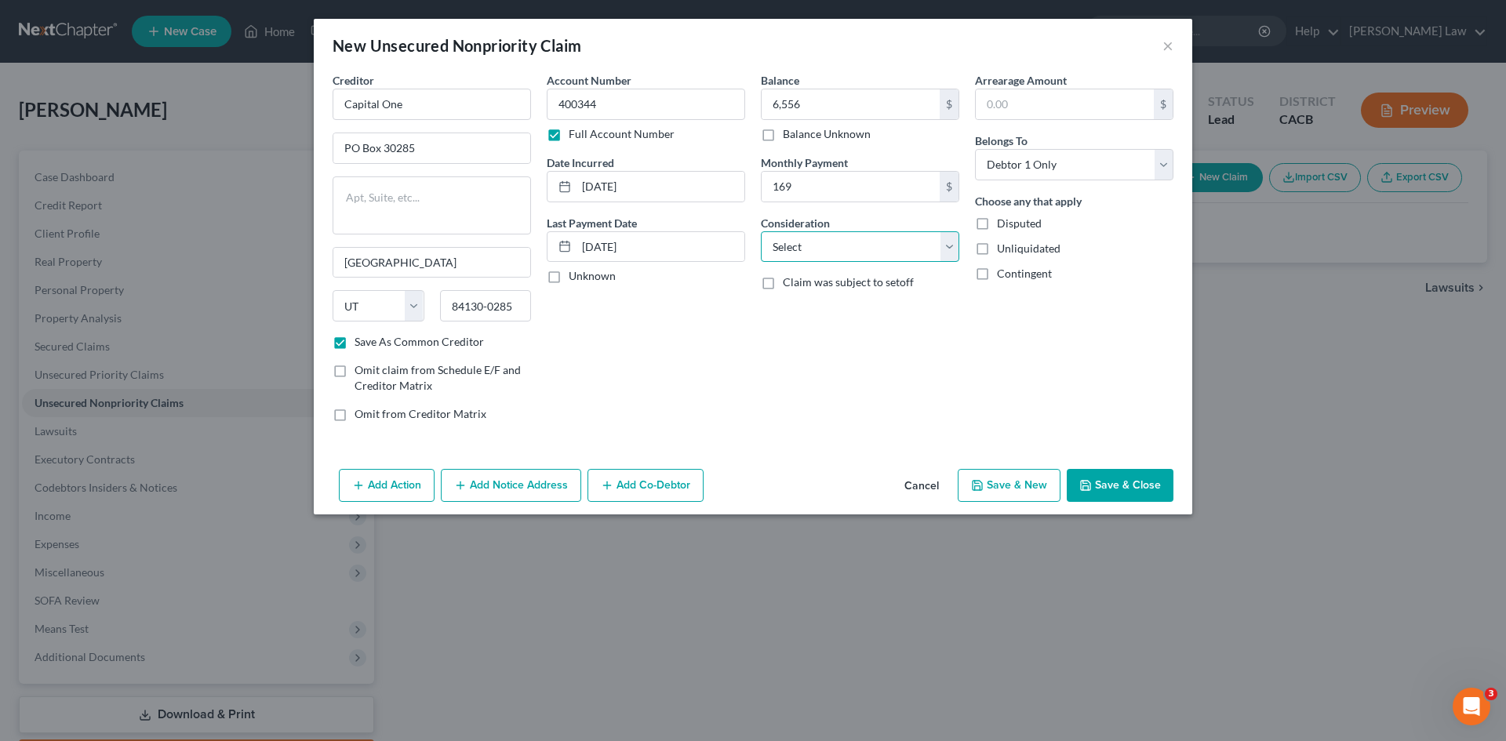
click at [828, 245] on select "Select Cable / Satellite Services Collection Agency Credit Card Debt Debt Couns…" at bounding box center [860, 246] width 198 height 31
select select "2"
click at [761, 231] on select "Select Cable / Satellite Services Collection Agency Credit Card Debt Debt Couns…" at bounding box center [860, 246] width 198 height 31
click at [1016, 483] on button "Save & New" at bounding box center [1009, 485] width 103 height 33
drag, startPoint x: 649, startPoint y: 247, endPoint x: 576, endPoint y: 241, distance: 72.4
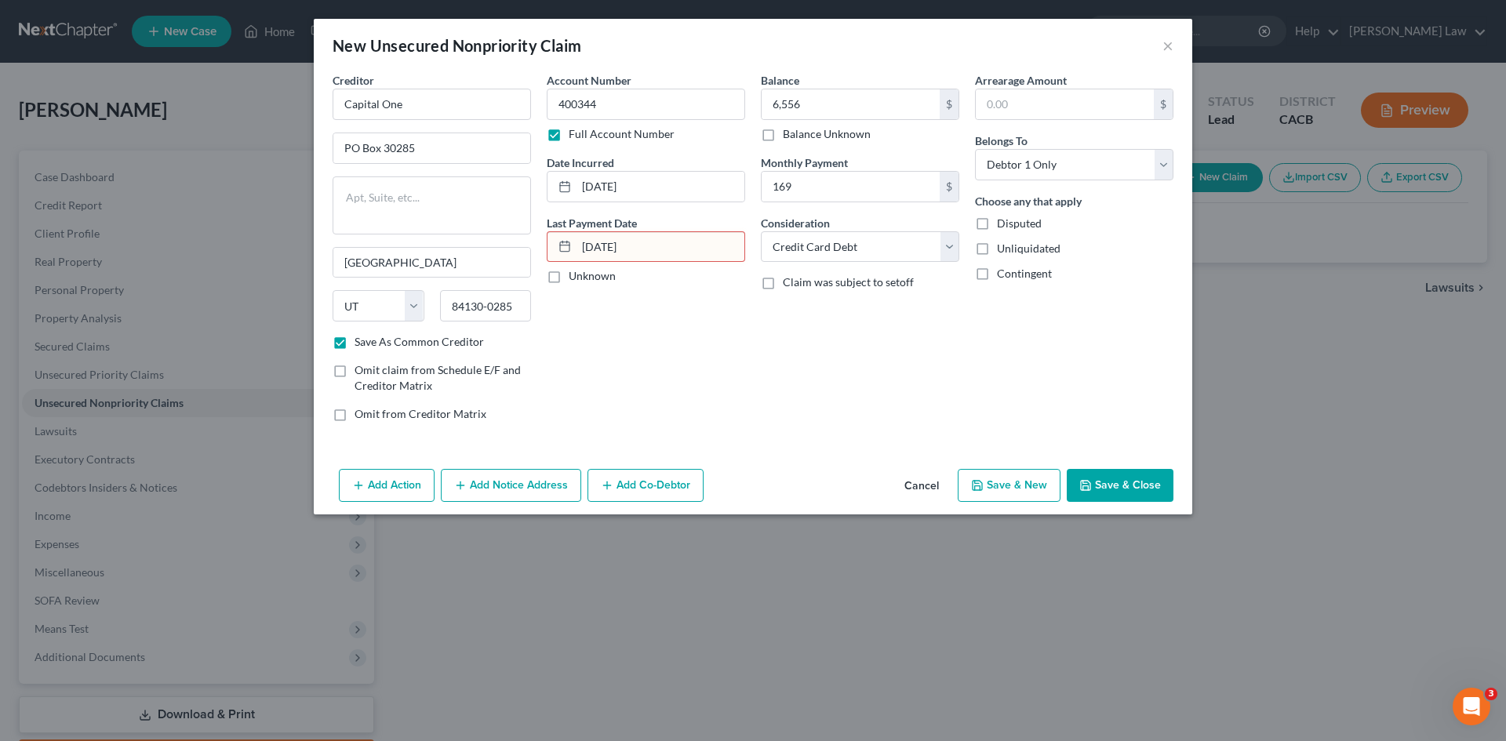
click at [576, 241] on input "03-01-2024" at bounding box center [660, 247] width 168 height 30
type input "03/01/2024"
click at [976, 481] on icon "button" at bounding box center [976, 485] width 9 height 9
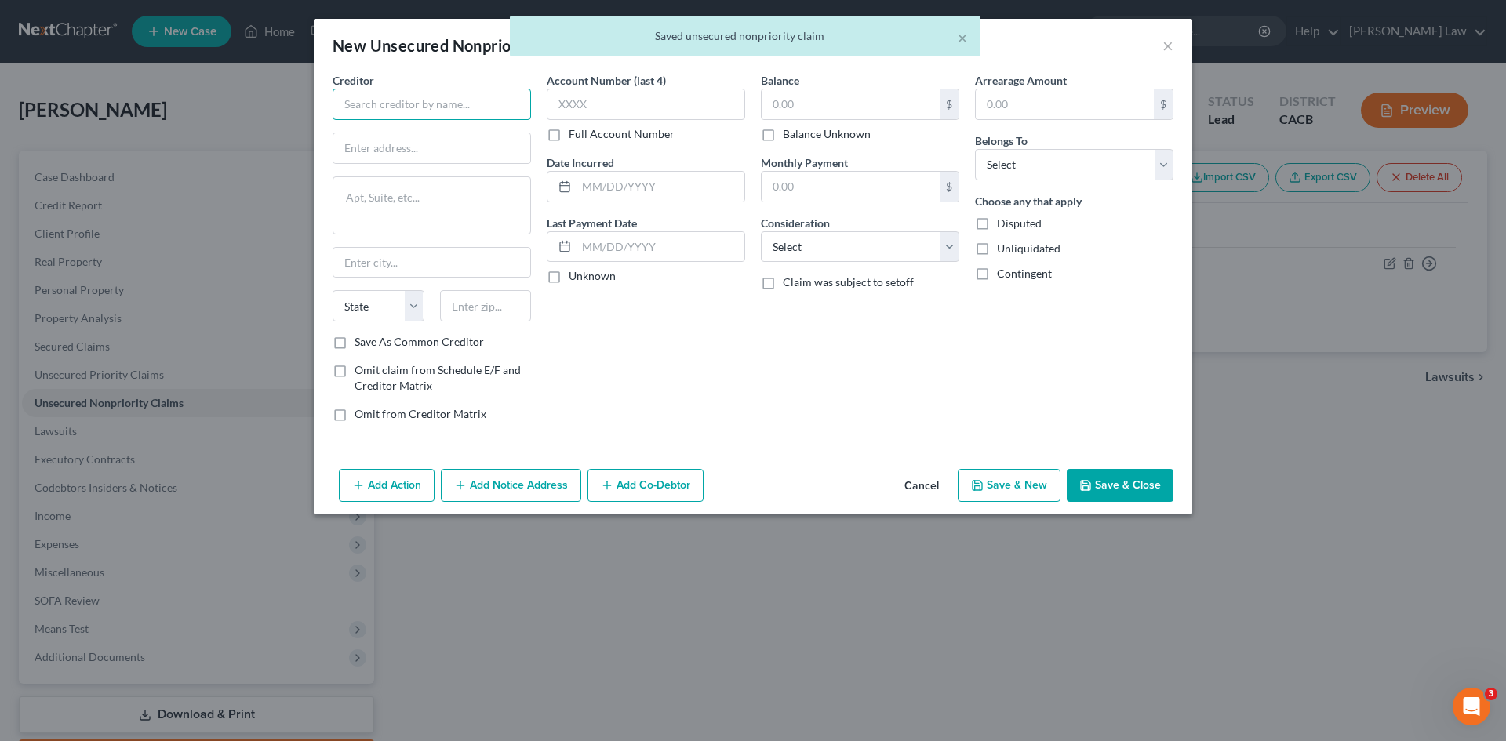
click at [385, 104] on input "text" at bounding box center [432, 104] width 198 height 31
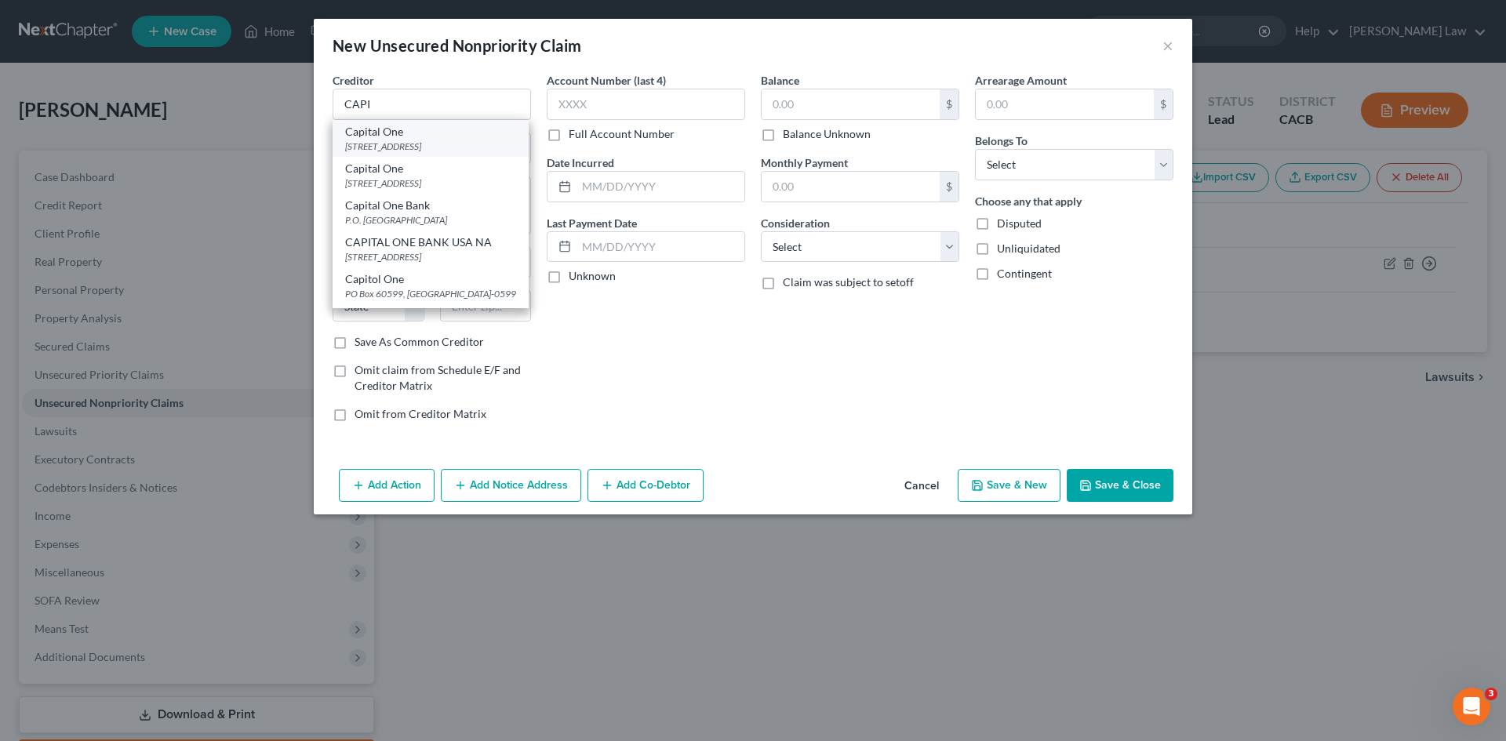
click at [399, 147] on div "PO Box 30285, Salt Lake City, UT 84130-0285" at bounding box center [430, 146] width 171 height 13
type input "Capital One"
type input "PO Box 30285"
type input "Salt Lake City"
select select "46"
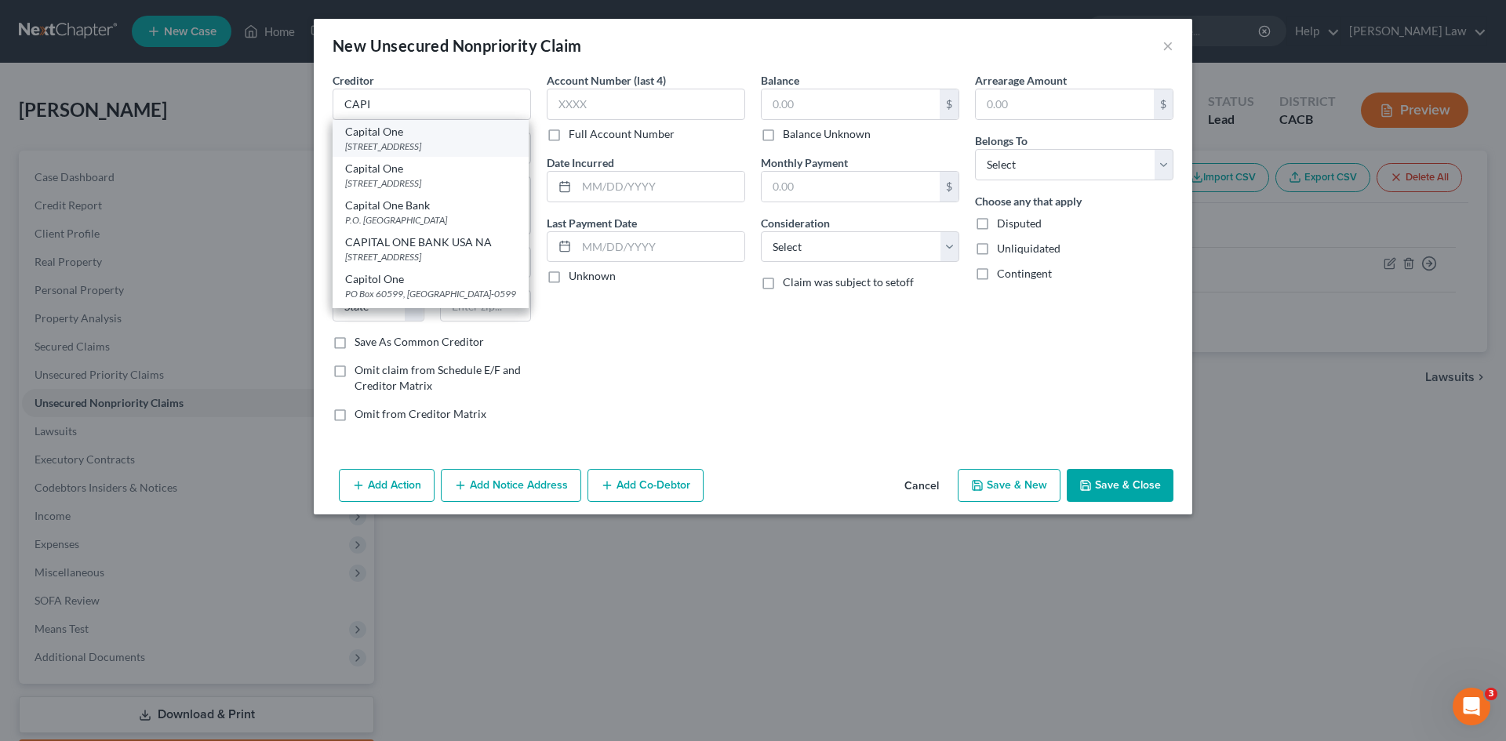
type input "84130-0285"
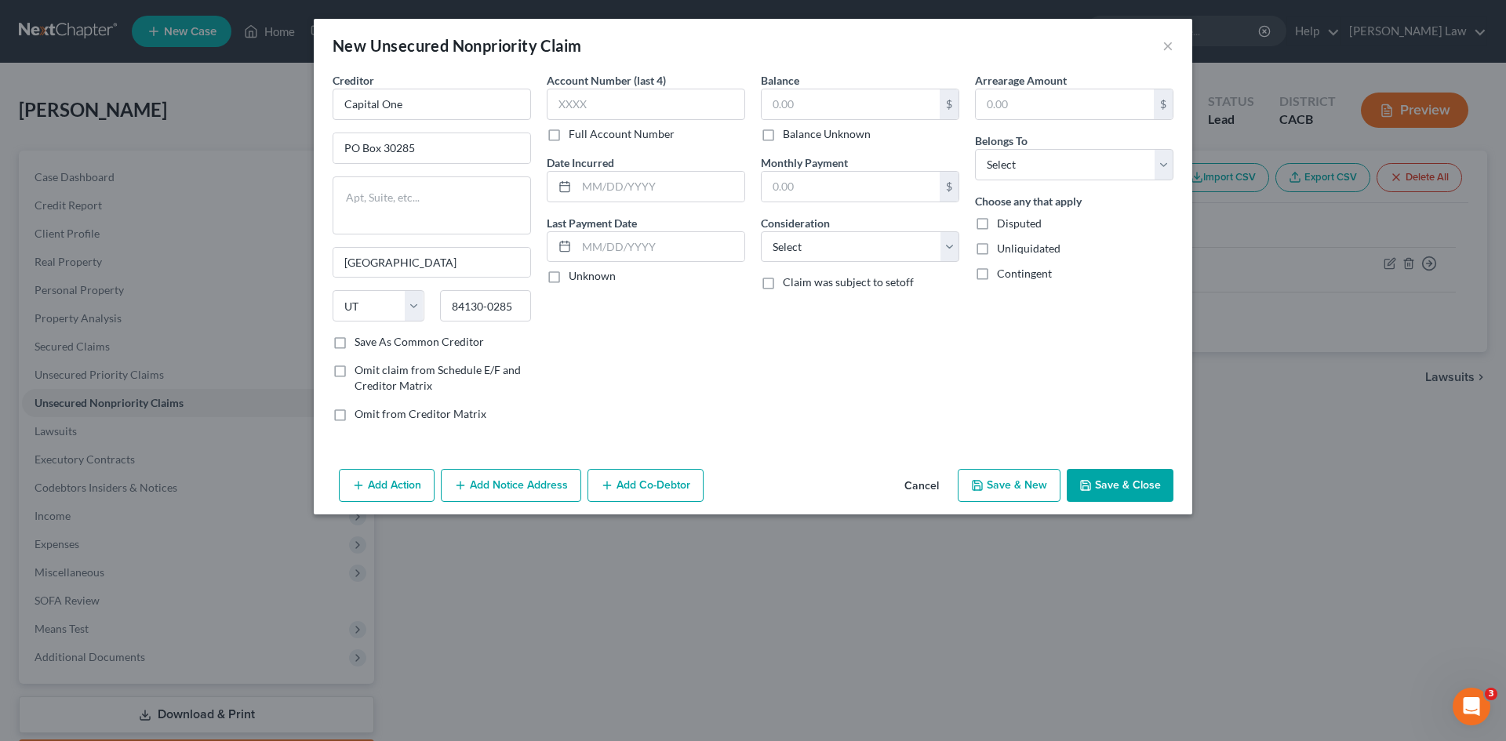
click at [569, 135] on label "Full Account Number" at bounding box center [622, 134] width 106 height 16
click at [575, 135] on input "Full Account Number" at bounding box center [580, 131] width 10 height 10
drag, startPoint x: 555, startPoint y: 135, endPoint x: 578, endPoint y: 99, distance: 42.6
click at [578, 99] on input "text" at bounding box center [646, 104] width 198 height 31
type input "517805"
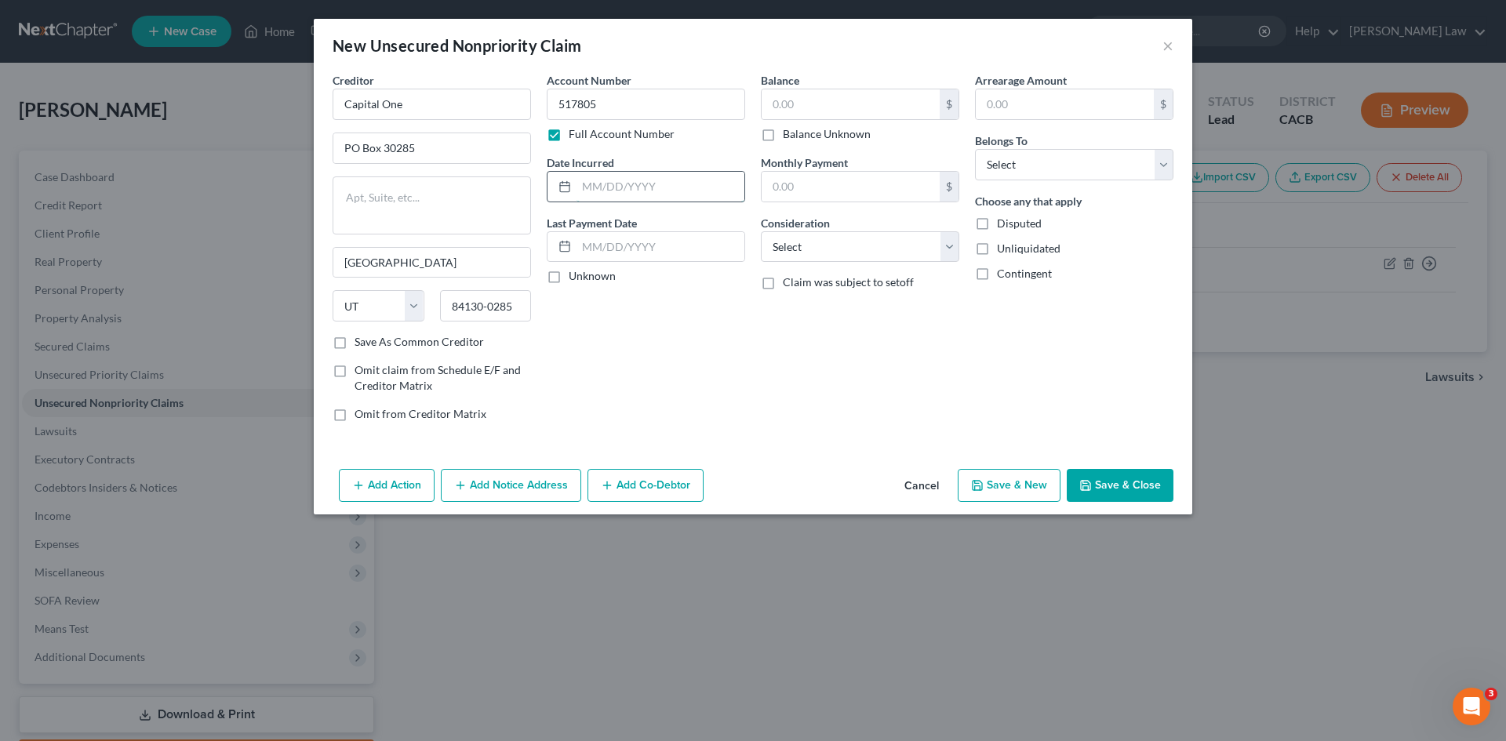
click at [602, 185] on input "text" at bounding box center [660, 187] width 168 height 30
type input "01/04/2014"
click at [569, 278] on label "Unknown" at bounding box center [592, 276] width 47 height 16
click at [575, 278] on input "Unknown" at bounding box center [580, 273] width 10 height 10
checkbox input "true"
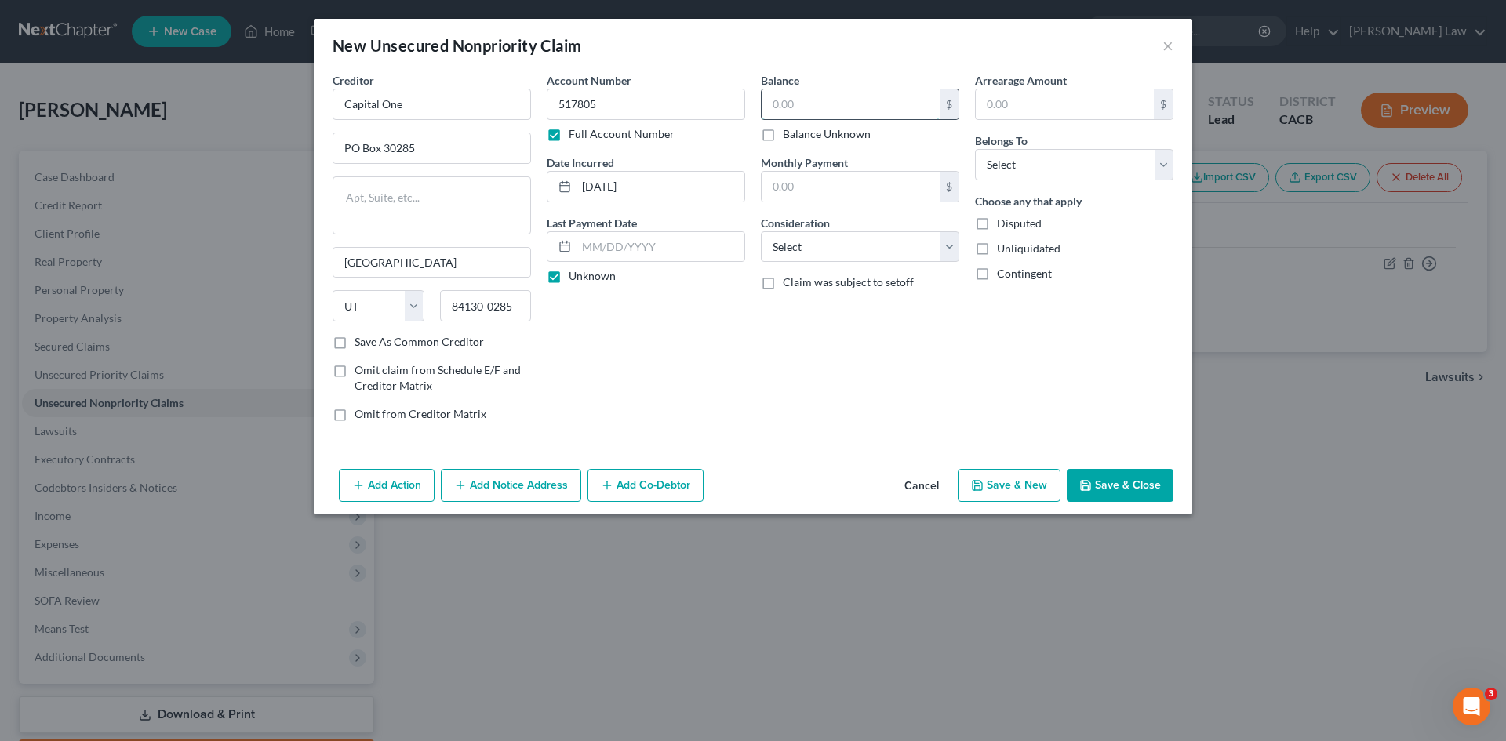
click at [792, 96] on input "text" at bounding box center [851, 104] width 178 height 30
type input "3,084"
click at [791, 181] on input "text" at bounding box center [851, 187] width 178 height 30
type input "126"
click at [811, 245] on select "Select Cable / Satellite Services Collection Agency Credit Card Debt Debt Couns…" at bounding box center [860, 246] width 198 height 31
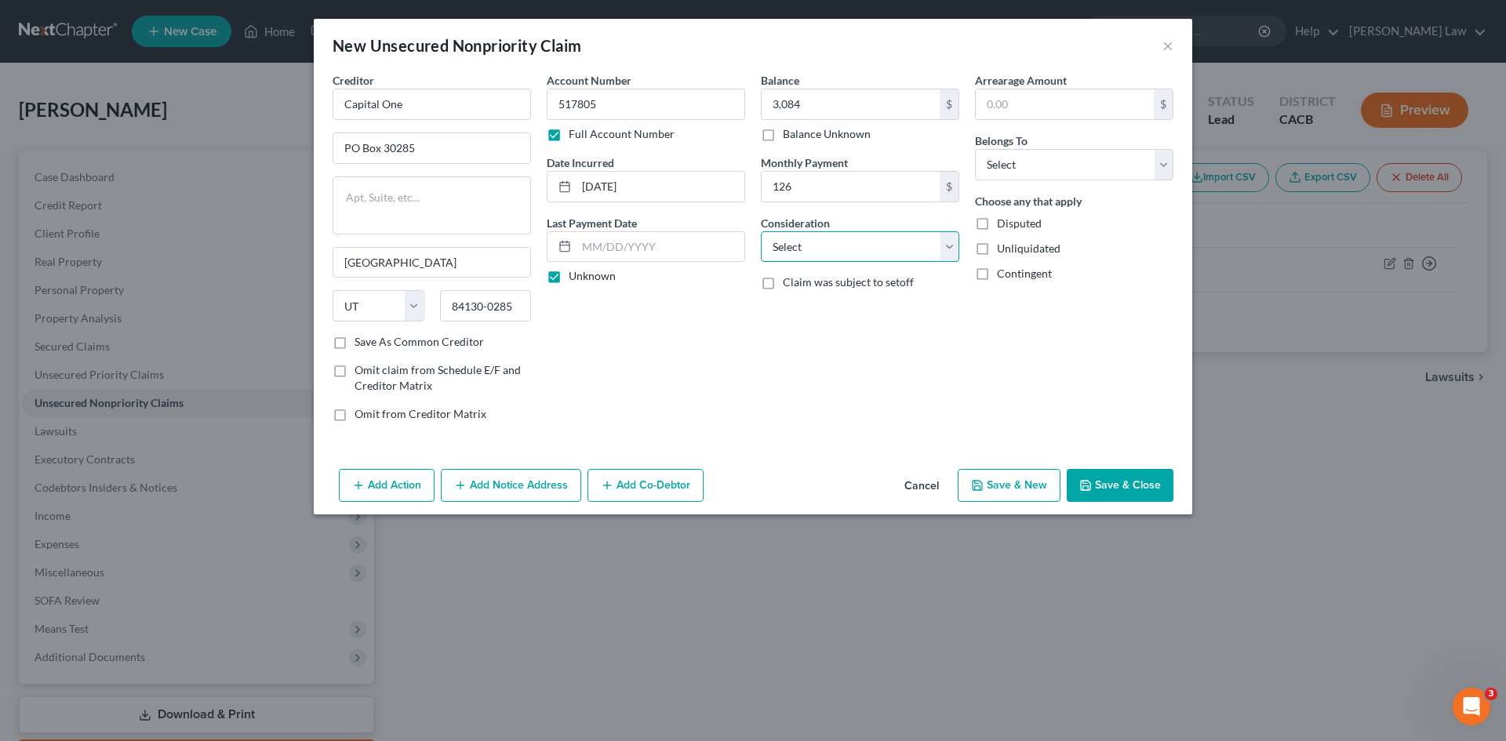
select select "2"
click at [761, 231] on select "Select Cable / Satellite Services Collection Agency Credit Card Debt Debt Couns…" at bounding box center [860, 246] width 198 height 31
click at [1016, 169] on select "Select Debtor 1 Only Debtor 2 Only Debtor 1 And Debtor 2 Only At Least One Of T…" at bounding box center [1074, 164] width 198 height 31
select select "0"
click at [975, 149] on select "Select Debtor 1 Only Debtor 2 Only Debtor 1 And Debtor 2 Only At Least One Of T…" at bounding box center [1074, 164] width 198 height 31
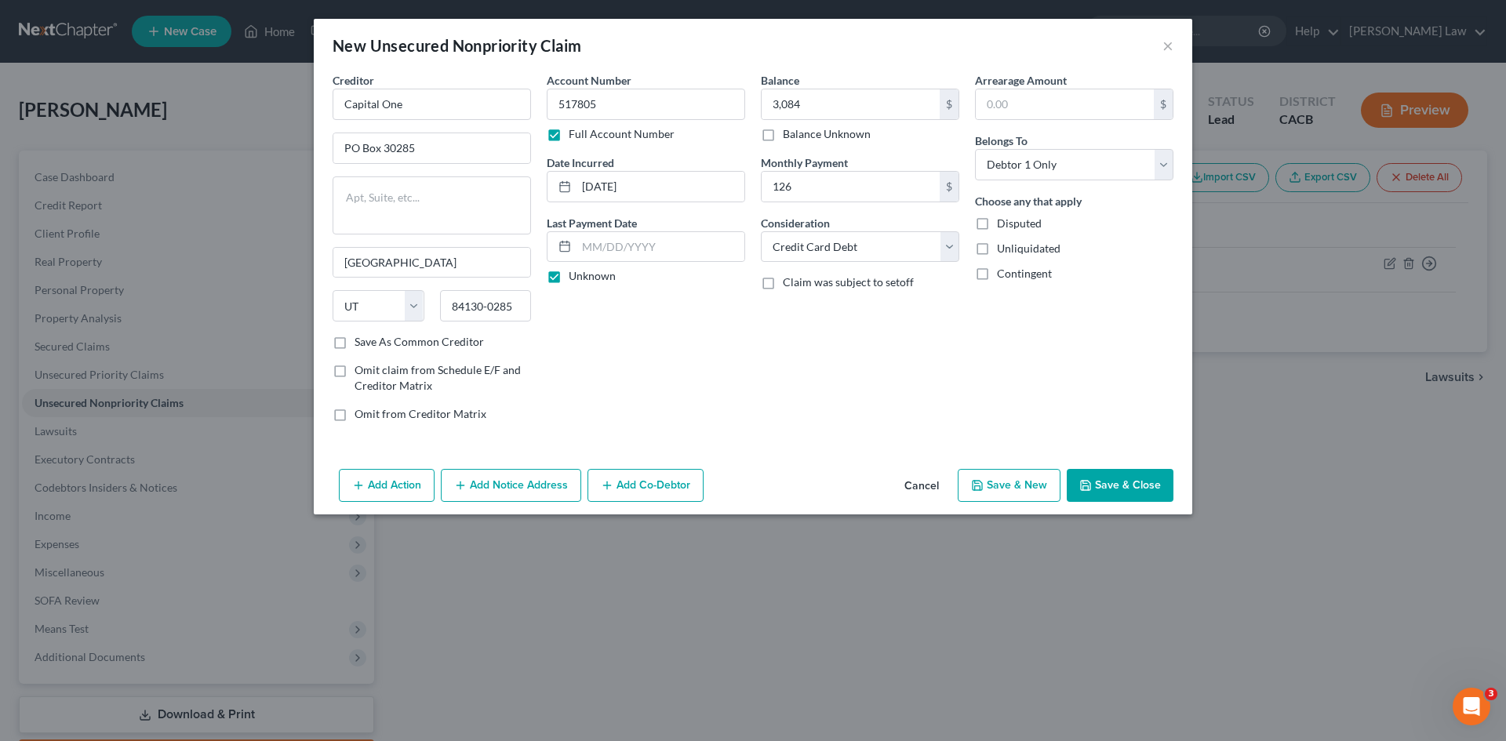
click at [993, 488] on button "Save & New" at bounding box center [1009, 485] width 103 height 33
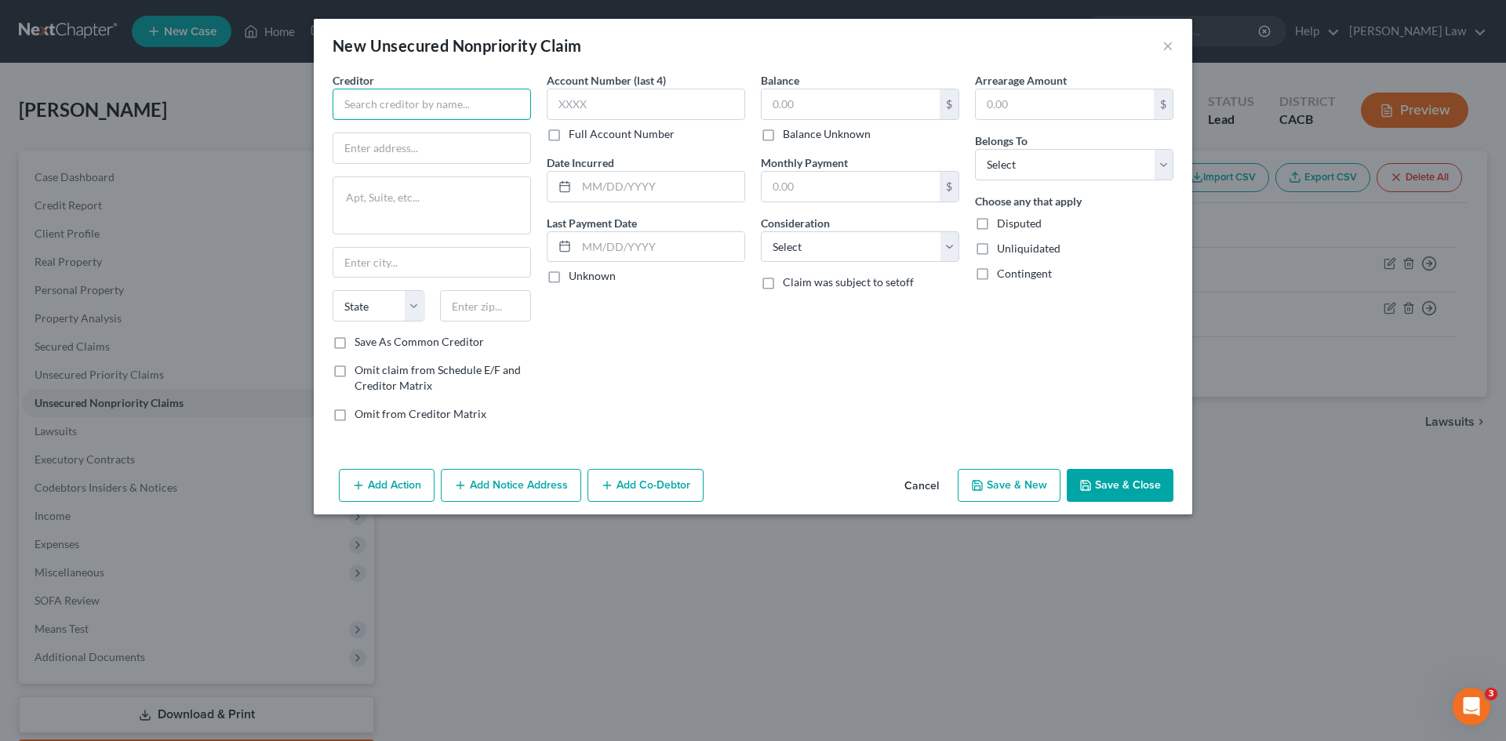
click at [481, 109] on input "text" at bounding box center [432, 104] width 198 height 31
type input "EDFINANCIAL SERVICES LLC"
click at [456, 158] on input "text" at bounding box center [431, 148] width 197 height 30
type input "120 N SEVEN OAKS DR"
type input "KNOXVILLE"
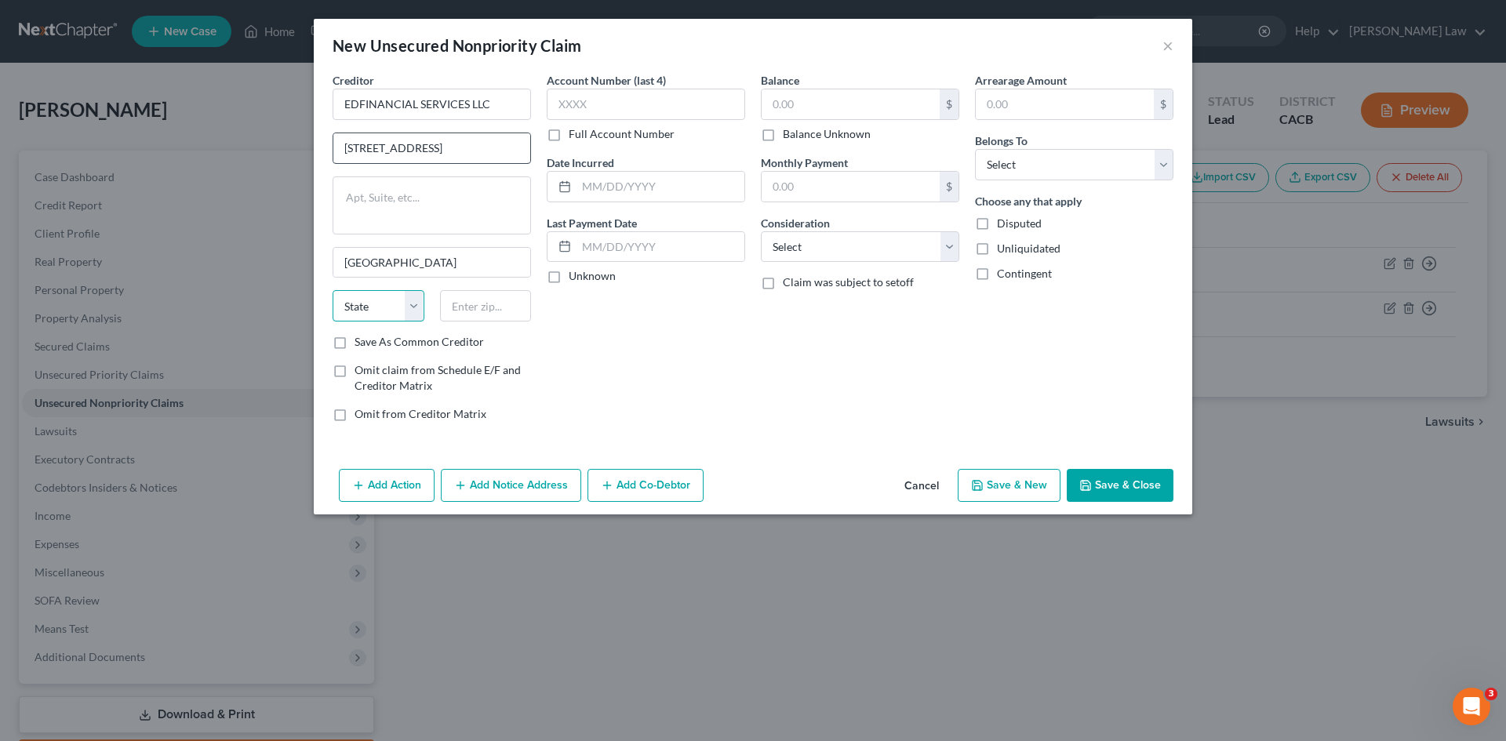
select select "44"
type input "9"
type input "37922"
click at [354, 343] on label "Save As Common Creditor" at bounding box center [418, 342] width 129 height 16
click at [361, 343] on input "Save As Common Creditor" at bounding box center [366, 339] width 10 height 10
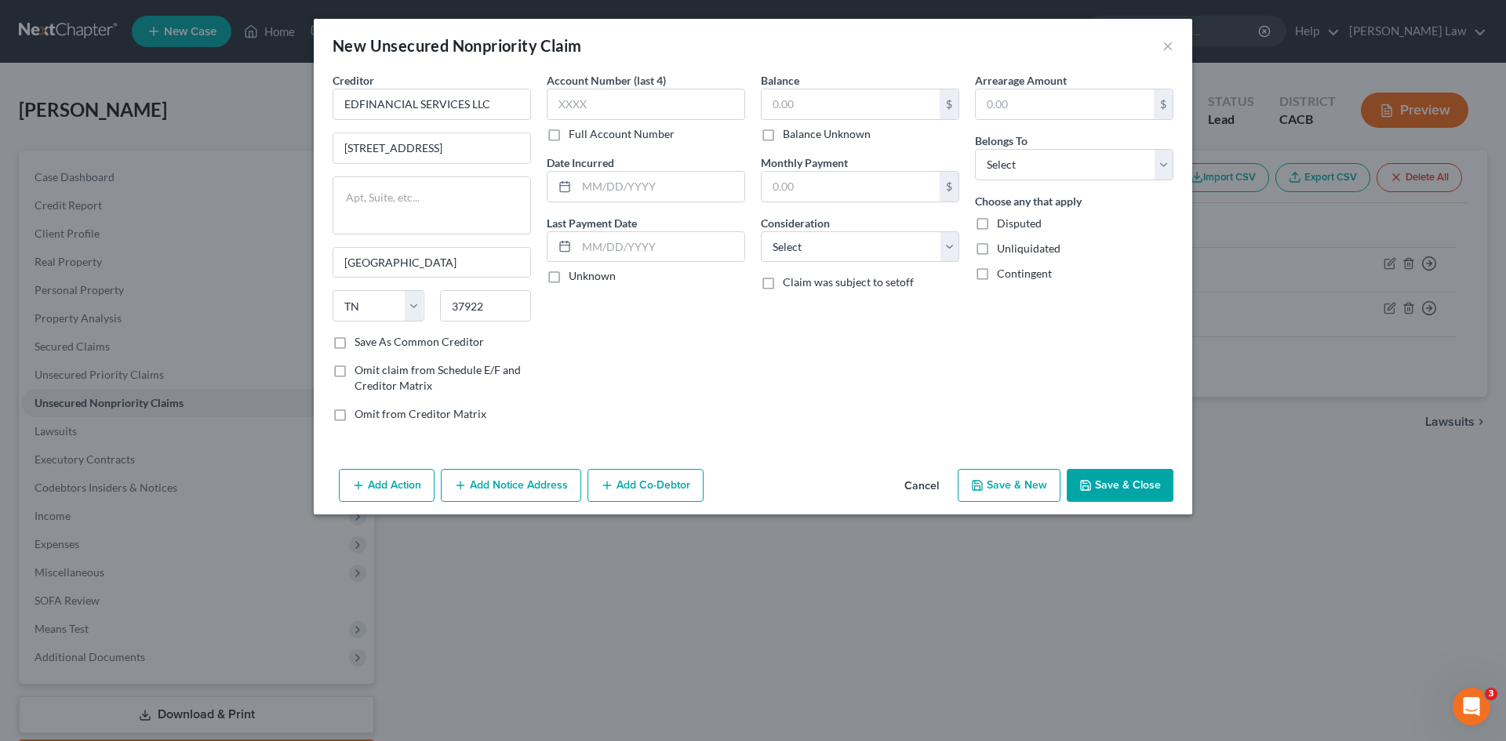
checkbox input "true"
type input "Knoxville"
click at [588, 100] on input "text" at bounding box center [646, 104] width 198 height 31
click at [569, 133] on label "Full Account Number" at bounding box center [622, 134] width 106 height 16
click at [575, 133] on input "Full Account Number" at bounding box center [580, 131] width 10 height 10
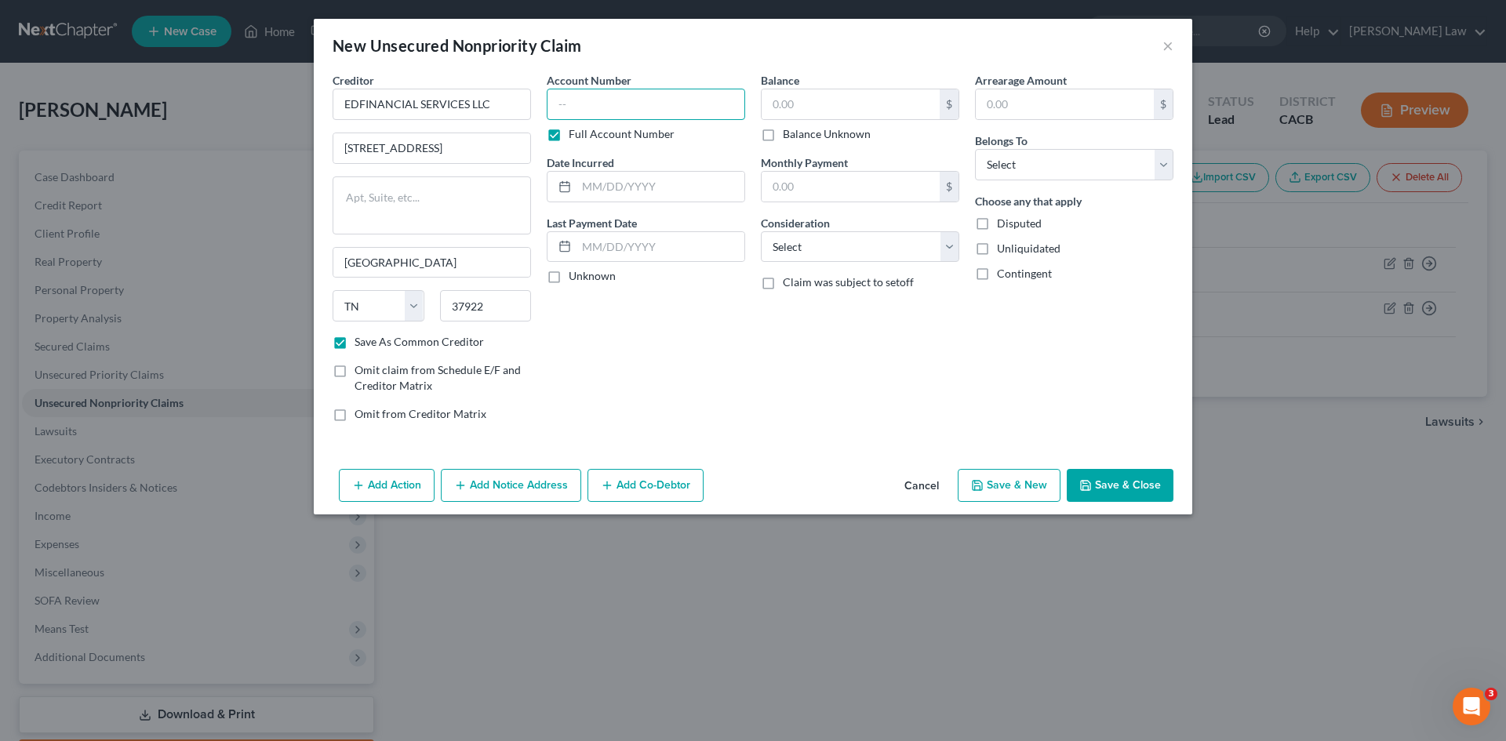
click at [586, 93] on input "text" at bounding box center [646, 104] width 198 height 31
type input "101627"
click at [594, 189] on input "text" at bounding box center [660, 187] width 168 height 30
type input "09-25-2017"
click at [569, 277] on label "Unknown" at bounding box center [592, 276] width 47 height 16
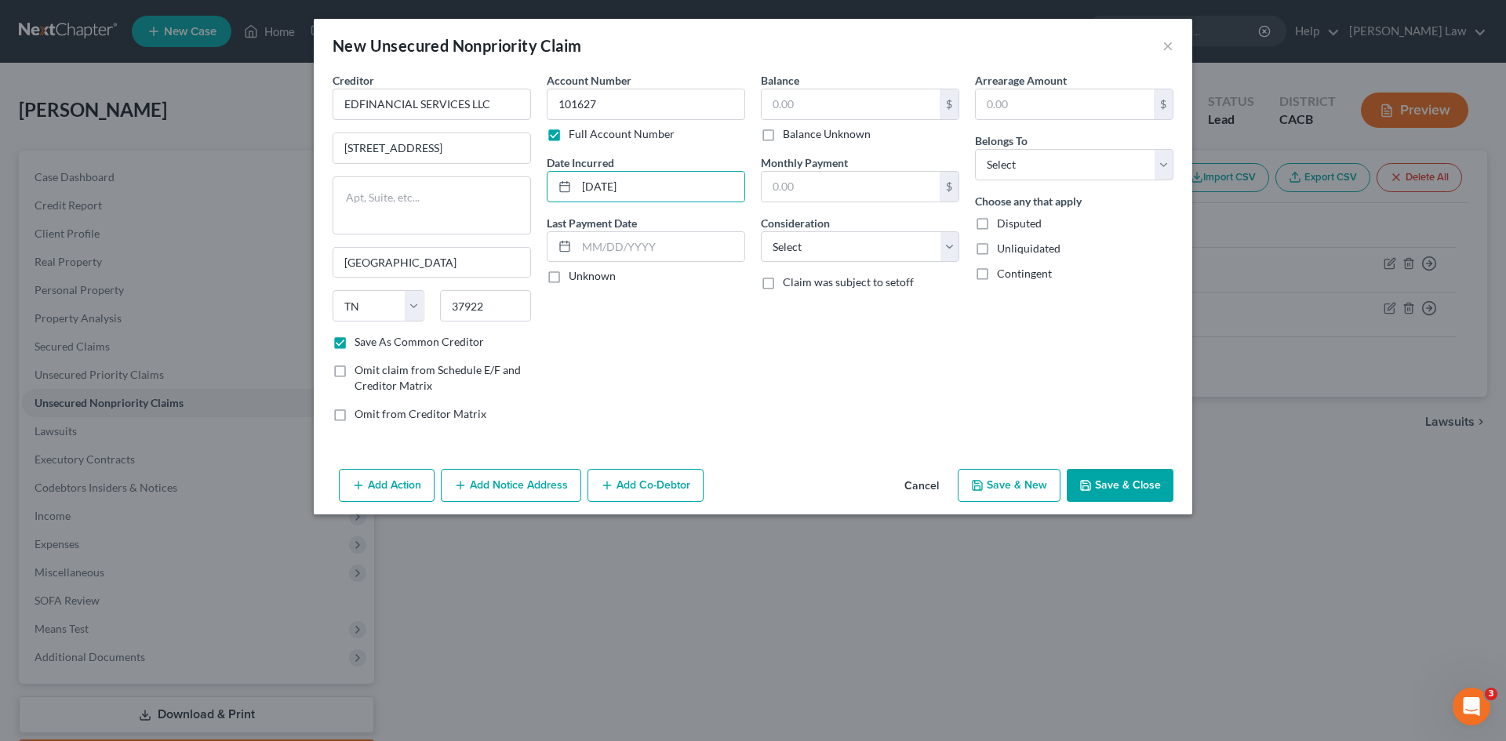
click at [575, 277] on input "Unknown" at bounding box center [580, 273] width 10 height 10
checkbox input "true"
click at [802, 109] on input "text" at bounding box center [851, 104] width 178 height 30
type input "2,040"
click at [787, 188] on input "text" at bounding box center [851, 187] width 178 height 30
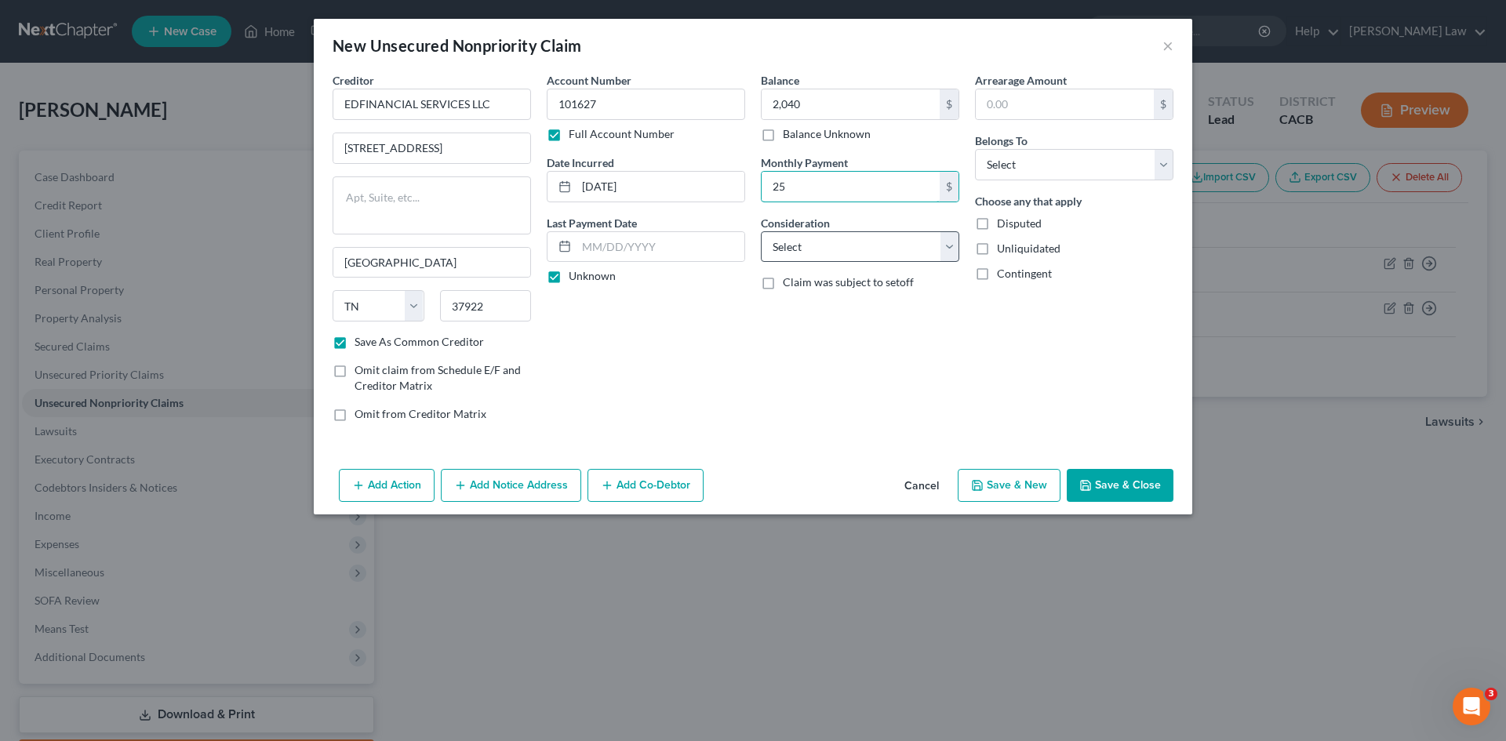
type input "25"
click at [780, 244] on select "Select Cable / Satellite Services Collection Agency Credit Card Debt Debt Couns…" at bounding box center [860, 246] width 198 height 31
select select "17"
click at [761, 231] on select "Select Cable / Satellite Services Collection Agency Credit Card Debt Debt Couns…" at bounding box center [860, 246] width 198 height 31
drag, startPoint x: 1004, startPoint y: 165, endPoint x: 1005, endPoint y: 180, distance: 14.1
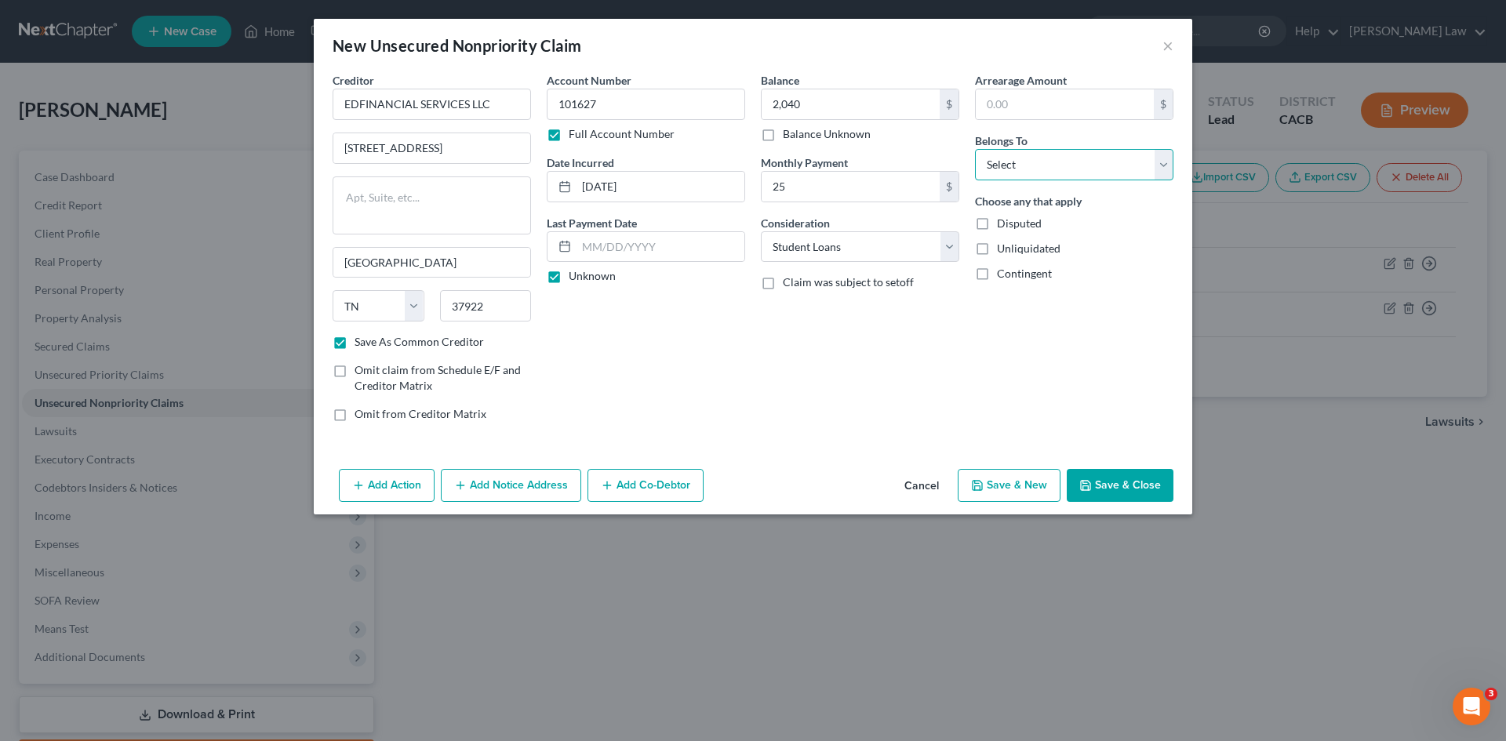
click at [1004, 165] on select "Select Debtor 1 Only Debtor 2 Only Debtor 1 And Debtor 2 Only At Least One Of T…" at bounding box center [1074, 164] width 198 height 31
select select "0"
click at [975, 149] on select "Select Debtor 1 Only Debtor 2 Only Debtor 1 And Debtor 2 Only At Least One Of T…" at bounding box center [1074, 164] width 198 height 31
click at [1015, 486] on button "Save & New" at bounding box center [1009, 485] width 103 height 33
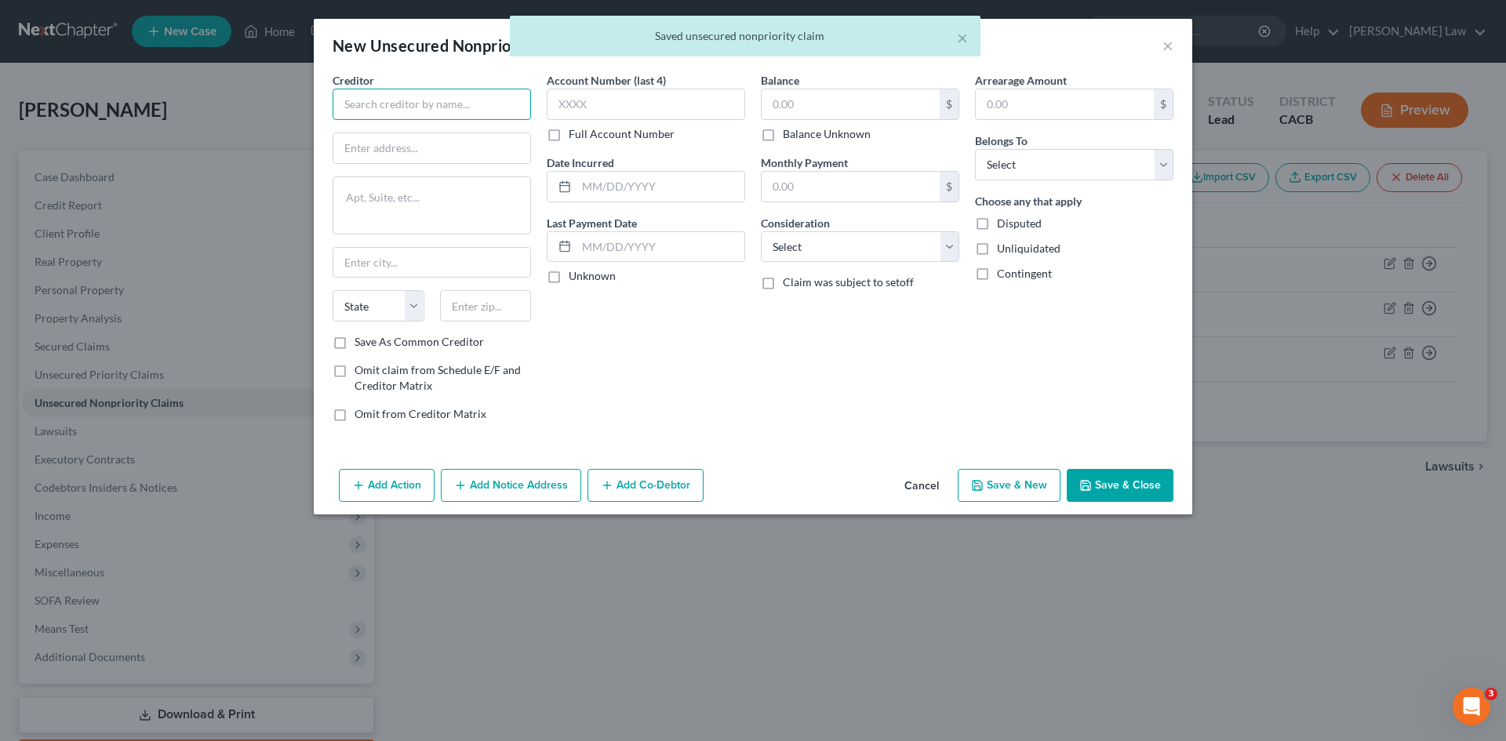
click at [393, 104] on input "text" at bounding box center [432, 104] width 198 height 31
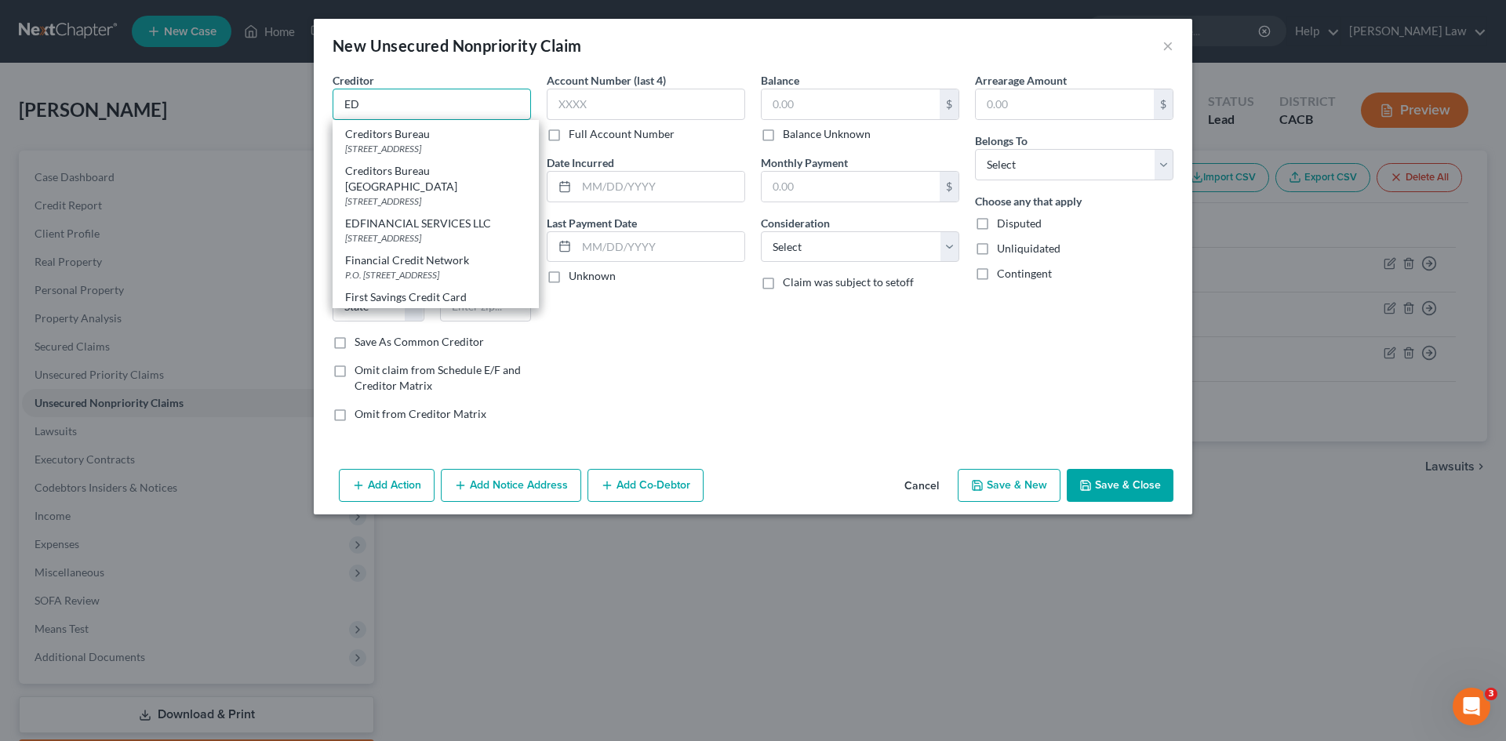
scroll to position [314, 0]
click at [382, 166] on div "120 N SEVEN OAKS DR, Knoxville, TN 37922" at bounding box center [435, 159] width 181 height 13
type input "EDFINANCIAL SERVICES LLC"
type input "120 N SEVEN OAKS DR"
type input "Knoxville"
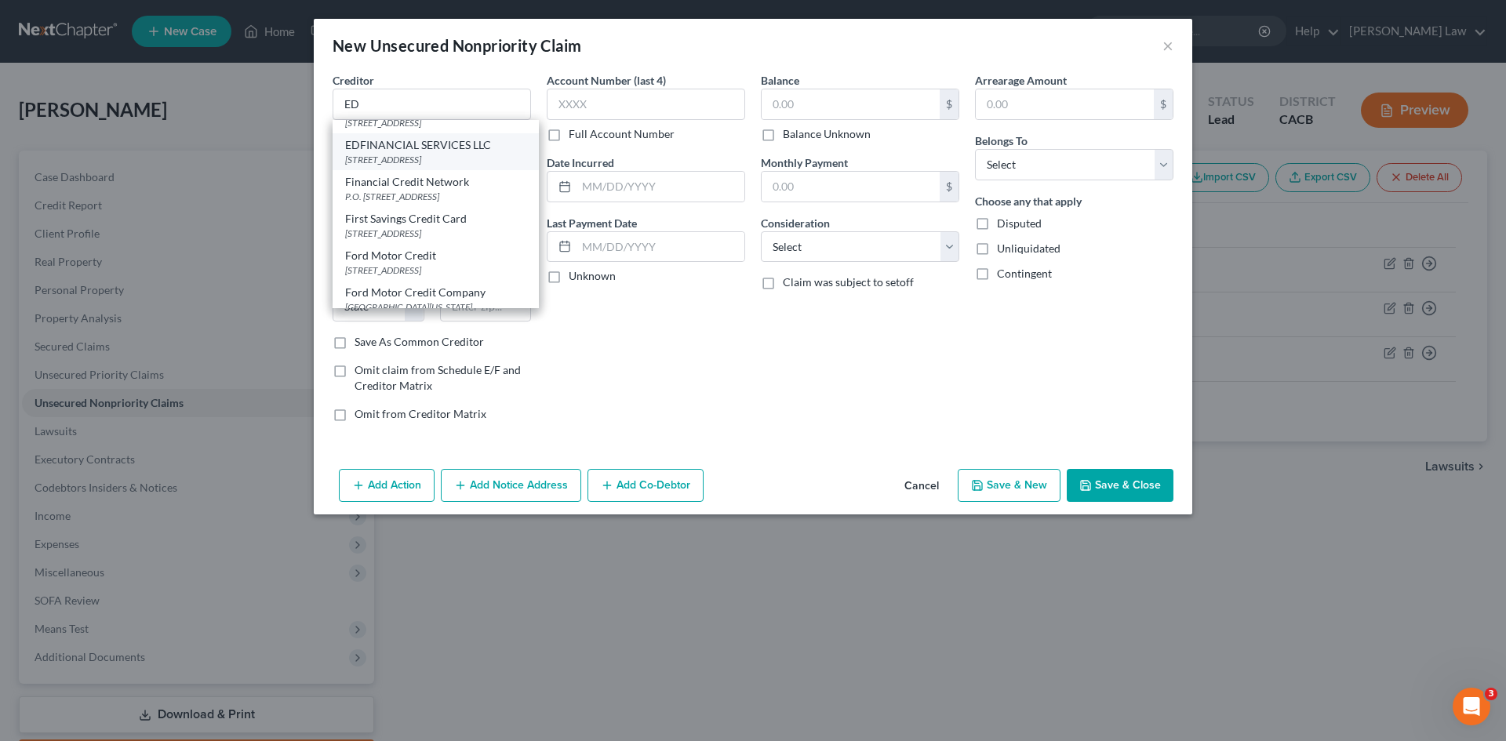
select select "44"
type input "37922"
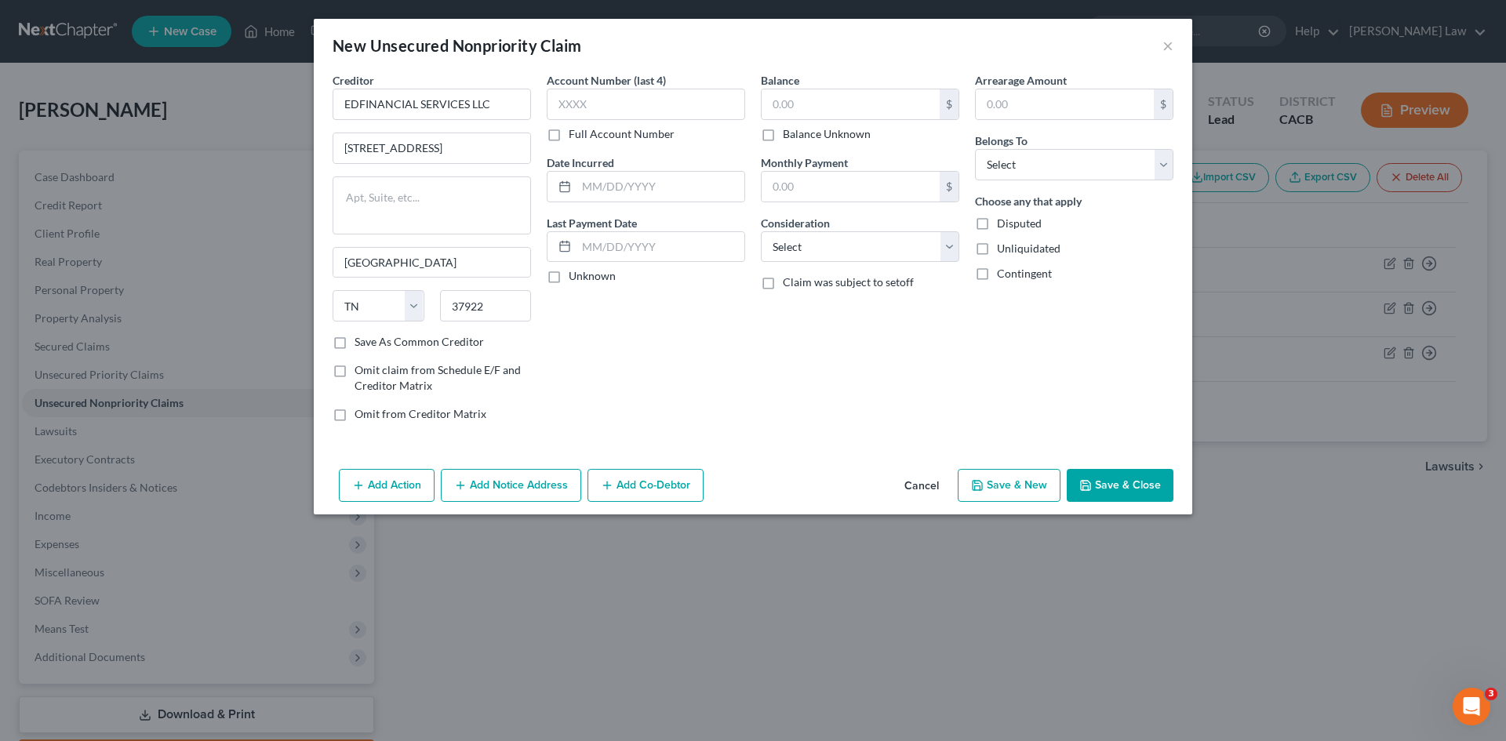
scroll to position [0, 0]
click at [592, 100] on input "text" at bounding box center [646, 104] width 198 height 31
click at [569, 136] on label "Full Account Number" at bounding box center [622, 134] width 106 height 16
click at [575, 136] on input "Full Account Number" at bounding box center [580, 131] width 10 height 10
click at [578, 107] on input "text" at bounding box center [646, 104] width 198 height 31
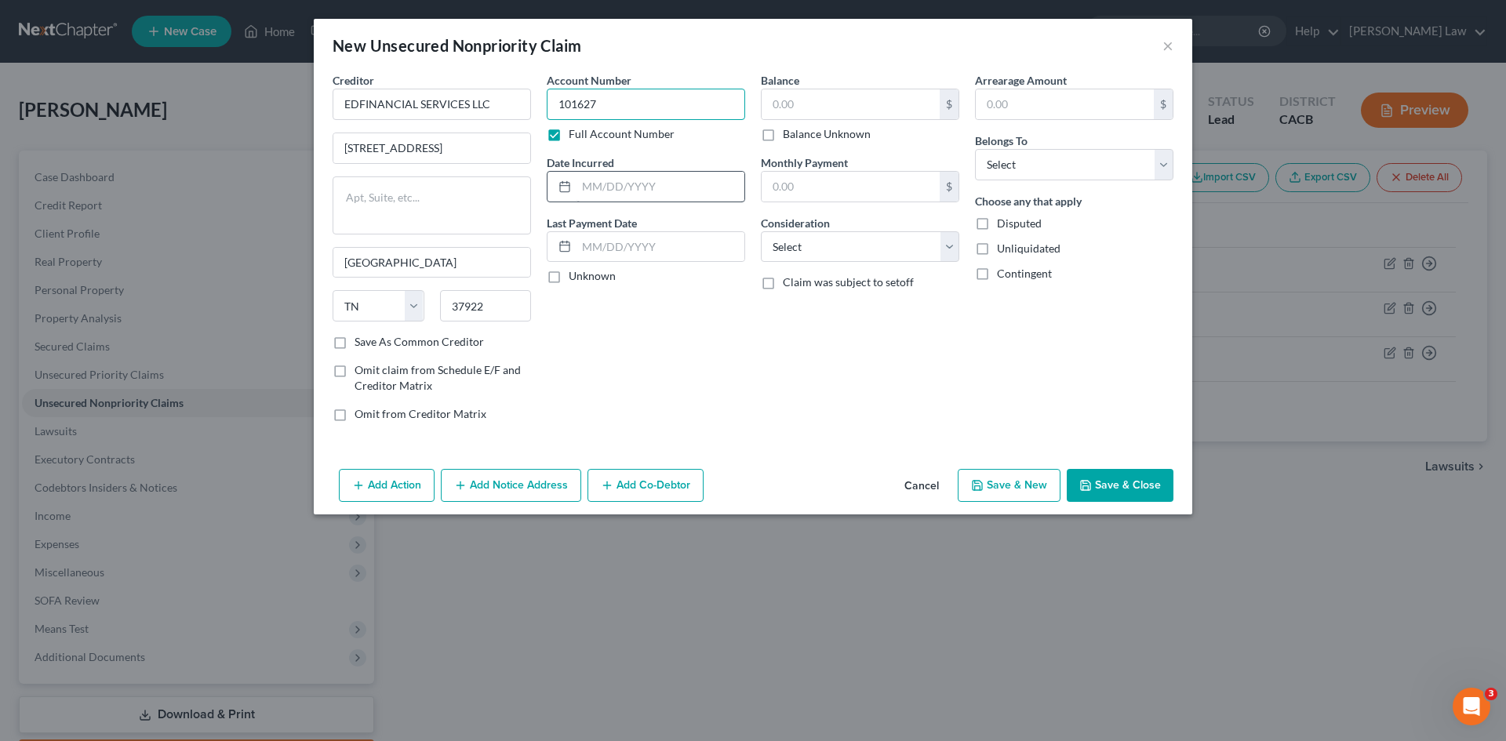
type input "101627"
click at [589, 182] on input "text" at bounding box center [660, 187] width 168 height 30
type input "09/25/2017"
click at [774, 103] on input "text" at bounding box center [851, 104] width 178 height 30
type input "3,922"
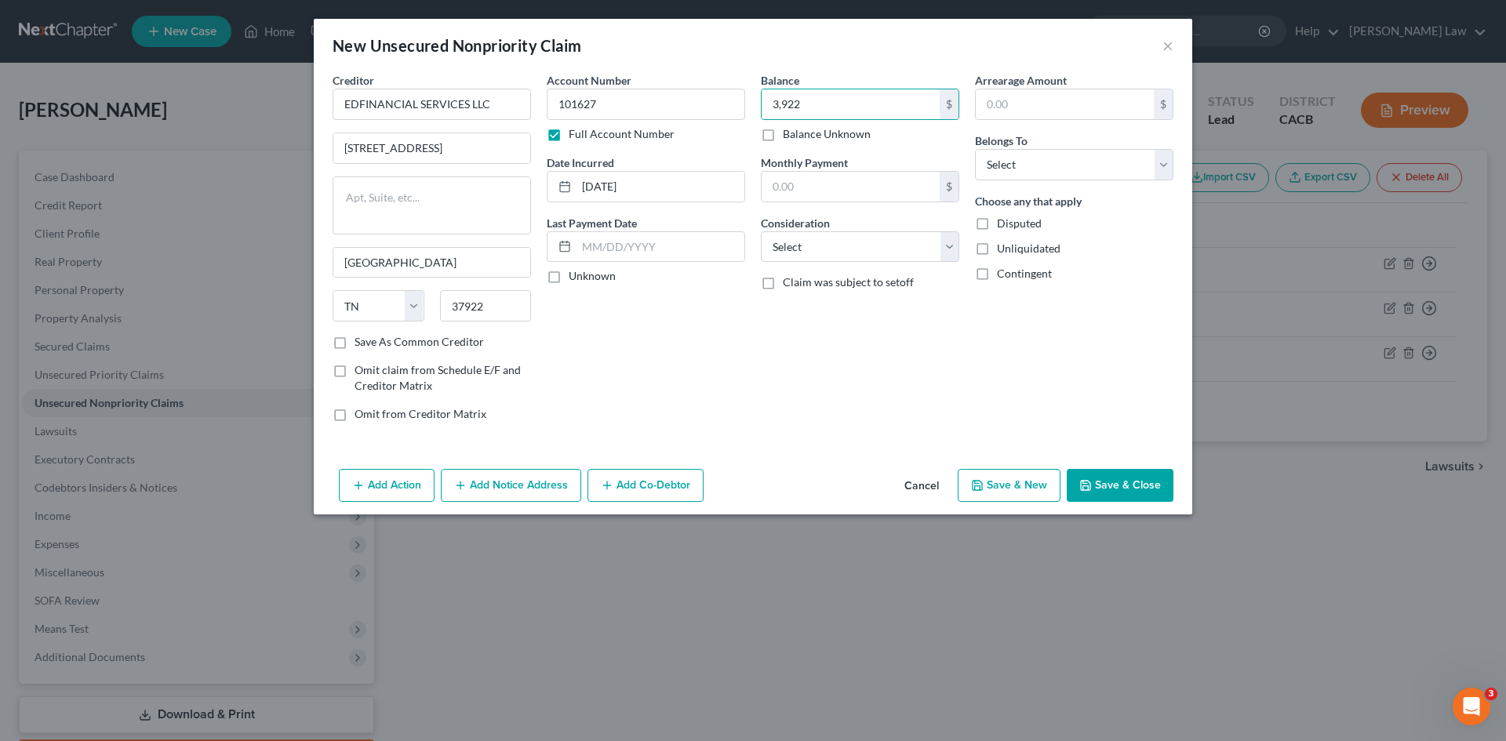
click at [569, 278] on label "Unknown" at bounding box center [592, 276] width 47 height 16
click at [575, 278] on input "Unknown" at bounding box center [580, 273] width 10 height 10
checkbox input "true"
click at [798, 194] on input "text" at bounding box center [851, 187] width 178 height 30
type input "40"
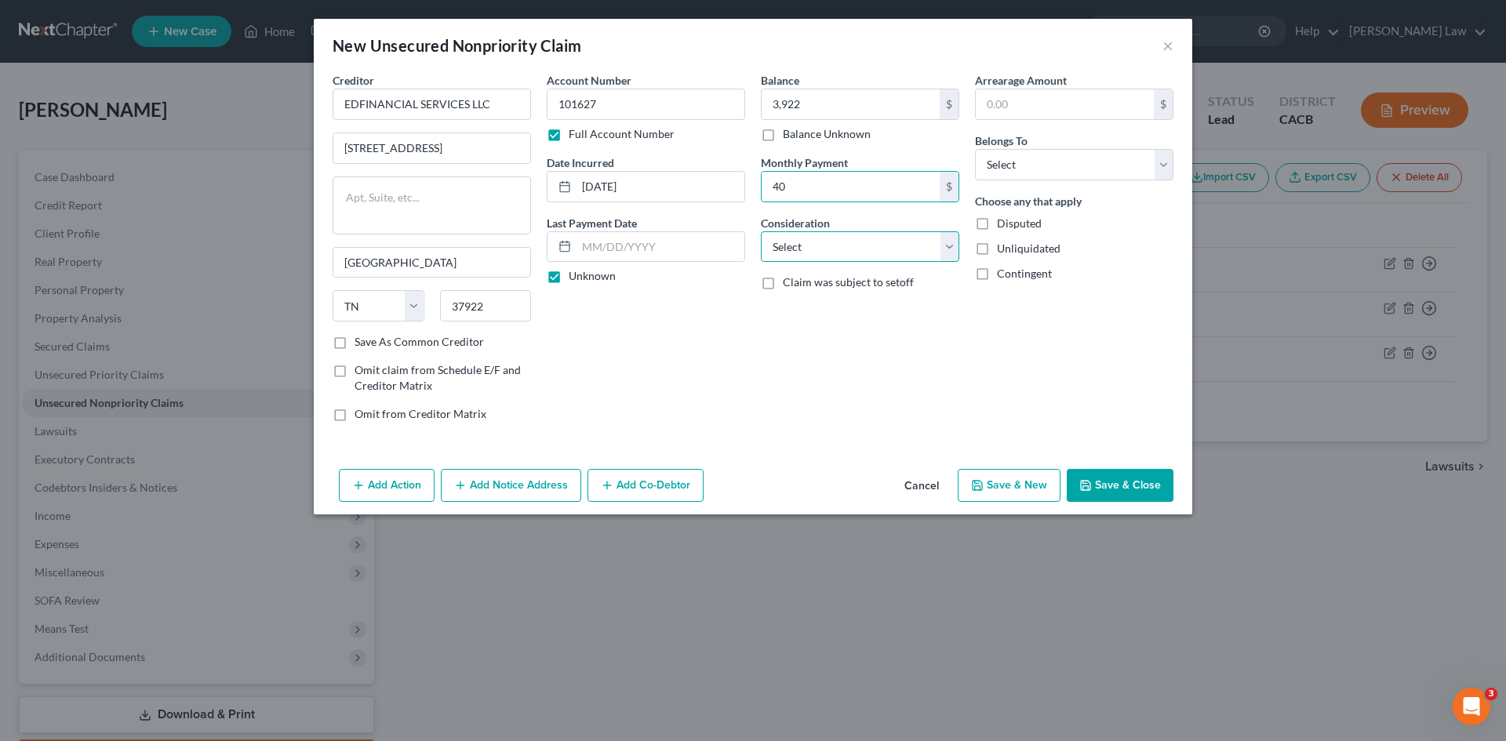
click at [824, 247] on select "Select Cable / Satellite Services Collection Agency Credit Card Debt Debt Couns…" at bounding box center [860, 246] width 198 height 31
click at [858, 245] on select "Select Cable / Satellite Services Collection Agency Credit Card Debt Debt Couns…" at bounding box center [860, 246] width 198 height 31
select select "17"
click at [761, 231] on select "Select Cable / Satellite Services Collection Agency Credit Card Debt Debt Couns…" at bounding box center [860, 246] width 198 height 31
click at [1029, 173] on select "Select Debtor 1 Only Debtor 2 Only Debtor 1 And Debtor 2 Only At Least One Of T…" at bounding box center [1074, 164] width 198 height 31
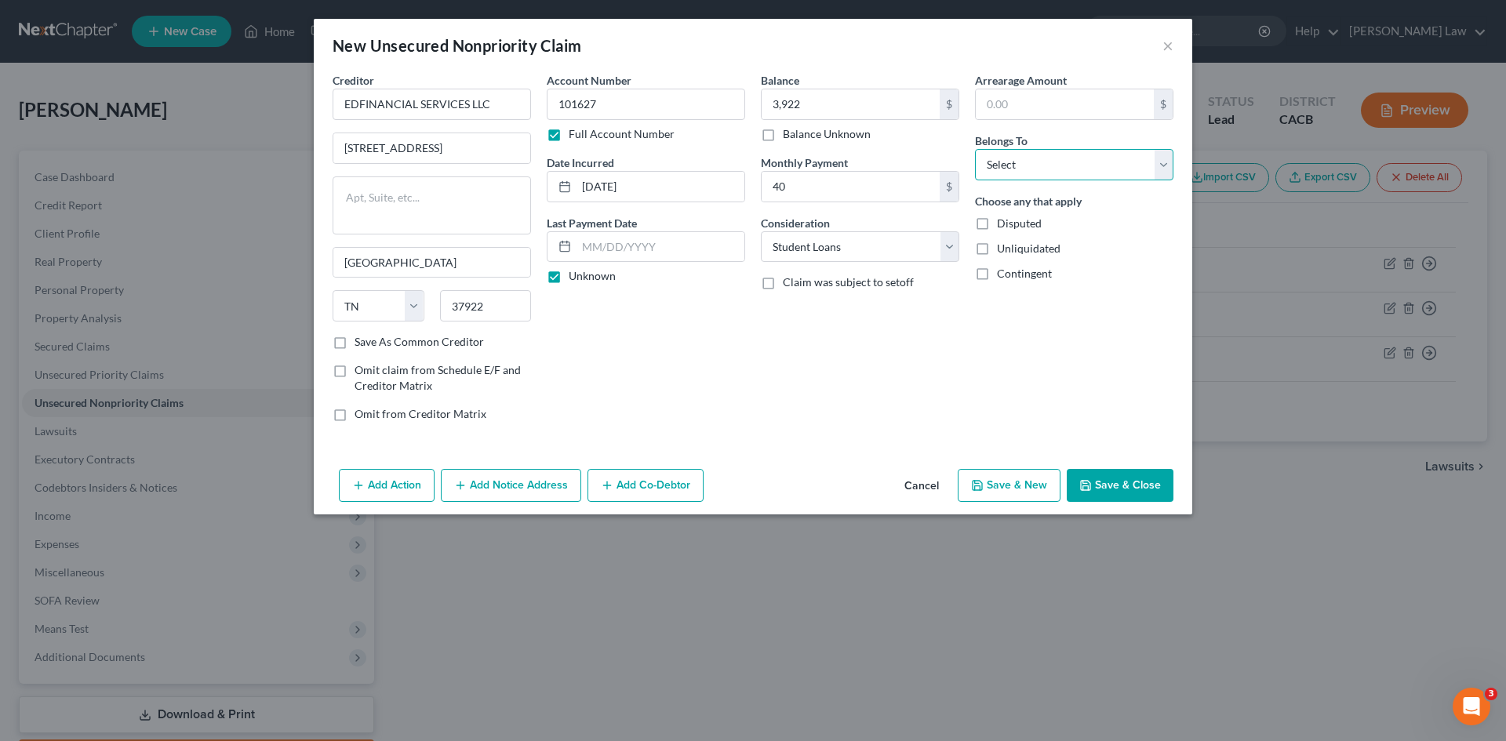
select select "0"
click at [975, 149] on select "Select Debtor 1 Only Debtor 2 Only Debtor 1 And Debtor 2 Only At Least One Of T…" at bounding box center [1074, 164] width 198 height 31
click at [1024, 491] on button "Save & New" at bounding box center [1009, 485] width 103 height 33
drag, startPoint x: 479, startPoint y: 91, endPoint x: 477, endPoint y: 82, distance: 9.7
click at [479, 91] on input "text" at bounding box center [432, 104] width 198 height 31
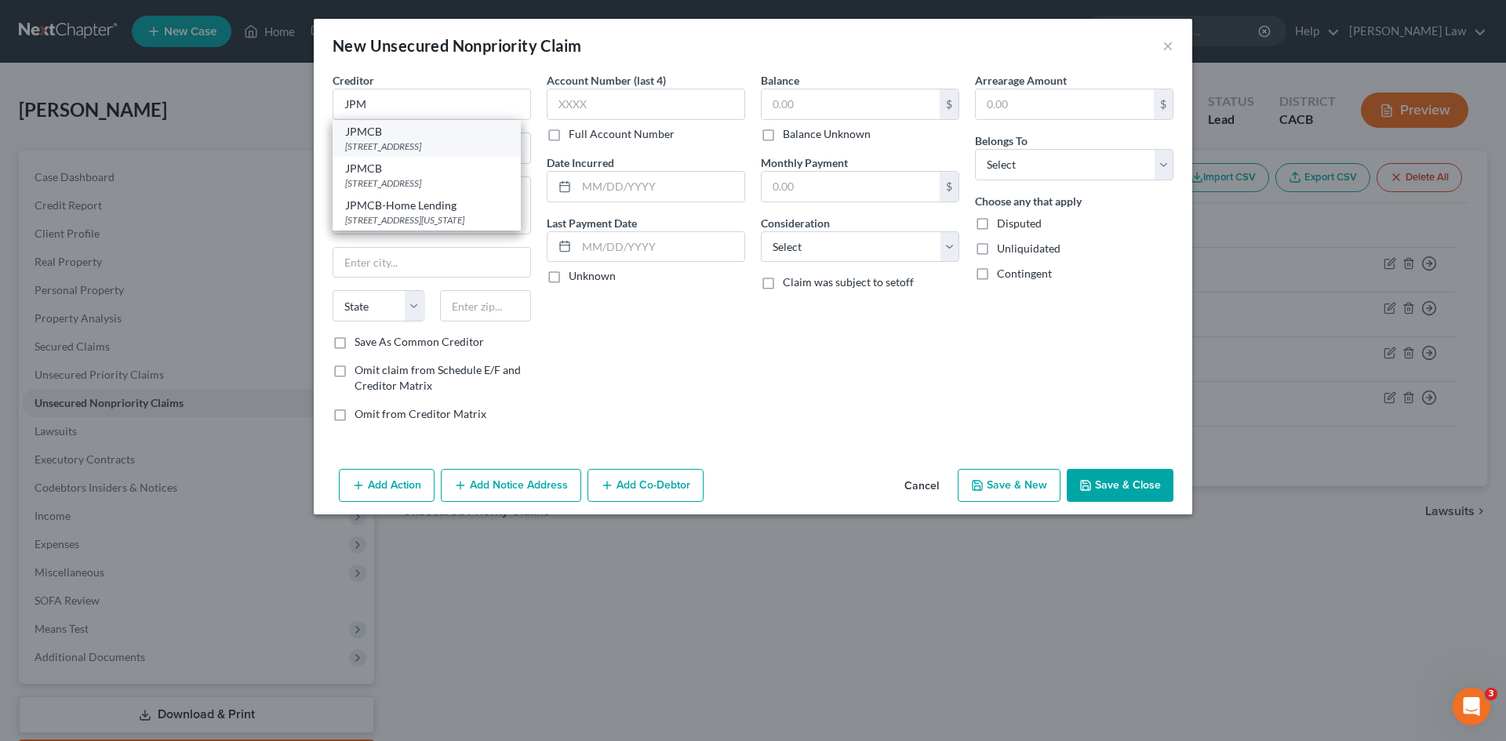
click at [443, 148] on div "PO Box 15369, Wilmington, DE 19850" at bounding box center [426, 146] width 163 height 13
type input "JPMCB"
type input "PO Box 15369"
type input "Wilmington"
select select "7"
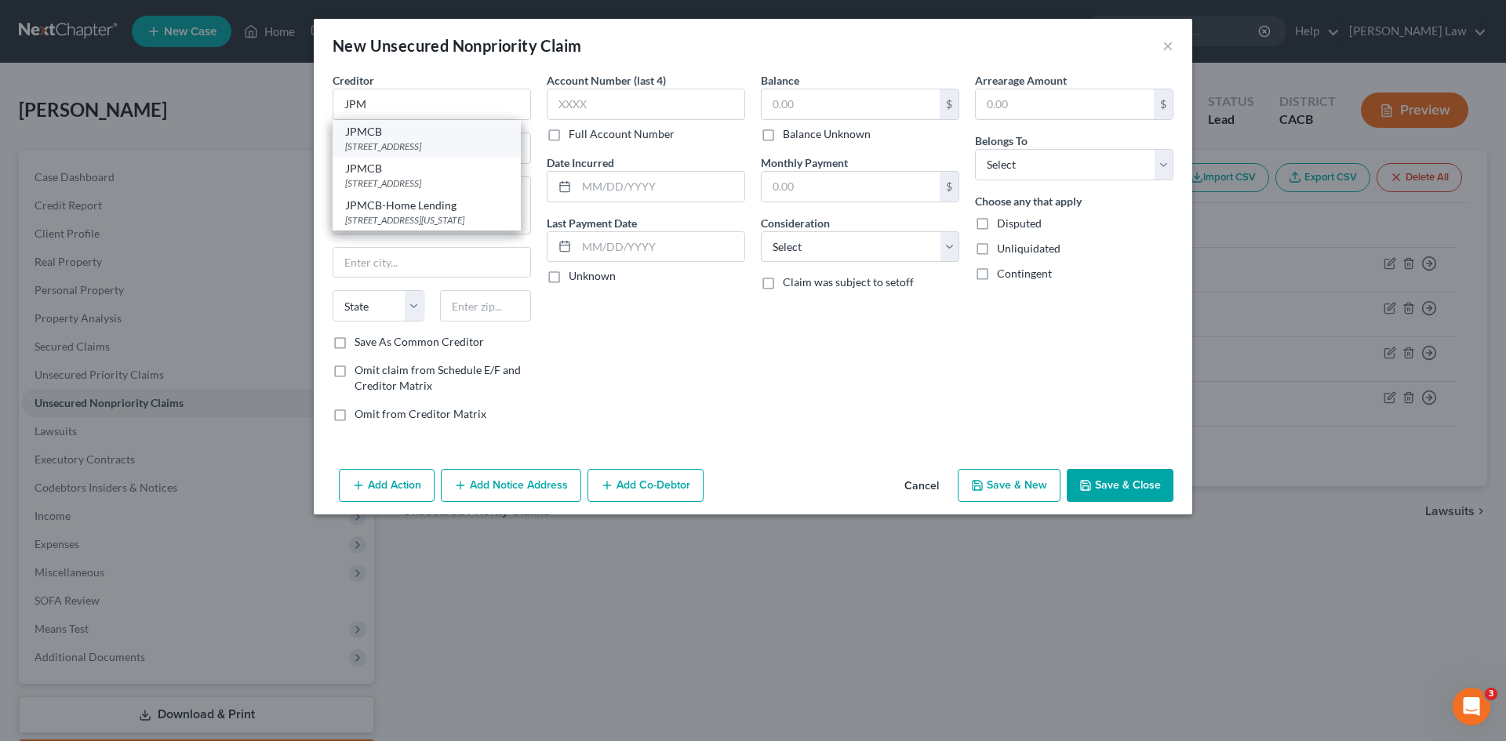
type input "19850"
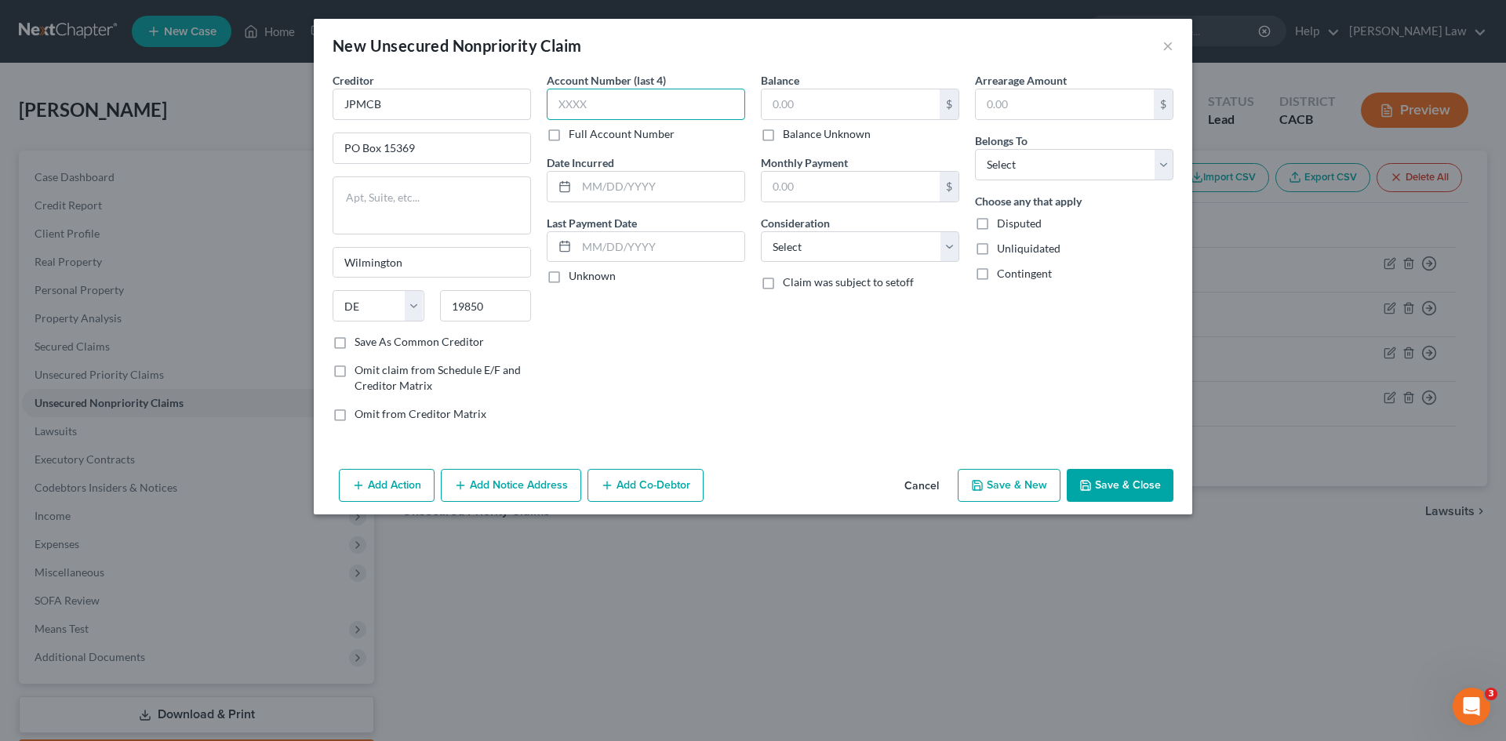
click at [572, 101] on input "text" at bounding box center [646, 104] width 198 height 31
click at [569, 135] on label "Full Account Number" at bounding box center [622, 134] width 106 height 16
click at [575, 135] on input "Full Account Number" at bounding box center [580, 131] width 10 height 10
click at [587, 101] on input "text" at bounding box center [646, 104] width 198 height 31
type input "414740"
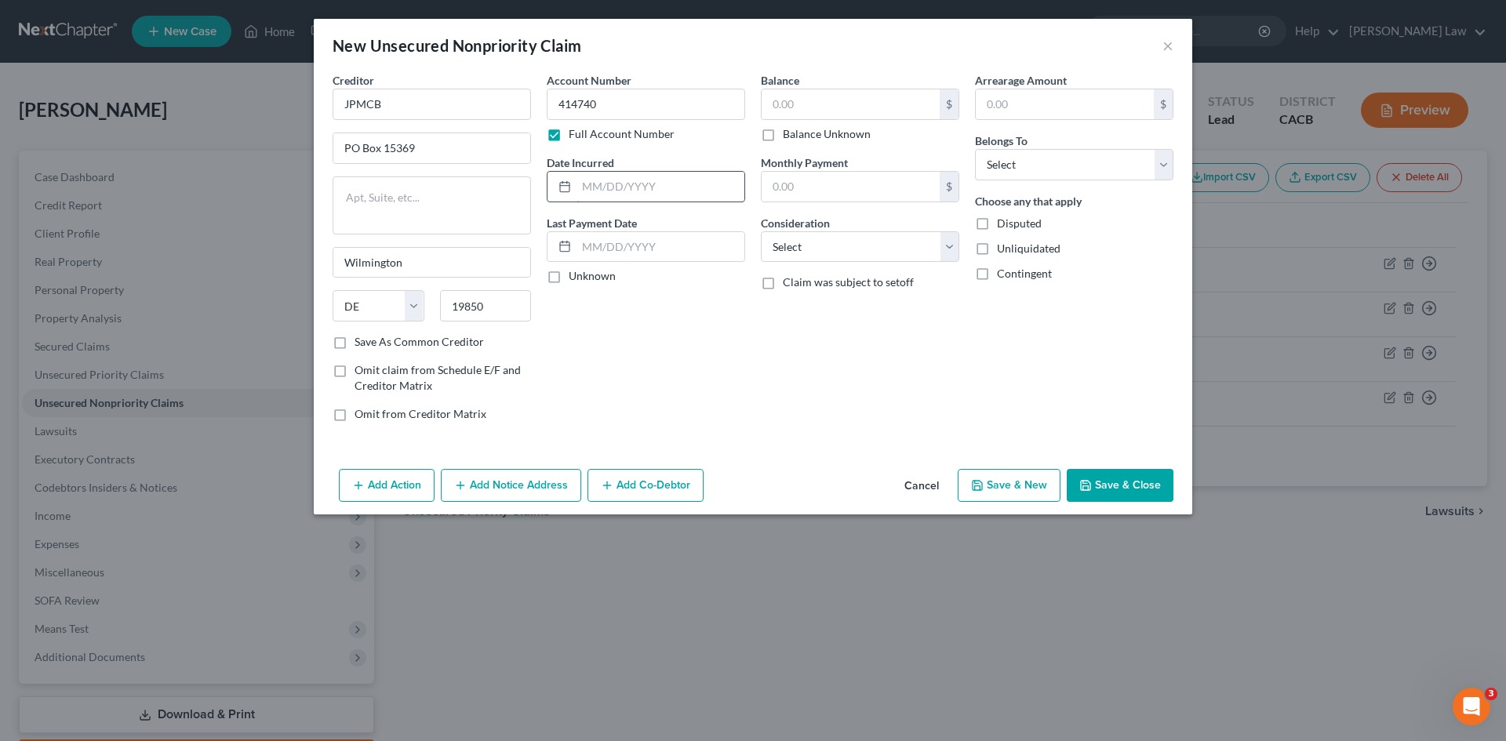
click at [588, 185] on input "text" at bounding box center [660, 187] width 168 height 30
type input "11/18/2018"
click at [569, 278] on label "Unknown" at bounding box center [592, 276] width 47 height 16
click at [575, 278] on input "Unknown" at bounding box center [580, 273] width 10 height 10
checkbox input "true"
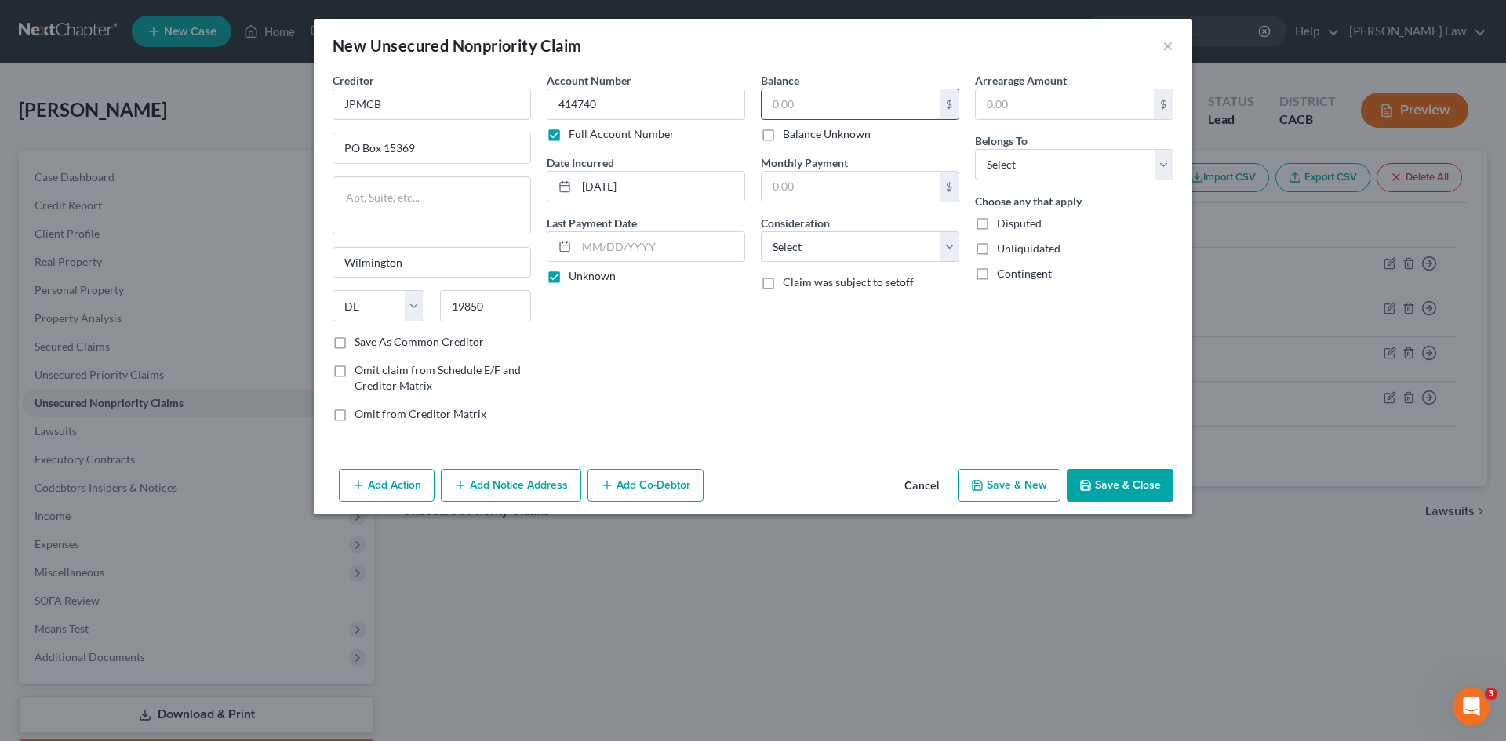
click at [798, 94] on input "text" at bounding box center [851, 104] width 178 height 30
type input "8,359"
click at [780, 180] on input "text" at bounding box center [851, 187] width 178 height 30
type input "280"
click at [791, 256] on select "Select Cable / Satellite Services Collection Agency Credit Card Debt Debt Couns…" at bounding box center [860, 246] width 198 height 31
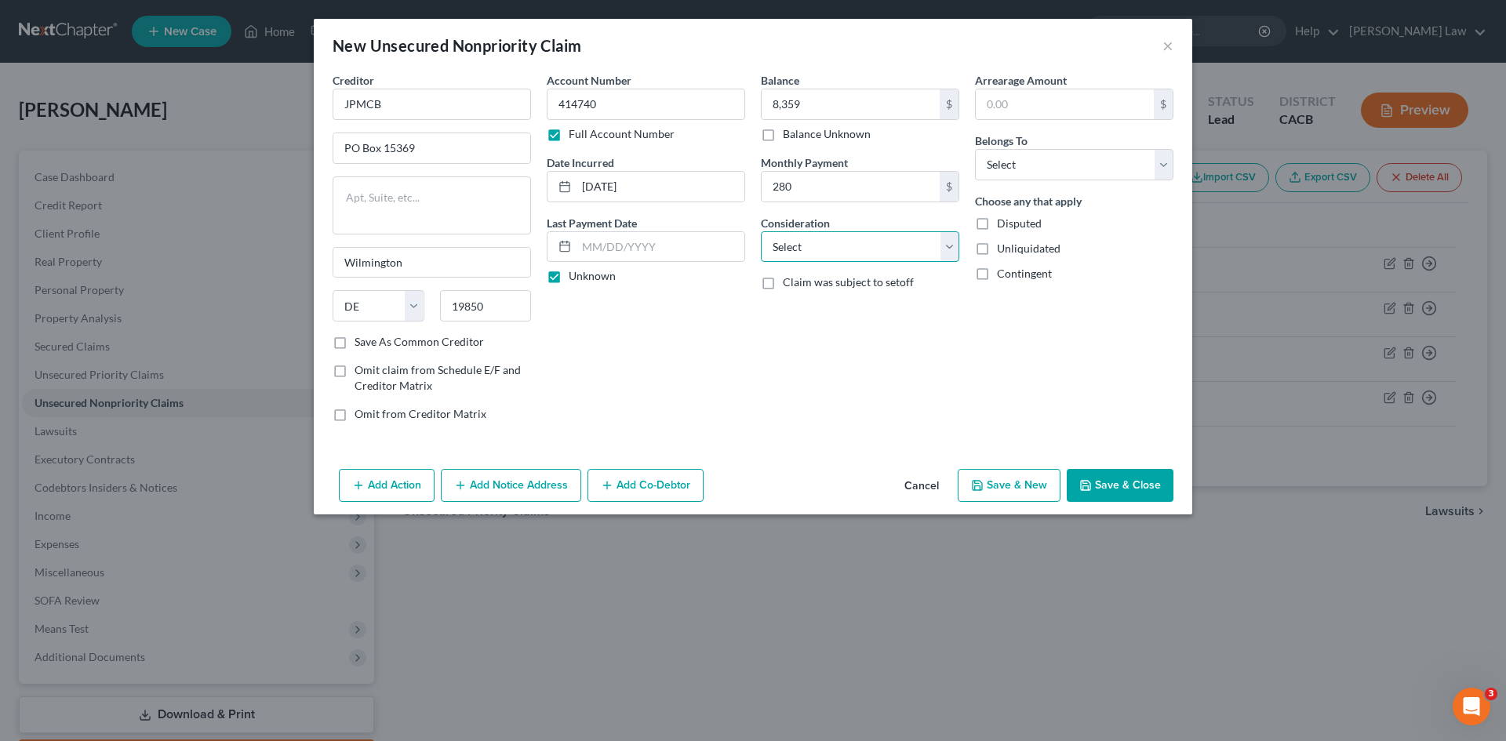
select select "2"
click at [761, 231] on select "Select Cable / Satellite Services Collection Agency Credit Card Debt Debt Couns…" at bounding box center [860, 246] width 198 height 31
drag, startPoint x: 1026, startPoint y: 169, endPoint x: 1024, endPoint y: 179, distance: 10.3
click at [1026, 169] on select "Select Debtor 1 Only Debtor 2 Only Debtor 1 And Debtor 2 Only At Least One Of T…" at bounding box center [1074, 164] width 198 height 31
select select "0"
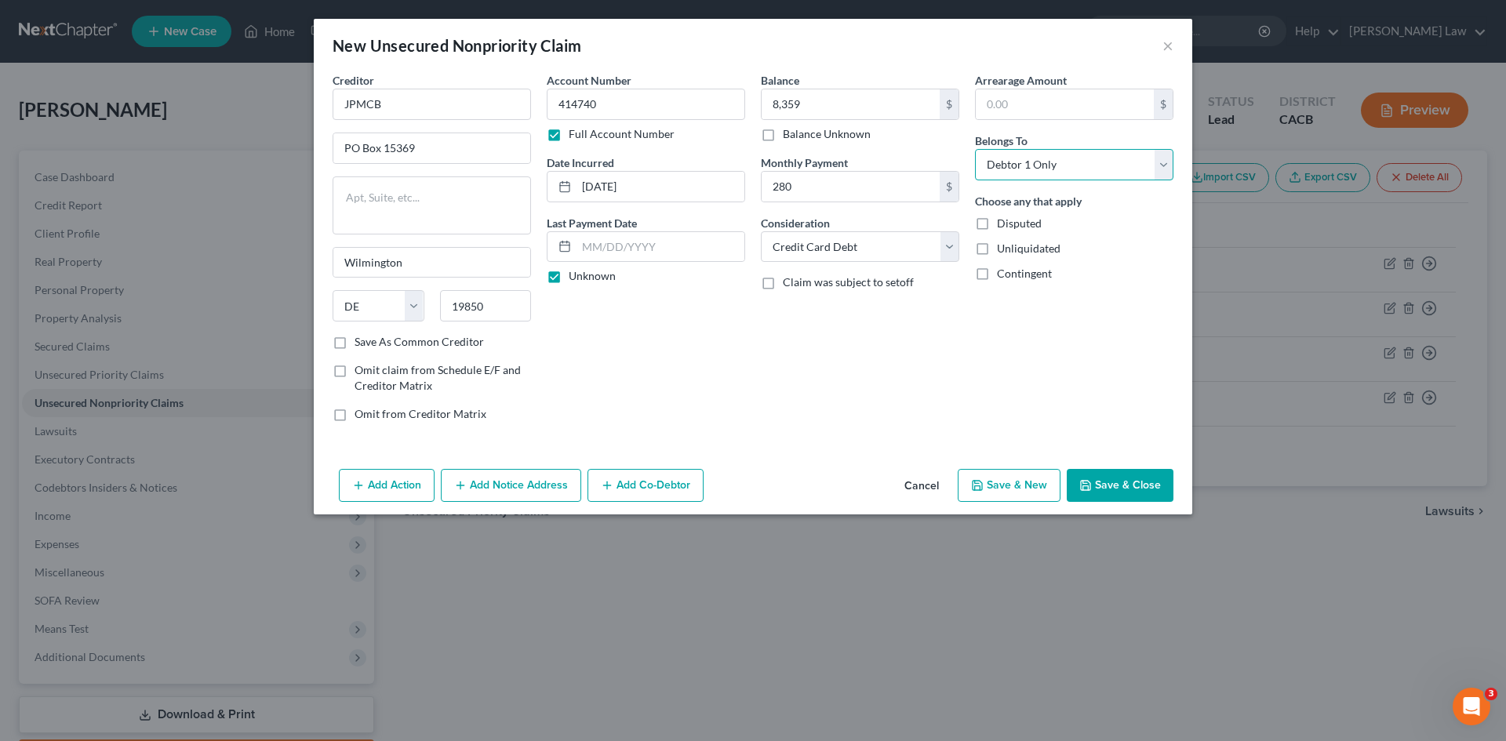
click at [975, 149] on select "Select Debtor 1 Only Debtor 2 Only Debtor 1 And Debtor 2 Only At Least One Of T…" at bounding box center [1074, 164] width 198 height 31
click at [1040, 489] on button "Save & New" at bounding box center [1009, 485] width 103 height 33
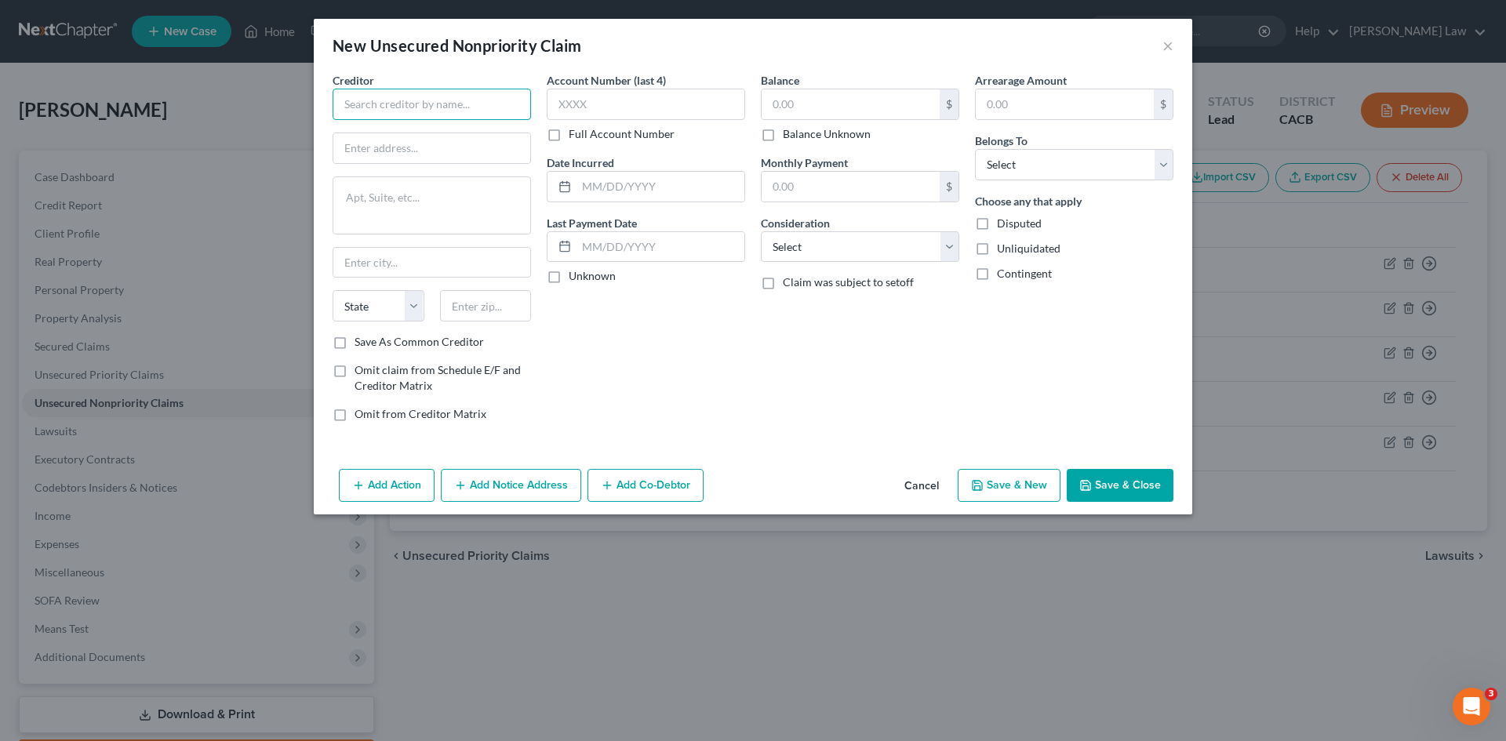
click at [433, 100] on input "text" at bounding box center [432, 104] width 198 height 31
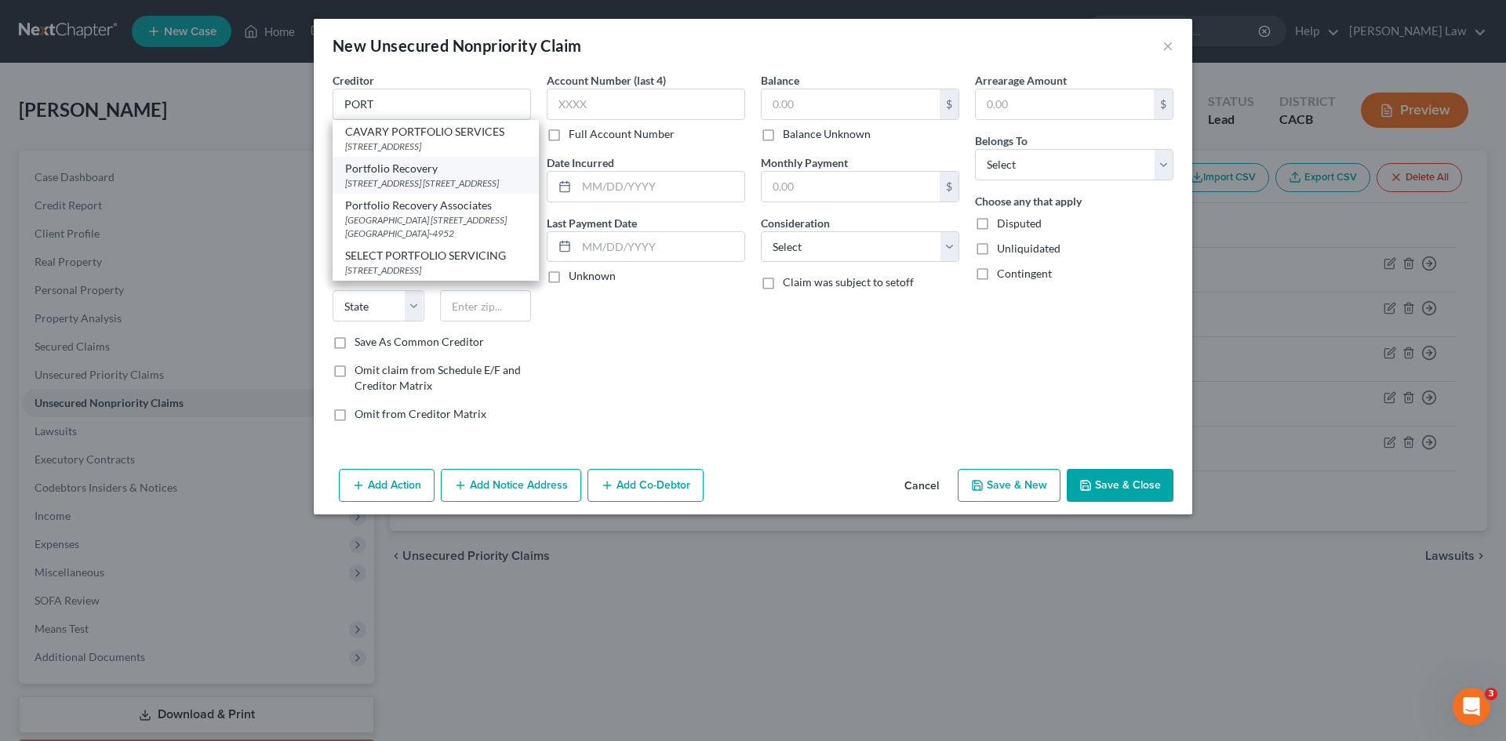
click at [453, 180] on div "120 Corporate Blvd. Suite 100, Norfolk, VA 23502" at bounding box center [435, 182] width 181 height 13
type input "Portfolio Recovery"
type input "120 Corporate Blvd."
type textarea "Suite 100"
type input "Norfolk"
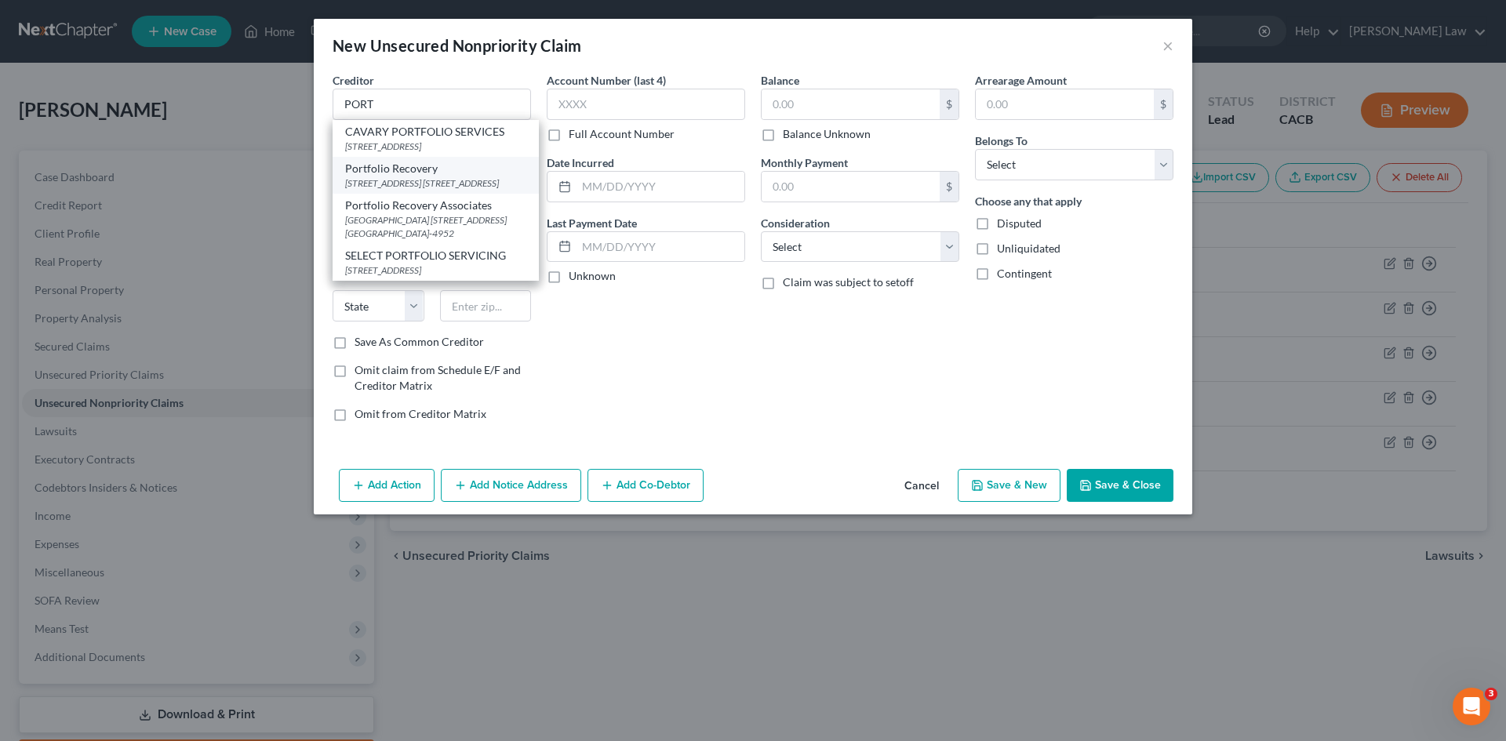
select select "48"
type input "23502"
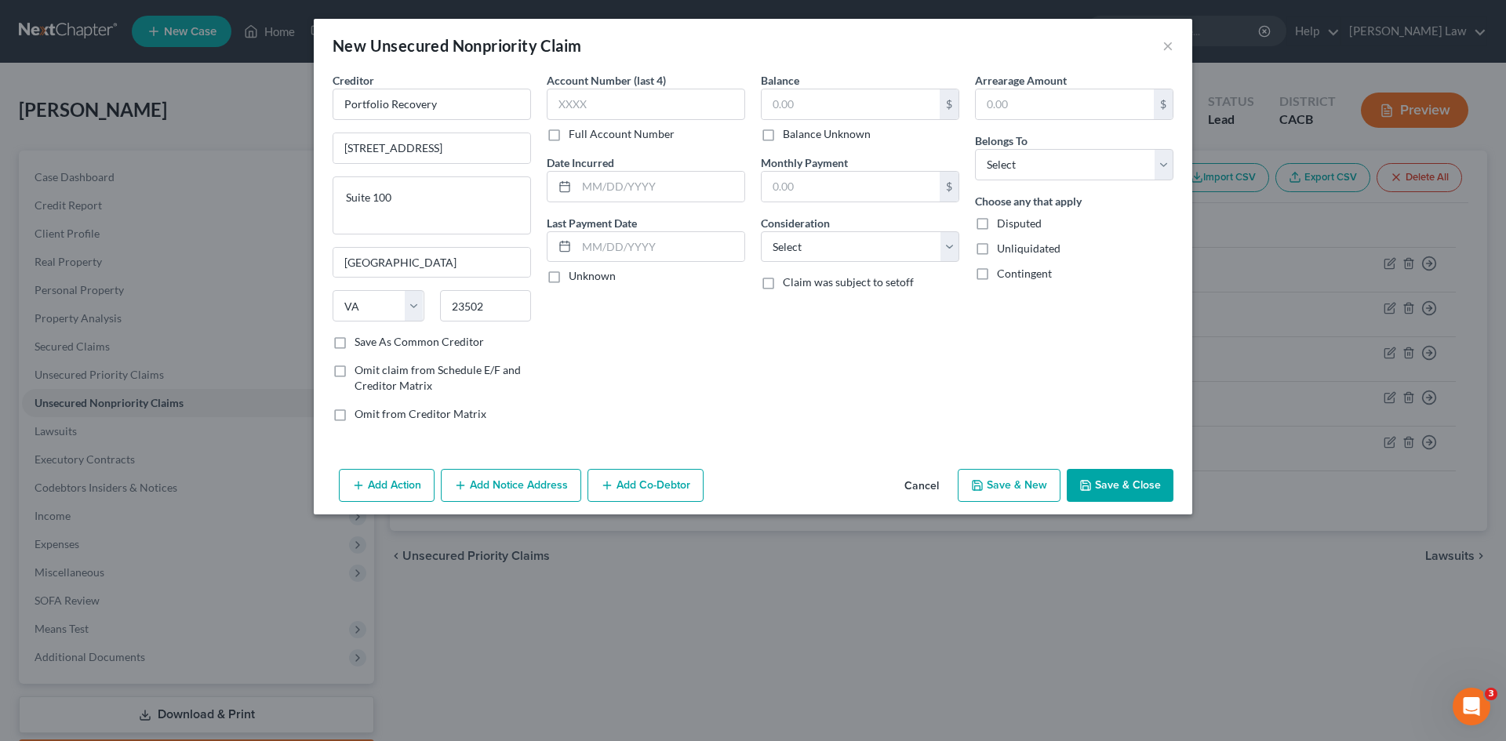
click at [354, 346] on label "Save As Common Creditor" at bounding box center [418, 342] width 129 height 16
click at [361, 344] on input "Save As Common Creditor" at bounding box center [366, 339] width 10 height 10
checkbox input "true"
click at [604, 93] on input "text" at bounding box center [646, 104] width 198 height 31
click at [569, 137] on label "Full Account Number" at bounding box center [622, 134] width 106 height 16
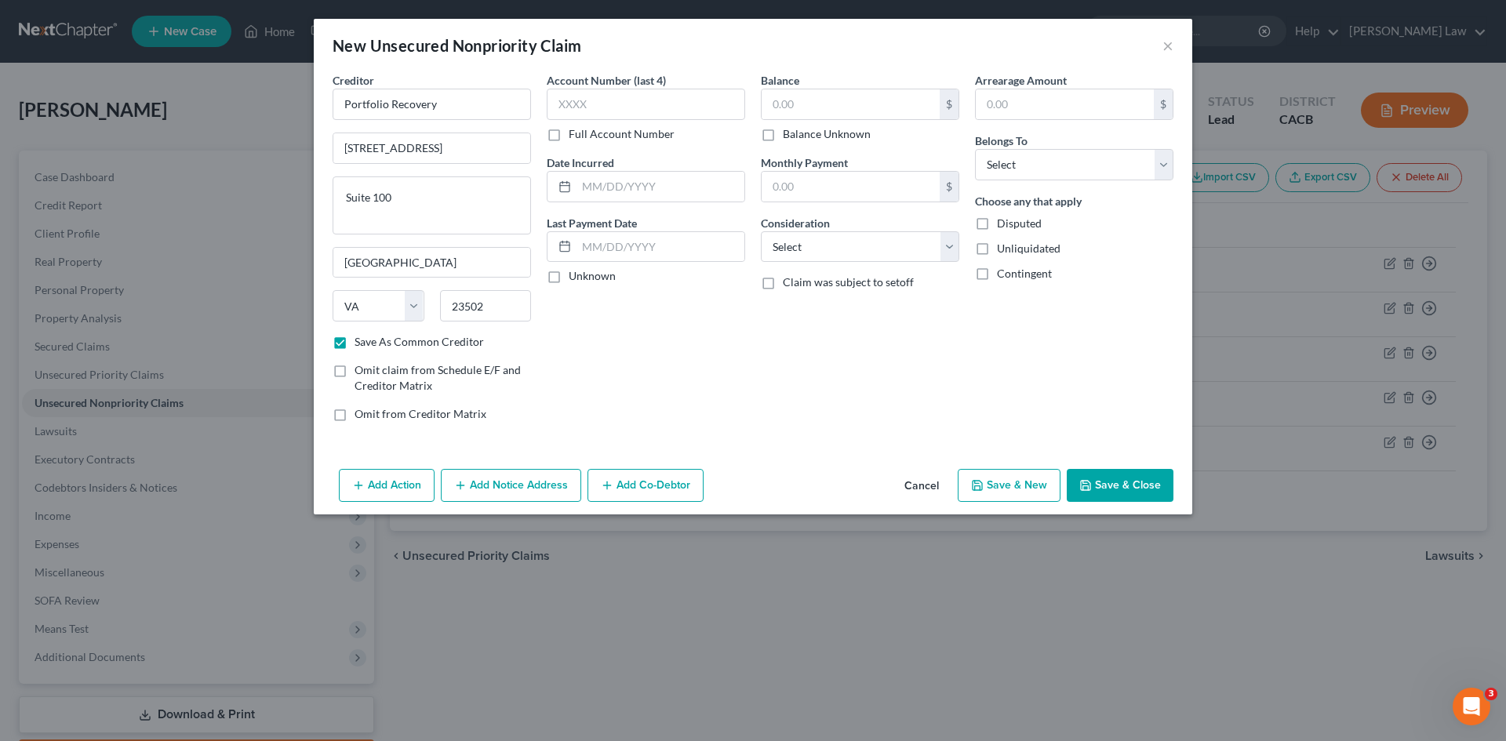
click at [575, 136] on input "Full Account Number" at bounding box center [580, 131] width 10 height 10
click at [594, 103] on input "text" at bounding box center [646, 104] width 198 height 31
type input "521853"
click at [581, 185] on input "text" at bounding box center [660, 187] width 168 height 30
type input "01/11/2025"
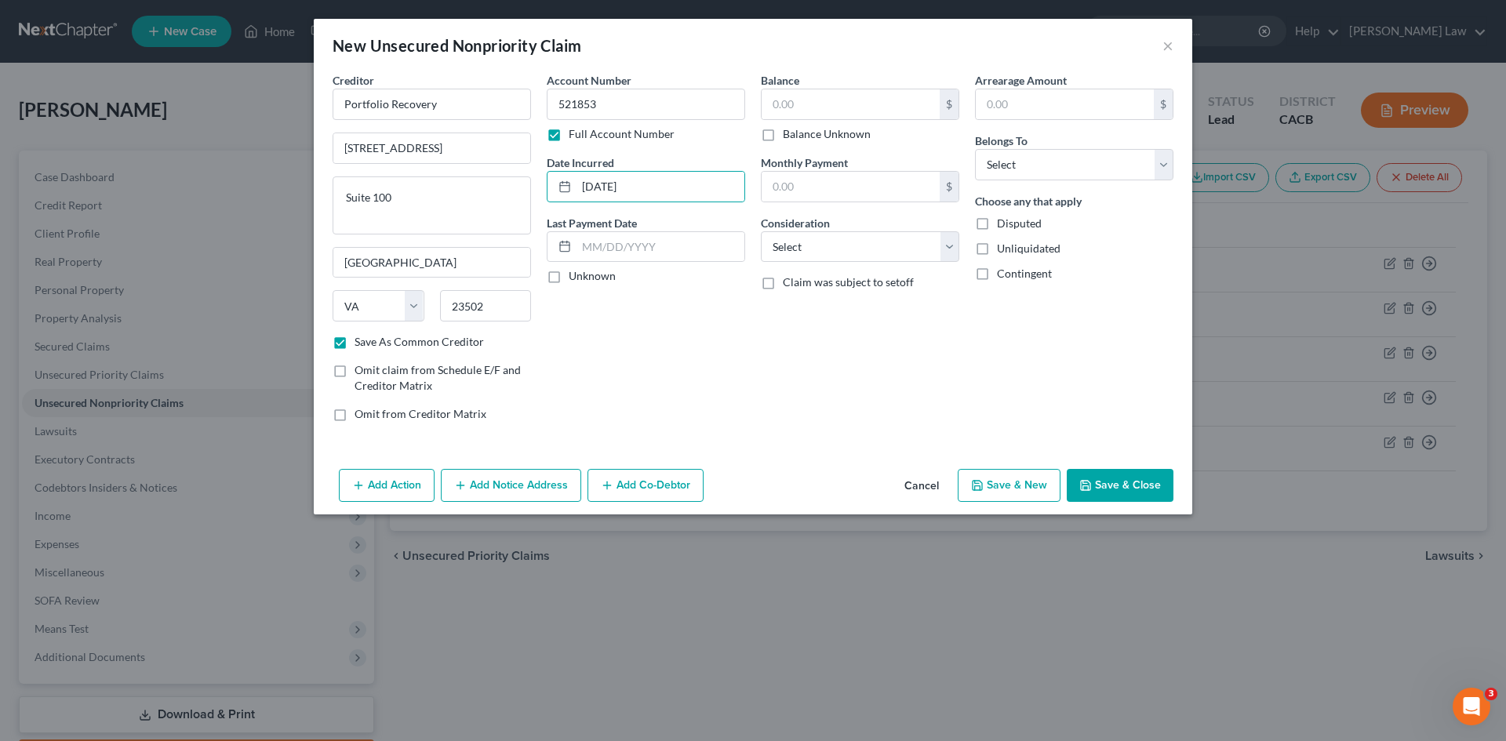
click at [569, 278] on label "Unknown" at bounding box center [592, 276] width 47 height 16
click at [575, 278] on input "Unknown" at bounding box center [580, 273] width 10 height 10
checkbox input "true"
click at [811, 104] on input "text" at bounding box center [851, 104] width 178 height 30
type input "1,435"
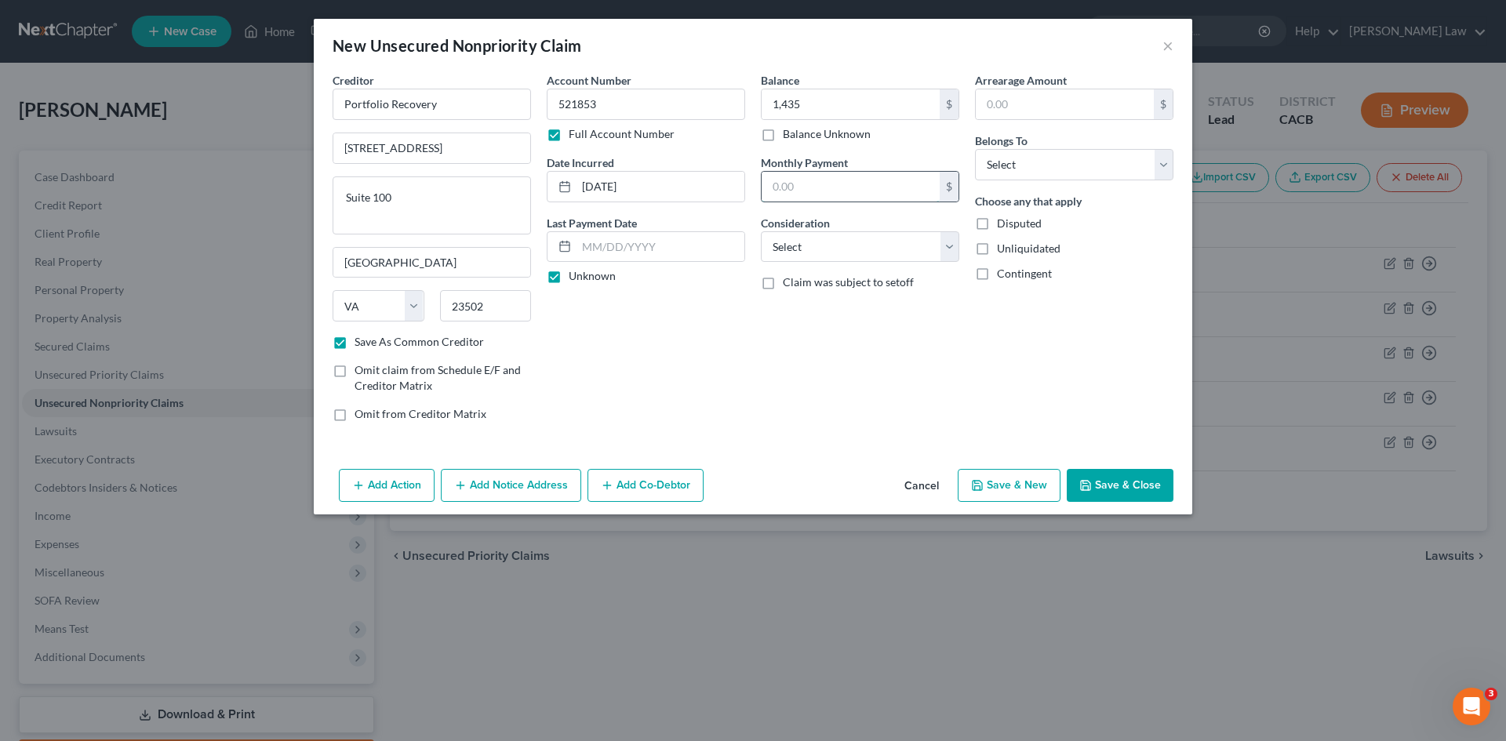
click at [797, 184] on input "text" at bounding box center [851, 187] width 178 height 30
type input "0.00"
drag, startPoint x: 804, startPoint y: 238, endPoint x: 804, endPoint y: 249, distance: 10.2
click at [804, 238] on select "Select Cable / Satellite Services Collection Agency Credit Card Debt Debt Couns…" at bounding box center [860, 246] width 198 height 31
click at [761, 231] on select "Select Cable / Satellite Services Collection Agency Credit Card Debt Debt Couns…" at bounding box center [860, 246] width 198 height 31
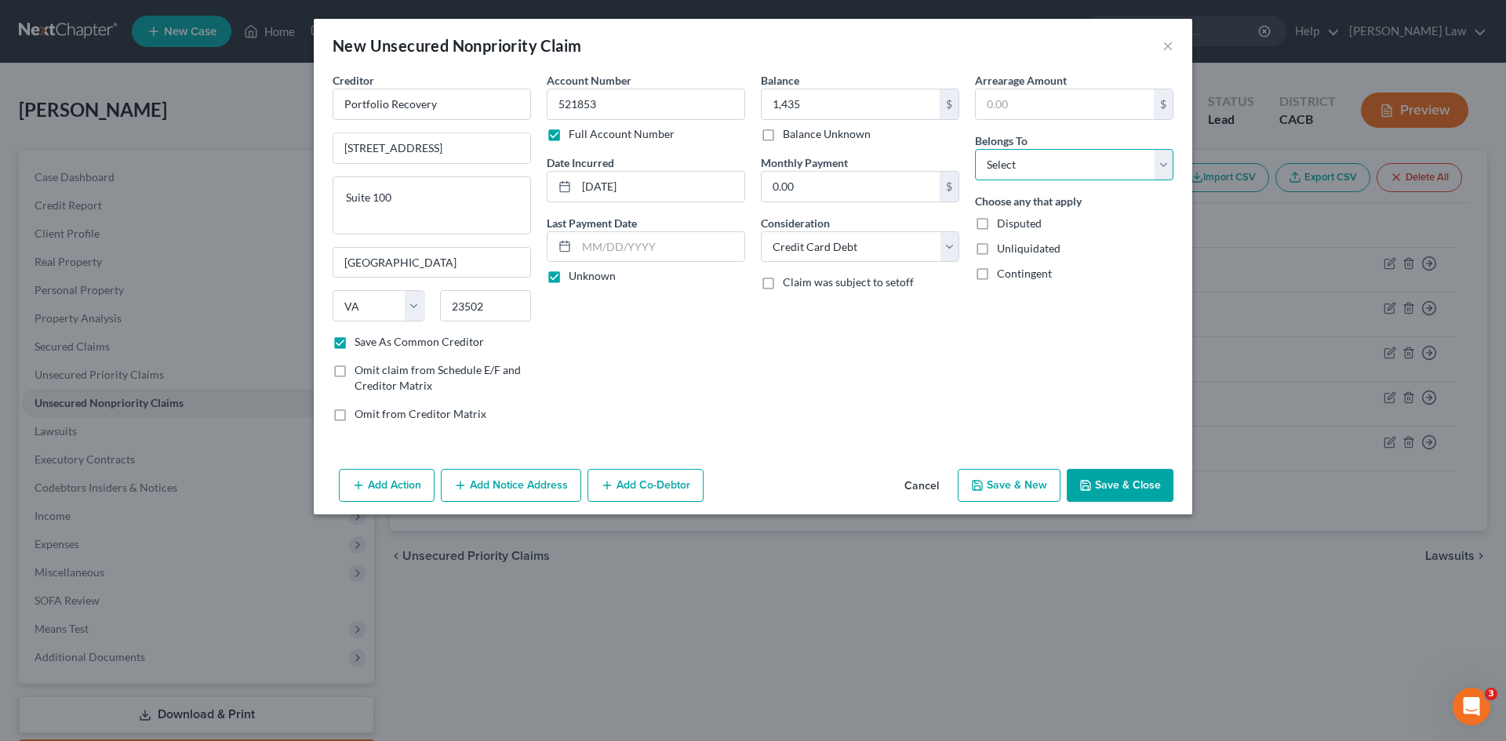
drag, startPoint x: 1001, startPoint y: 159, endPoint x: 1004, endPoint y: 177, distance: 18.3
click at [1001, 159] on select "Select Debtor 1 Only Debtor 2 Only Debtor 1 And Debtor 2 Only At Least One Of T…" at bounding box center [1074, 164] width 198 height 31
click at [975, 149] on select "Select Debtor 1 Only Debtor 2 Only Debtor 1 And Debtor 2 Only At Least One Of T…" at bounding box center [1074, 164] width 198 height 31
click at [1000, 489] on button "Save & New" at bounding box center [1009, 485] width 103 height 33
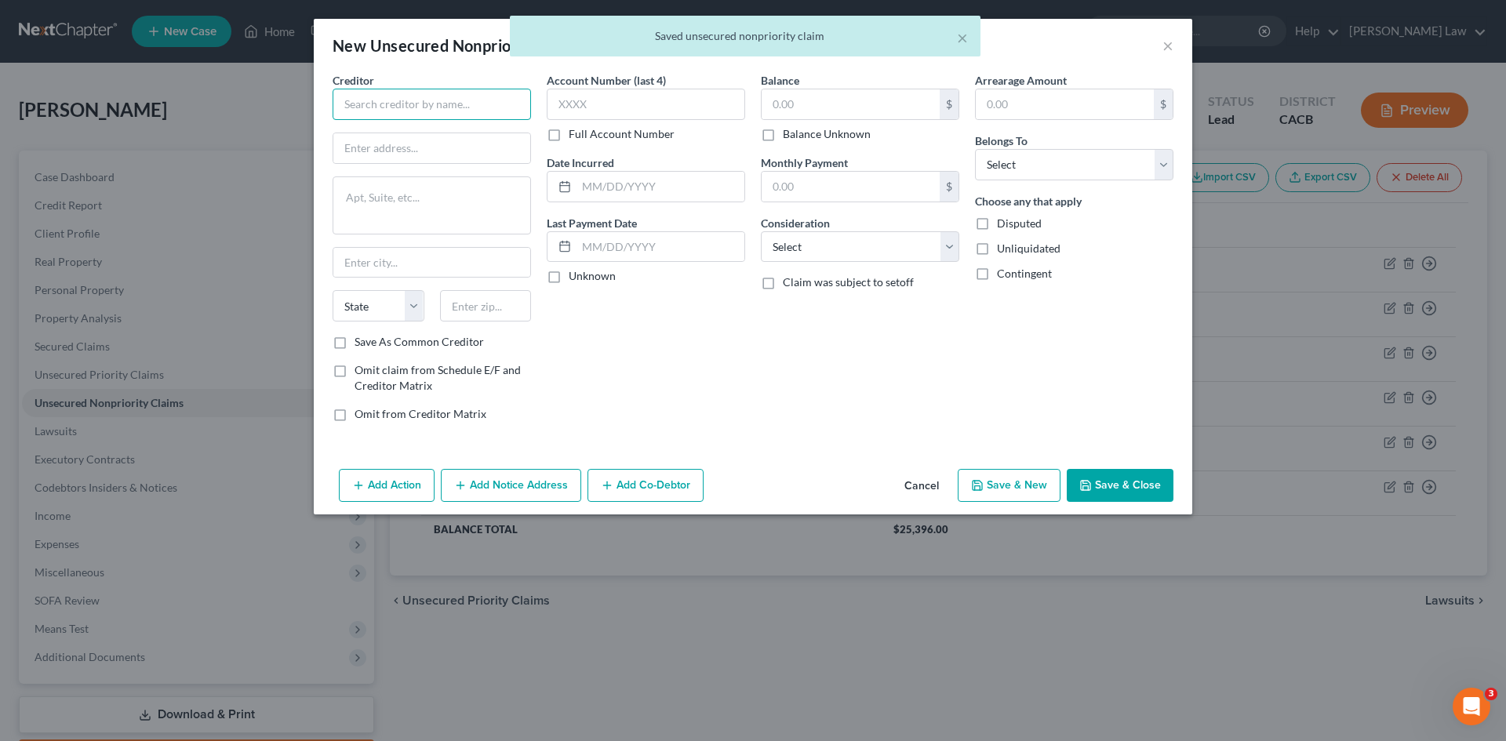
click at [402, 108] on input "text" at bounding box center [432, 104] width 198 height 31
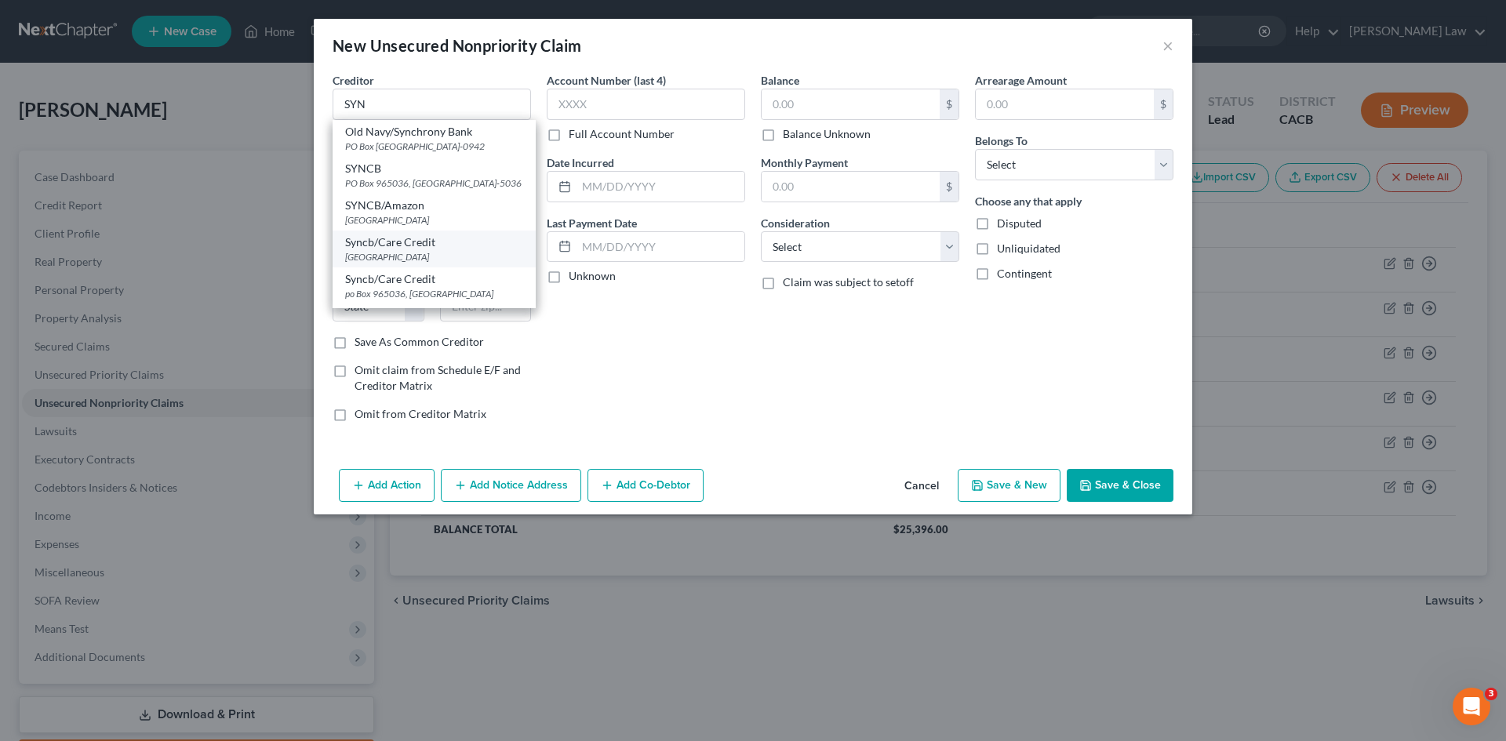
click at [427, 249] on div "Syncb/Care Credit" at bounding box center [434, 242] width 178 height 16
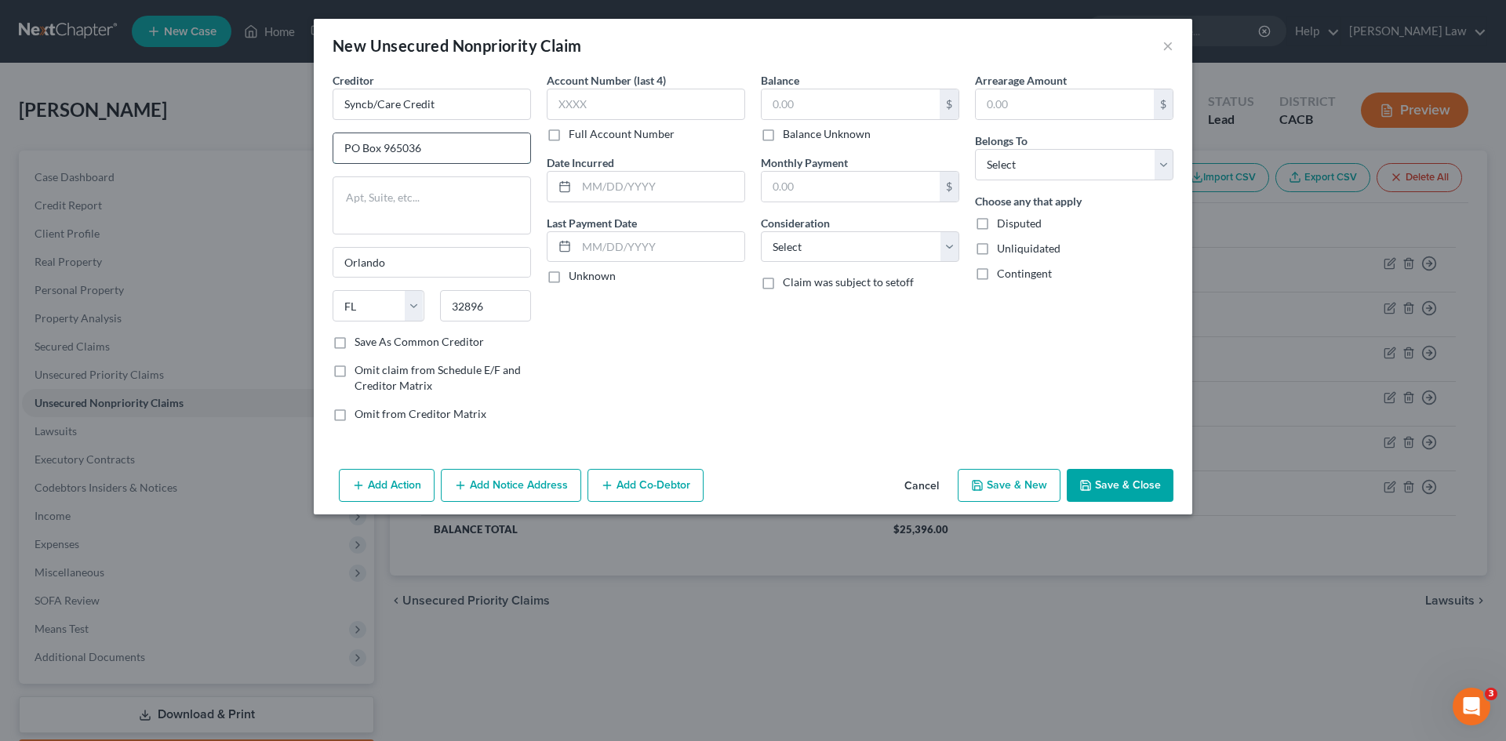
drag, startPoint x: 429, startPoint y: 153, endPoint x: 384, endPoint y: 156, distance: 44.8
click at [384, 156] on input "PO Box 965036" at bounding box center [431, 148] width 197 height 30
drag, startPoint x: 416, startPoint y: 253, endPoint x: 213, endPoint y: 249, distance: 203.9
click at [213, 271] on div "New Unsecured Nonpriority Claim × Creditor * Syncb/Care Credit PO Box 71757 Orl…" at bounding box center [753, 370] width 1506 height 741
click at [354, 340] on label "Save As Common Creditor" at bounding box center [418, 342] width 129 height 16
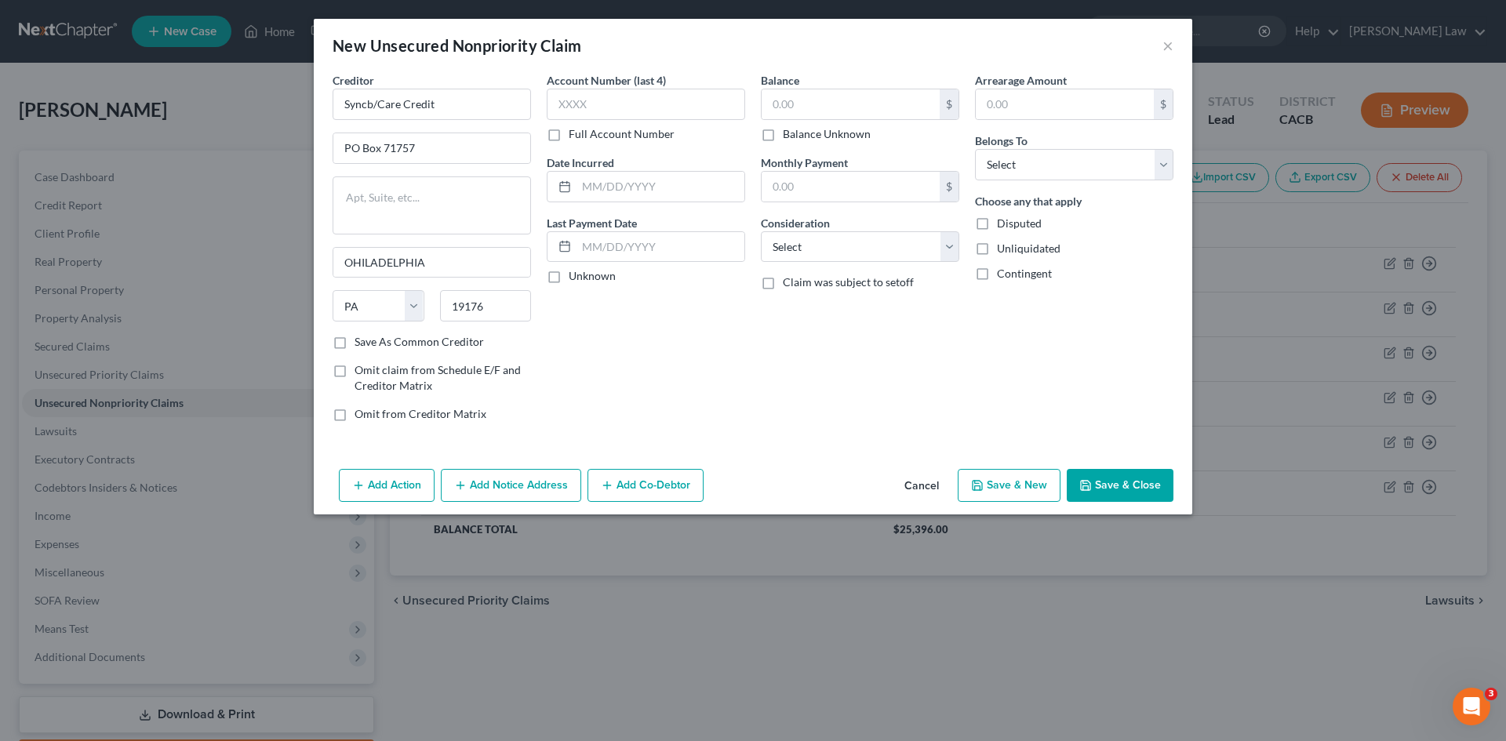
click at [361, 340] on input "Save As Common Creditor" at bounding box center [366, 339] width 10 height 10
click at [574, 99] on input "text" at bounding box center [646, 104] width 198 height 31
click at [569, 136] on label "Full Account Number" at bounding box center [622, 134] width 106 height 16
click at [575, 136] on input "Full Account Number" at bounding box center [580, 131] width 10 height 10
click at [594, 104] on input "text" at bounding box center [646, 104] width 198 height 31
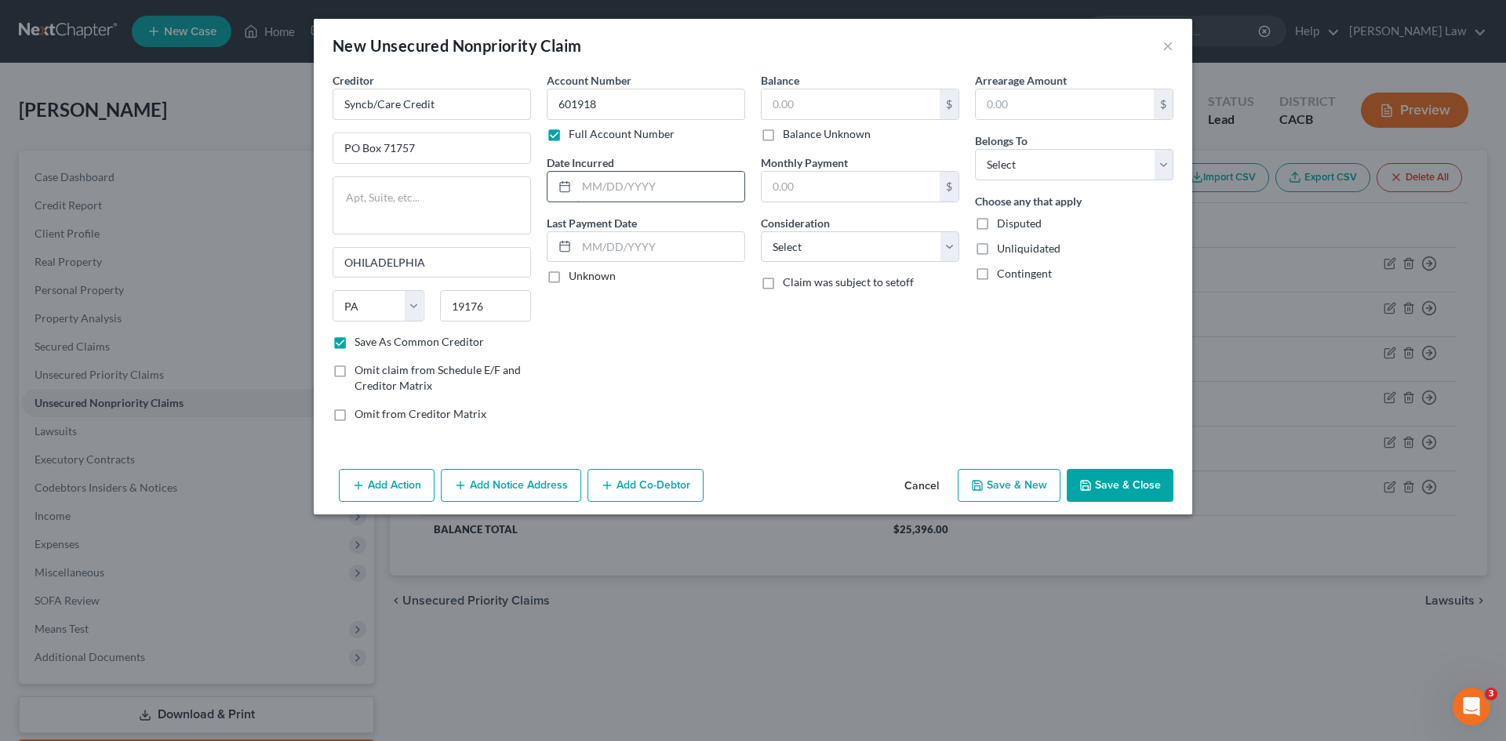
click at [592, 194] on input "text" at bounding box center [660, 187] width 168 height 30
drag, startPoint x: 554, startPoint y: 274, endPoint x: 625, endPoint y: 241, distance: 78.2
click at [569, 275] on label "Unknown" at bounding box center [592, 276] width 47 height 16
click at [575, 275] on input "Unknown" at bounding box center [580, 273] width 10 height 10
click at [803, 108] on input "text" at bounding box center [851, 104] width 178 height 30
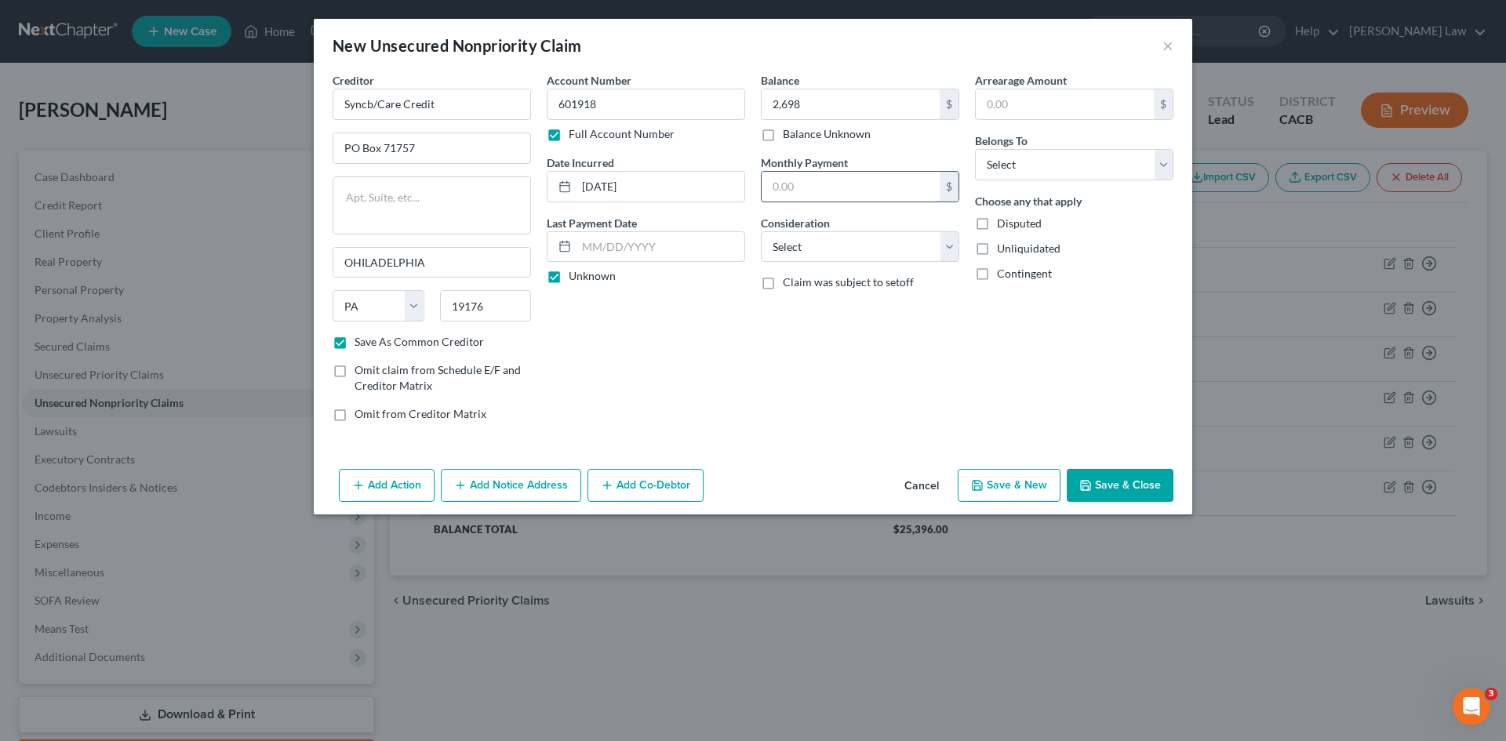
click at [800, 184] on input "text" at bounding box center [851, 187] width 178 height 30
click at [788, 245] on select "Select Cable / Satellite Services Collection Agency Credit Card Debt Debt Couns…" at bounding box center [860, 246] width 198 height 31
click at [761, 231] on select "Select Cable / Satellite Services Collection Agency Credit Card Debt Debt Couns…" at bounding box center [860, 246] width 198 height 31
drag, startPoint x: 1009, startPoint y: 161, endPoint x: 1011, endPoint y: 174, distance: 13.5
click at [1009, 161] on select "Select Debtor 1 Only Debtor 2 Only Debtor 1 And Debtor 2 Only At Least One Of T…" at bounding box center [1074, 164] width 198 height 31
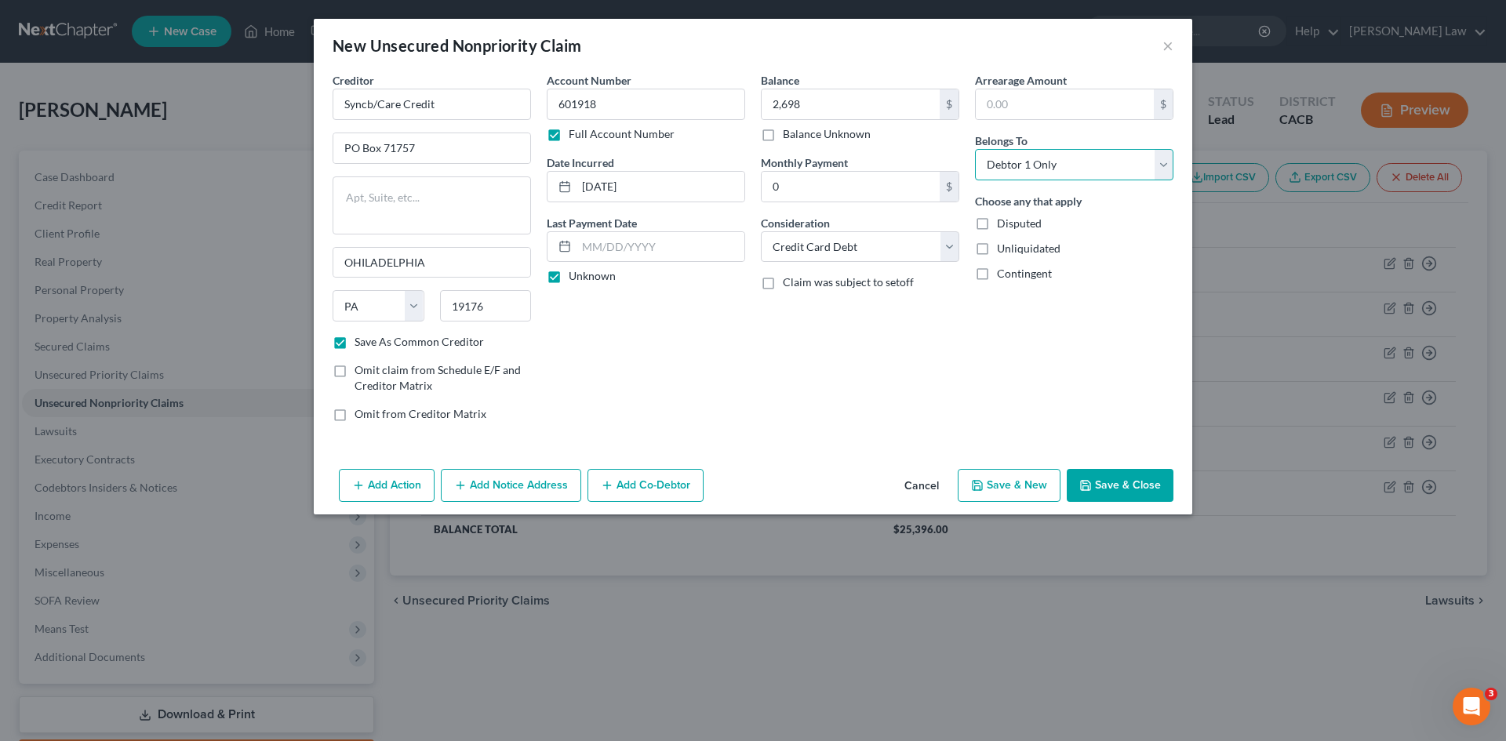
click at [975, 149] on select "Select Debtor 1 Only Debtor 2 Only Debtor 1 And Debtor 2 Only At Least One Of T…" at bounding box center [1074, 164] width 198 height 31
click at [1020, 493] on button "Save & New" at bounding box center [1009, 485] width 103 height 33
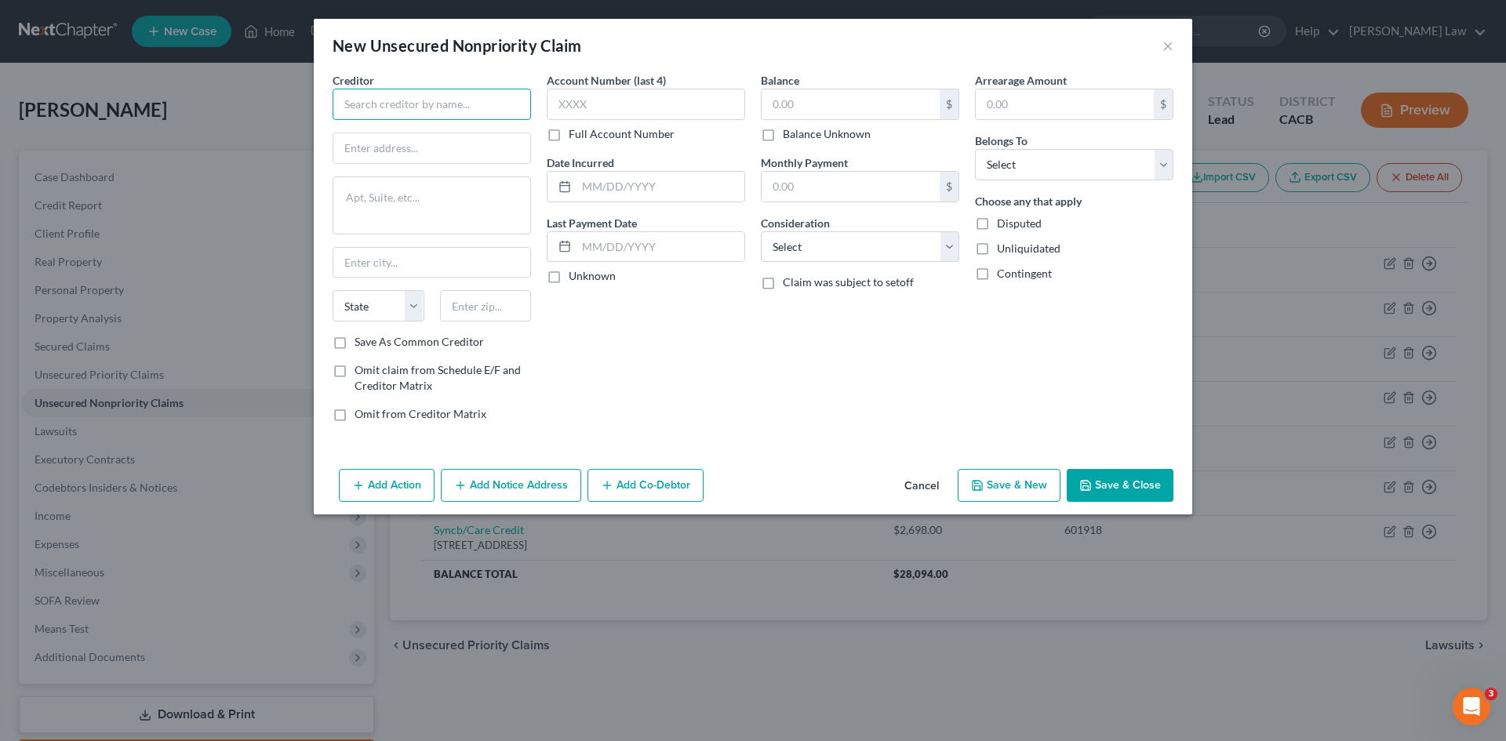
click at [467, 92] on input "text" at bounding box center [432, 104] width 198 height 31
click at [354, 340] on label "Save As Common Creditor" at bounding box center [418, 342] width 129 height 16
click at [361, 340] on input "Save As Common Creditor" at bounding box center [366, 339] width 10 height 10
click at [597, 100] on input "text" at bounding box center [646, 104] width 198 height 31
click at [569, 137] on label "Full Account Number" at bounding box center [622, 134] width 106 height 16
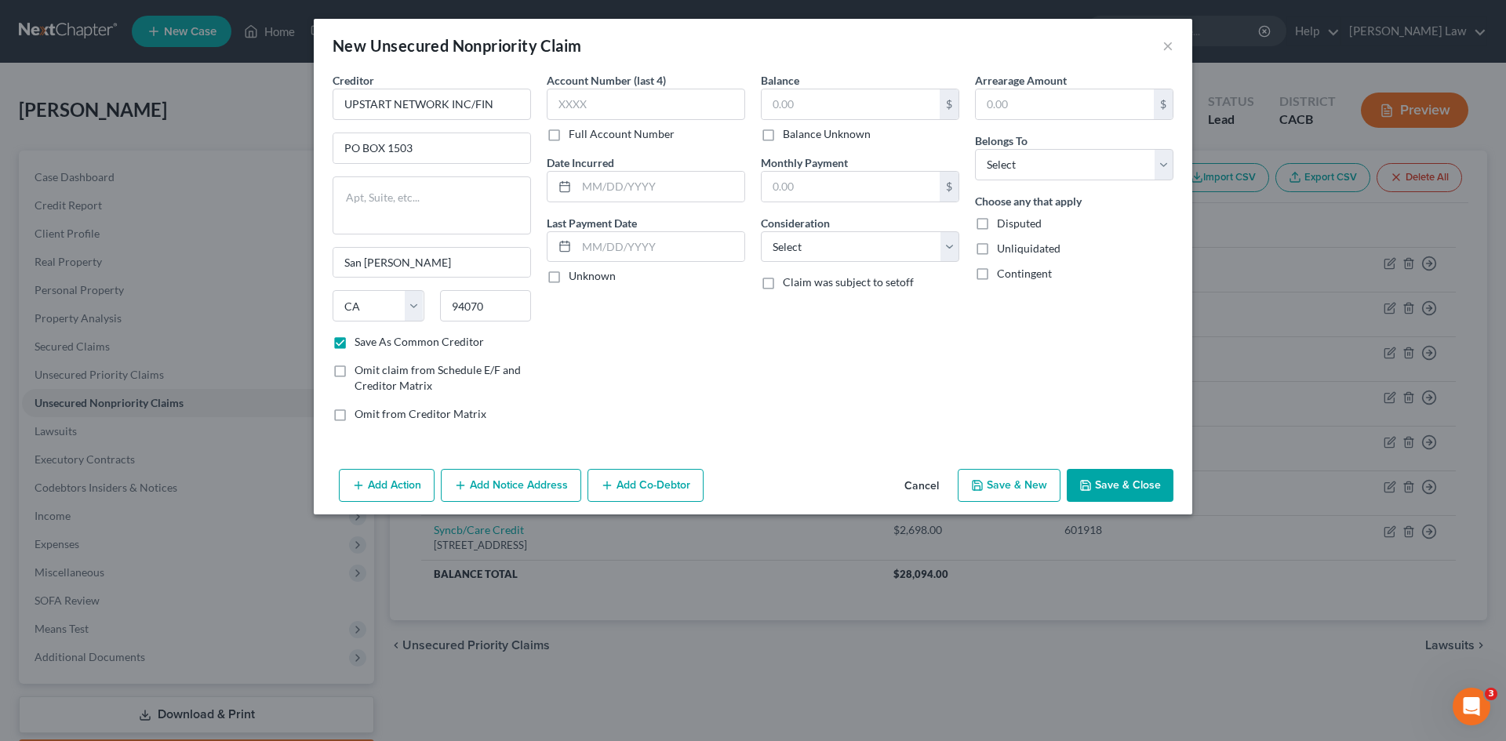
click at [575, 136] on input "Full Account Number" at bounding box center [580, 131] width 10 height 10
click at [598, 103] on input "text" at bounding box center [646, 104] width 198 height 31
drag, startPoint x: 593, startPoint y: 187, endPoint x: 594, endPoint y: 174, distance: 12.6
click at [593, 187] on input "text" at bounding box center [660, 187] width 168 height 30
click at [569, 281] on label "Unknown" at bounding box center [592, 276] width 47 height 16
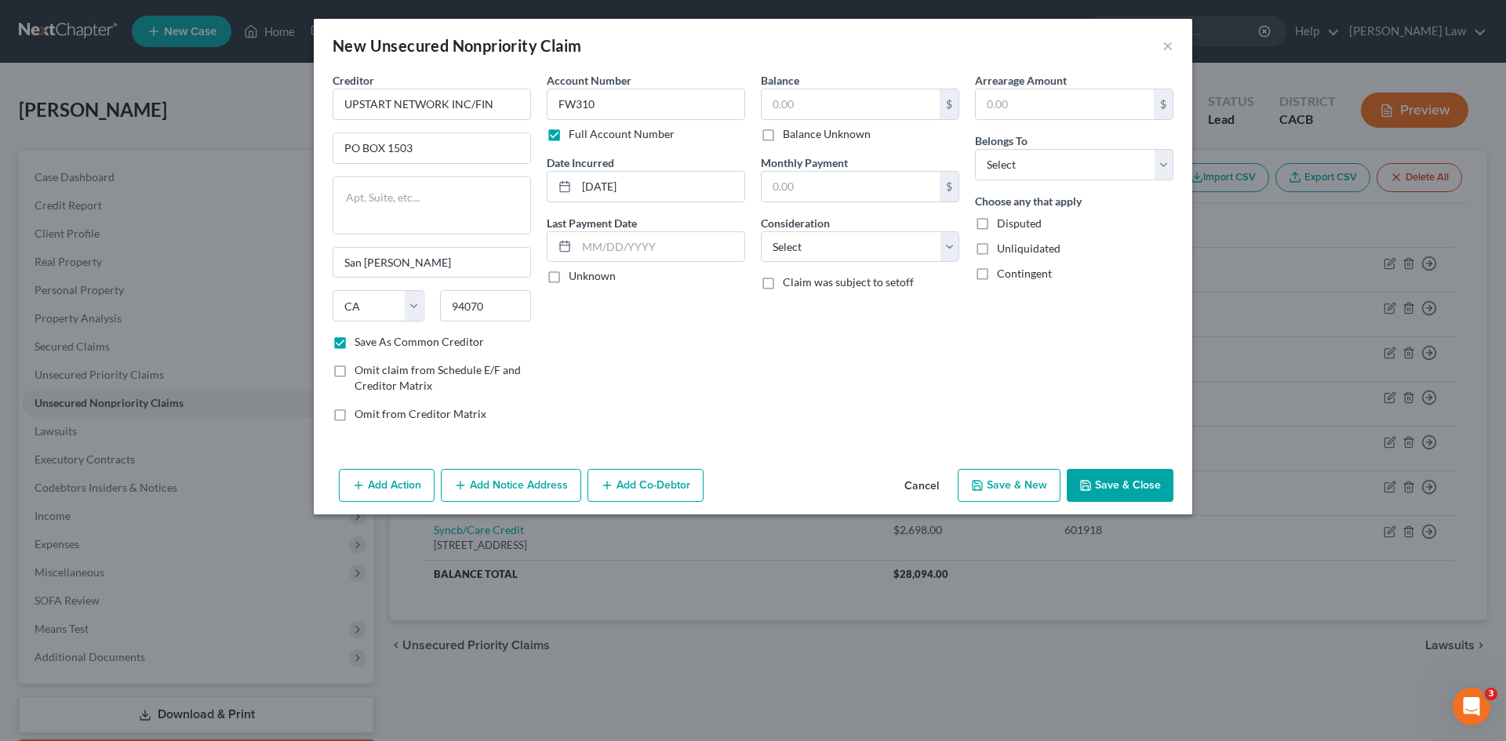
click at [575, 278] on input "Unknown" at bounding box center [580, 273] width 10 height 10
click at [808, 91] on input "text" at bounding box center [851, 104] width 178 height 30
click at [780, 100] on input "332,758" at bounding box center [851, 104] width 178 height 30
click at [796, 184] on input "text" at bounding box center [851, 187] width 178 height 30
drag, startPoint x: 805, startPoint y: 245, endPoint x: 812, endPoint y: 258, distance: 14.0
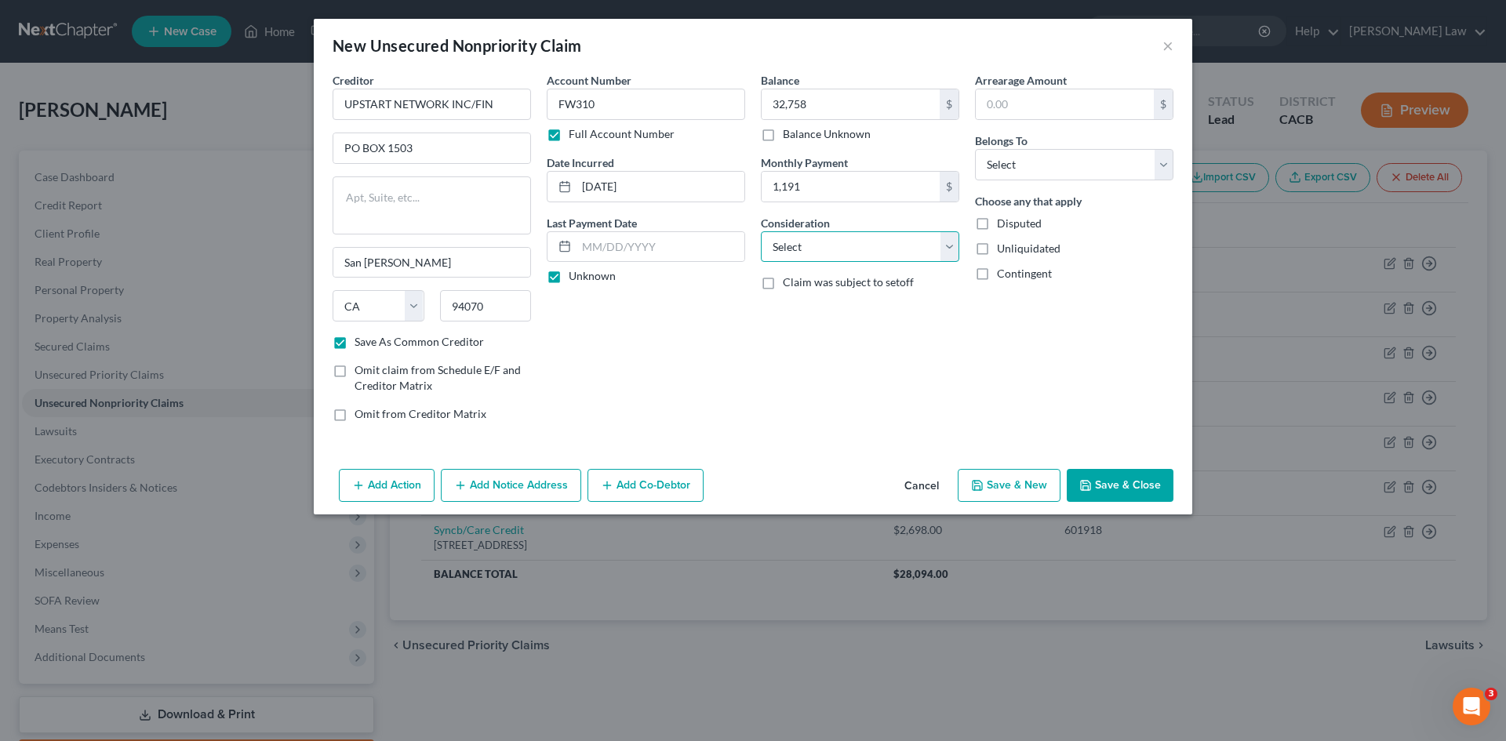
click at [805, 245] on select "Select Cable / Satellite Services Collection Agency Credit Card Debt Debt Couns…" at bounding box center [860, 246] width 198 height 31
click at [761, 231] on select "Select Cable / Satellite Services Collection Agency Credit Card Debt Debt Couns…" at bounding box center [860, 246] width 198 height 31
drag, startPoint x: 1014, startPoint y: 154, endPoint x: 1015, endPoint y: 177, distance: 23.5
click at [1014, 154] on select "Select Debtor 1 Only Debtor 2 Only Debtor 1 And Debtor 2 Only At Least One Of T…" at bounding box center [1074, 164] width 198 height 31
click at [975, 149] on select "Select Debtor 1 Only Debtor 2 Only Debtor 1 And Debtor 2 Only At Least One Of T…" at bounding box center [1074, 164] width 198 height 31
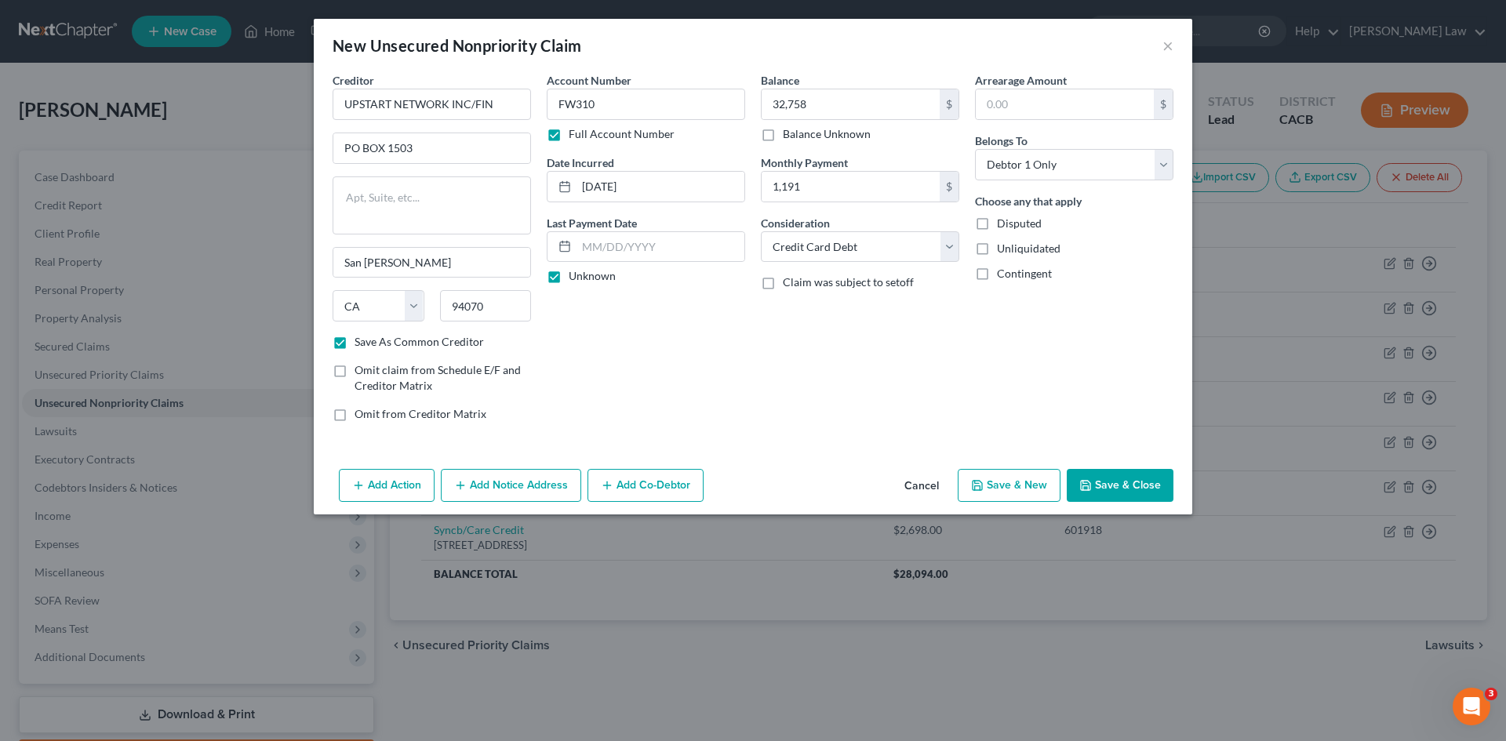
click at [1008, 490] on button "Save & New" at bounding box center [1009, 485] width 103 height 33
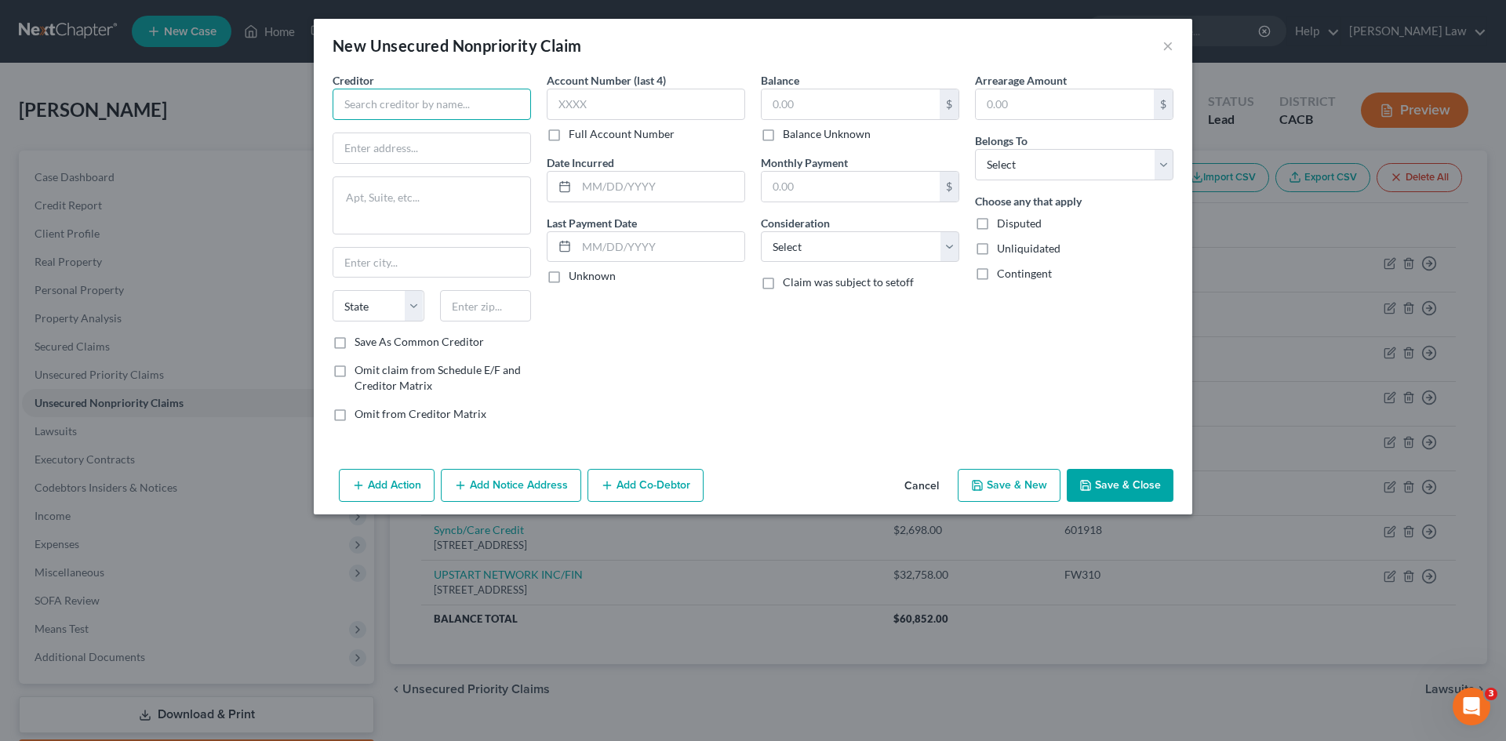
click at [426, 101] on input "text" at bounding box center [432, 104] width 198 height 31
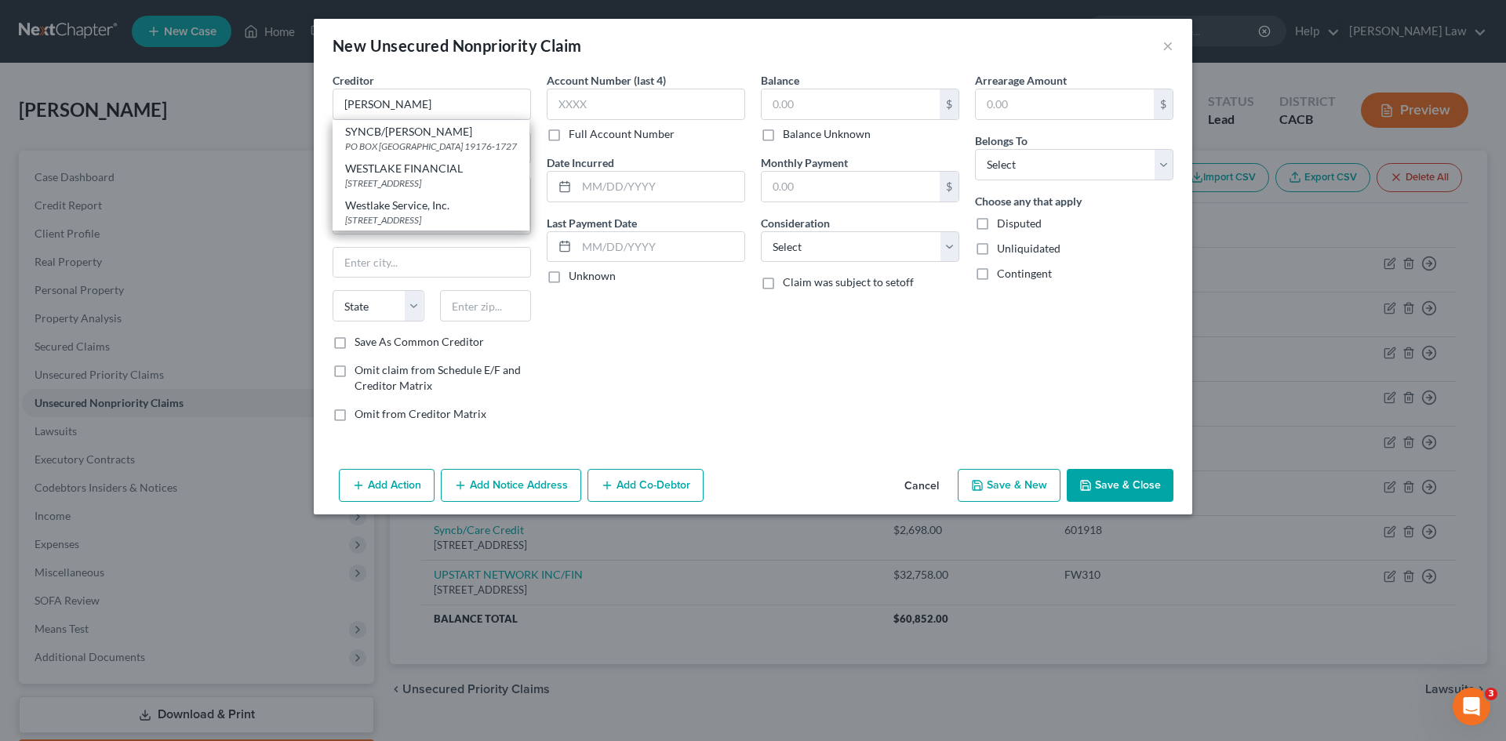
click at [922, 489] on button "Cancel" at bounding box center [922, 486] width 60 height 31
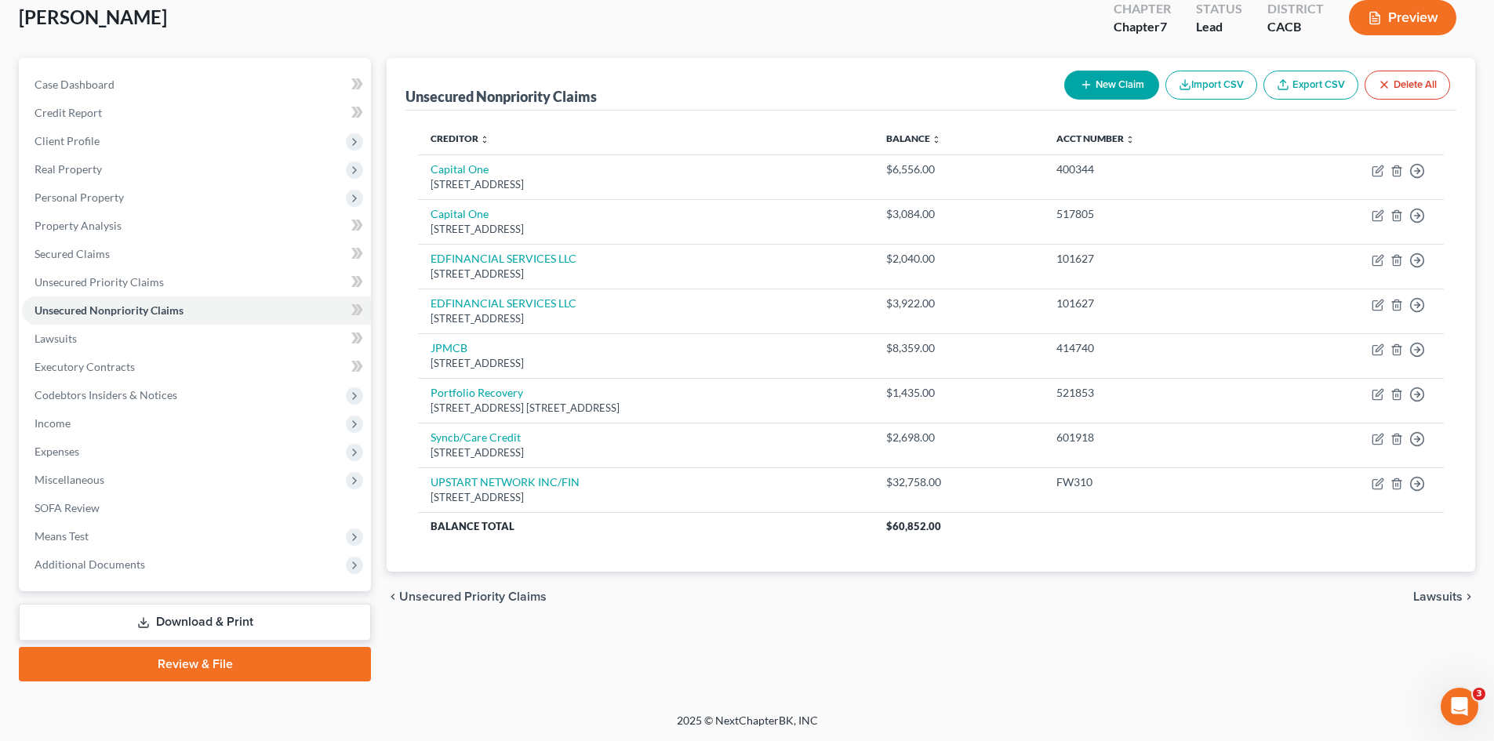
click at [1429, 598] on span "Lawsuits" at bounding box center [1437, 597] width 49 height 13
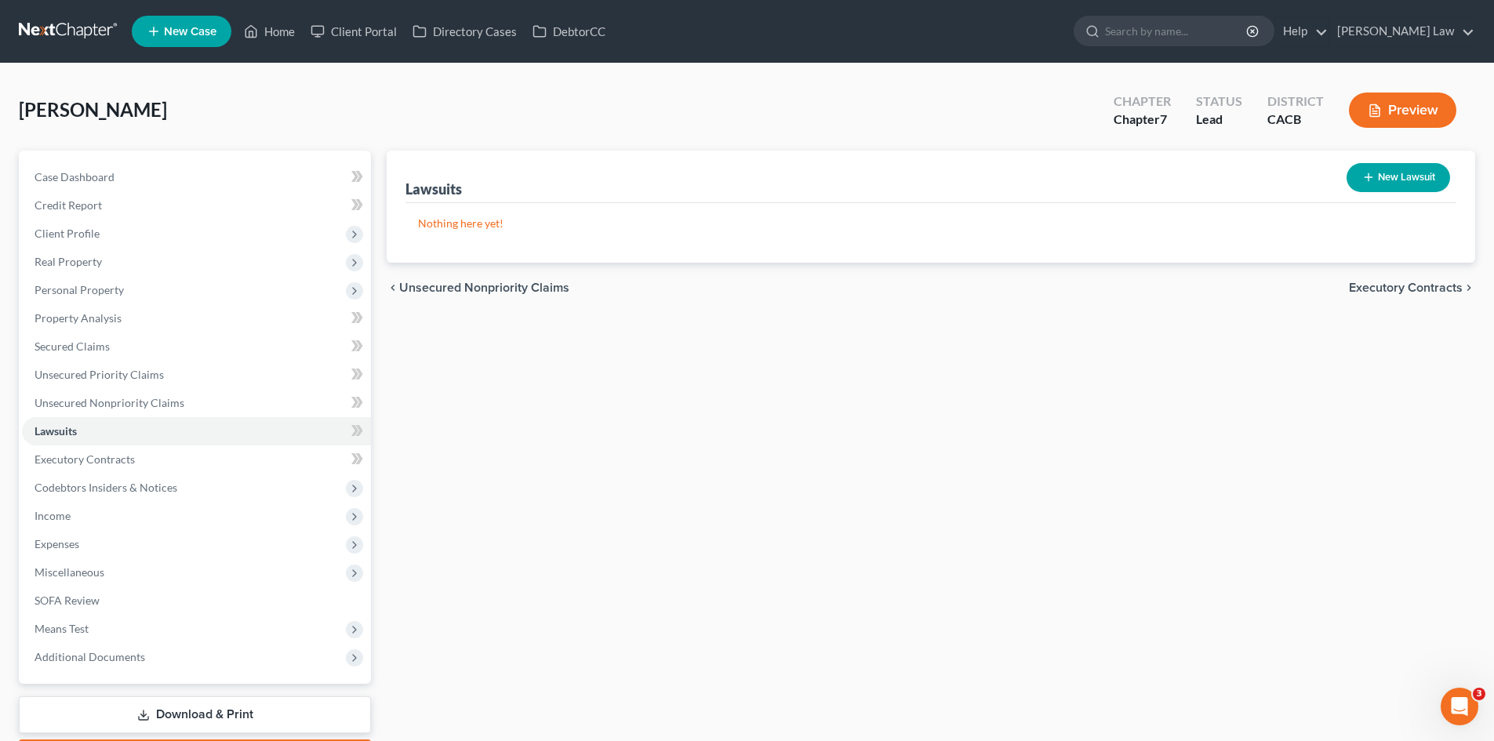
click at [1401, 184] on button "New Lawsuit" at bounding box center [1399, 177] width 104 height 29
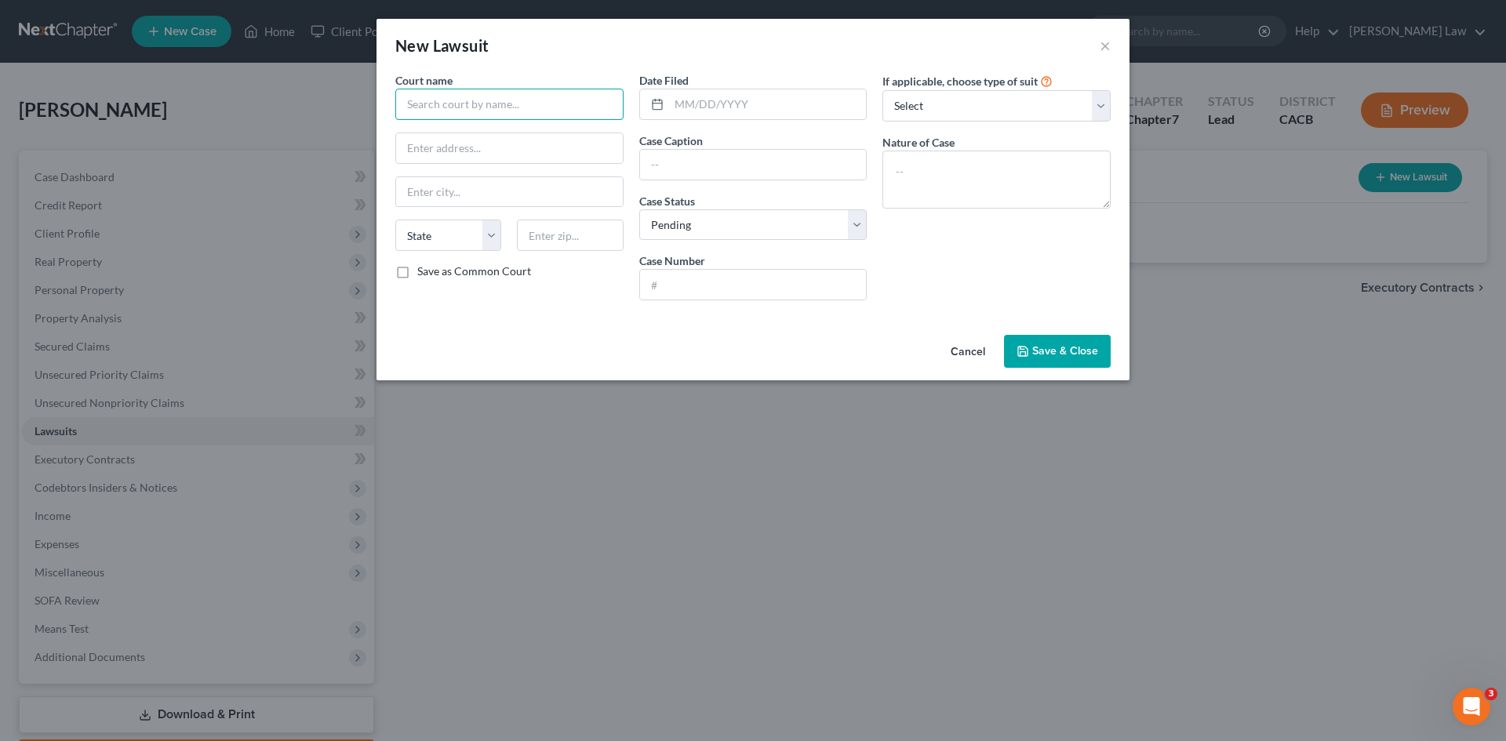
click at [503, 96] on input "text" at bounding box center [509, 104] width 228 height 31
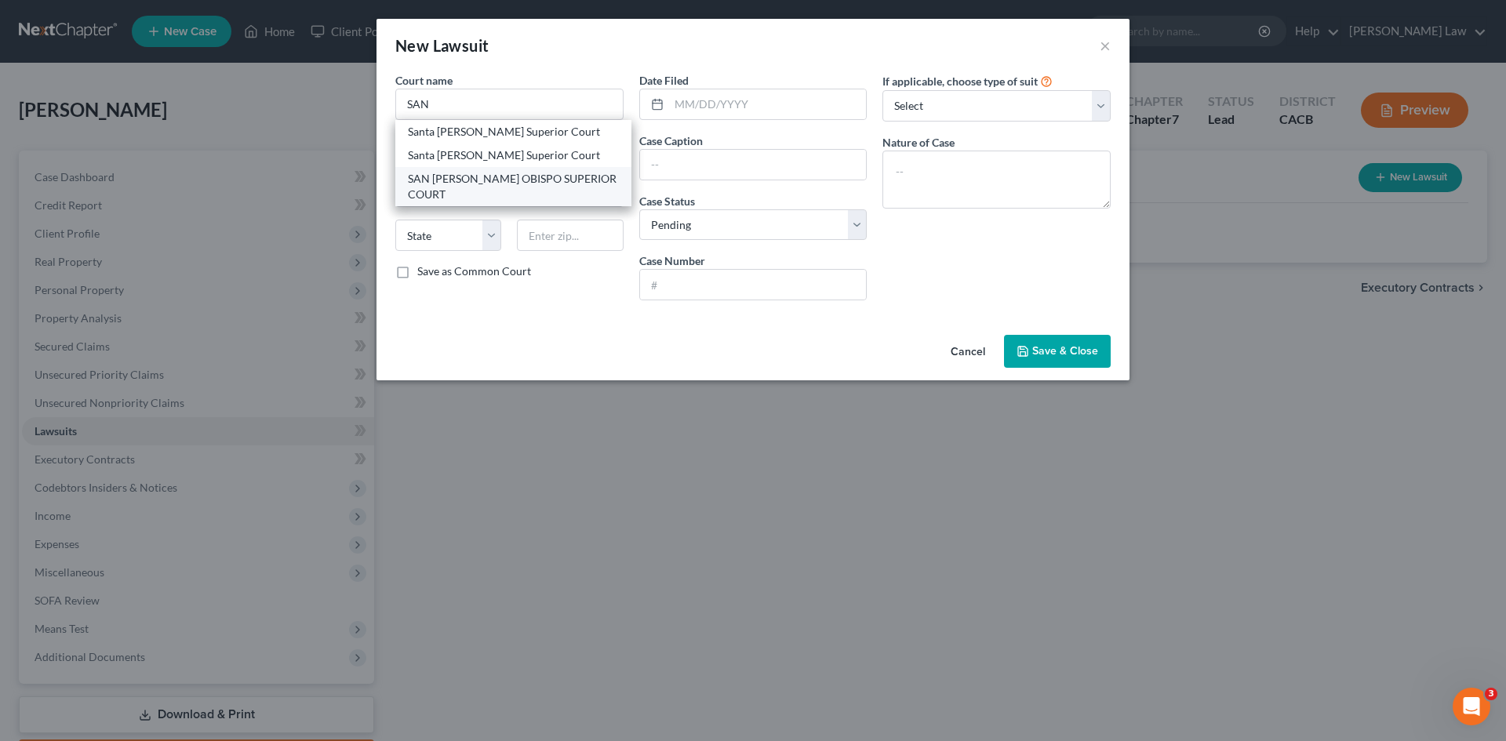
click at [525, 186] on div "SAN LUIS OBISPO SUPERIOR COURT" at bounding box center [513, 186] width 211 height 31
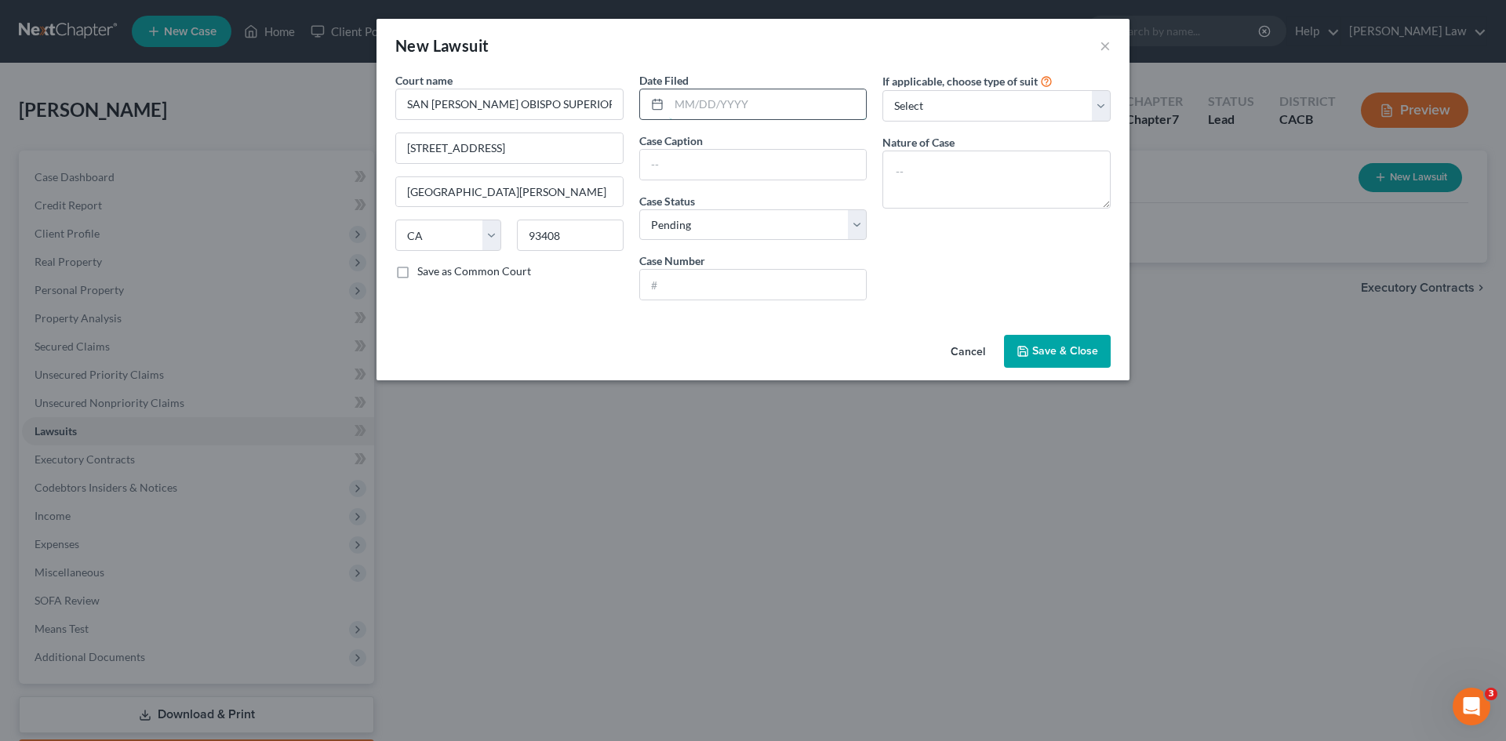
click at [679, 109] on input "text" at bounding box center [768, 104] width 198 height 30
click at [656, 163] on input "text" at bounding box center [753, 165] width 227 height 30
click at [689, 289] on input "text" at bounding box center [753, 285] width 227 height 30
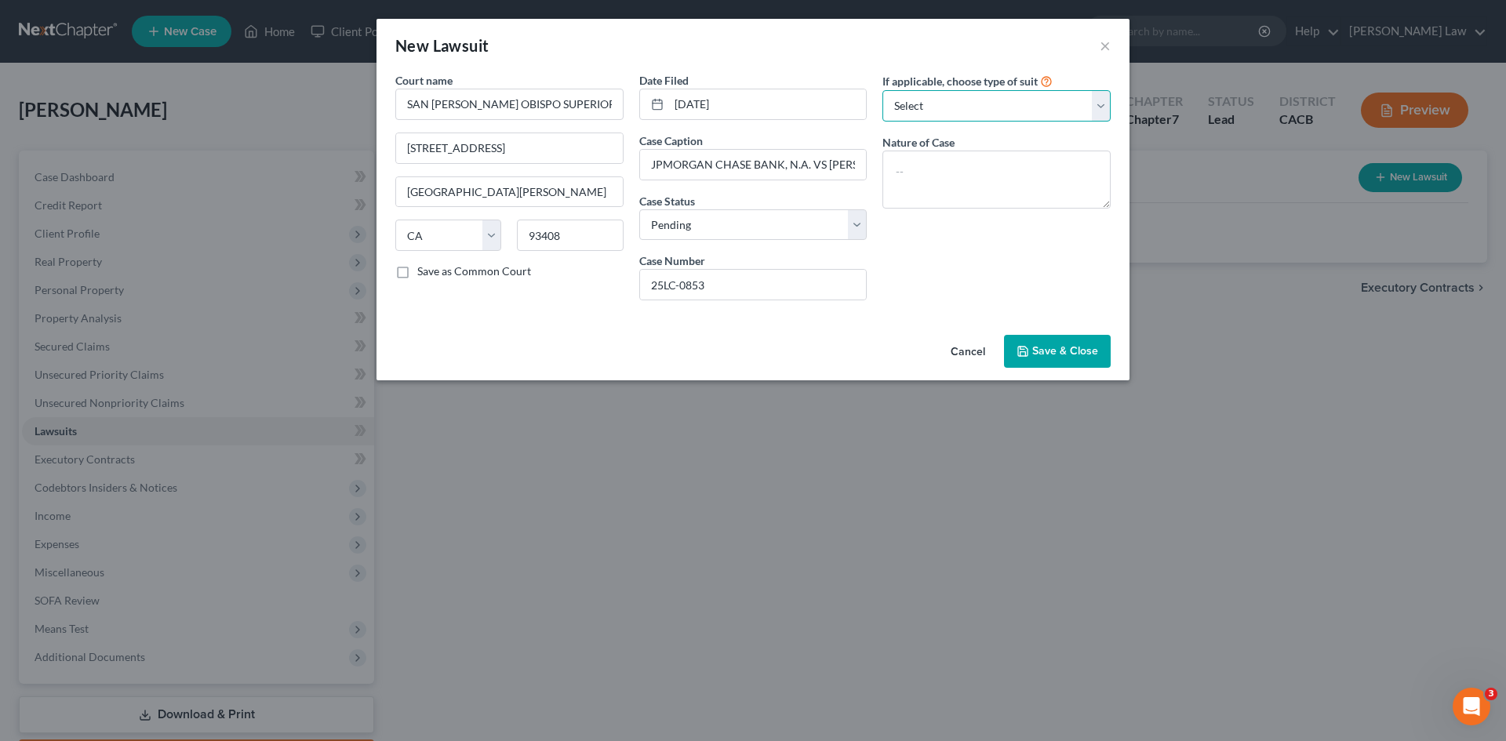
click at [944, 104] on select "Select Repossession Garnishment Foreclosure Attached, Seized, Or Levied Other" at bounding box center [996, 105] width 228 height 31
click at [882, 90] on select "Select Repossession Garnishment Foreclosure Attached, Seized, Or Levied Other" at bounding box center [996, 105] width 228 height 31
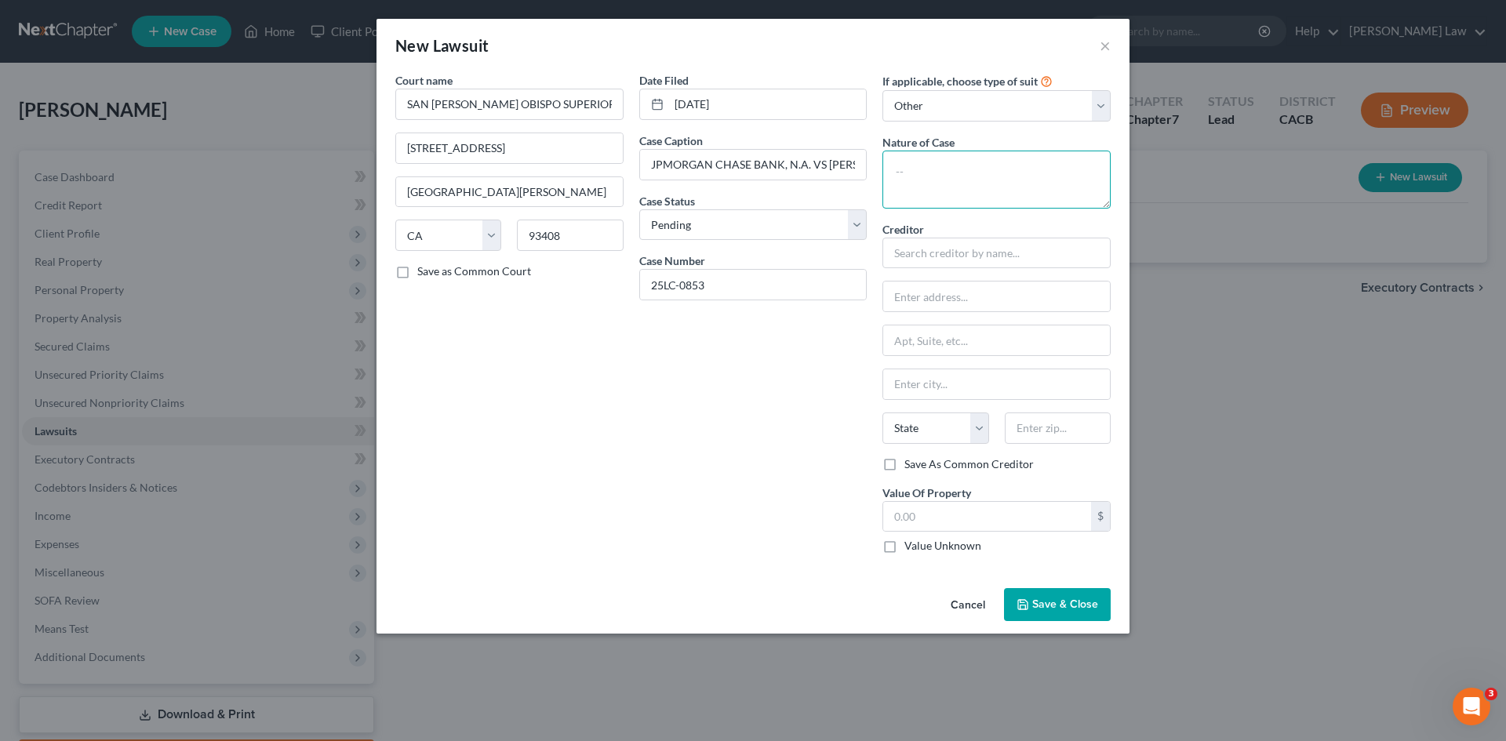
click at [936, 188] on textarea at bounding box center [996, 180] width 228 height 58
click at [982, 118] on select "Select Repossession Garnishment Foreclosure Attached, Seized, Or Levied Other" at bounding box center [996, 105] width 228 height 31
click at [863, 253] on div "Case Number 25LC-0853" at bounding box center [753, 277] width 228 height 48
click at [922, 248] on input "text" at bounding box center [996, 253] width 228 height 31
drag, startPoint x: 404, startPoint y: 276, endPoint x: 433, endPoint y: 270, distance: 29.7
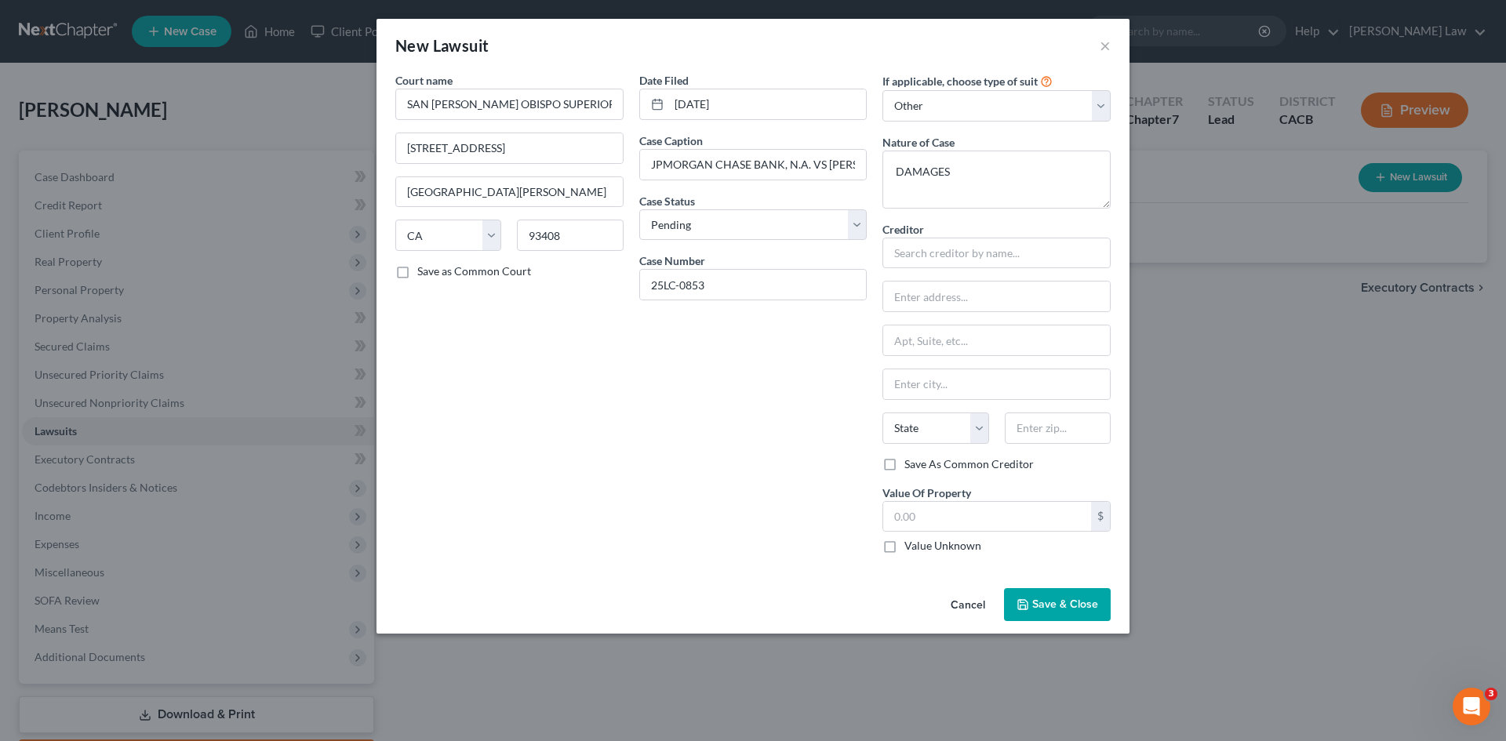
click at [417, 275] on label "Save as Common Court" at bounding box center [474, 272] width 114 height 16
click at [424, 274] on input "Save as Common Court" at bounding box center [429, 269] width 10 height 10
click at [917, 528] on input "text" at bounding box center [987, 517] width 208 height 30
click at [931, 250] on input "text" at bounding box center [996, 253] width 228 height 31
drag, startPoint x: 896, startPoint y: 387, endPoint x: 892, endPoint y: 373, distance: 14.1
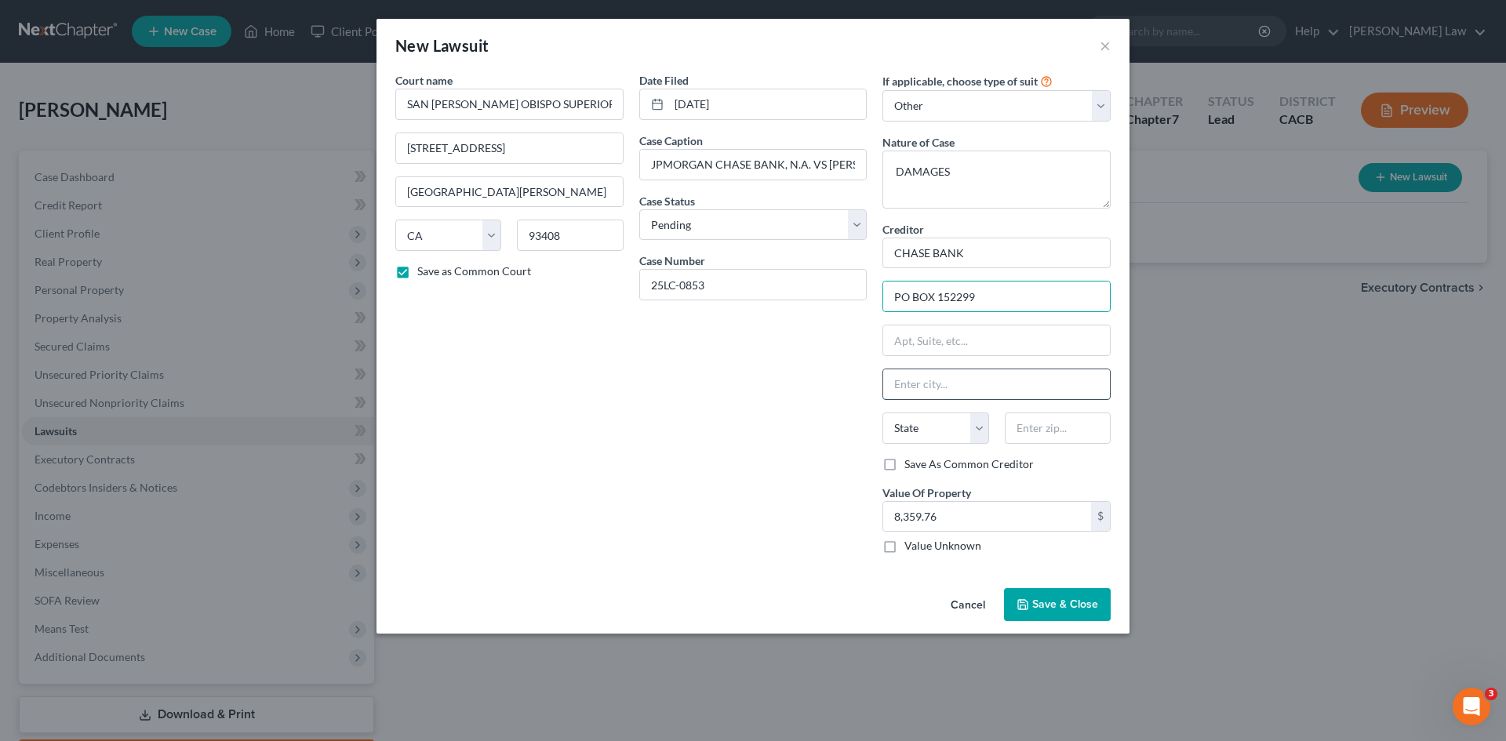
click at [896, 387] on input "text" at bounding box center [996, 384] width 227 height 30
drag, startPoint x: 890, startPoint y: 459, endPoint x: 896, endPoint y: 468, distance: 10.9
click at [904, 460] on label "Save As Common Creditor" at bounding box center [968, 464] width 129 height 16
click at [911, 460] on input "Save As Common Creditor" at bounding box center [916, 461] width 10 height 10
click at [1067, 605] on span "Save & Close" at bounding box center [1065, 604] width 66 height 13
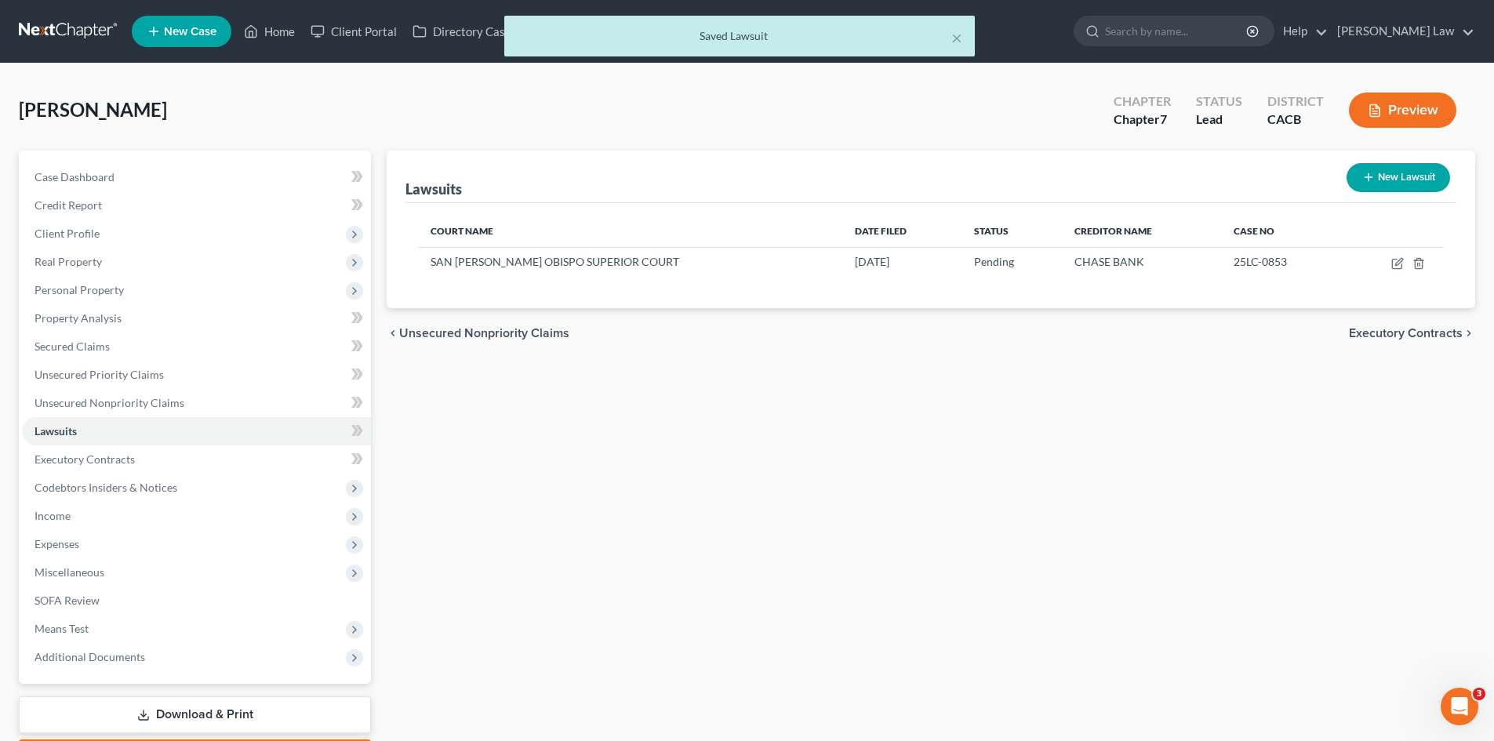
click at [1424, 333] on span "Executory Contracts" at bounding box center [1406, 333] width 114 height 13
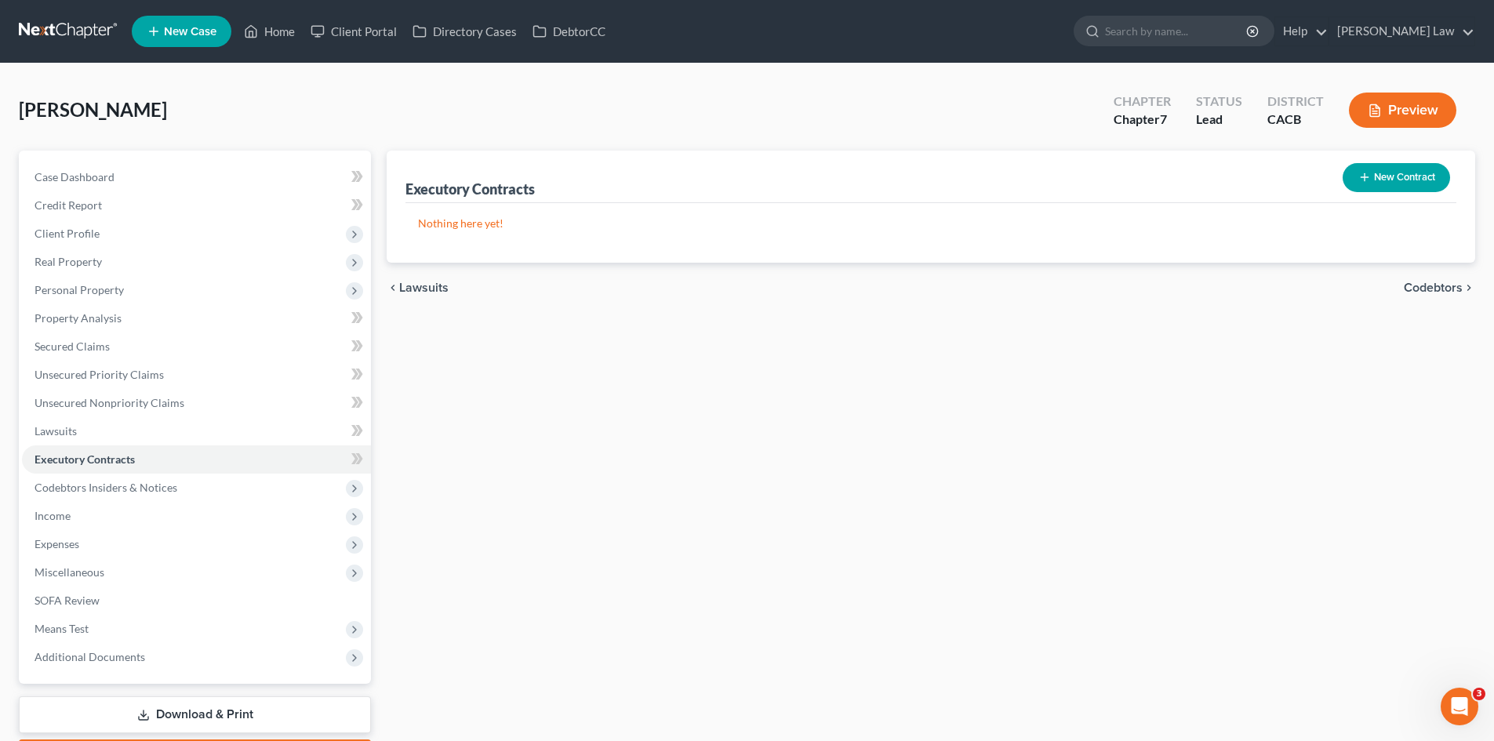
click at [1428, 289] on span "Codebtors" at bounding box center [1433, 288] width 59 height 13
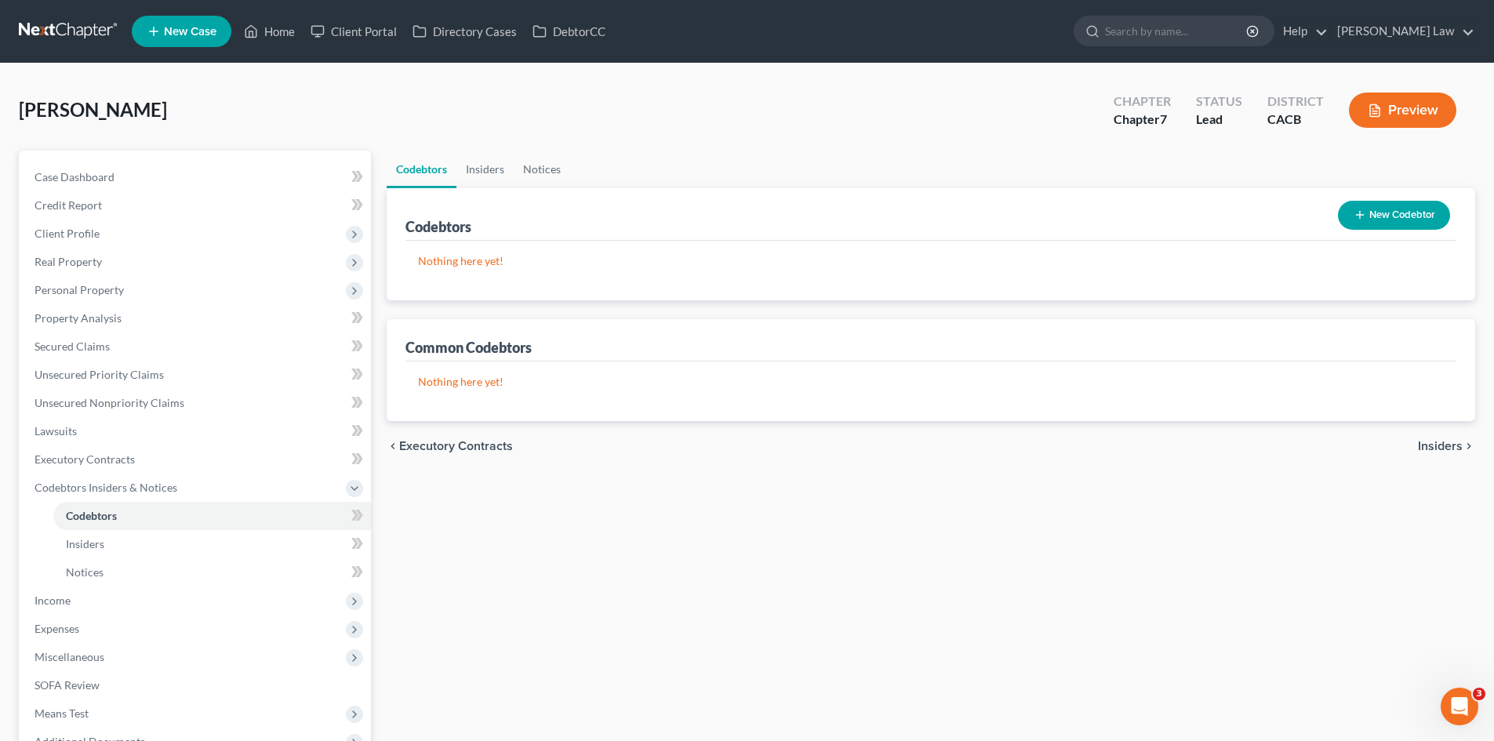
click at [1427, 444] on span "Insiders" at bounding box center [1440, 446] width 45 height 13
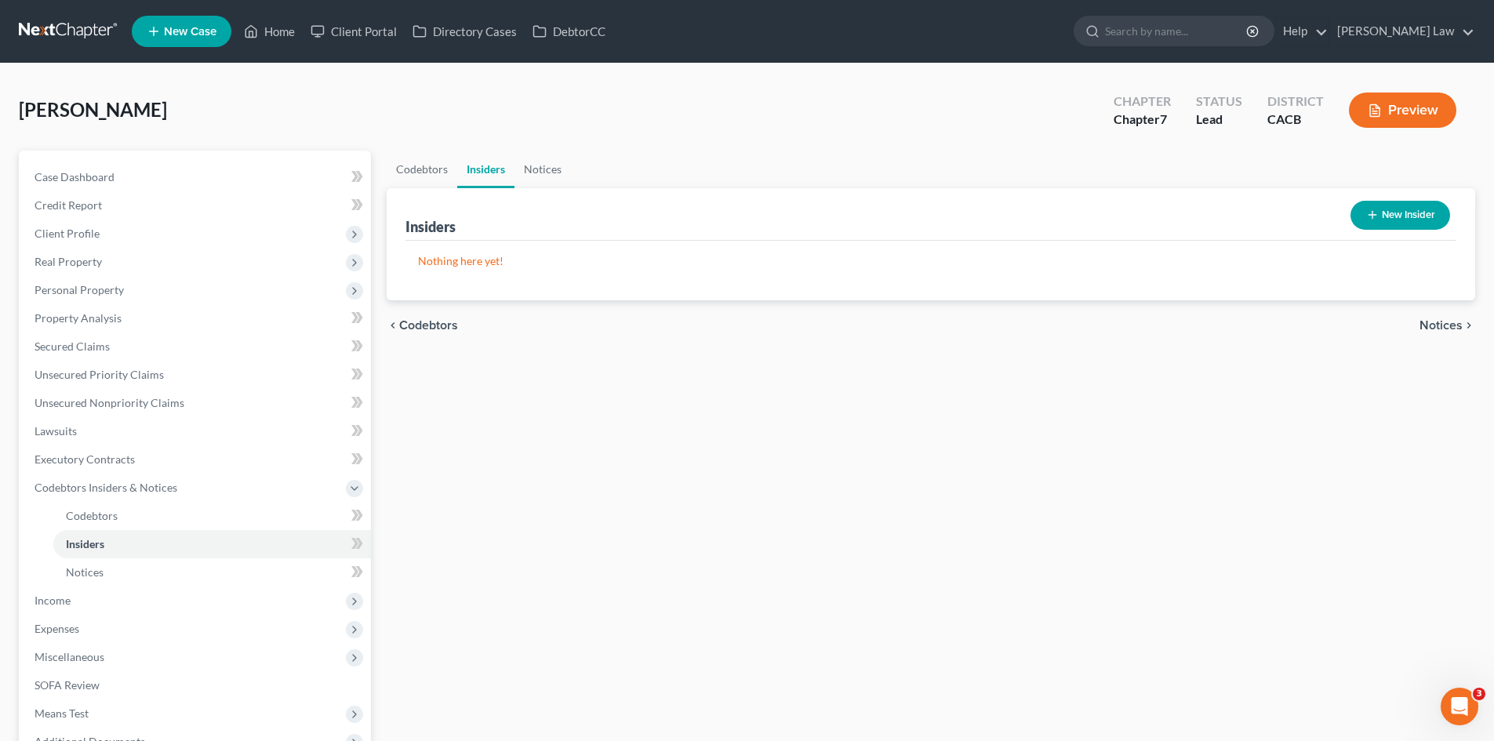
click at [1427, 323] on span "Notices" at bounding box center [1441, 325] width 43 height 13
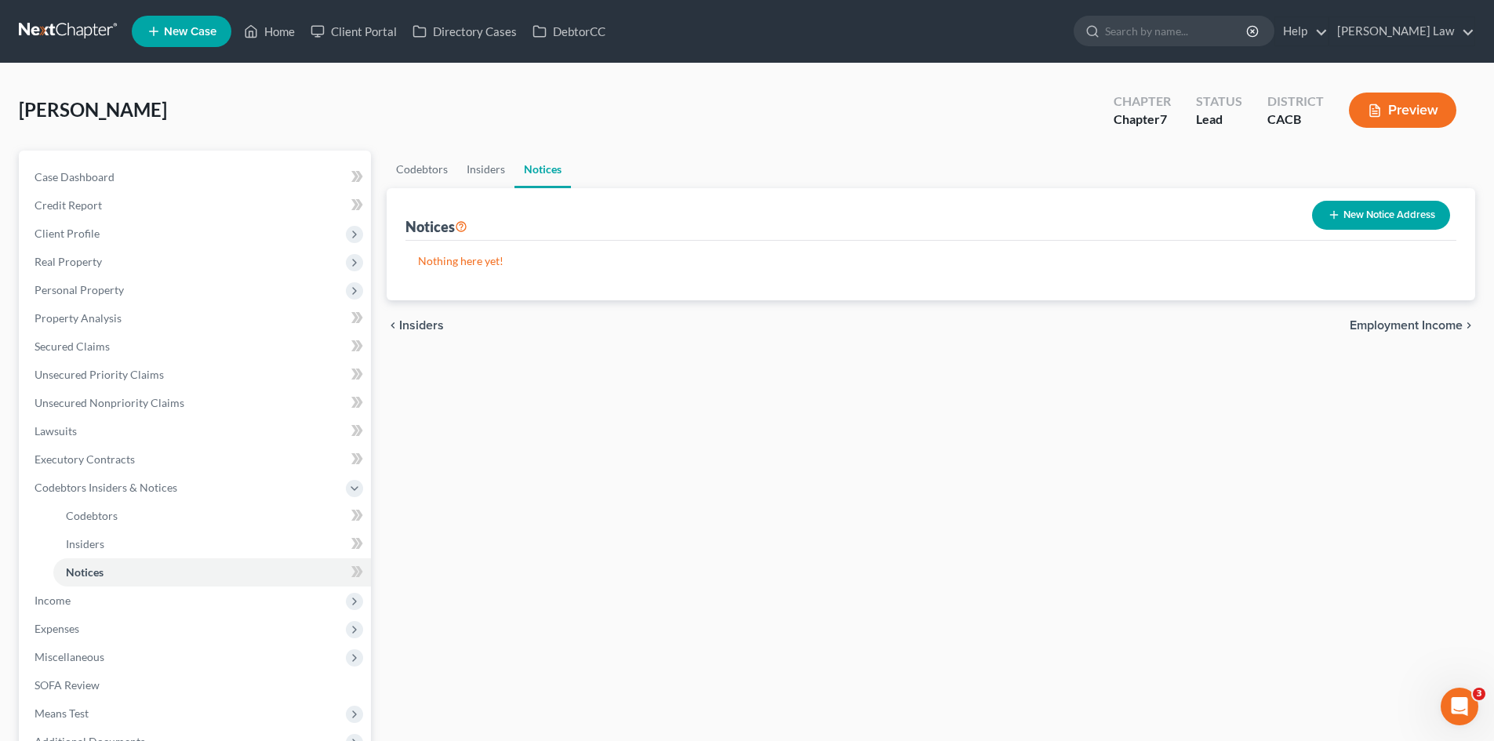
click at [1427, 323] on span "Employment Income" at bounding box center [1406, 325] width 113 height 13
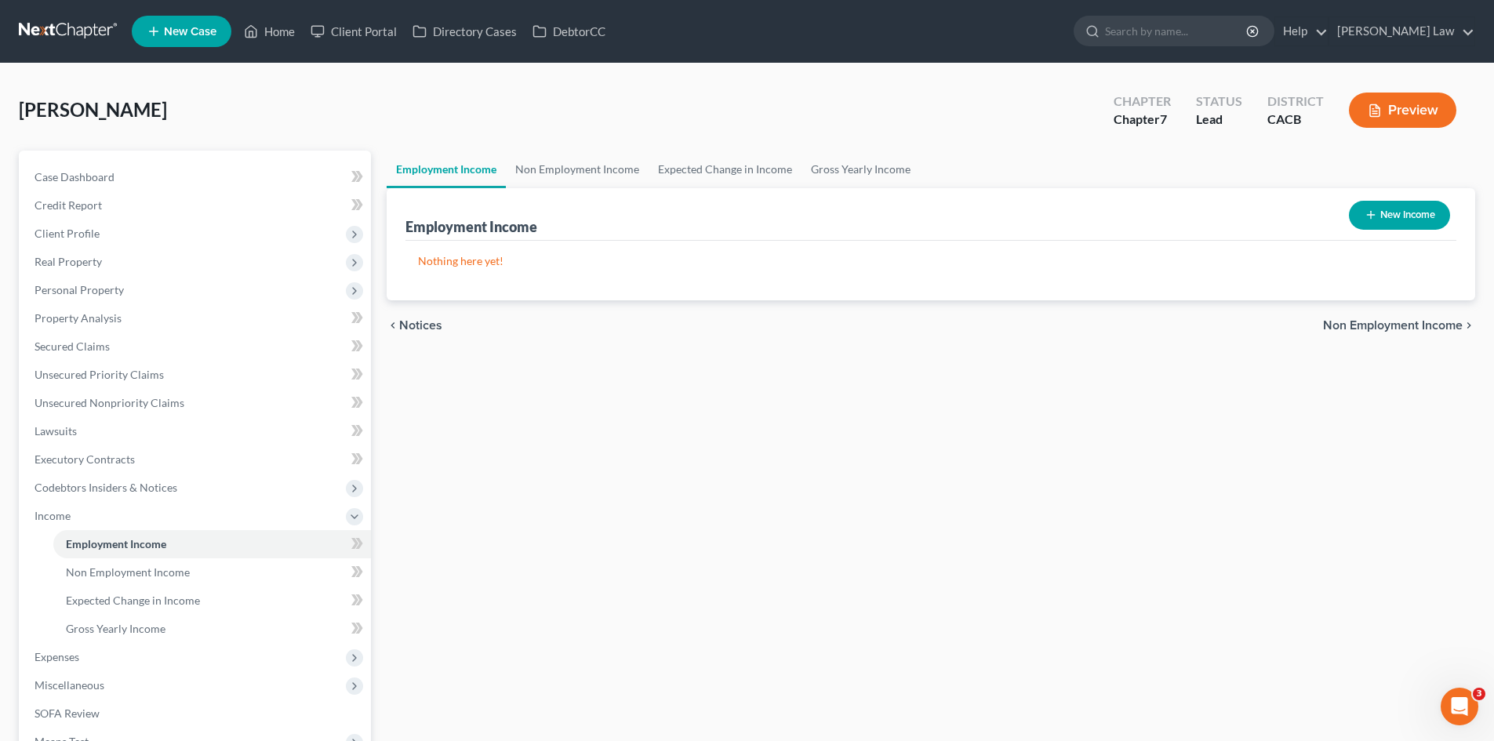
click at [1391, 210] on button "New Income" at bounding box center [1399, 215] width 101 height 29
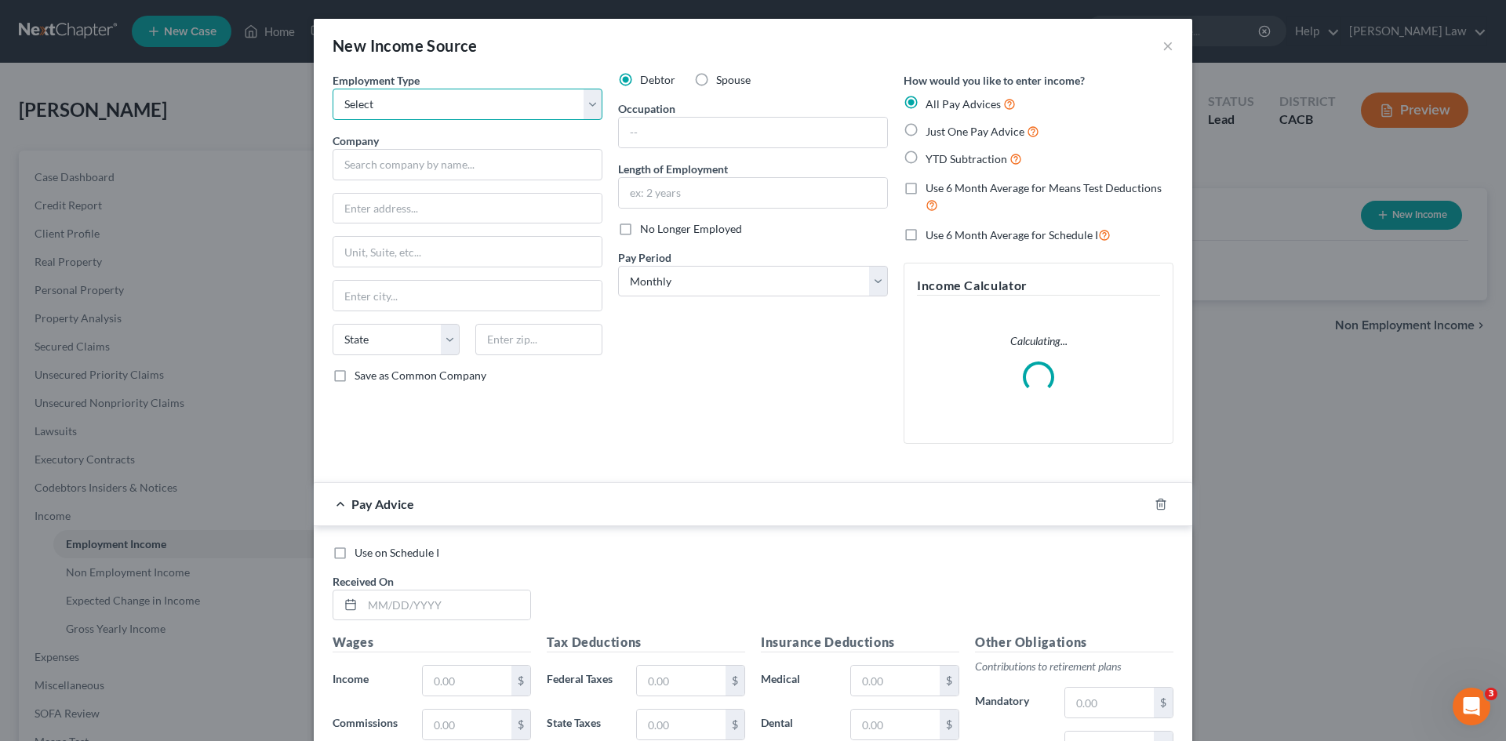
click at [409, 99] on select "Select Full or Part Time Employment Self Employment" at bounding box center [468, 104] width 270 height 31
click at [333, 89] on select "Select Full or Part Time Employment Self Employment" at bounding box center [468, 104] width 270 height 31
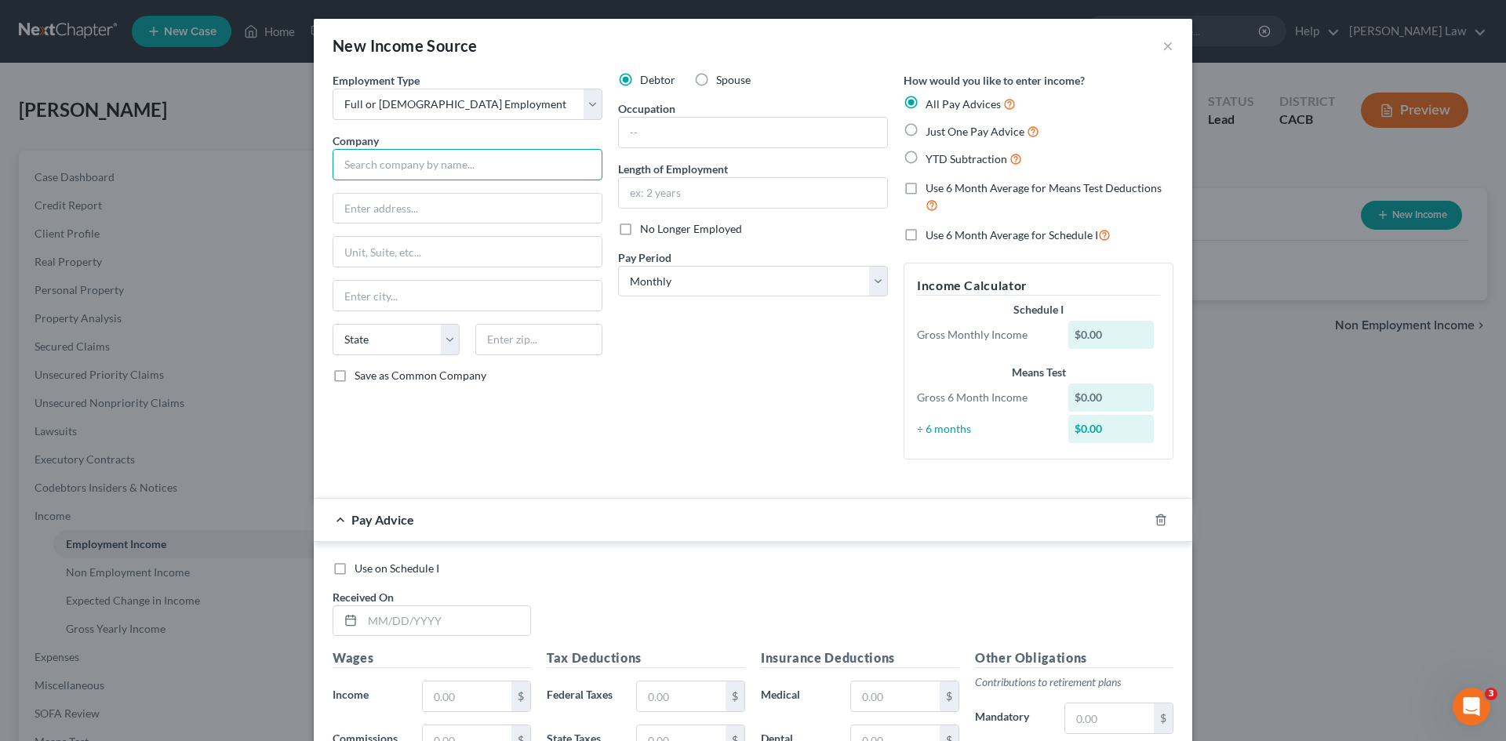
click at [378, 153] on input "text" at bounding box center [468, 164] width 270 height 31
drag, startPoint x: 337, startPoint y: 374, endPoint x: 529, endPoint y: 260, distance: 223.0
click at [354, 374] on label "Save as Common Company" at bounding box center [420, 376] width 132 height 16
click at [361, 374] on input "Save as Common Company" at bounding box center [366, 373] width 10 height 10
click at [674, 134] on input "text" at bounding box center [753, 133] width 268 height 30
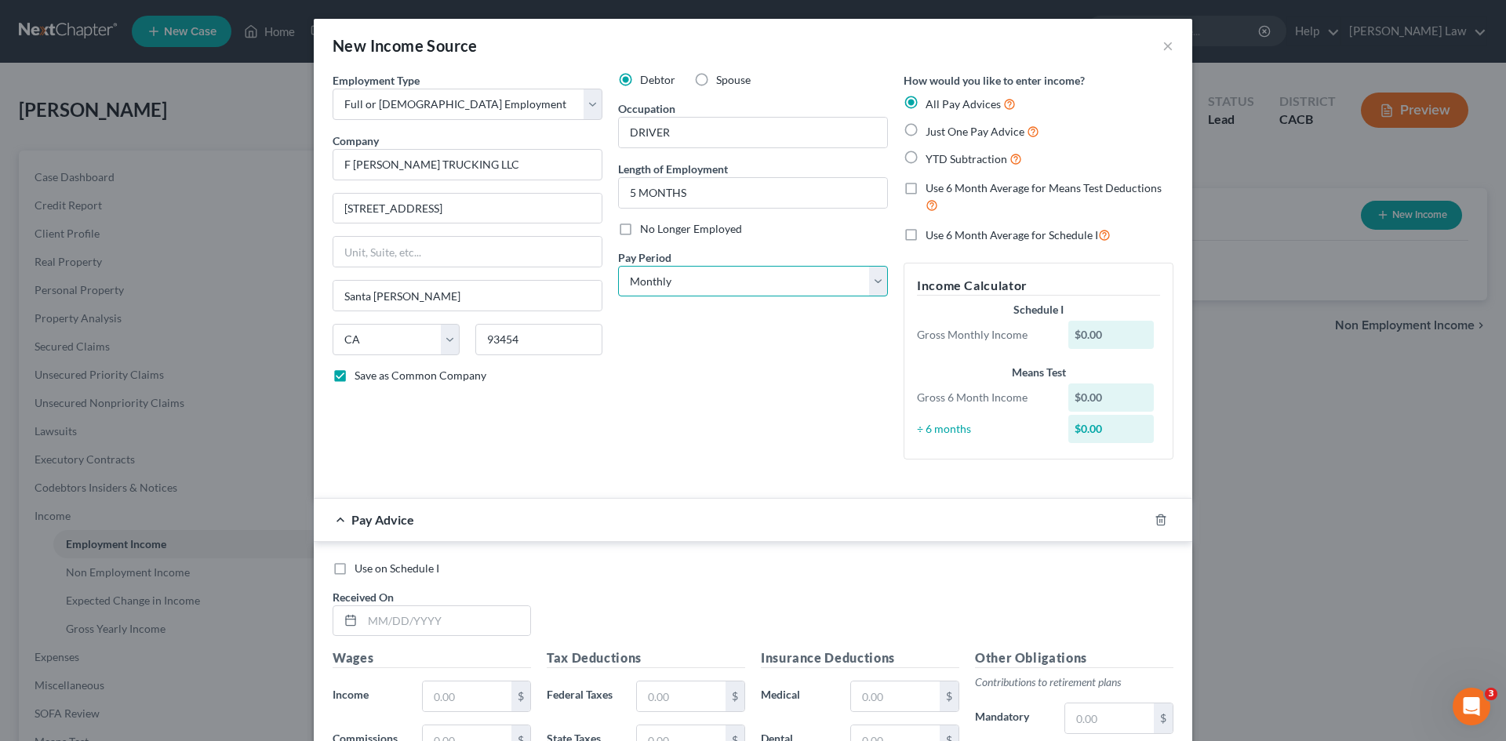
click at [682, 278] on select "Select Monthly Twice Monthly Every Other Week Weekly" at bounding box center [753, 281] width 270 height 31
click at [618, 266] on select "Select Monthly Twice Monthly Every Other Week Weekly" at bounding box center [753, 281] width 270 height 31
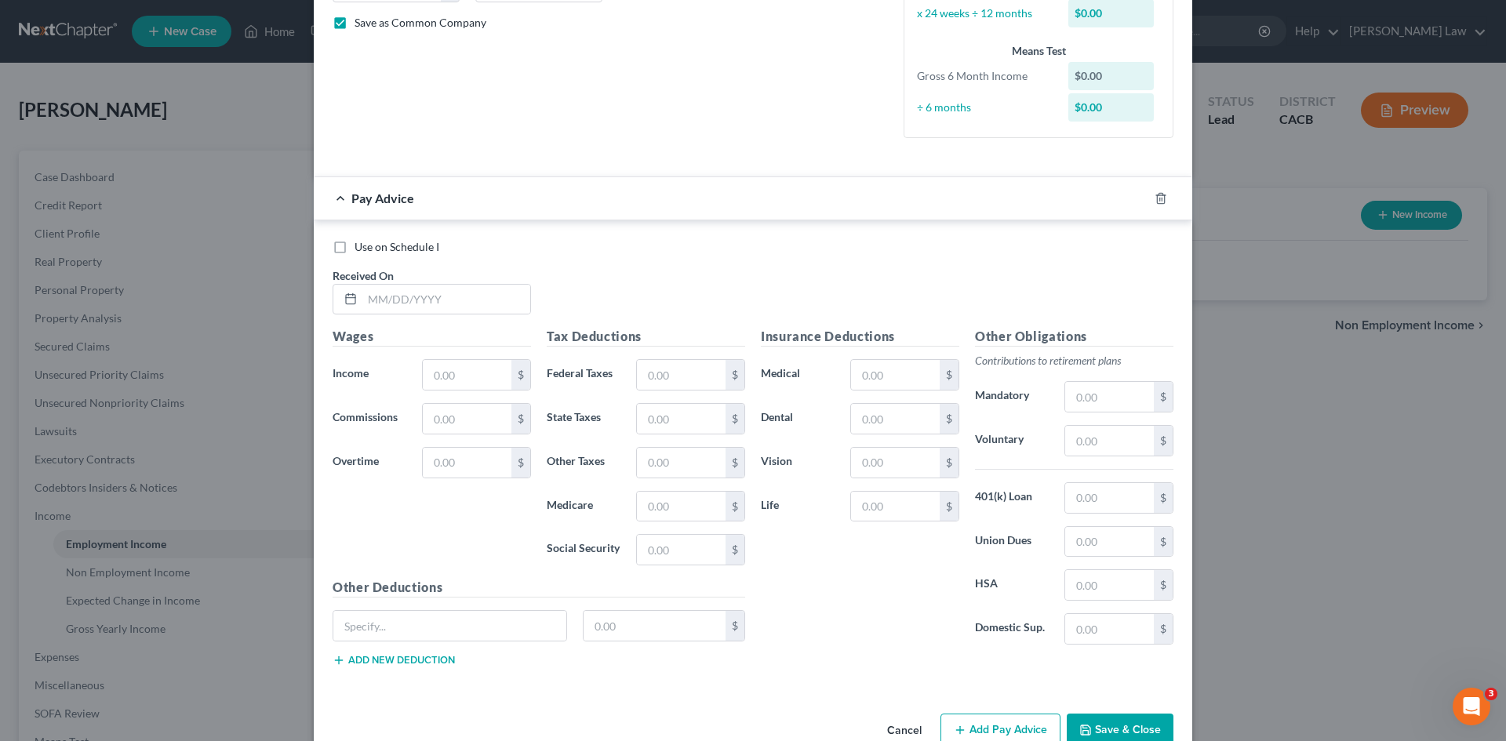
scroll to position [390, 0]
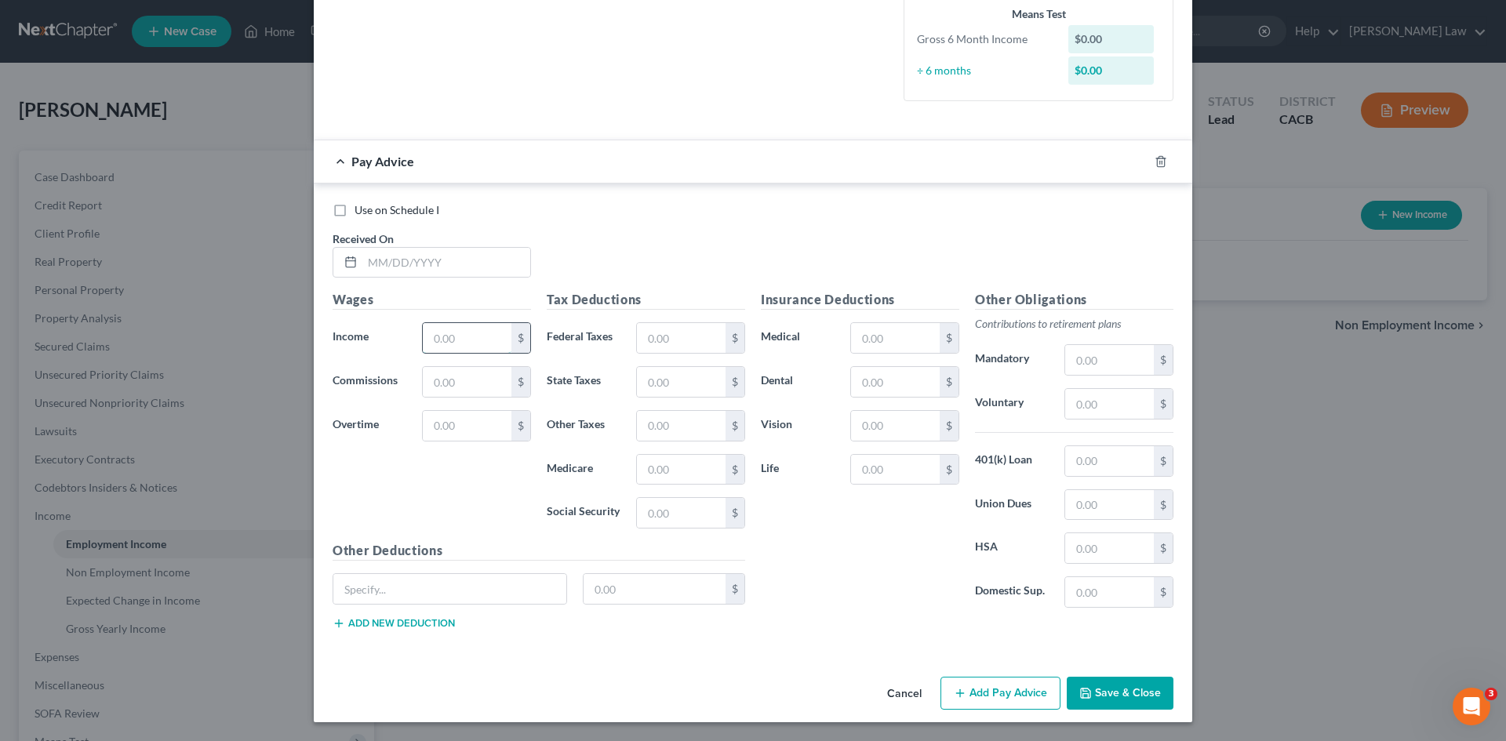
click at [463, 324] on input "text" at bounding box center [467, 338] width 89 height 30
click at [382, 339] on label "Income *" at bounding box center [369, 337] width 89 height 31
click at [374, 262] on input "text" at bounding box center [446, 263] width 168 height 30
click at [1103, 693] on button "Save & Close" at bounding box center [1120, 693] width 107 height 33
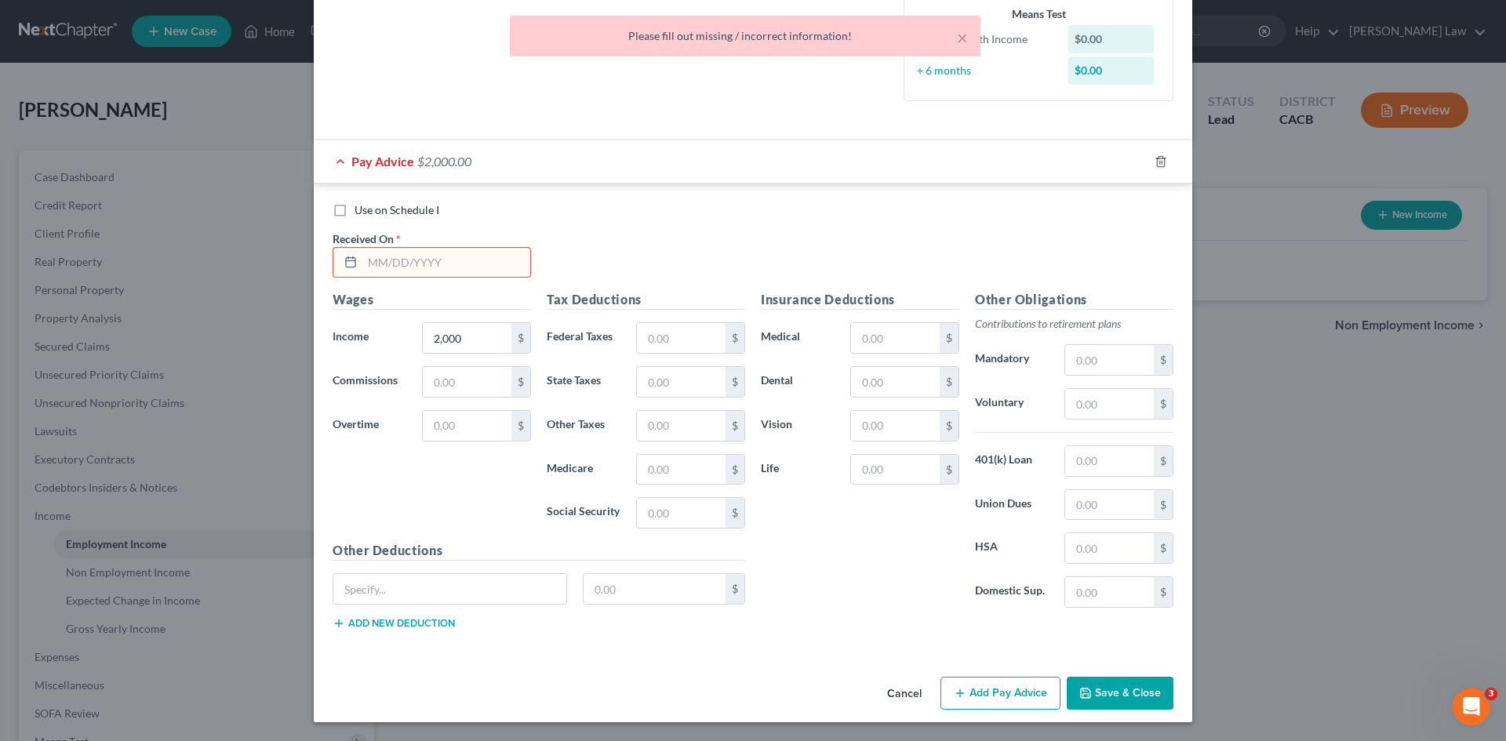
click at [365, 271] on input "text" at bounding box center [446, 263] width 168 height 30
click at [1083, 696] on polyline "button" at bounding box center [1085, 695] width 5 height 4
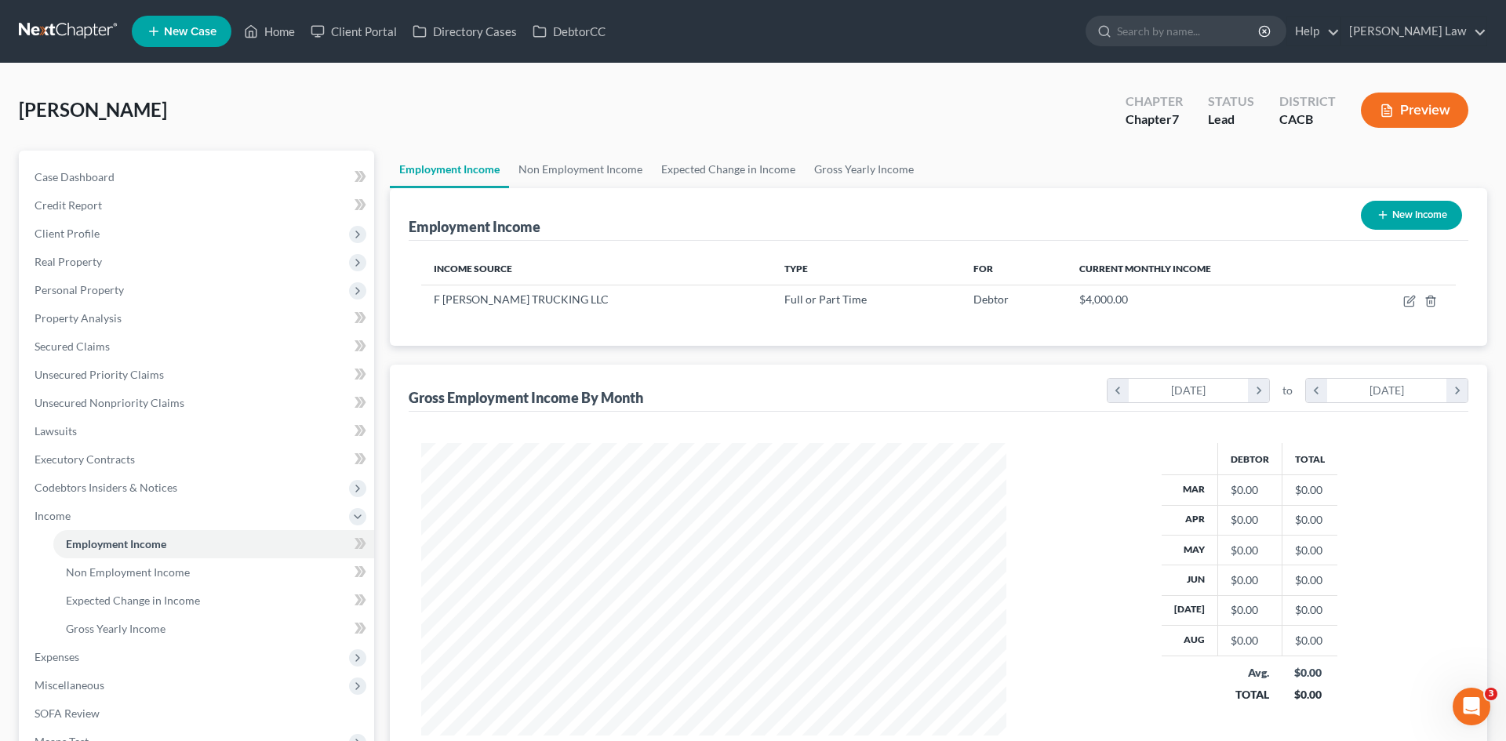
scroll to position [293, 616]
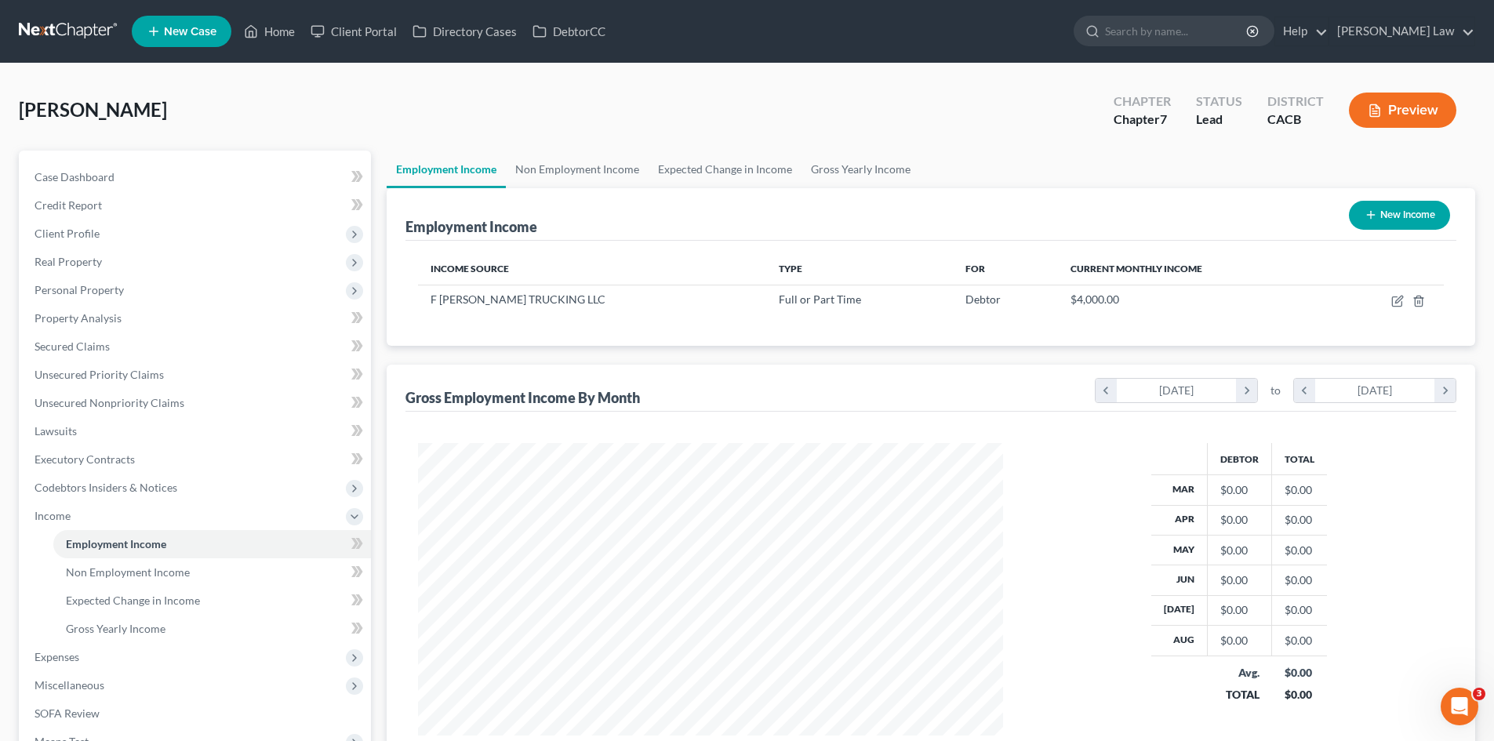
click at [1419, 216] on button "New Income" at bounding box center [1399, 215] width 101 height 29
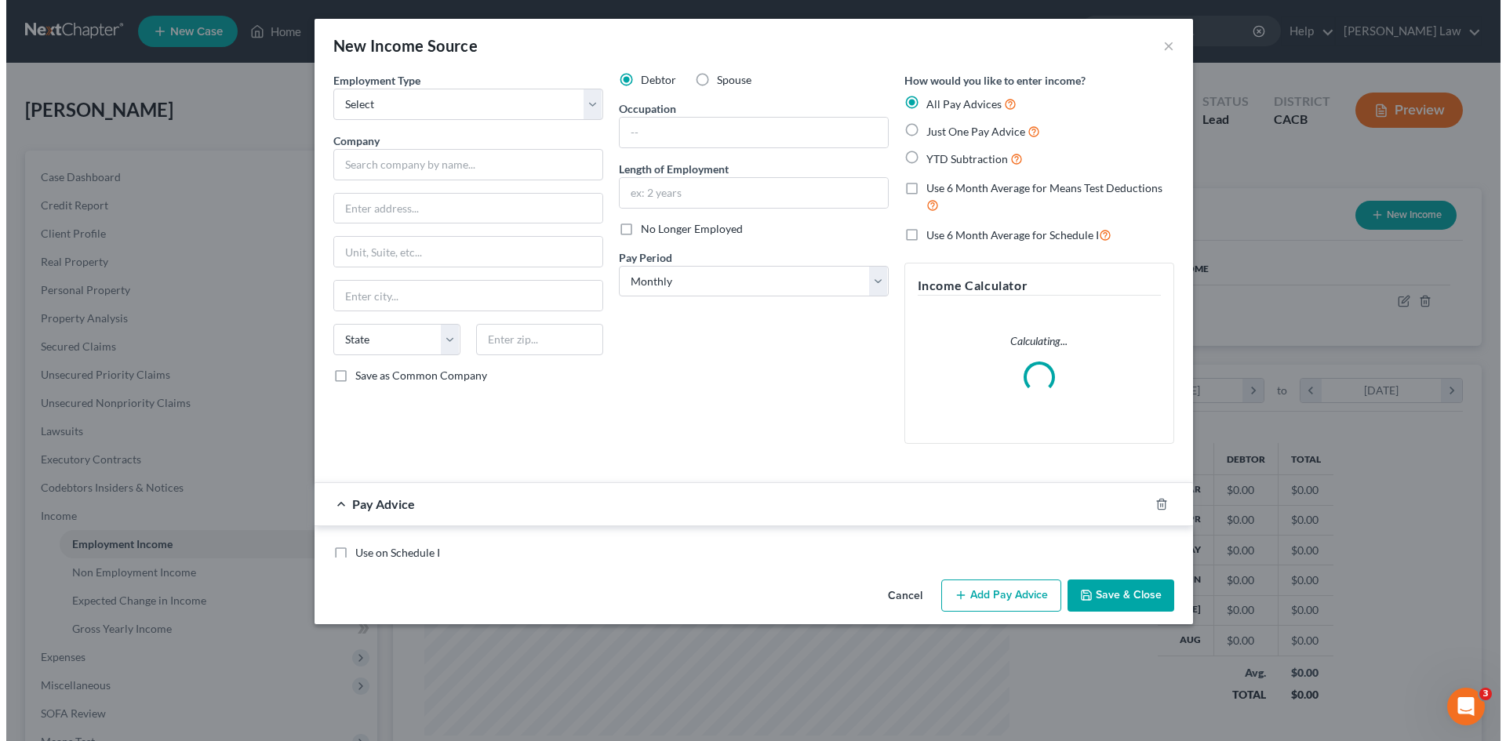
scroll to position [295, 622]
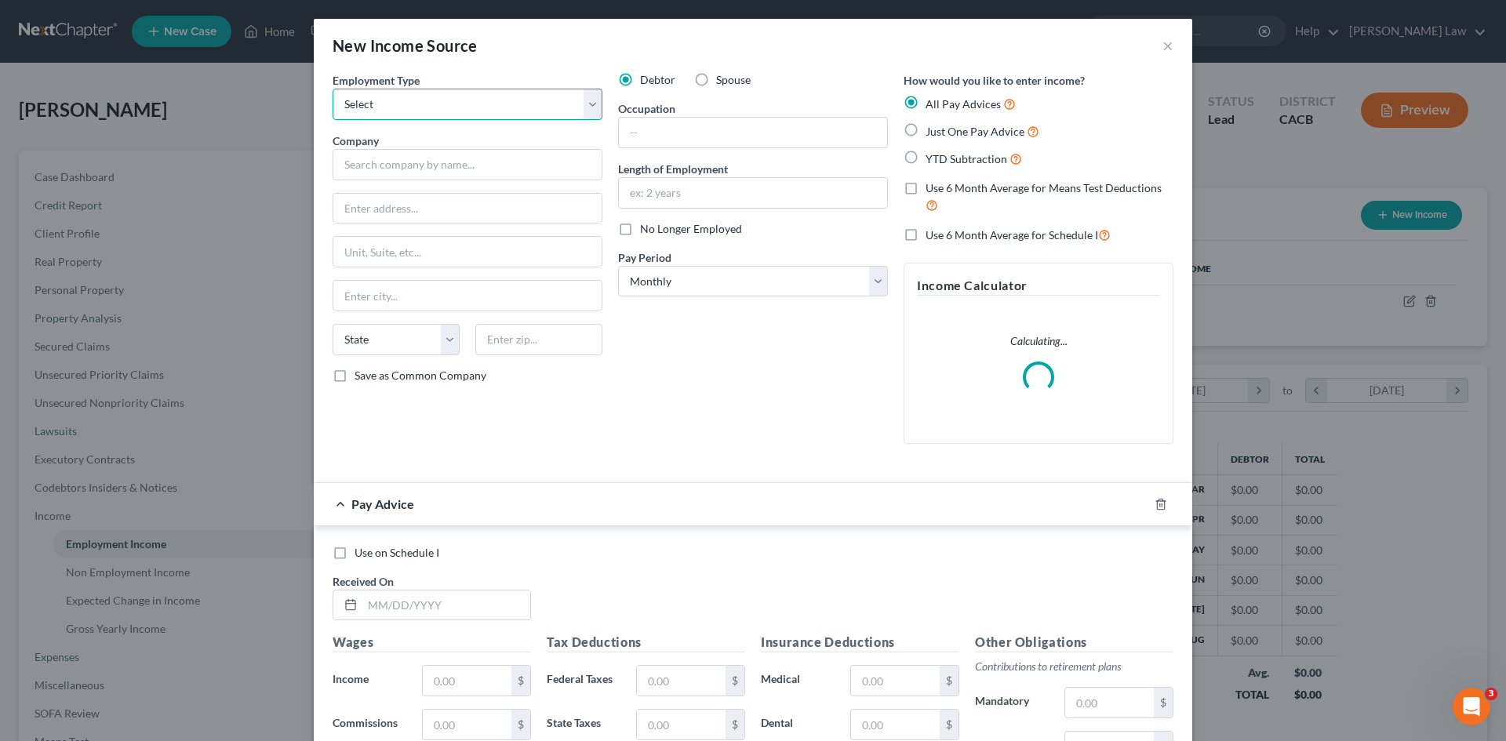
click at [420, 96] on select "Select Full or Part Time Employment Self Employment" at bounding box center [468, 104] width 270 height 31
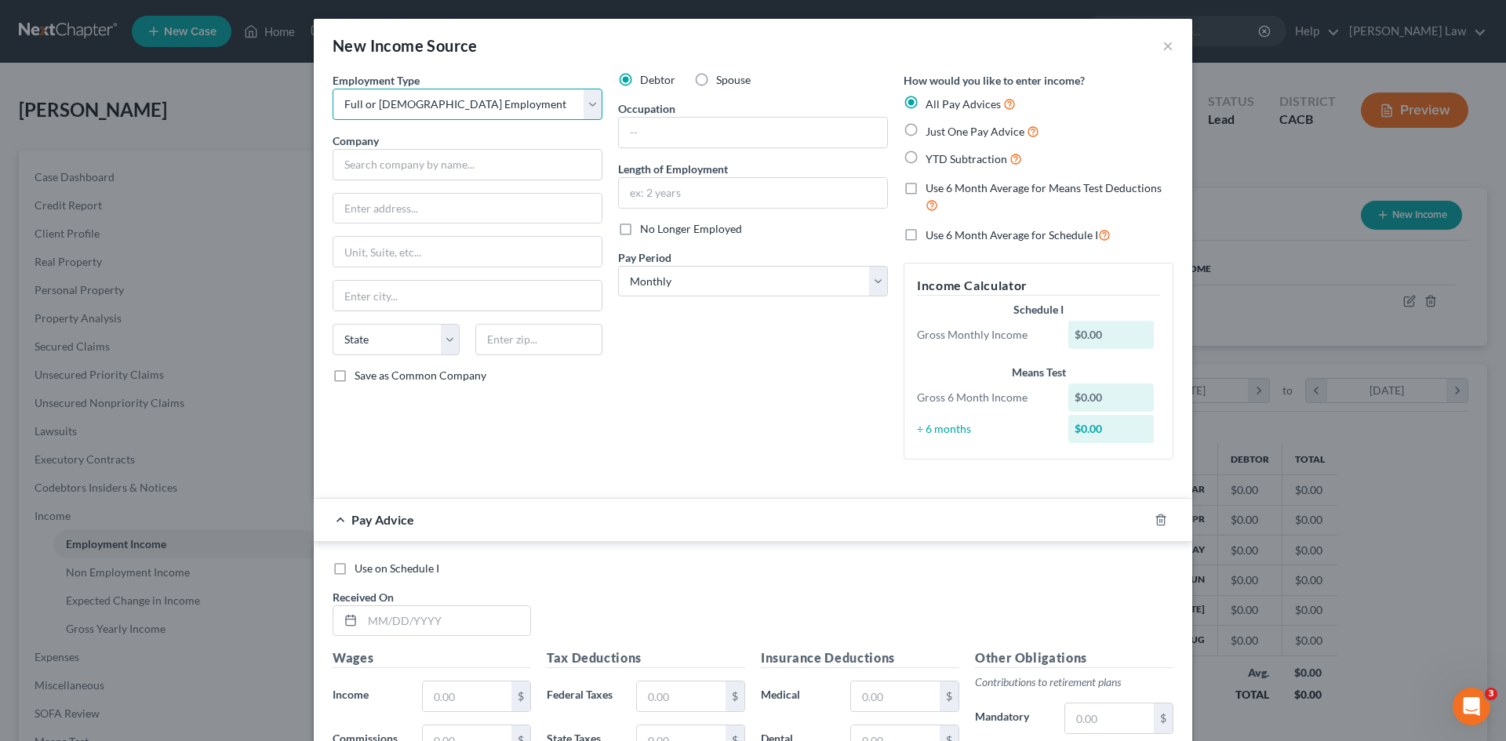
click at [333, 89] on select "Select Full or Part Time Employment Self Employment" at bounding box center [468, 104] width 270 height 31
click at [401, 171] on input "text" at bounding box center [468, 164] width 270 height 31
click at [354, 380] on label "Save as Common Company" at bounding box center [420, 376] width 132 height 16
click at [361, 378] on input "Save as Common Company" at bounding box center [366, 373] width 10 height 10
click at [354, 376] on label "Save as Common Company" at bounding box center [420, 376] width 132 height 16
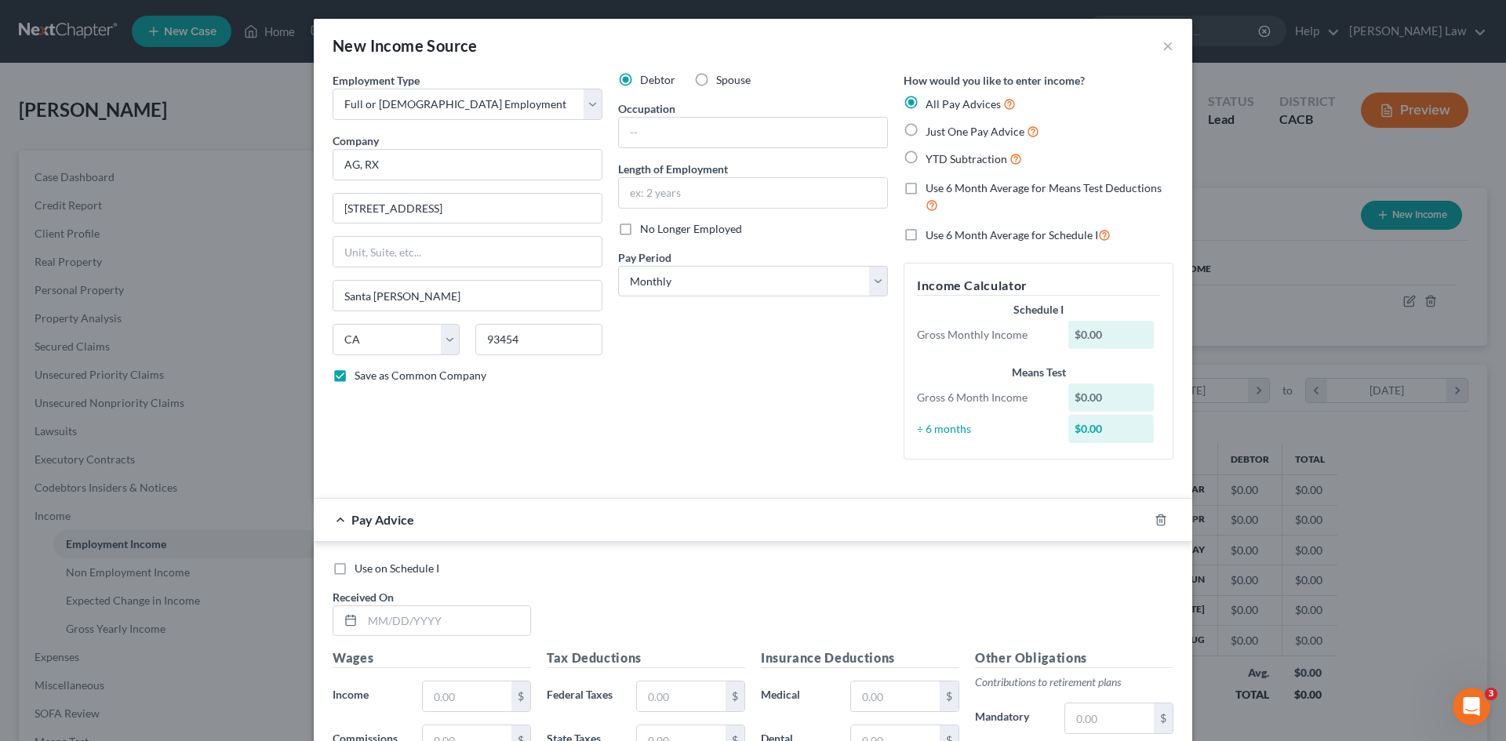
click at [361, 376] on input "Save as Common Company" at bounding box center [366, 373] width 10 height 10
click at [354, 376] on label "Save as Common Company" at bounding box center [420, 376] width 132 height 16
click at [361, 376] on input "Save as Common Company" at bounding box center [366, 373] width 10 height 10
click at [662, 126] on input "text" at bounding box center [753, 133] width 268 height 30
click at [637, 287] on select "Select Monthly Twice Monthly Every Other Week Weekly" at bounding box center [753, 281] width 270 height 31
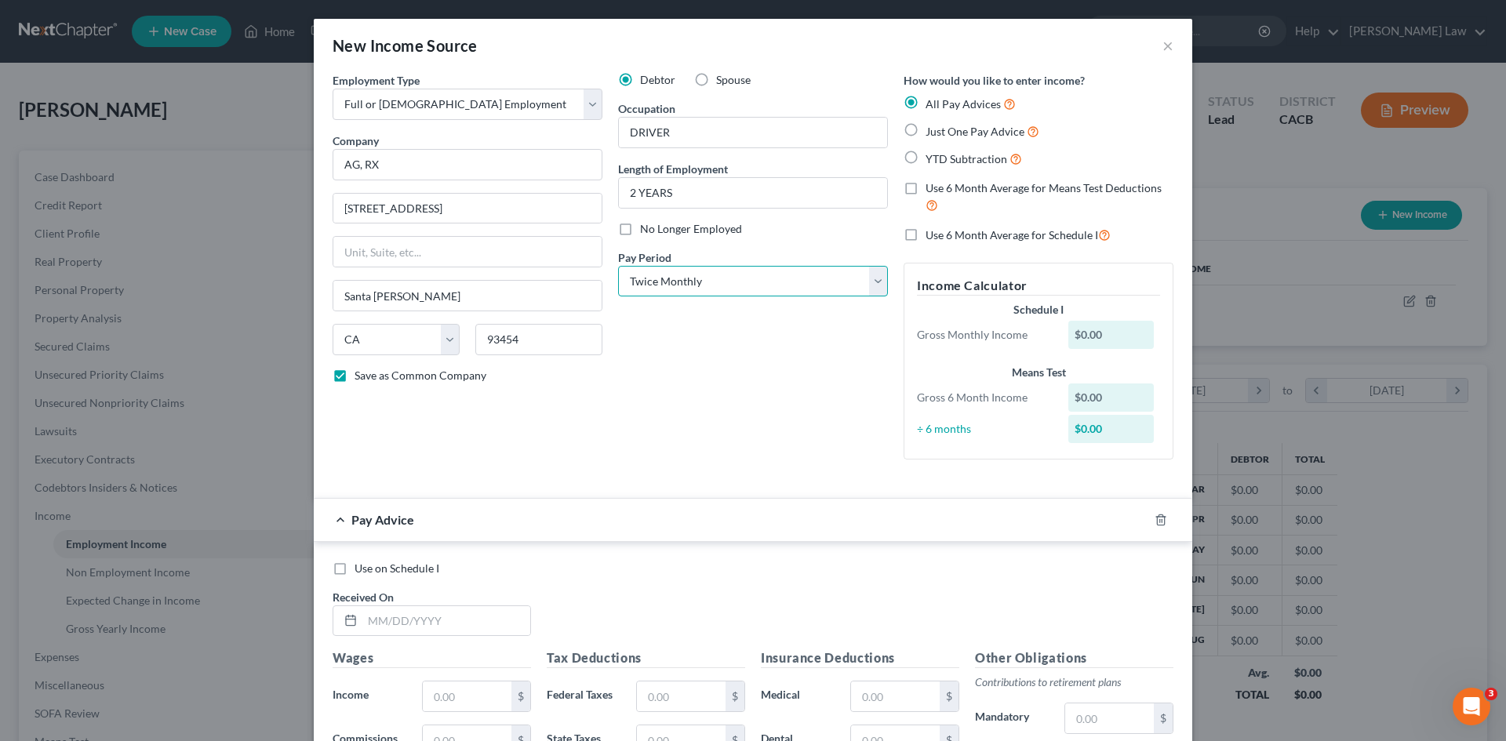
click at [618, 266] on select "Select Monthly Twice Monthly Every Other Week Weekly" at bounding box center [753, 281] width 270 height 31
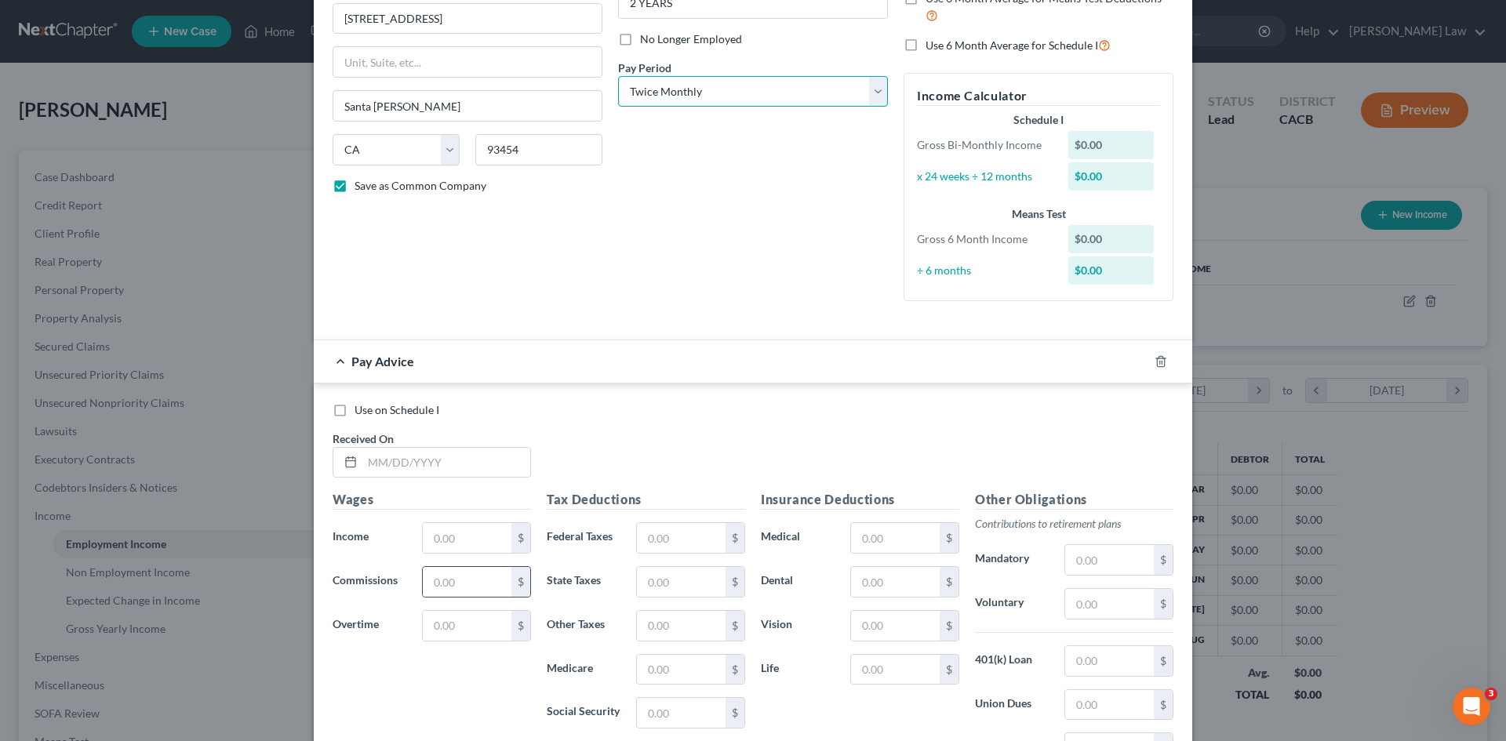
scroll to position [235, 0]
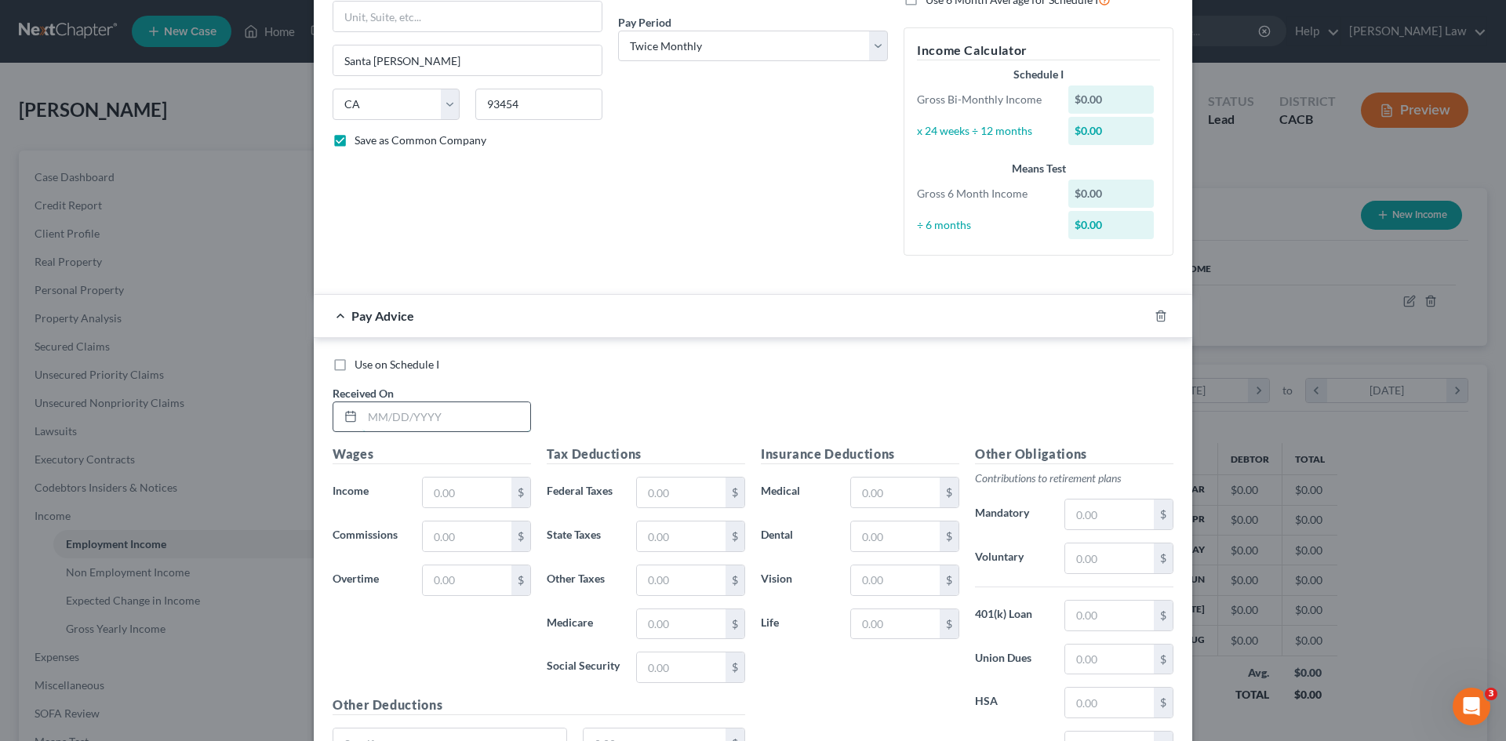
click at [374, 409] on input "text" at bounding box center [446, 417] width 168 height 30
click at [452, 497] on input "text" at bounding box center [467, 493] width 89 height 30
click at [970, 394] on div "Use on Schedule I Received On * 02/21/2025" at bounding box center [753, 401] width 856 height 89
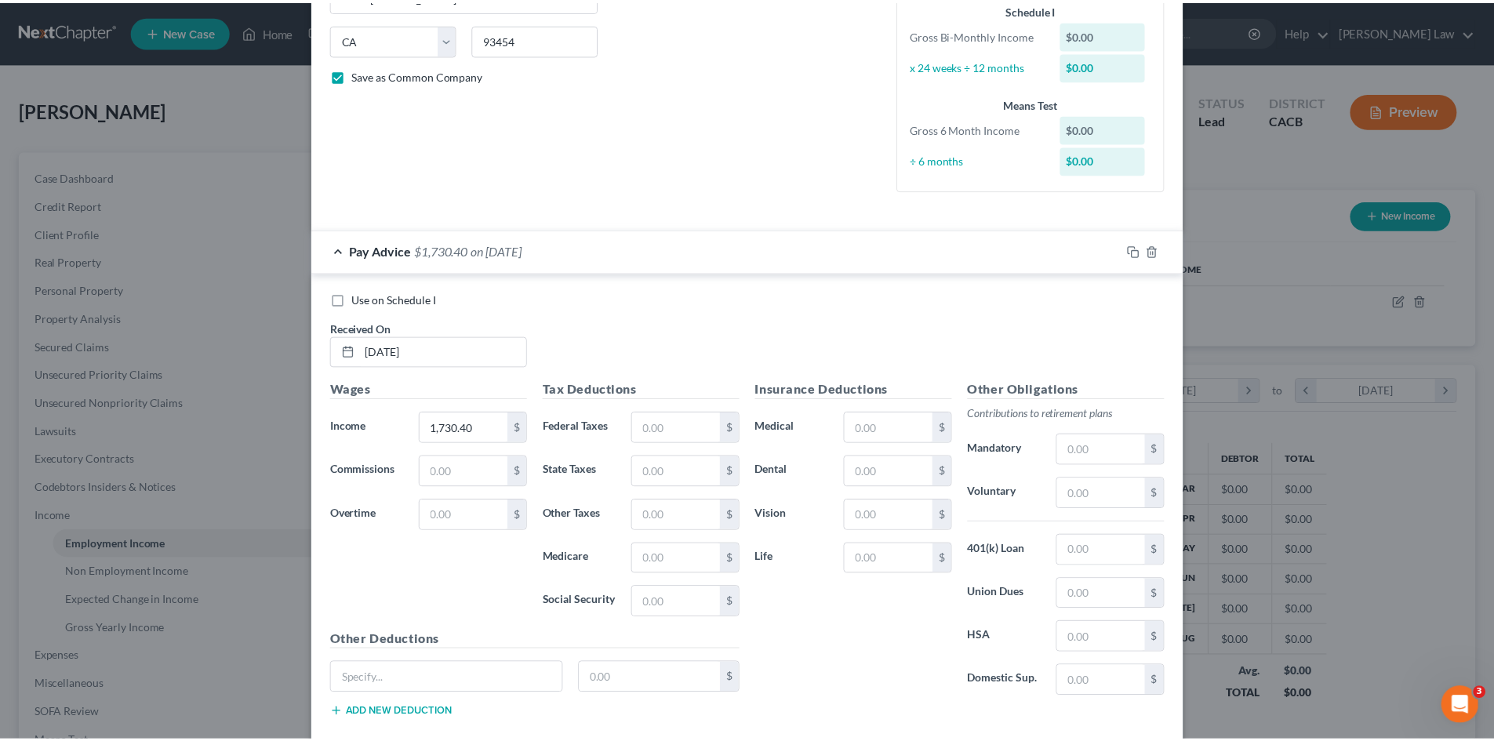
scroll to position [390, 0]
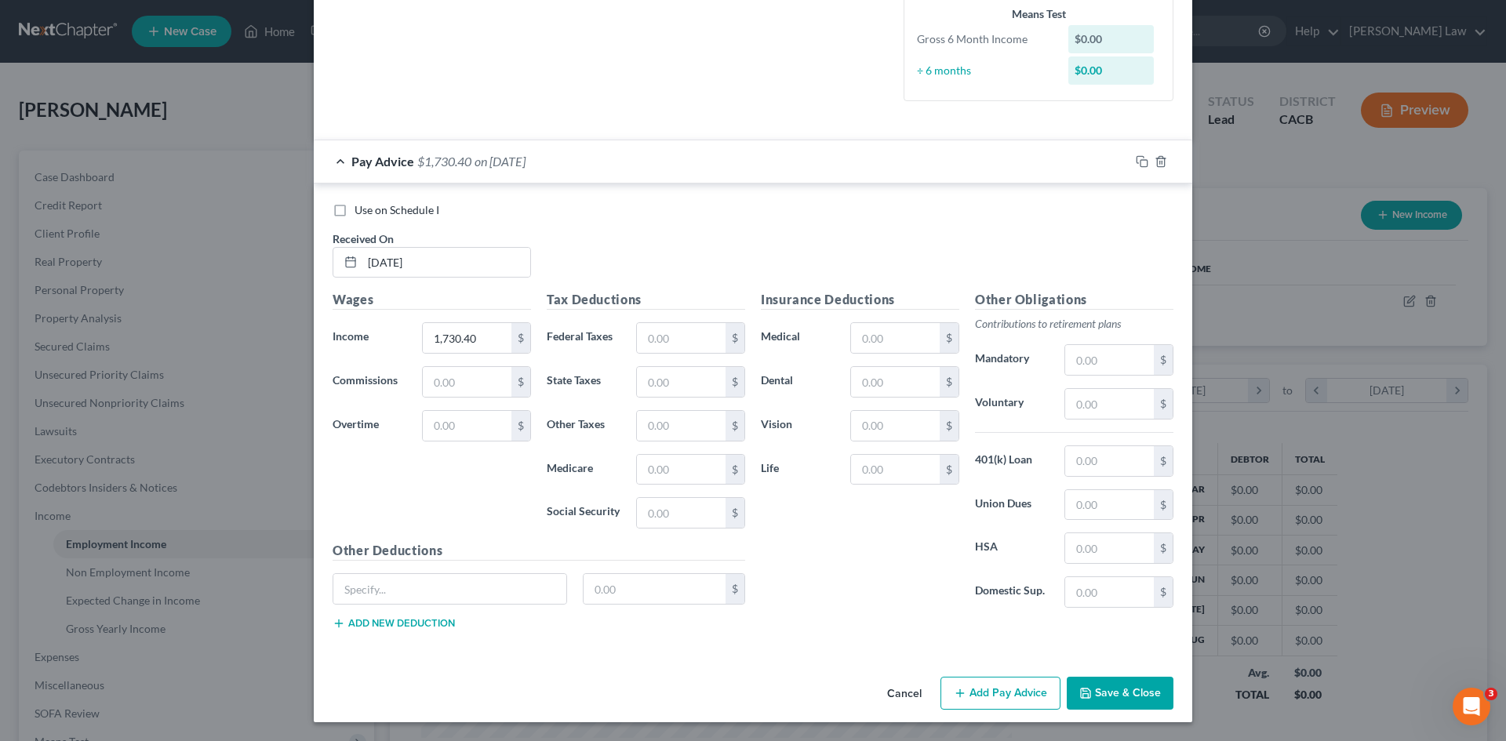
click at [1085, 691] on icon "button" at bounding box center [1085, 693] width 13 height 13
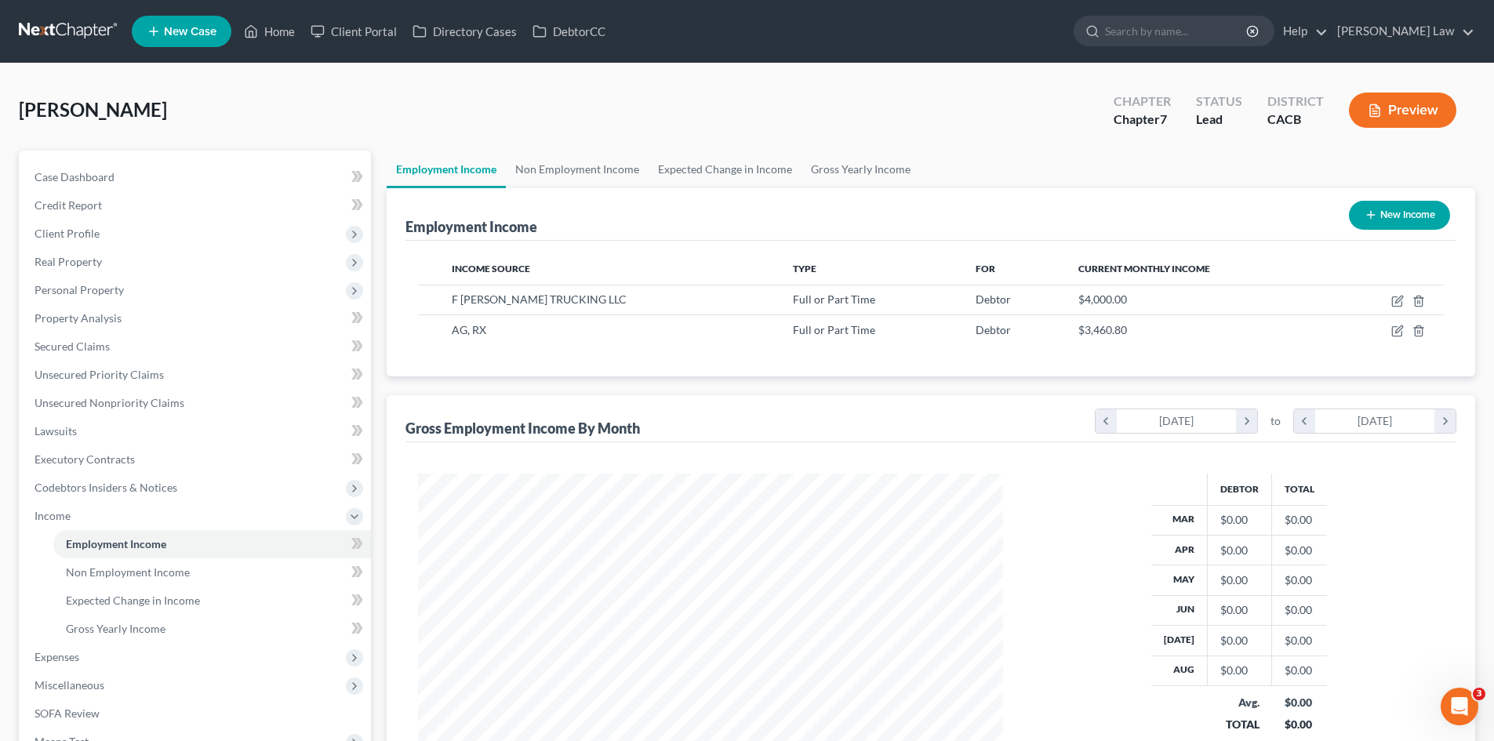
scroll to position [205, 0]
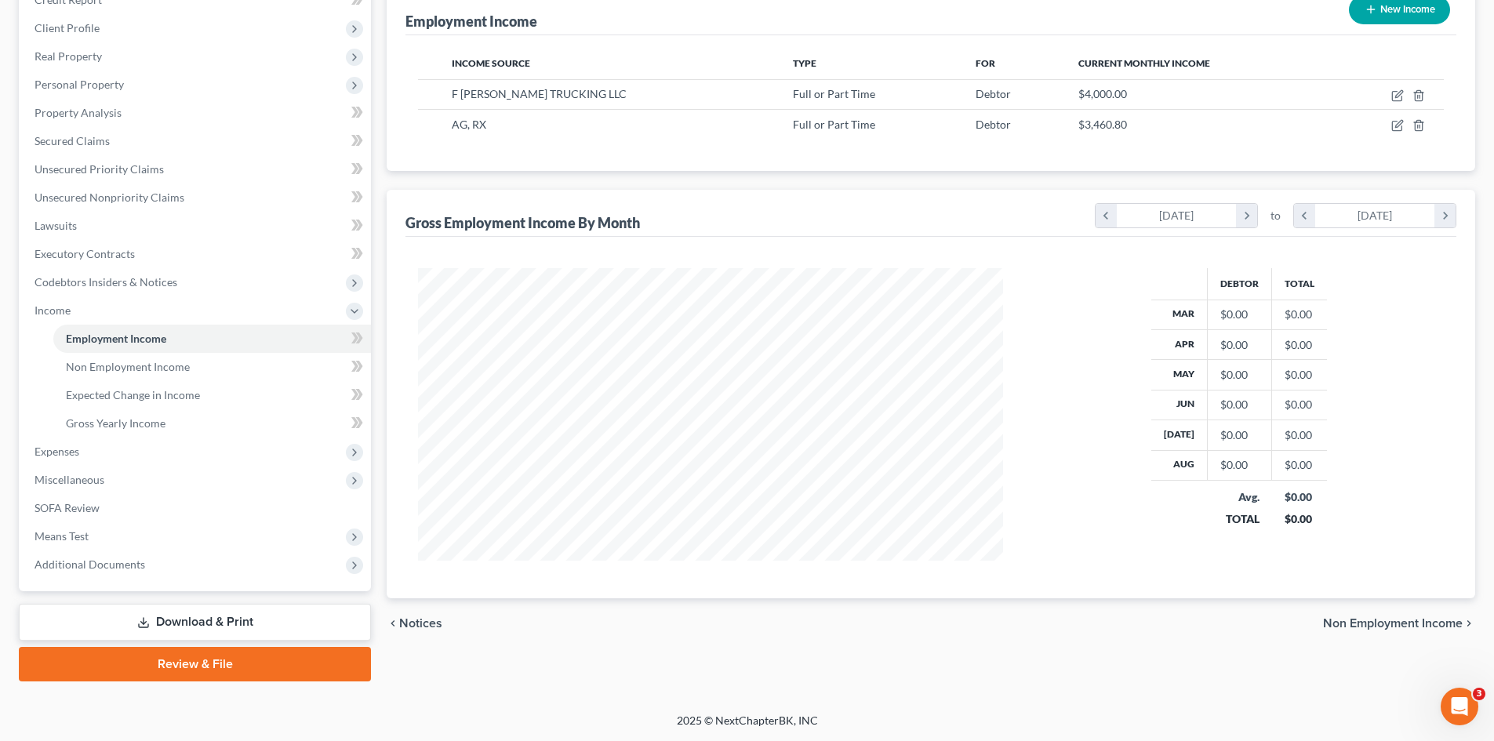
click at [1361, 627] on span "Non Employment Income" at bounding box center [1393, 623] width 140 height 13
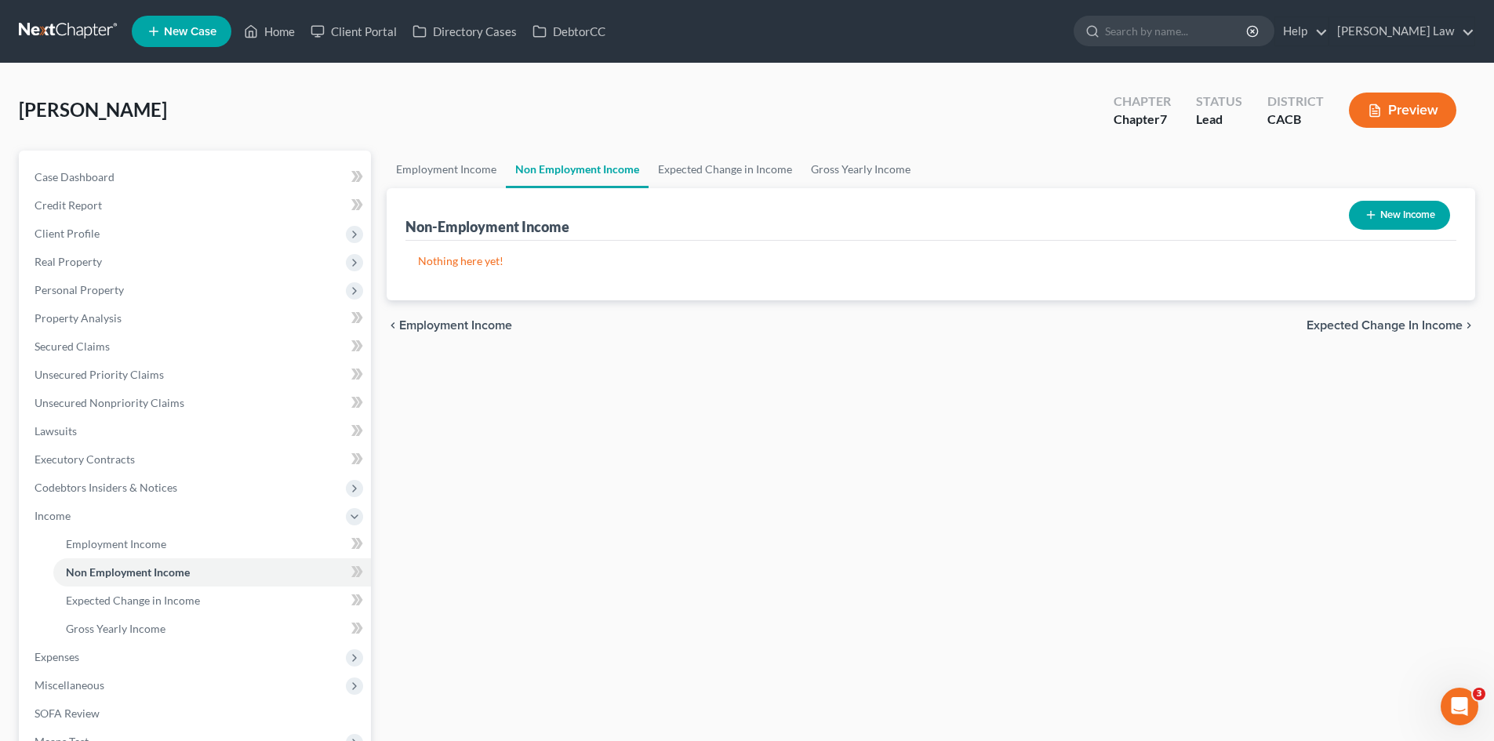
click at [1325, 326] on span "Expected Change in Income" at bounding box center [1385, 325] width 156 height 13
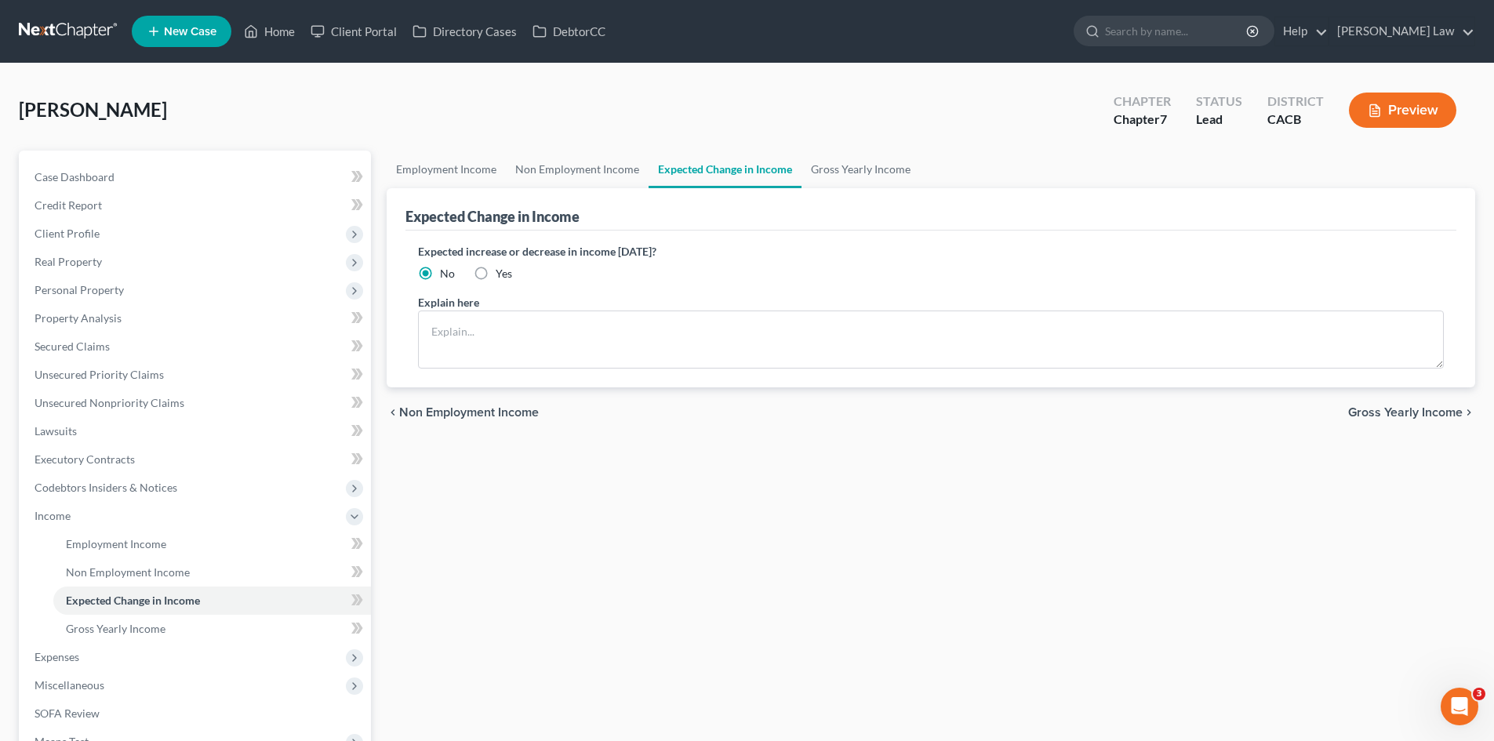
click at [1389, 413] on span "Gross Yearly Income" at bounding box center [1405, 412] width 115 height 13
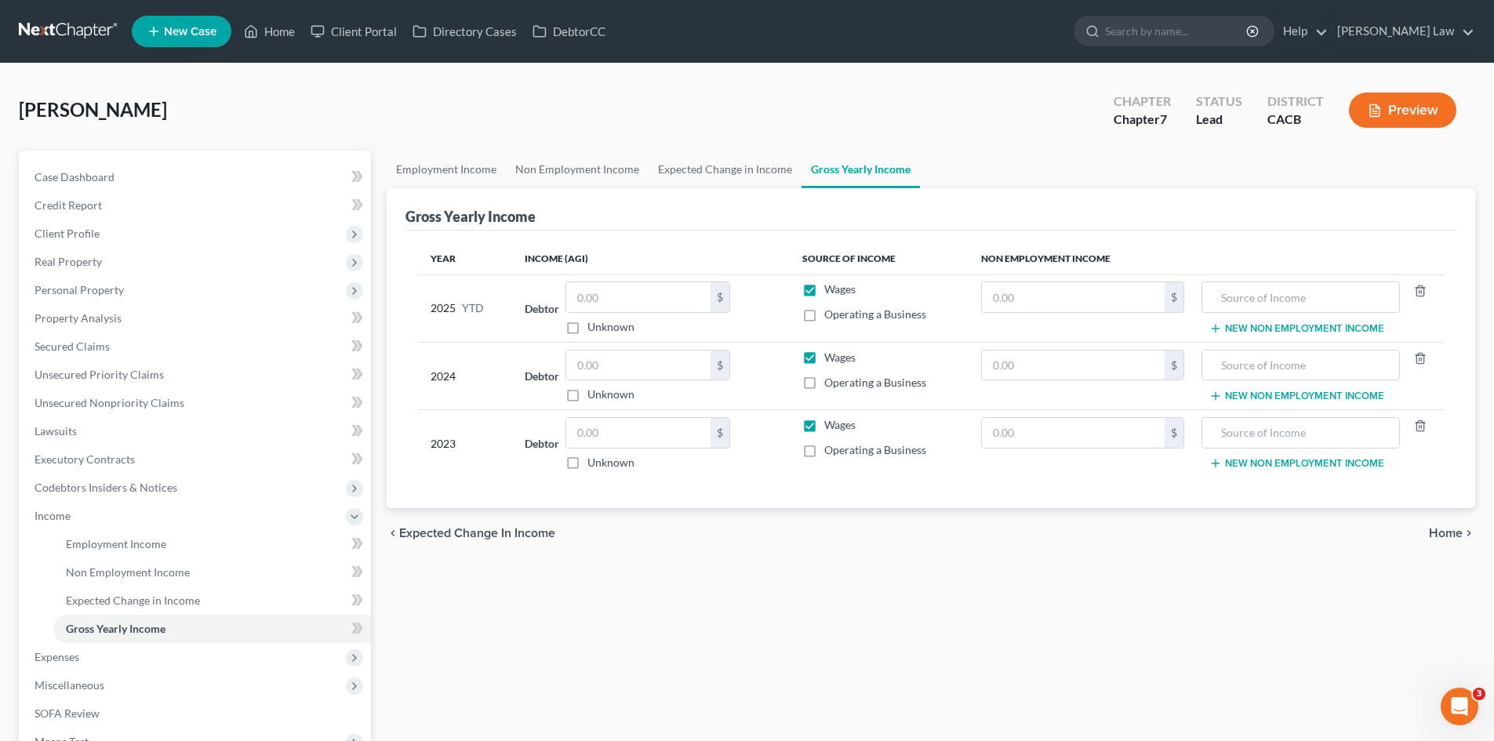
click at [1441, 527] on span "Home" at bounding box center [1446, 533] width 34 height 13
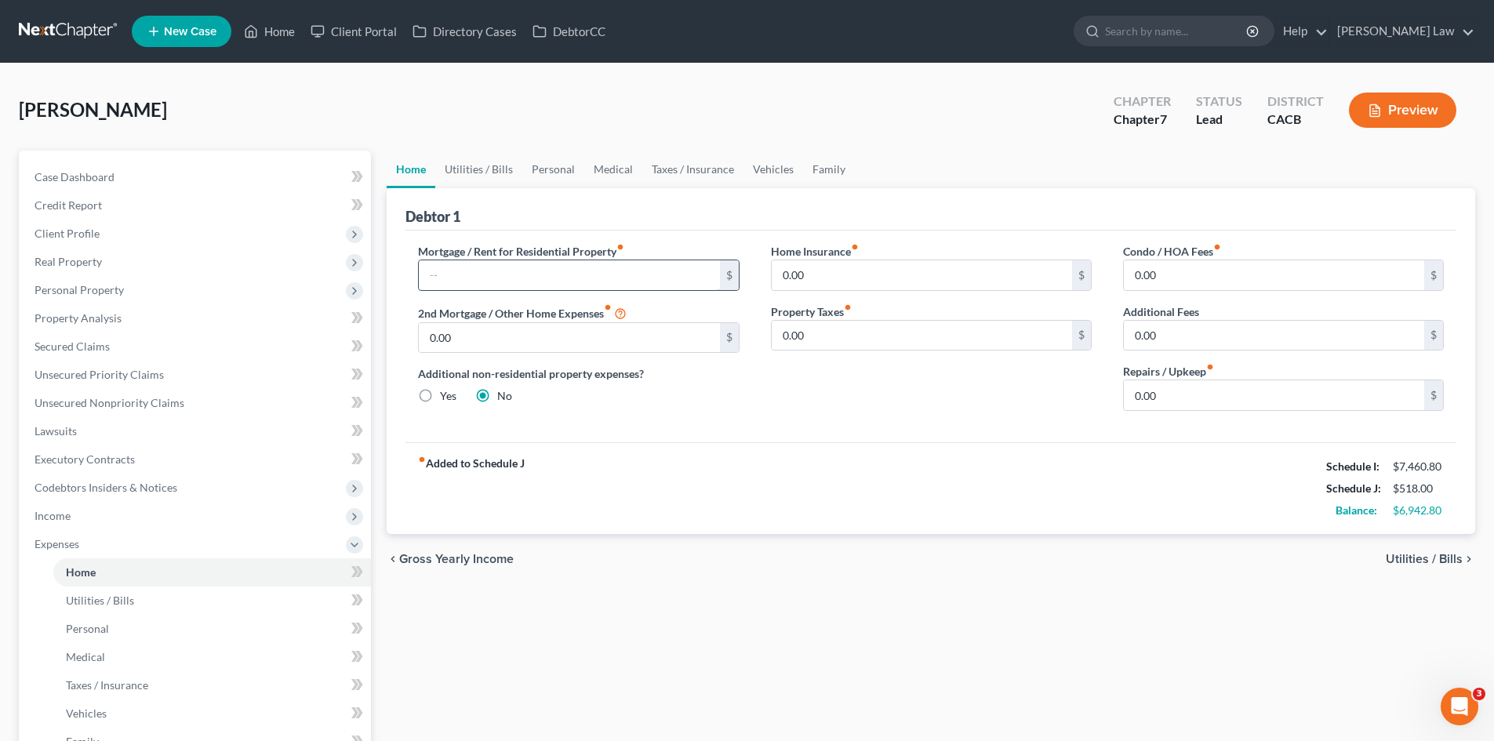
click at [479, 272] on input "text" at bounding box center [569, 275] width 300 height 30
click at [881, 394] on div "Home Insurance fiber_manual_record 0.00 $ Property Taxes fiber_manual_record 0.…" at bounding box center [931, 333] width 352 height 180
click at [1427, 561] on span "Utilities / Bills" at bounding box center [1424, 559] width 77 height 13
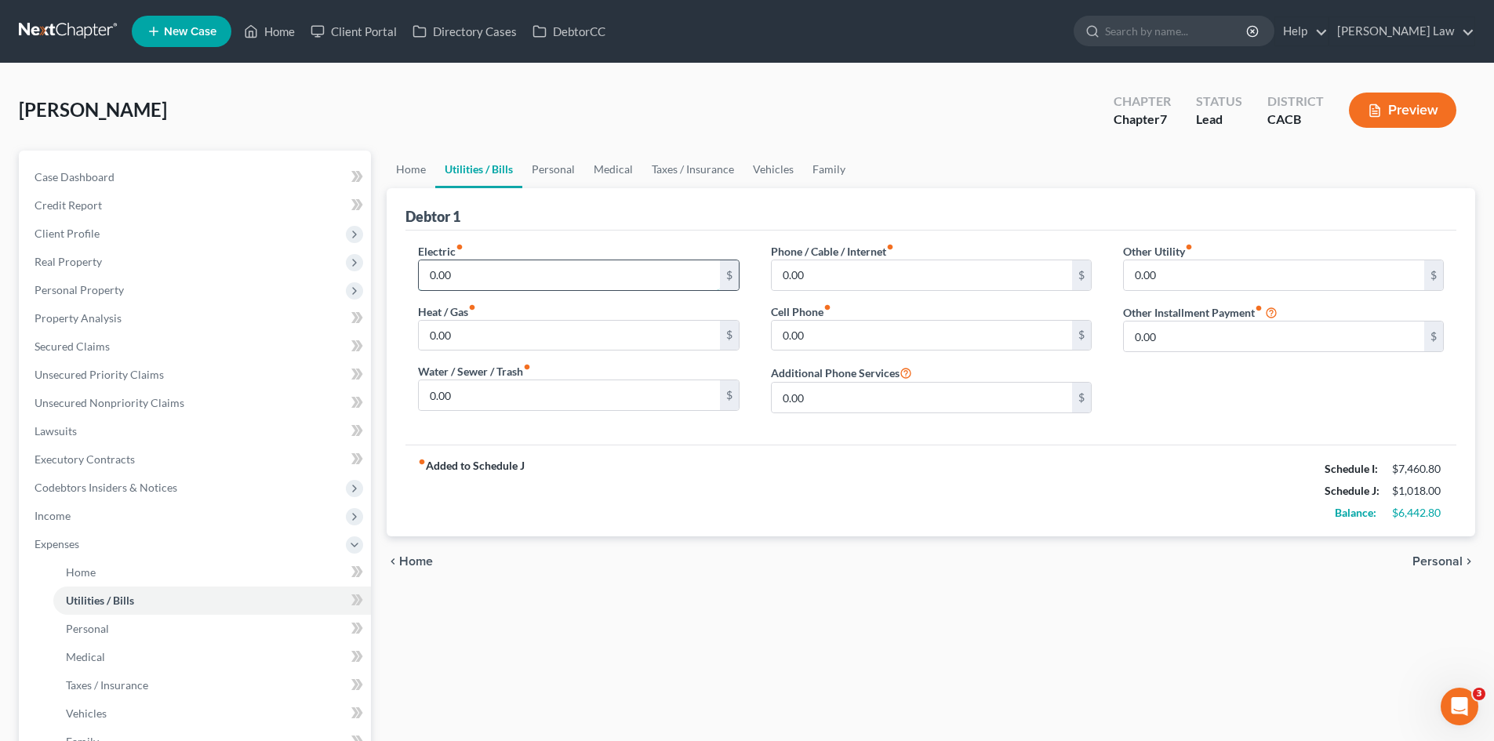
click at [471, 278] on input "0.00" at bounding box center [569, 275] width 300 height 30
click at [805, 275] on input "0.00" at bounding box center [922, 275] width 300 height 30
click at [845, 329] on input "0.00" at bounding box center [922, 336] width 300 height 30
click at [1435, 559] on span "Personal" at bounding box center [1437, 561] width 50 height 13
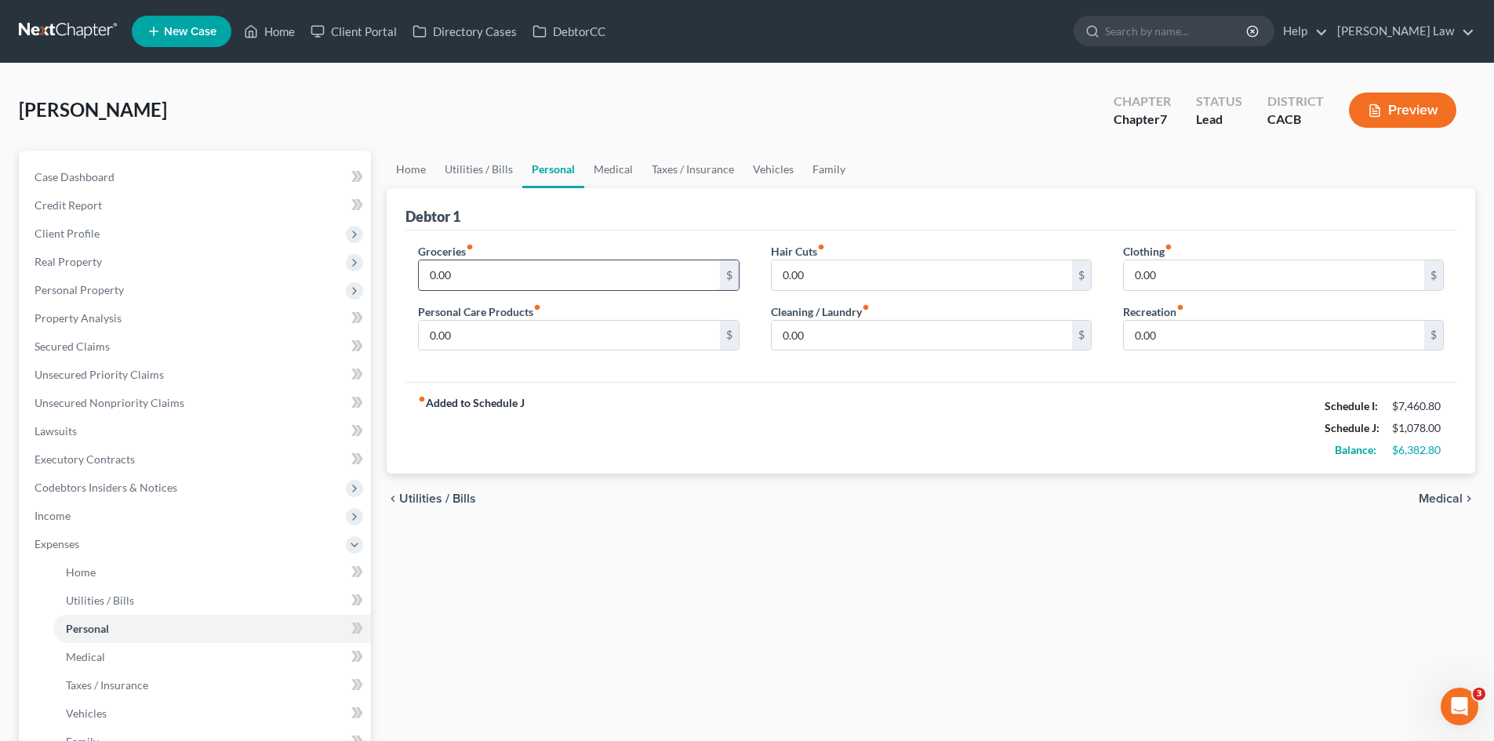
click at [576, 278] on input "0.00" at bounding box center [569, 275] width 300 height 30
click at [1433, 500] on span "Medical" at bounding box center [1441, 499] width 44 height 13
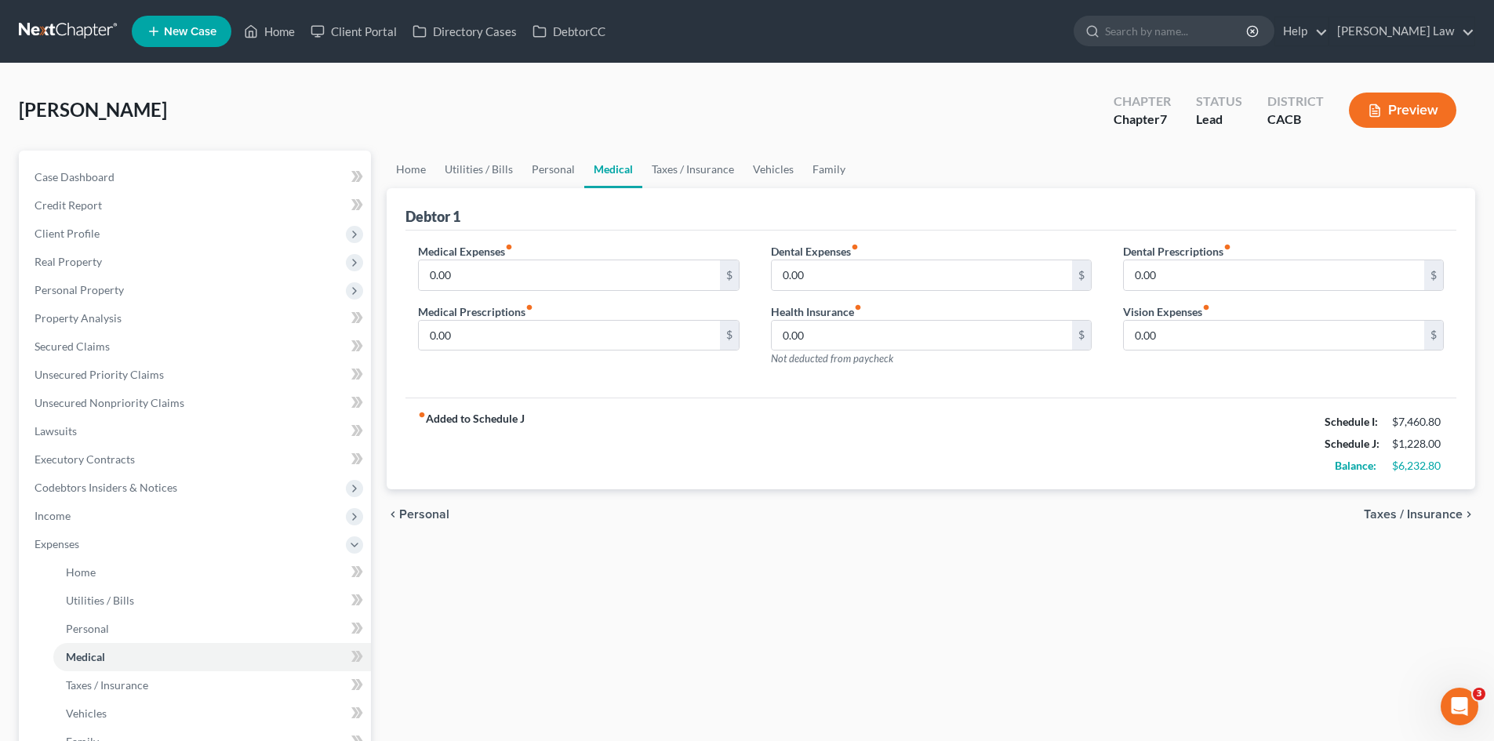
click at [1438, 518] on span "Taxes / Insurance" at bounding box center [1413, 514] width 99 height 13
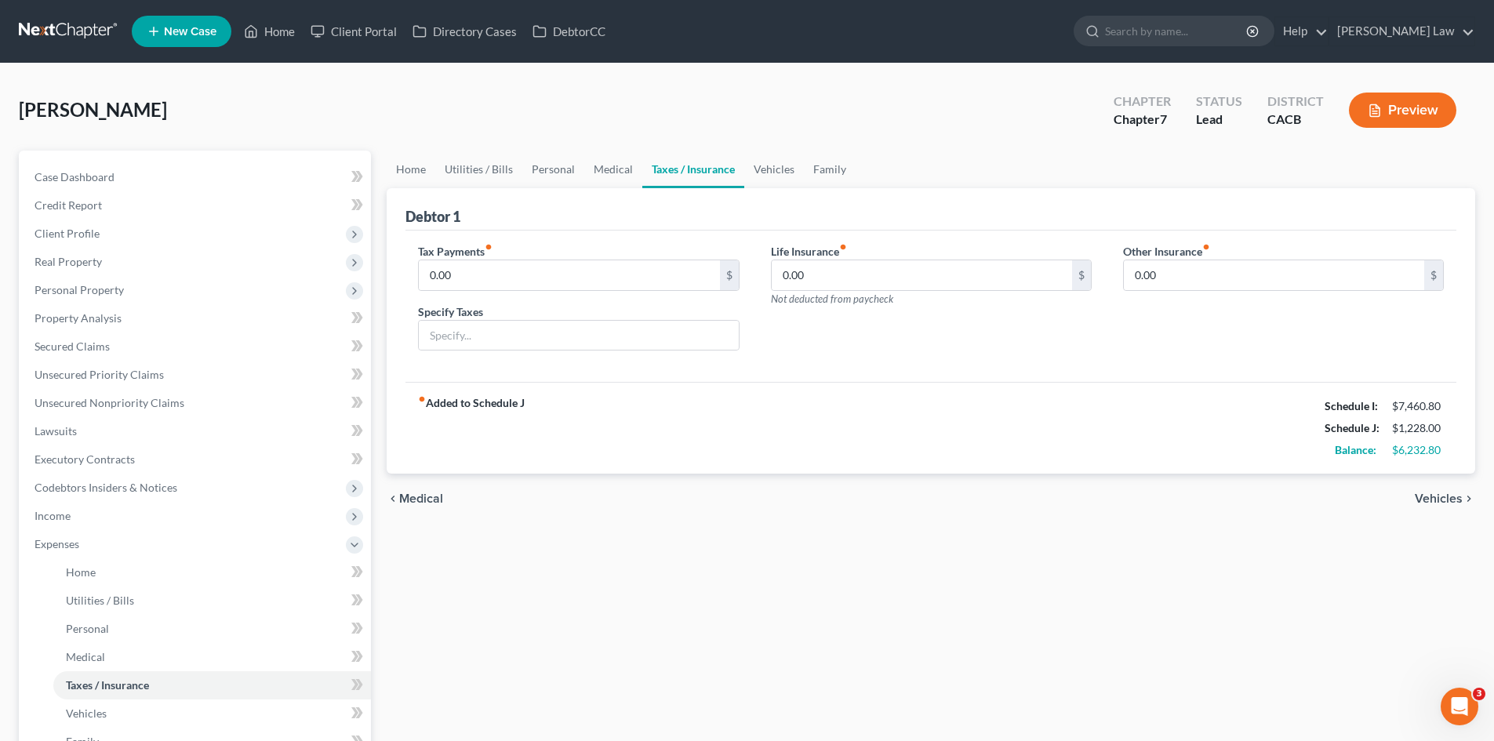
click at [1423, 497] on span "Vehicles" at bounding box center [1439, 499] width 48 height 13
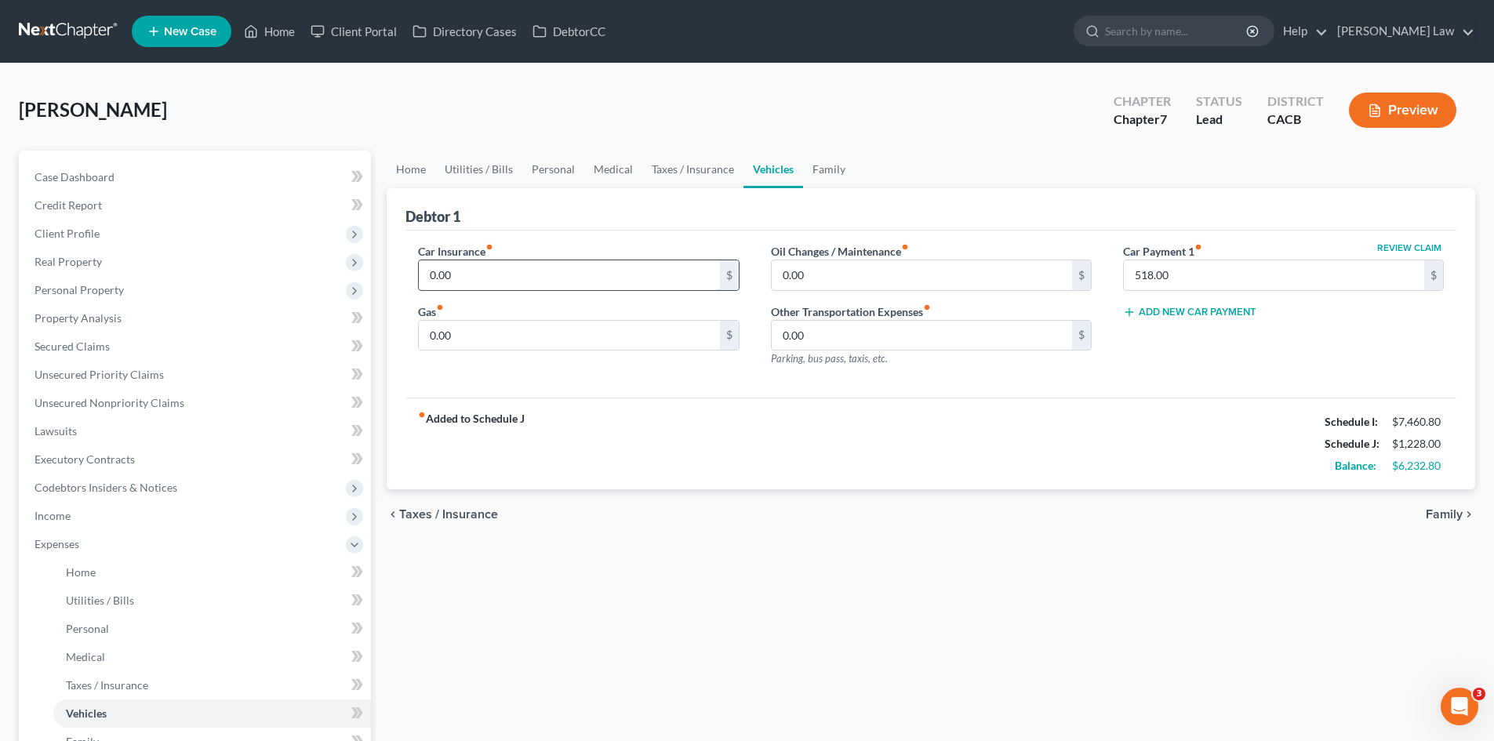
click at [450, 274] on input "0.00" at bounding box center [569, 275] width 300 height 30
click at [489, 325] on input "0.00" at bounding box center [569, 336] width 300 height 30
click at [802, 282] on input "0.00" at bounding box center [922, 275] width 300 height 30
click at [1460, 518] on span "Family" at bounding box center [1444, 514] width 37 height 13
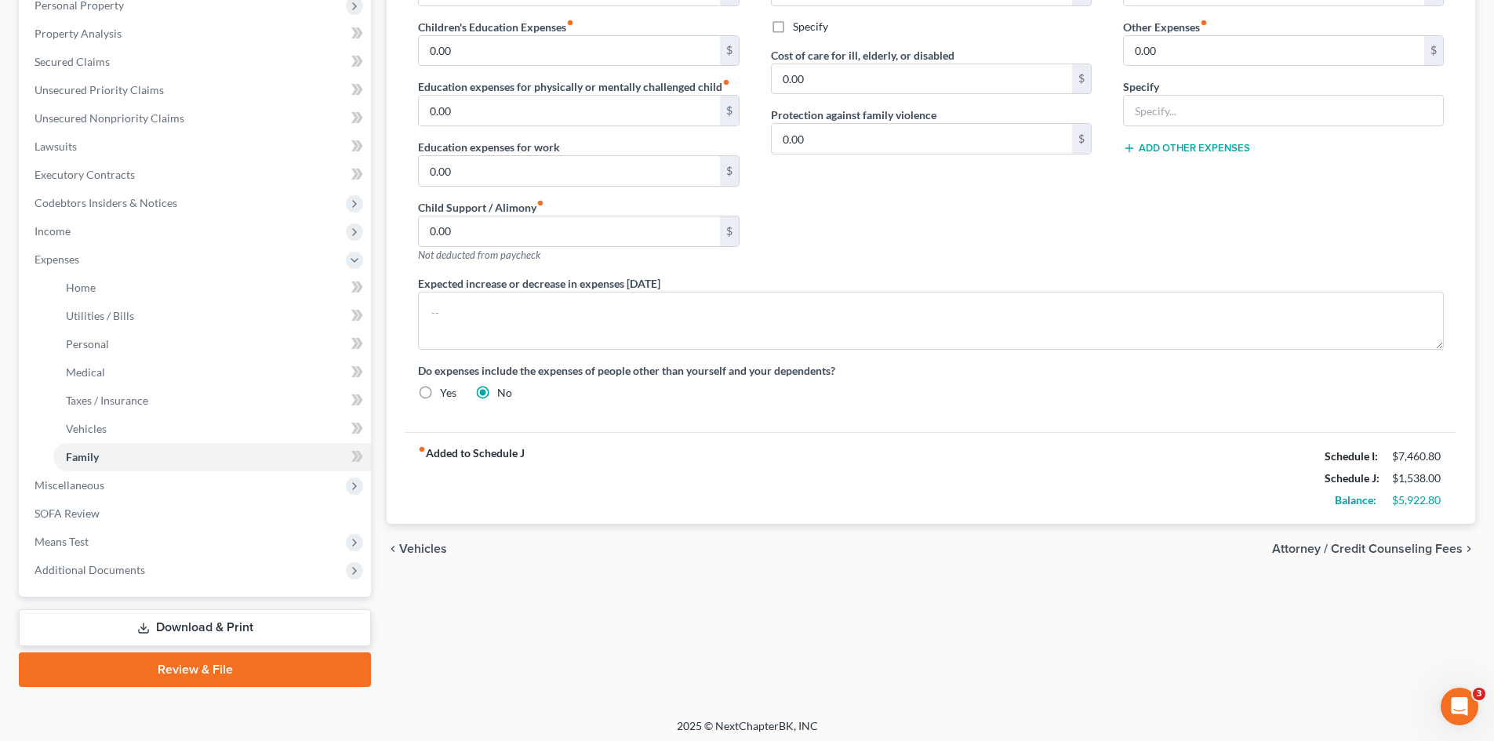
scroll to position [290, 0]
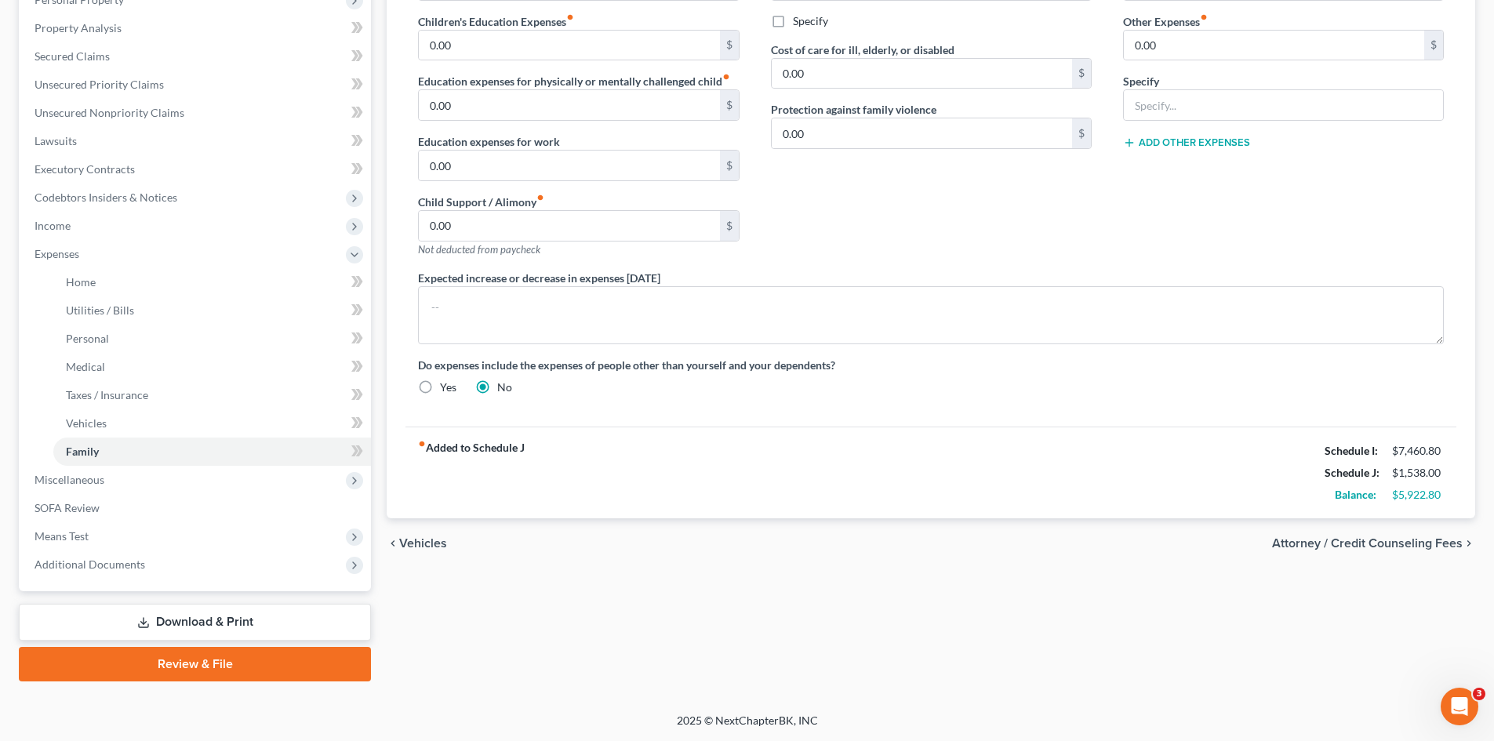
click at [1403, 545] on span "Attorney / Credit Counseling Fees" at bounding box center [1367, 543] width 191 height 13
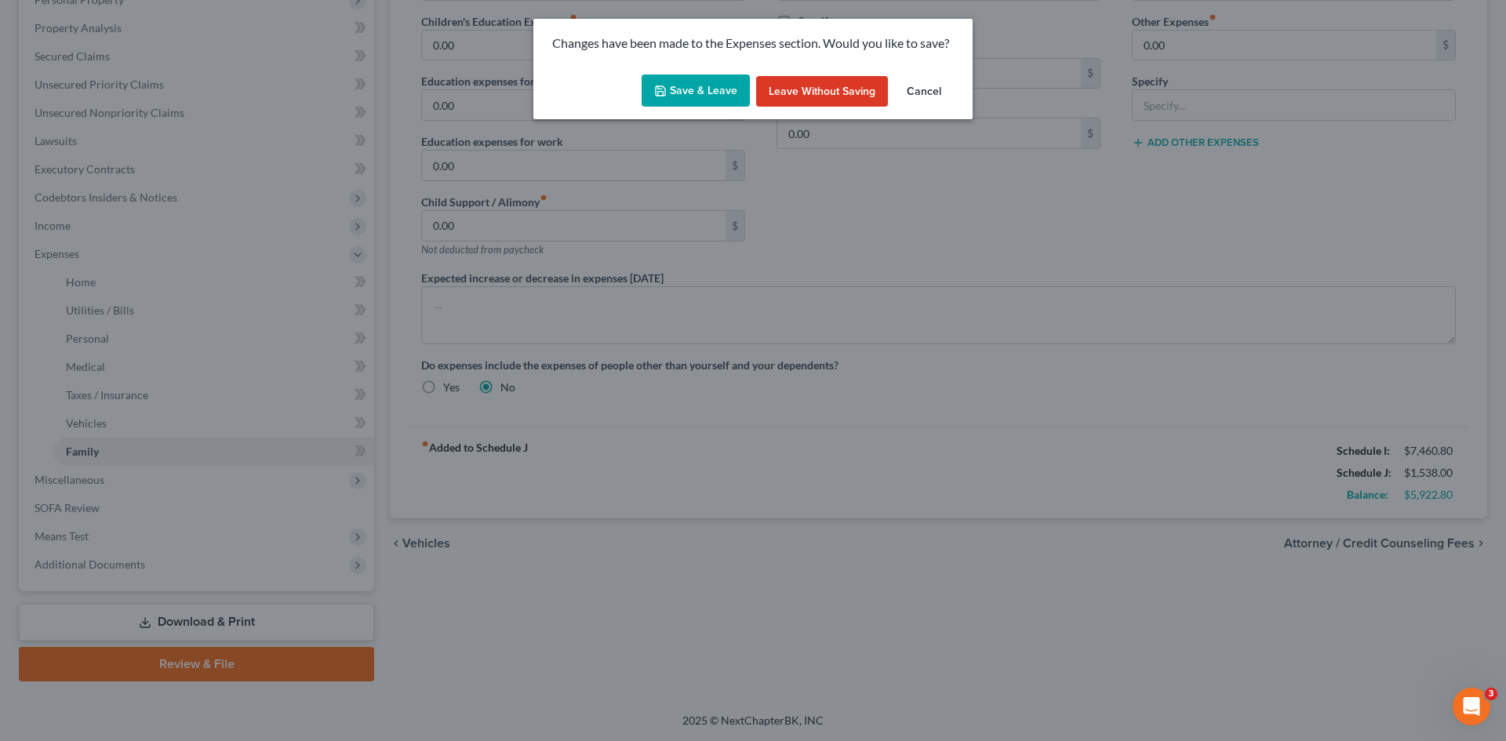
click at [712, 88] on button "Save & Leave" at bounding box center [696, 91] width 108 height 33
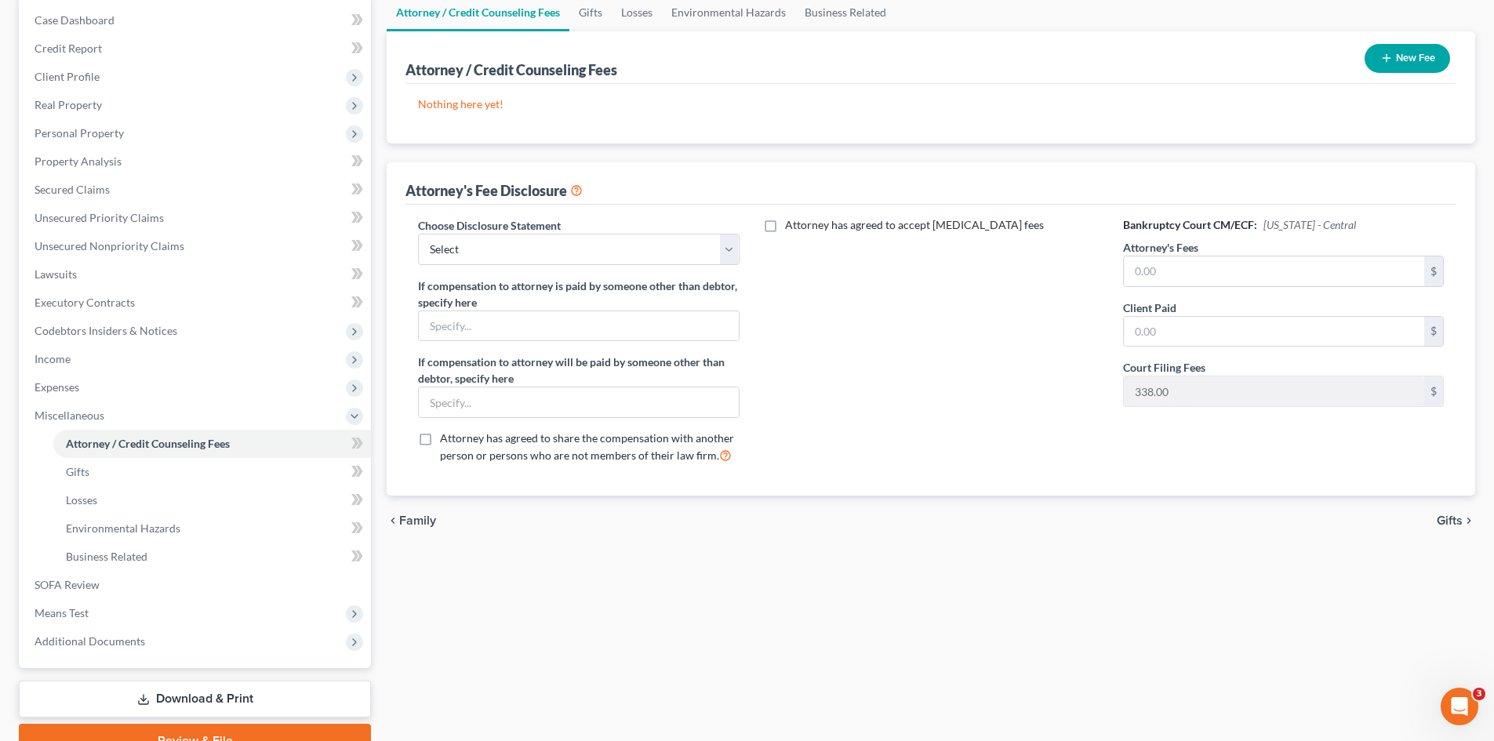
scroll to position [234, 0]
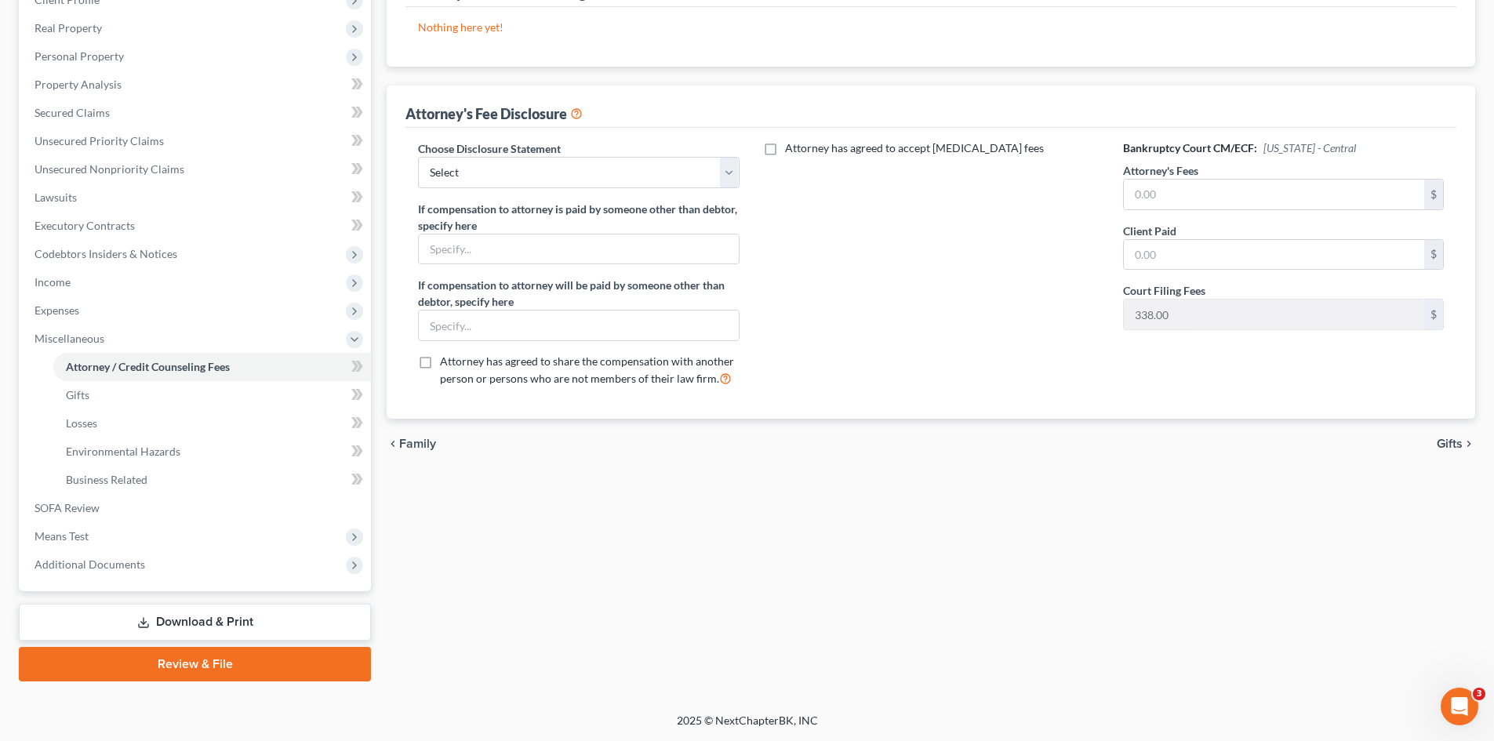
click at [1456, 443] on span "Gifts" at bounding box center [1450, 444] width 26 height 13
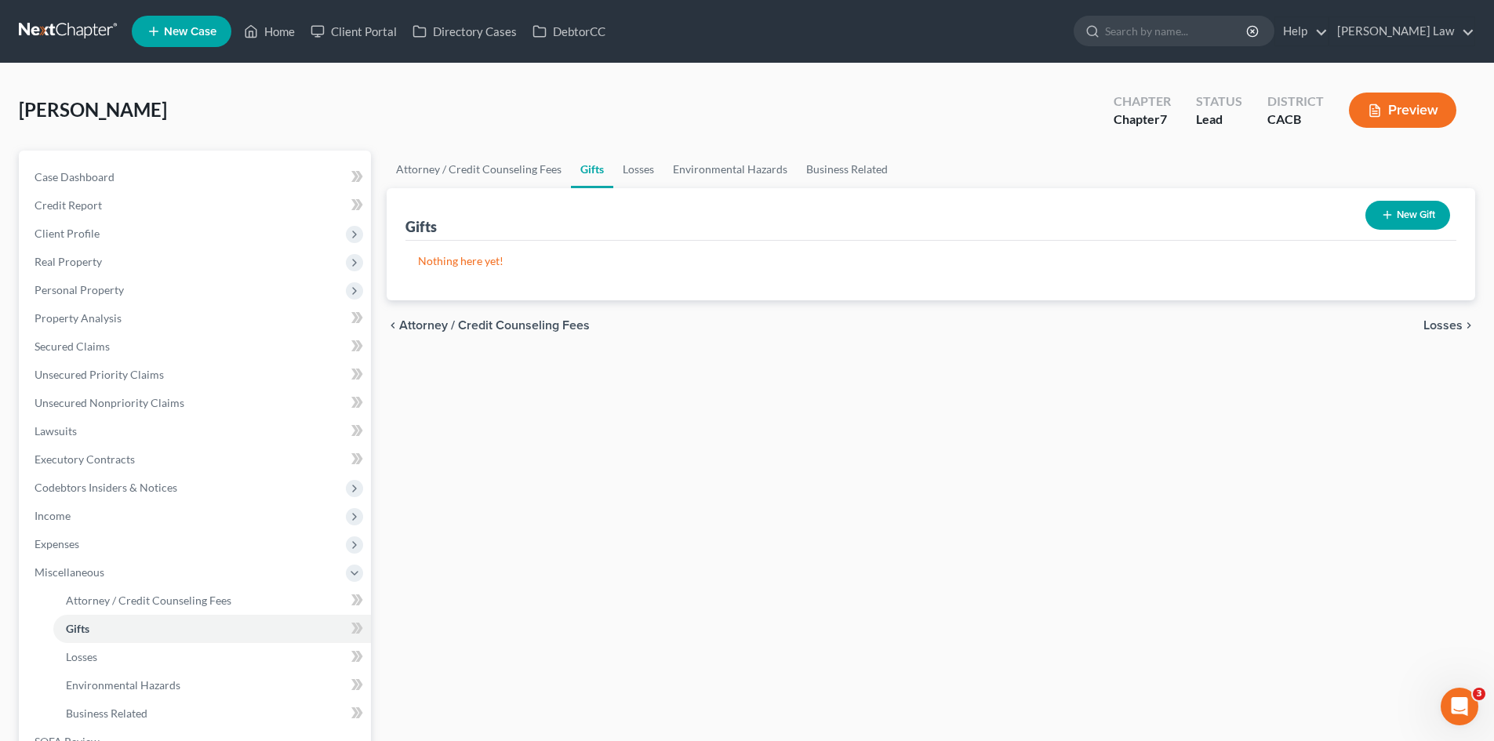
click at [1449, 327] on span "Losses" at bounding box center [1442, 325] width 39 height 13
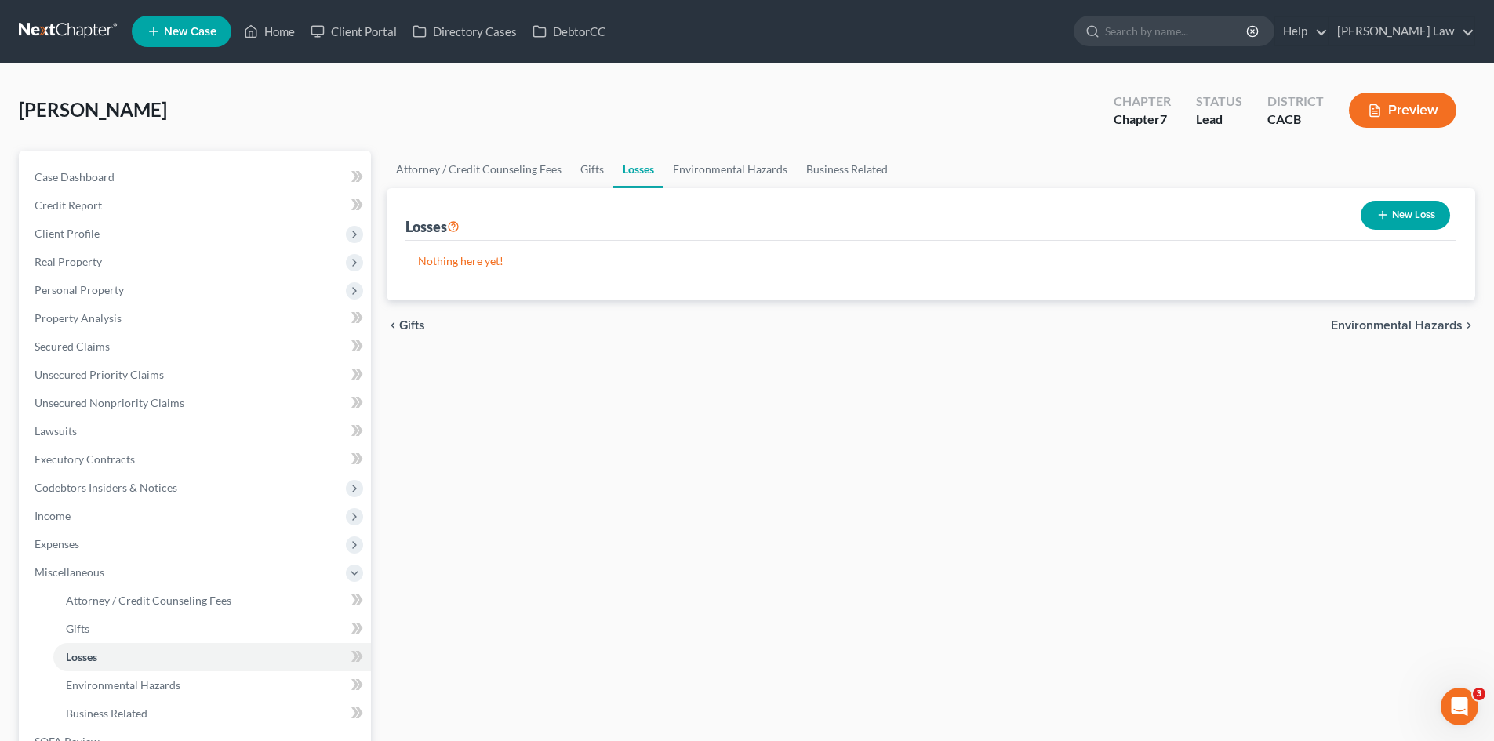
click at [1449, 327] on span "Environmental Hazards" at bounding box center [1397, 325] width 132 height 13
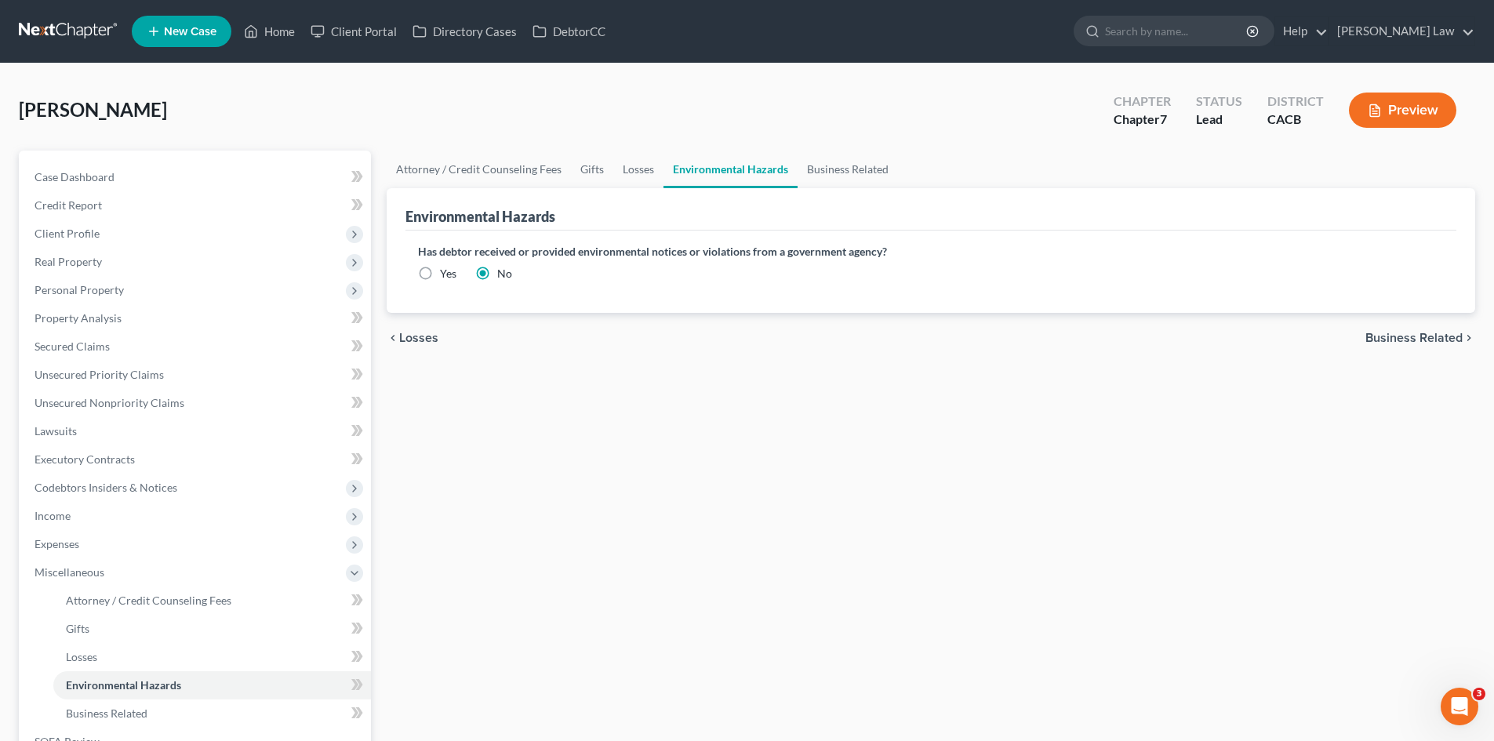
click at [1446, 340] on span "Business Related" at bounding box center [1413, 338] width 97 height 13
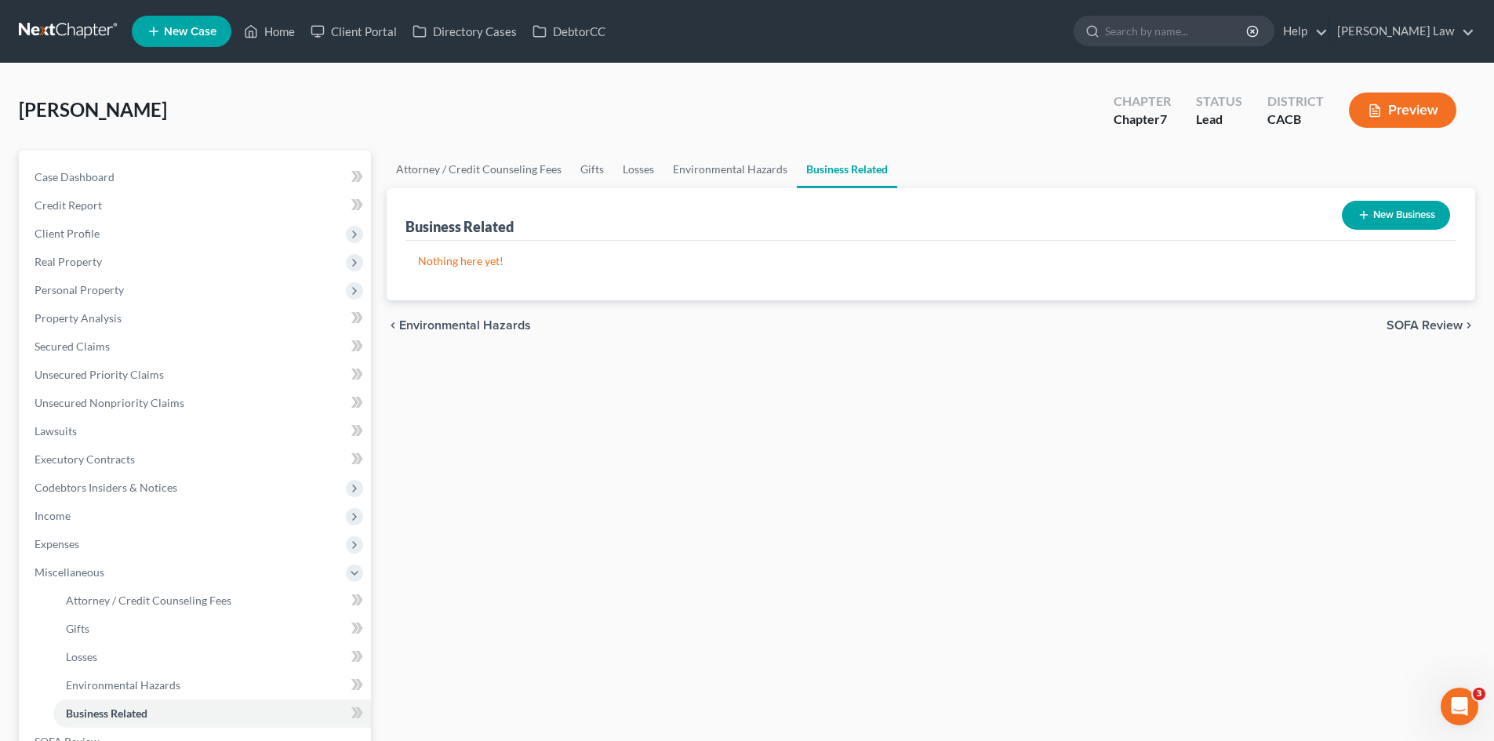
click at [1437, 324] on span "SOFA Review" at bounding box center [1425, 325] width 76 height 13
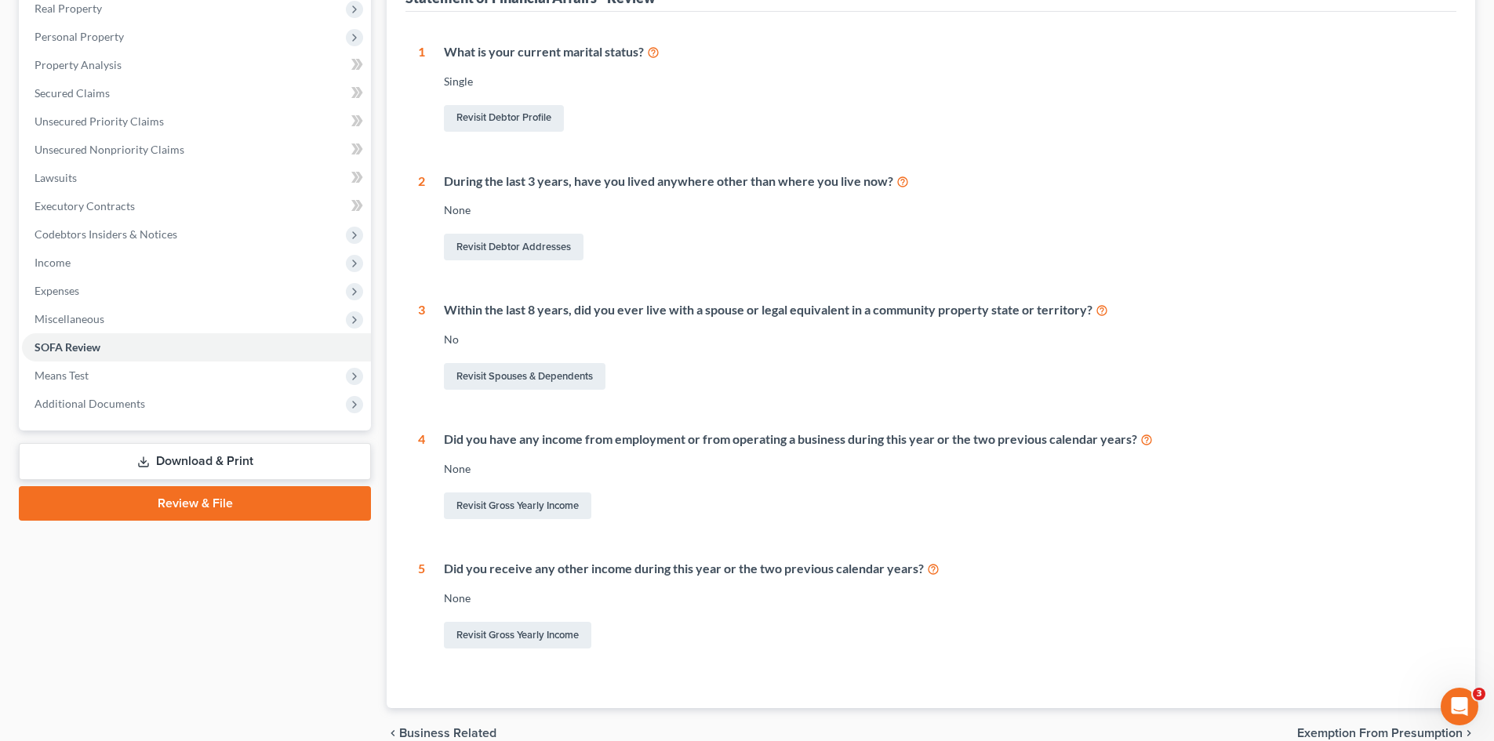
scroll to position [330, 0]
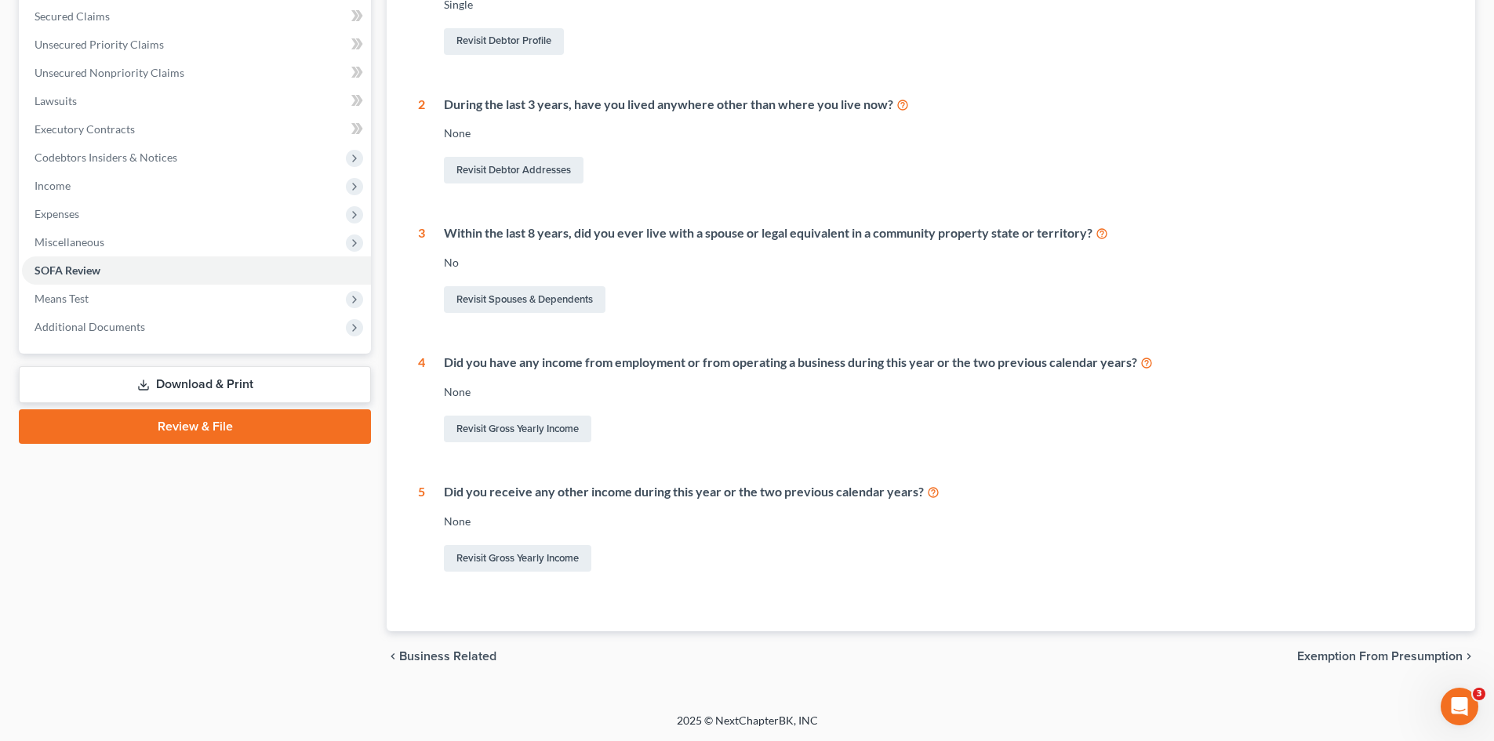
click at [1380, 659] on span "Exemption from Presumption" at bounding box center [1379, 656] width 165 height 13
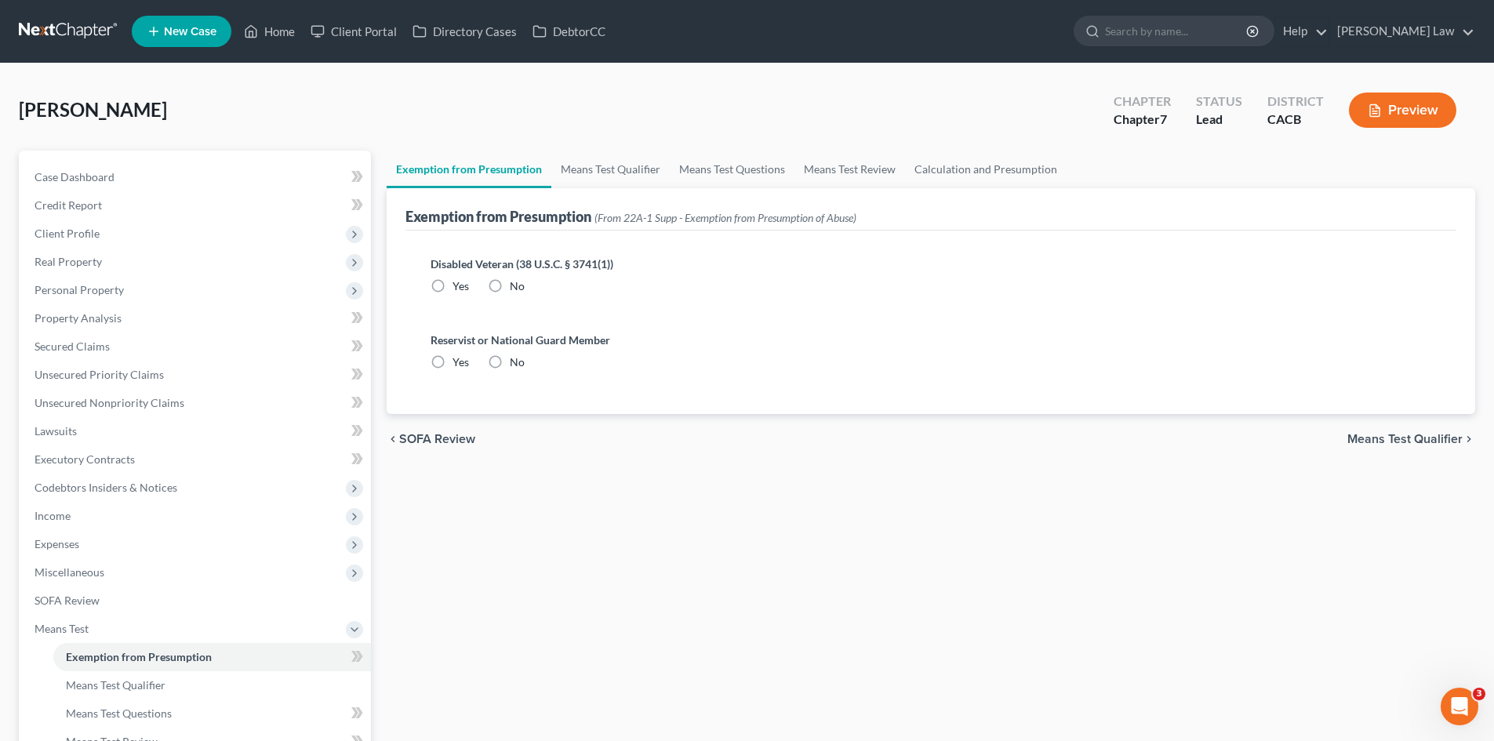
click at [510, 288] on label "No" at bounding box center [517, 286] width 15 height 16
click at [516, 288] on input "No" at bounding box center [521, 283] width 10 height 10
click at [510, 361] on label "No" at bounding box center [517, 362] width 15 height 16
click at [516, 361] on input "No" at bounding box center [521, 359] width 10 height 10
click at [1452, 442] on span "Means Test Qualifier" at bounding box center [1404, 439] width 115 height 13
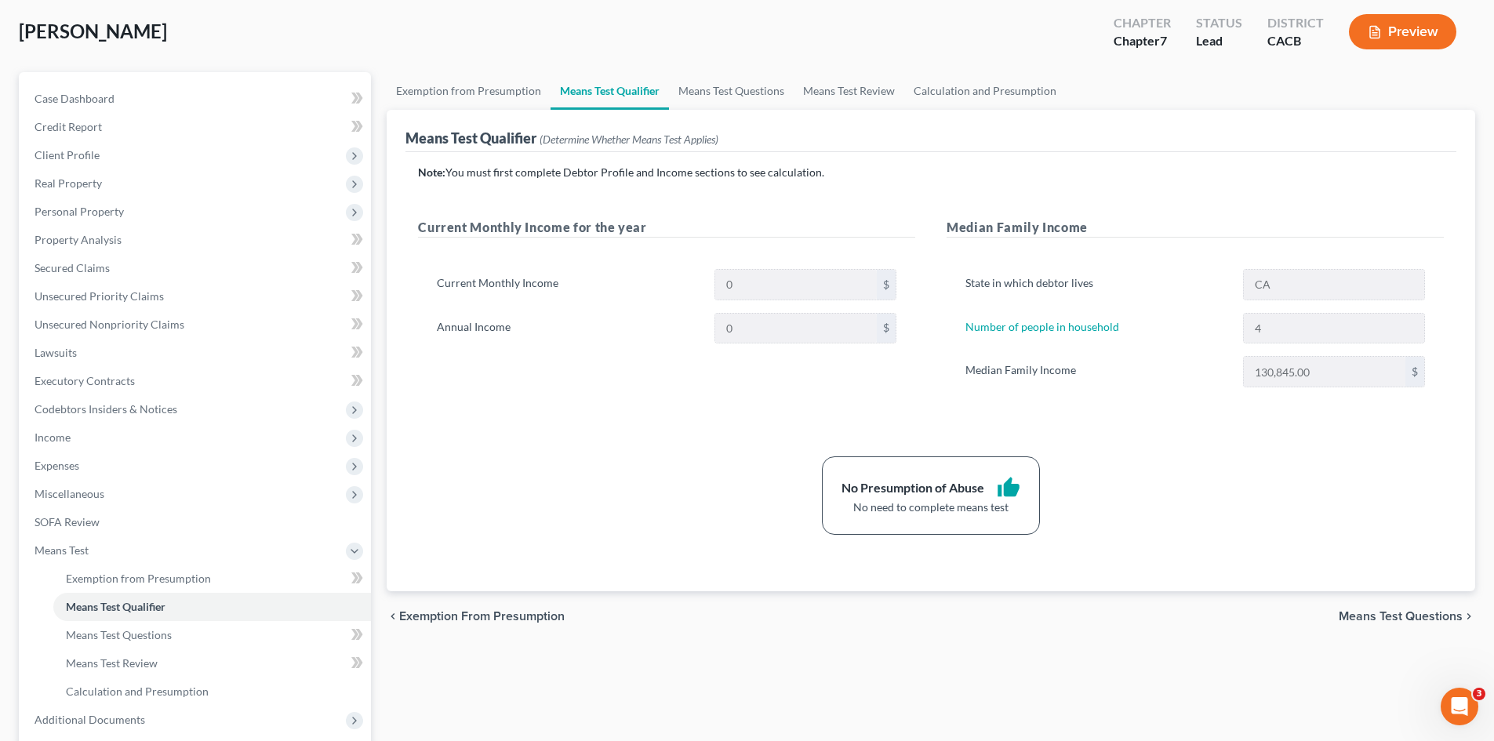
scroll to position [157, 0]
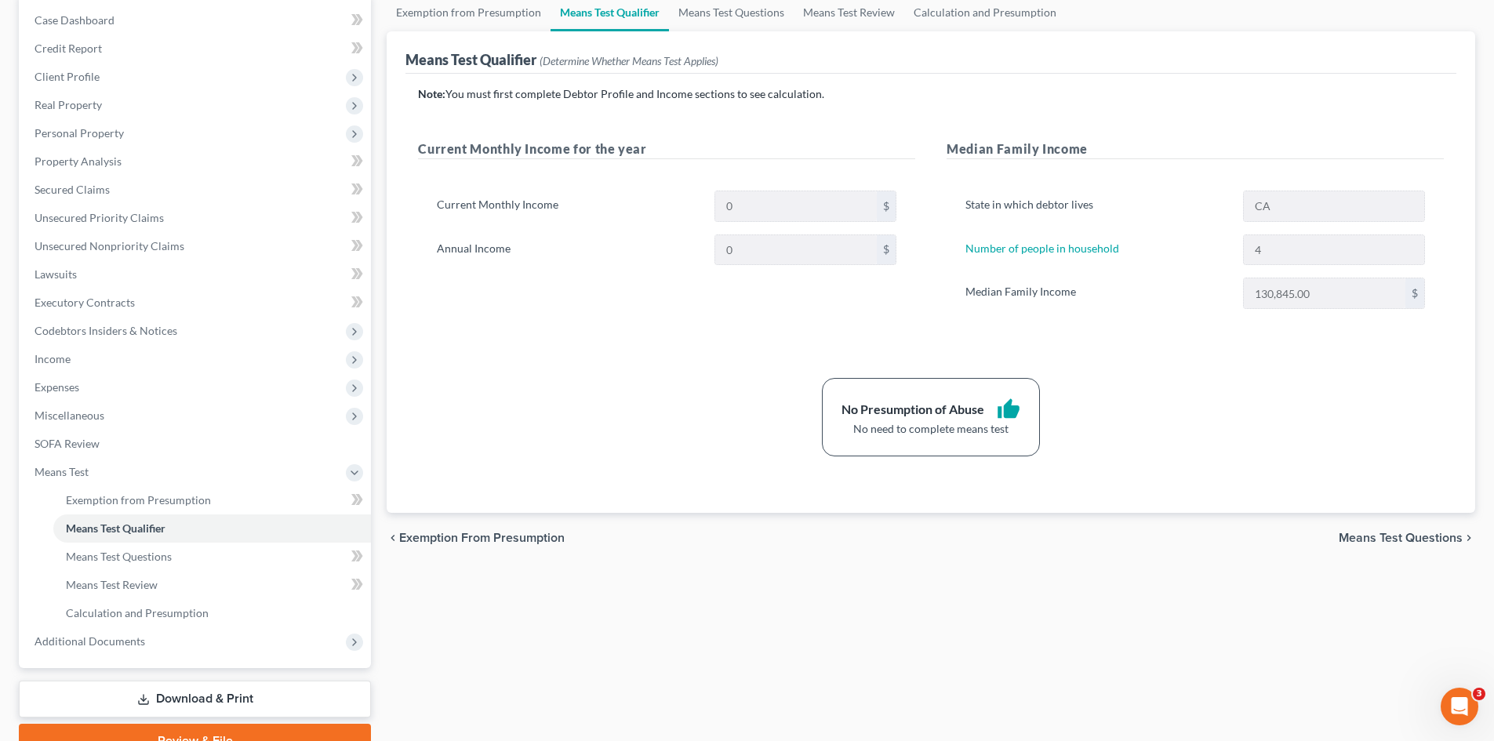
click at [1376, 540] on span "Means Test Questions" at bounding box center [1401, 538] width 124 height 13
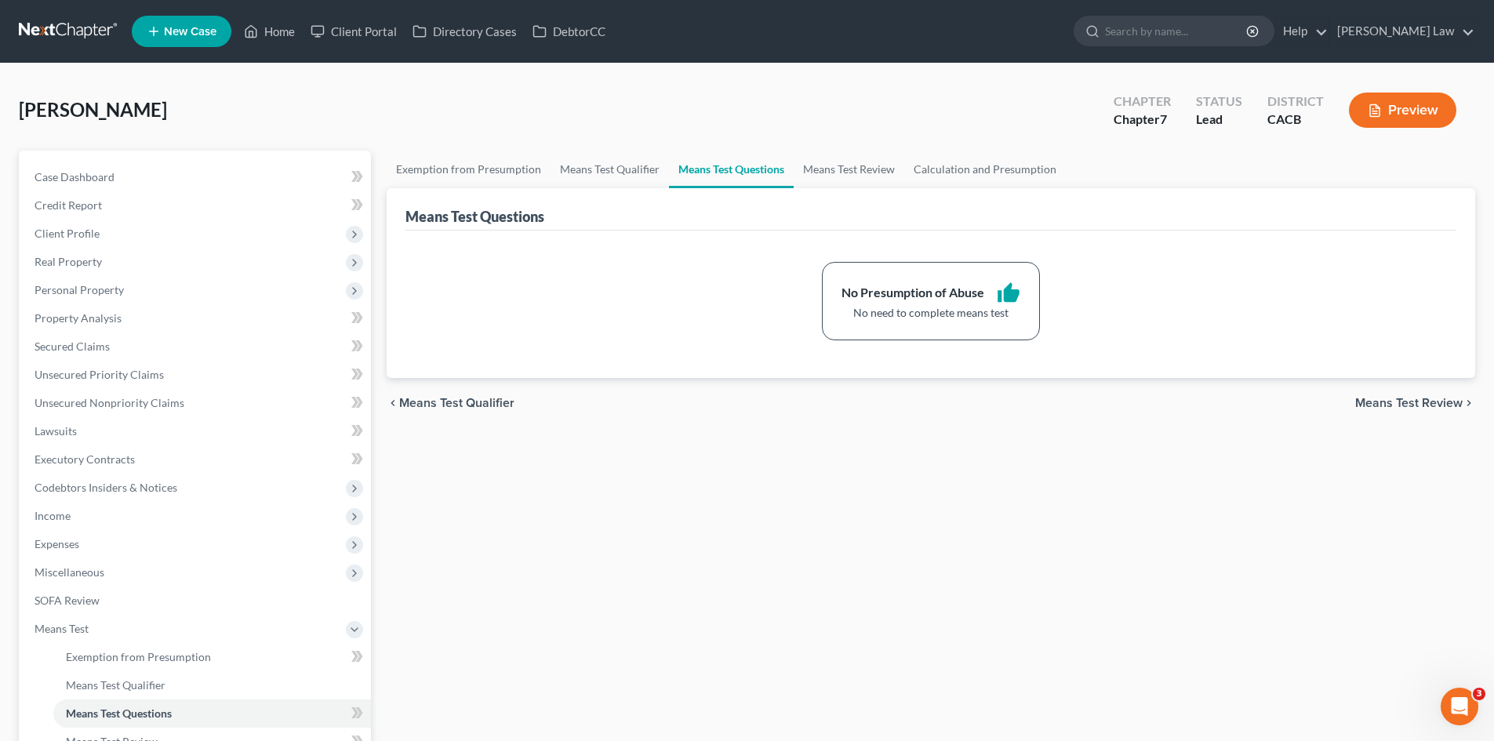
click at [1393, 407] on span "Means Test Review" at bounding box center [1408, 403] width 107 height 13
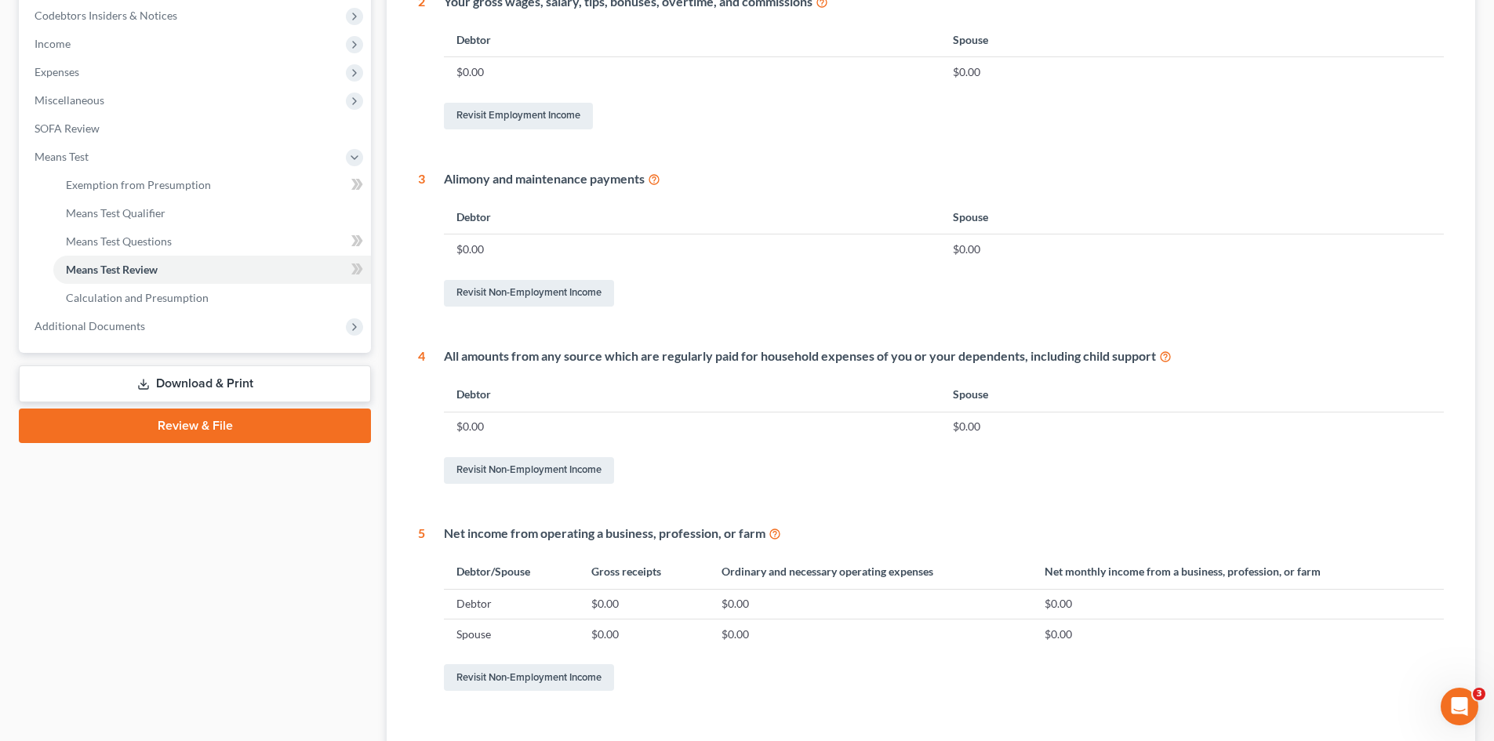
scroll to position [591, 0]
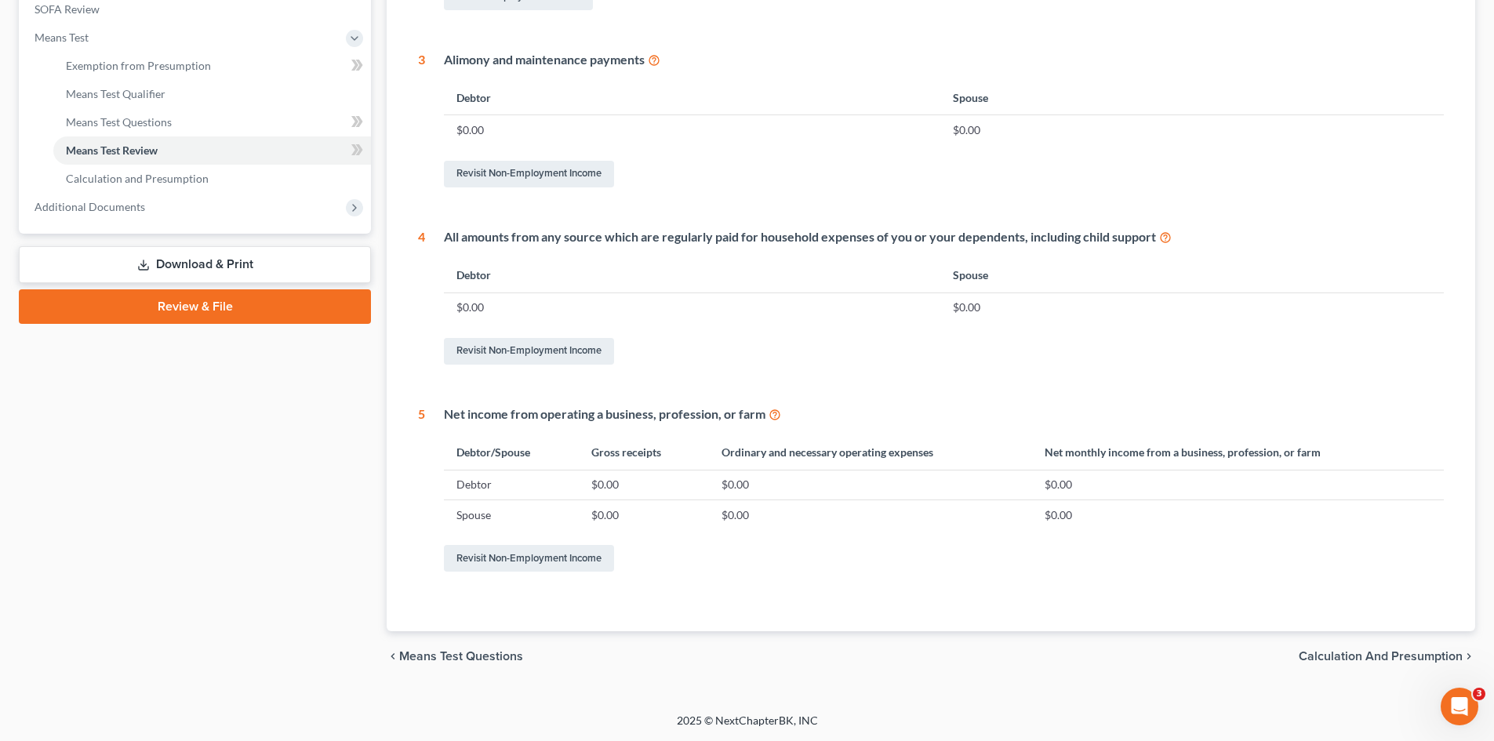
click at [1337, 659] on span "Calculation and Presumption" at bounding box center [1381, 656] width 164 height 13
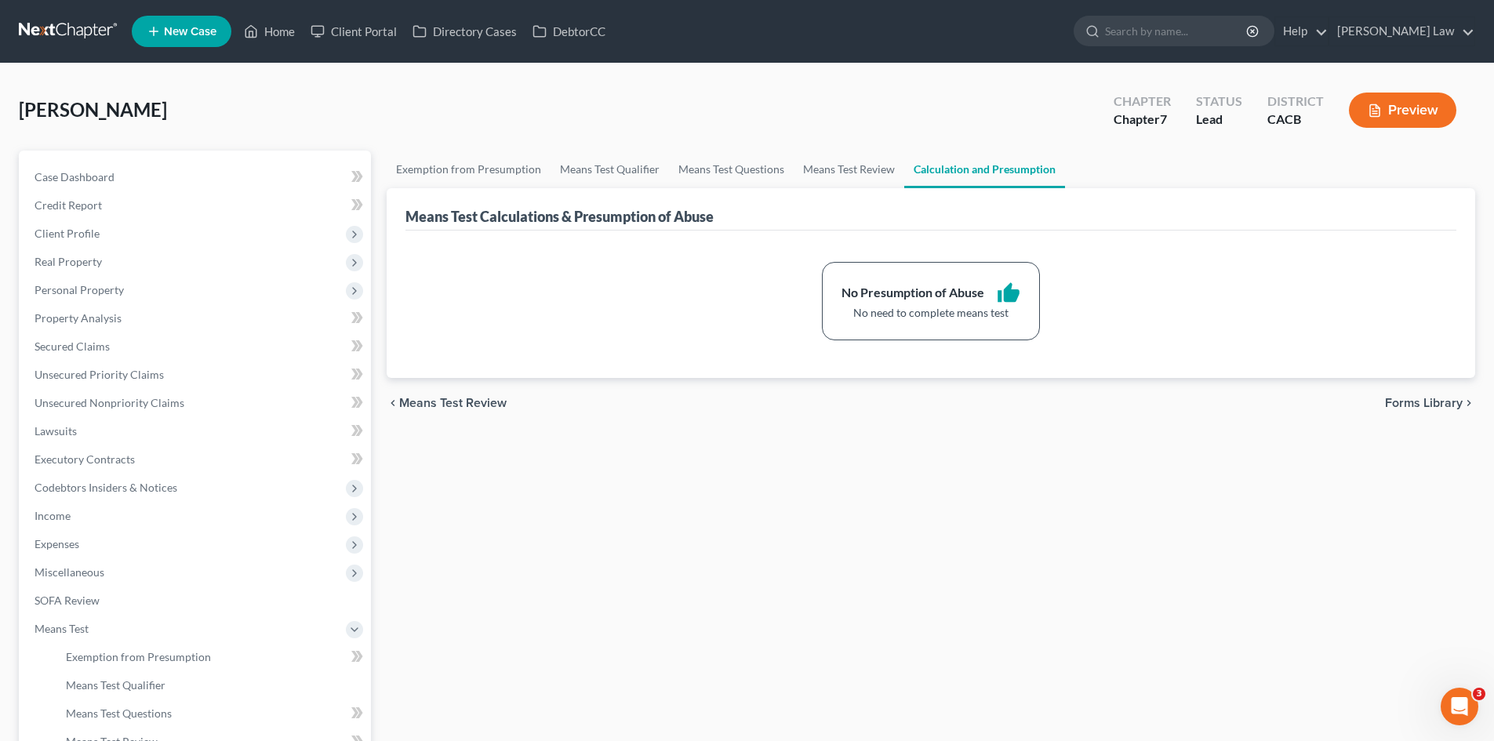
click at [1394, 406] on span "Forms Library" at bounding box center [1424, 403] width 78 height 13
